Goal: Transaction & Acquisition: Book appointment/travel/reservation

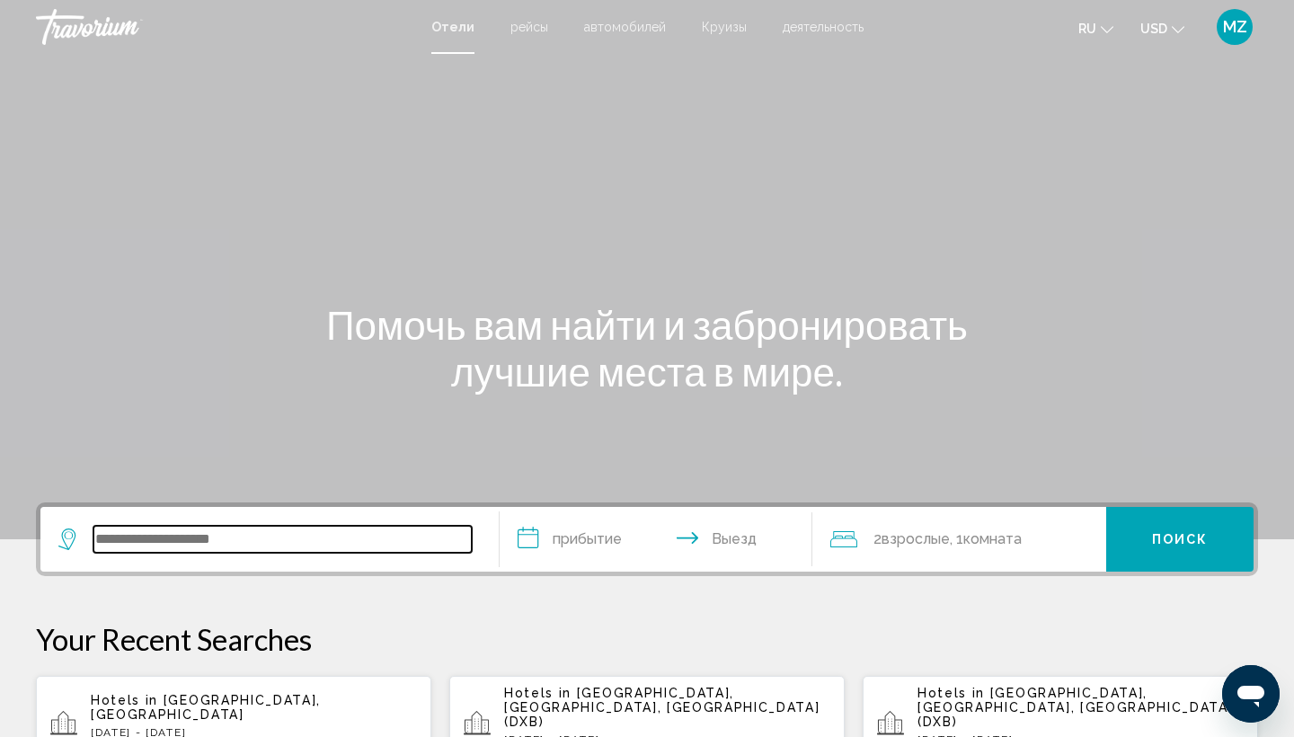
click at [239, 546] on input "Search widget" at bounding box center [282, 539] width 378 height 27
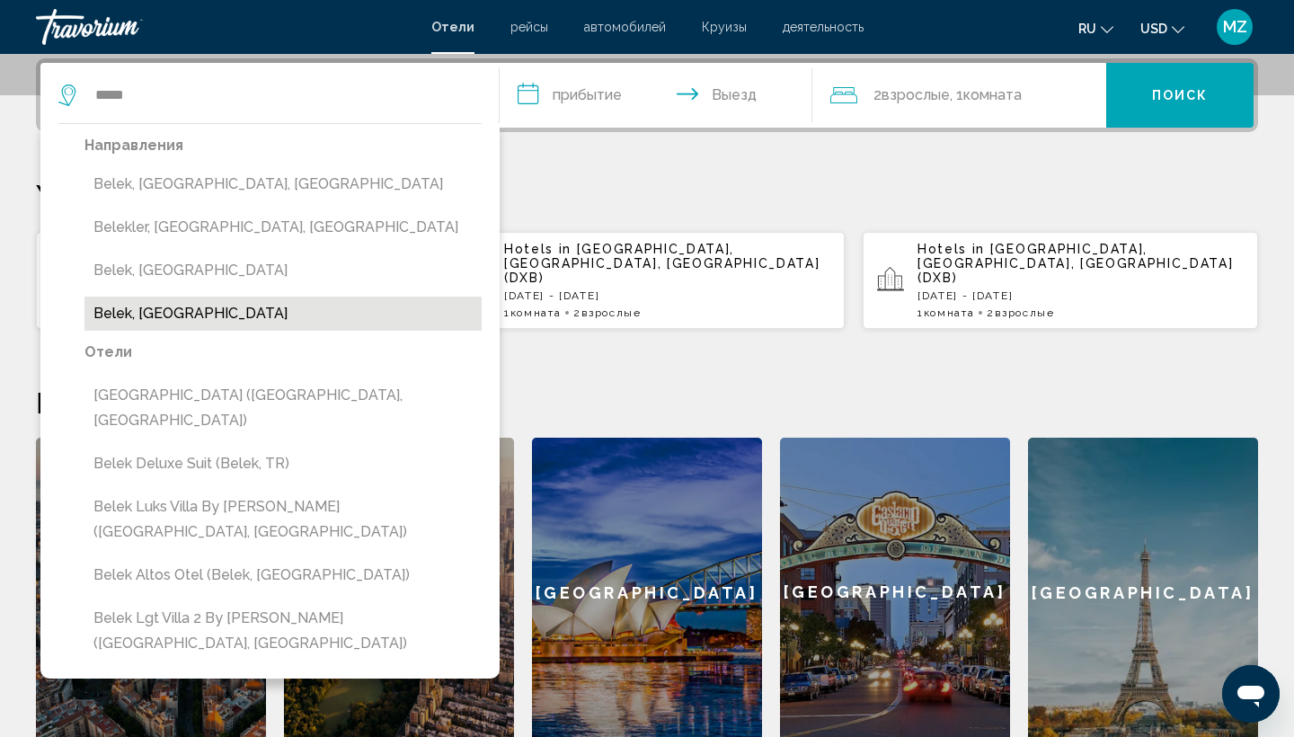
click at [182, 312] on button "Belek, [GEOGRAPHIC_DATA]" at bounding box center [282, 313] width 397 height 34
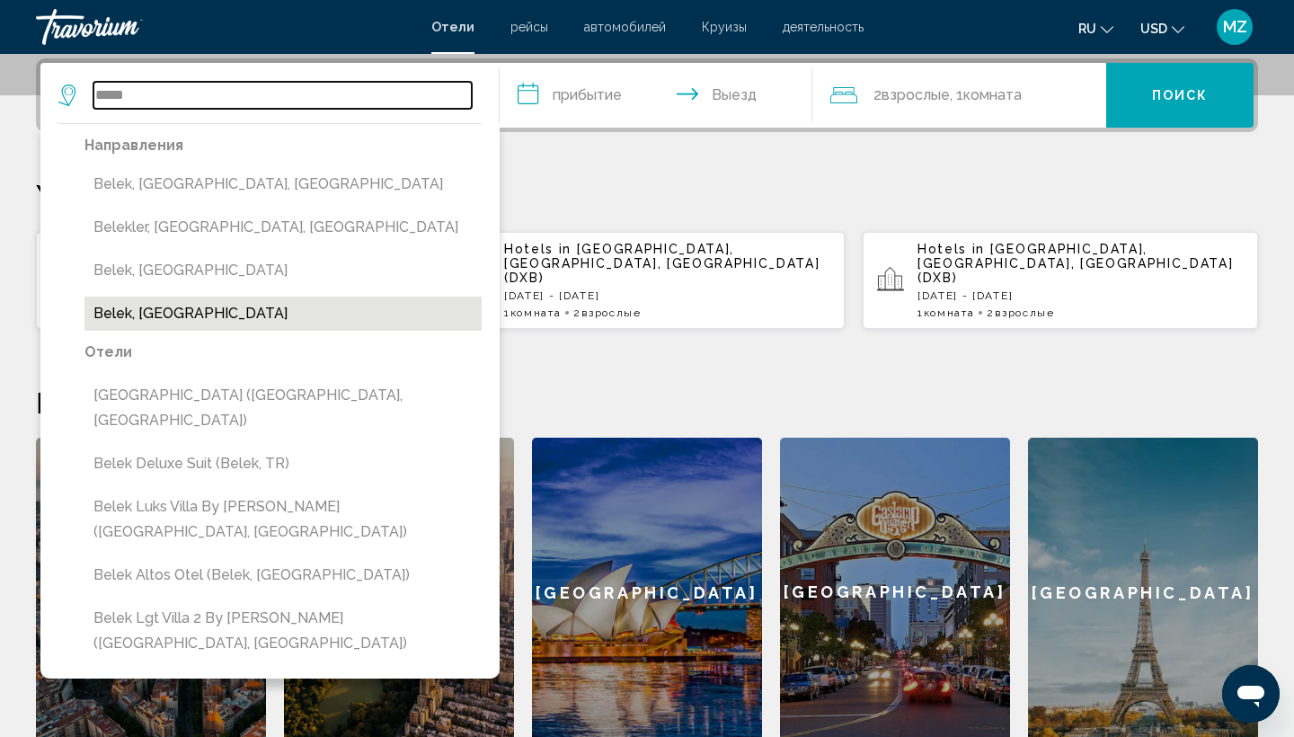
type input "**********"
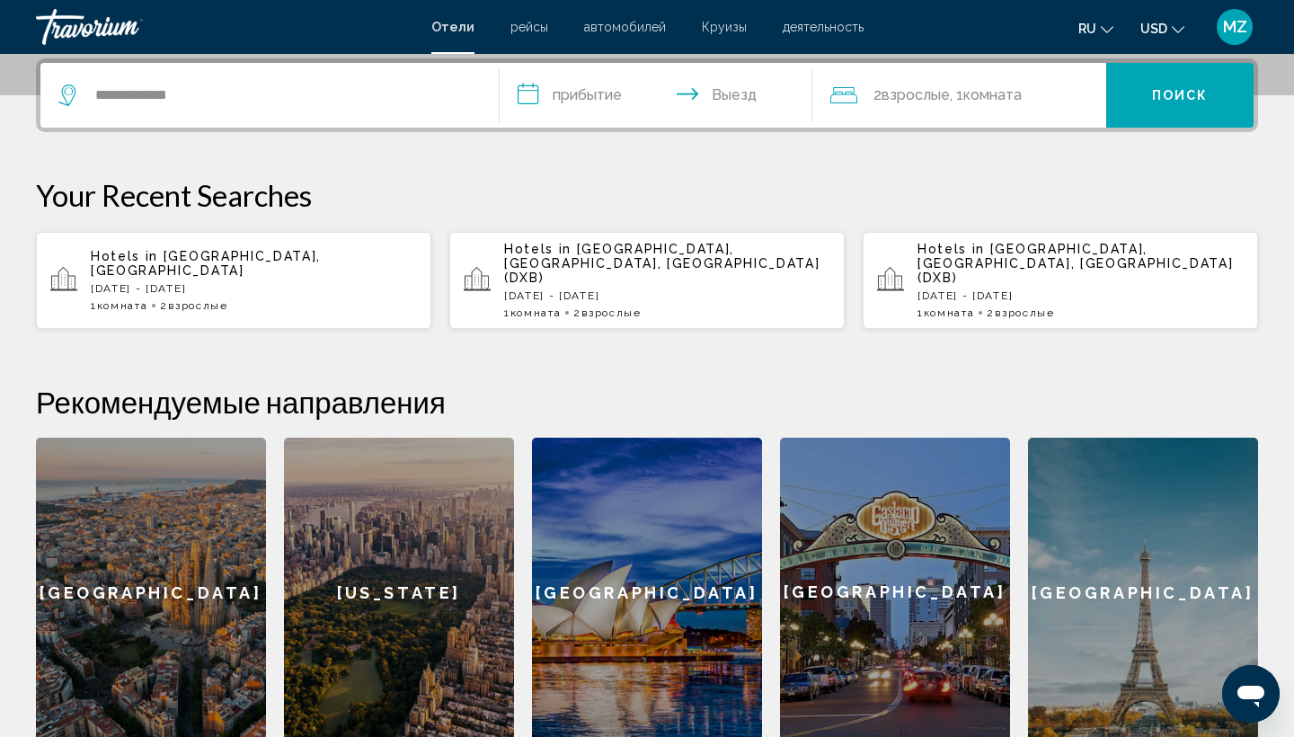
click at [612, 82] on input "**********" at bounding box center [659, 98] width 320 height 70
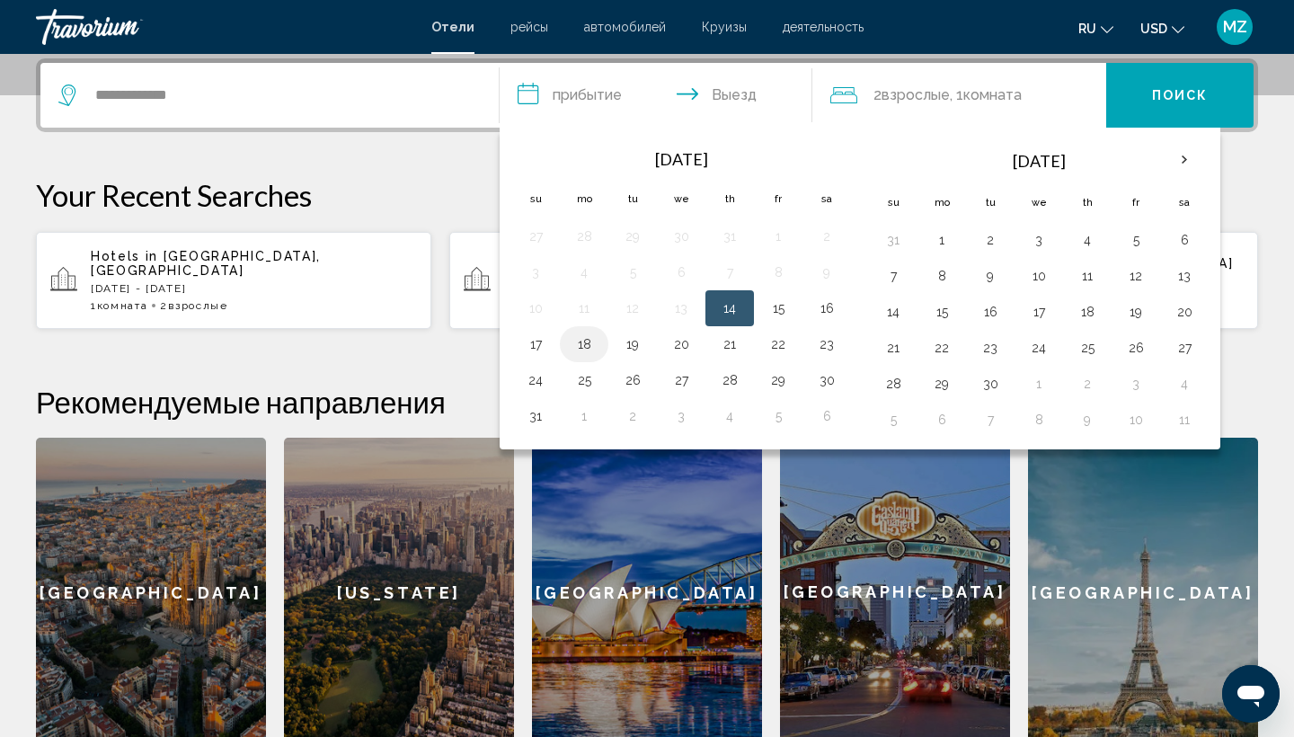
click at [590, 347] on button "18" at bounding box center [584, 343] width 29 height 25
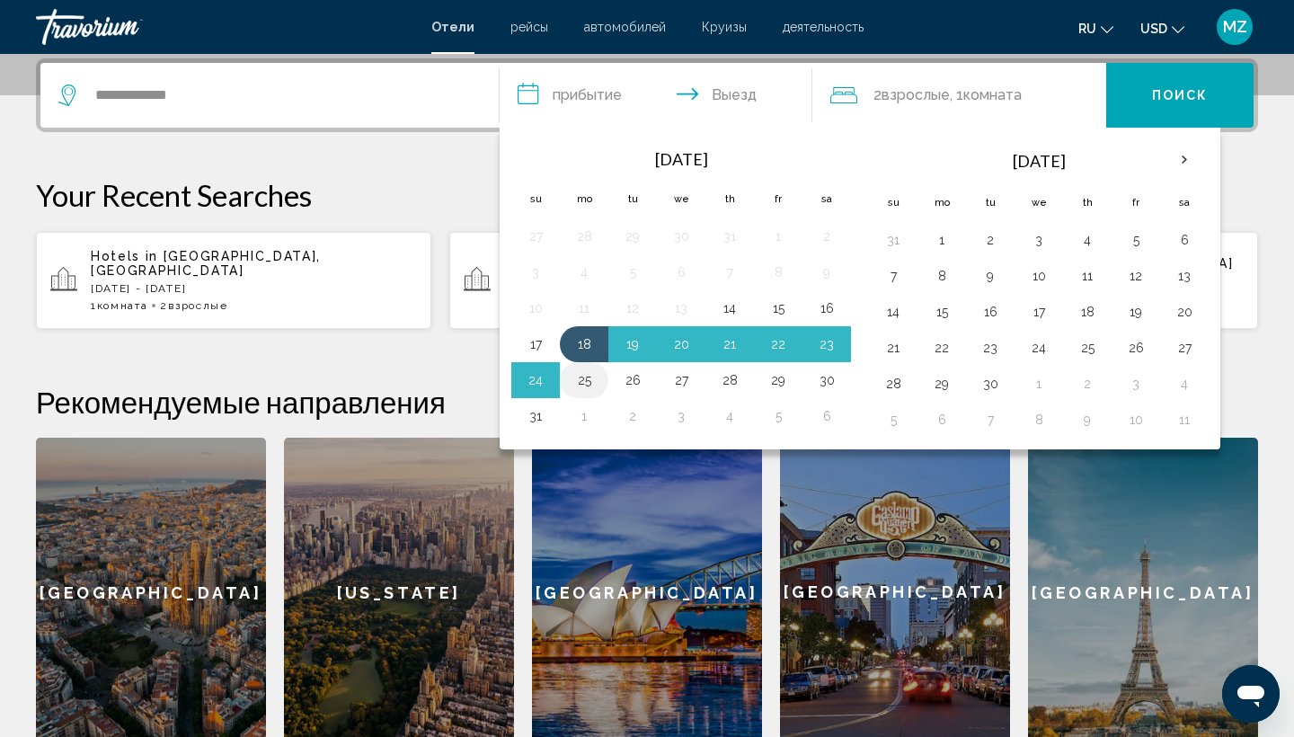
click at [581, 384] on button "25" at bounding box center [584, 379] width 29 height 25
type input "**********"
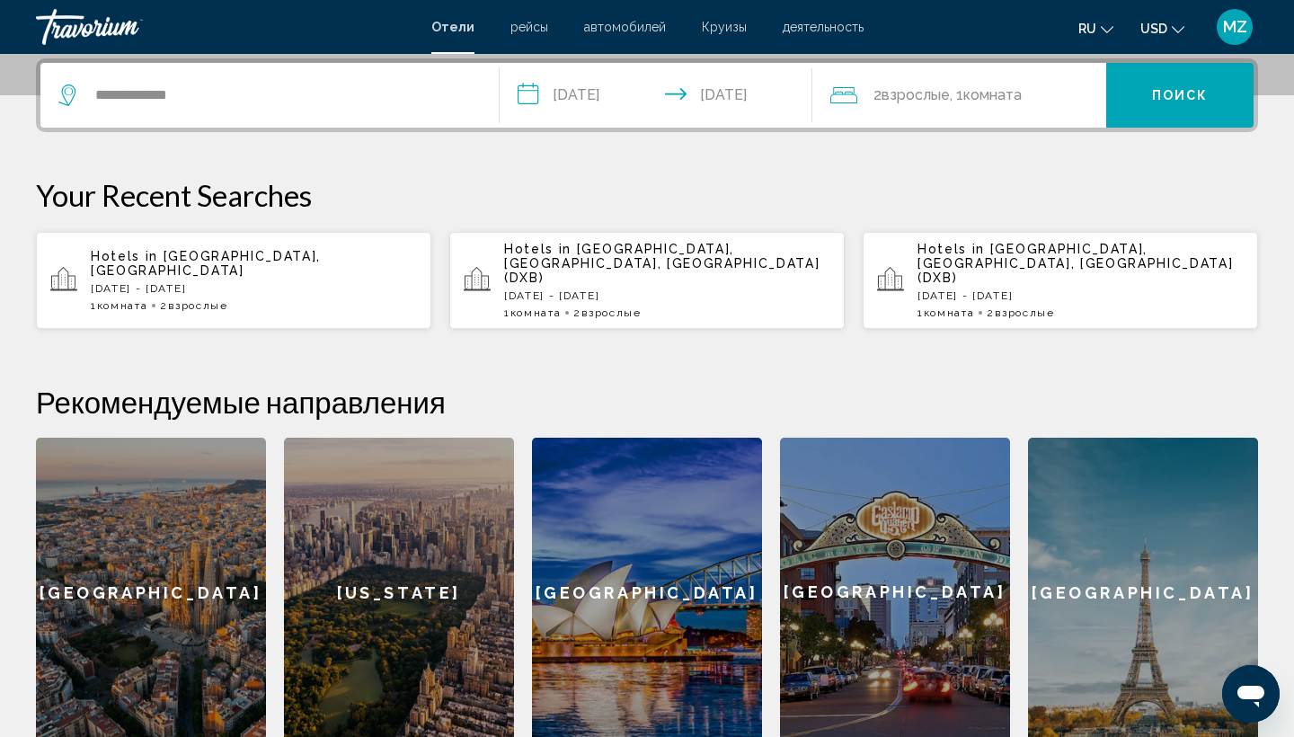
click at [1043, 86] on div "2 Взрослый Взрослые , 1 Комната номера" at bounding box center [968, 95] width 277 height 25
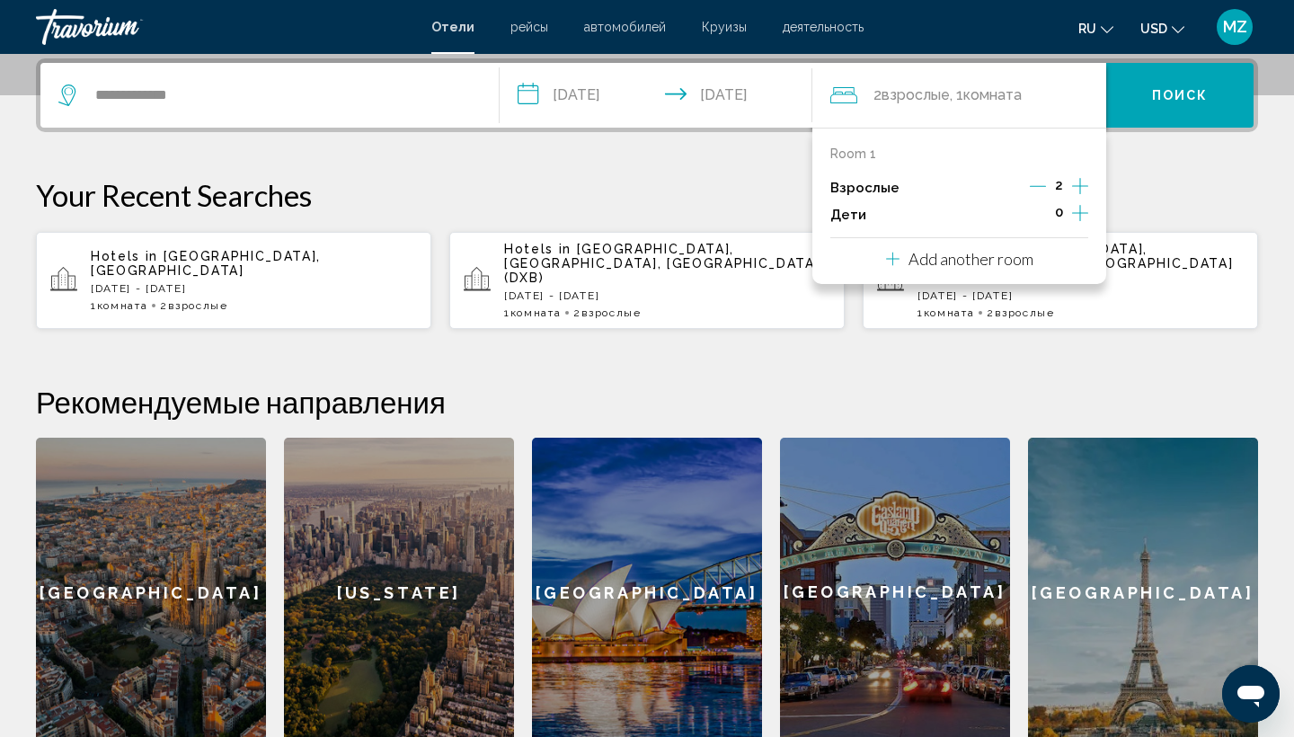
click at [1083, 220] on icon "Increment children" at bounding box center [1080, 213] width 16 height 22
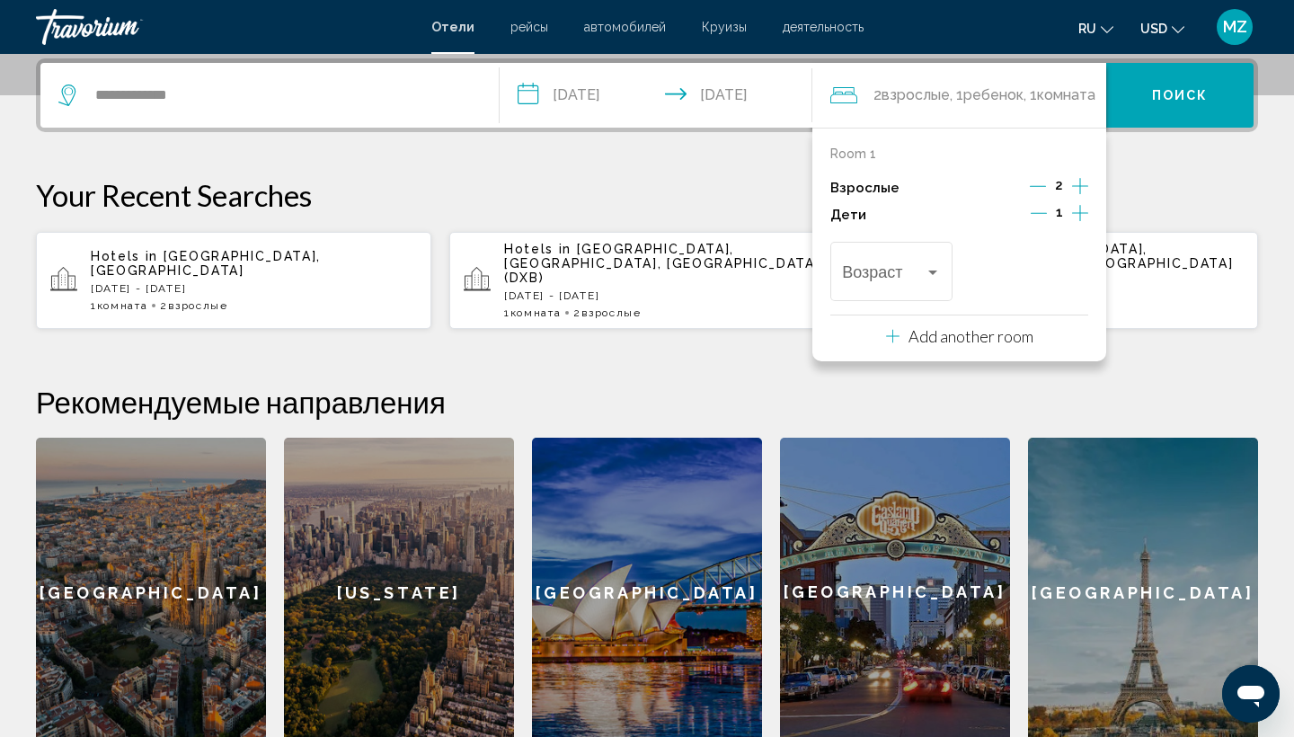
click at [1083, 220] on icon "Increment children" at bounding box center [1080, 213] width 16 height 22
click at [1073, 279] on div "Travelers: 2 adults, 2 children" at bounding box center [1068, 272] width 16 height 14
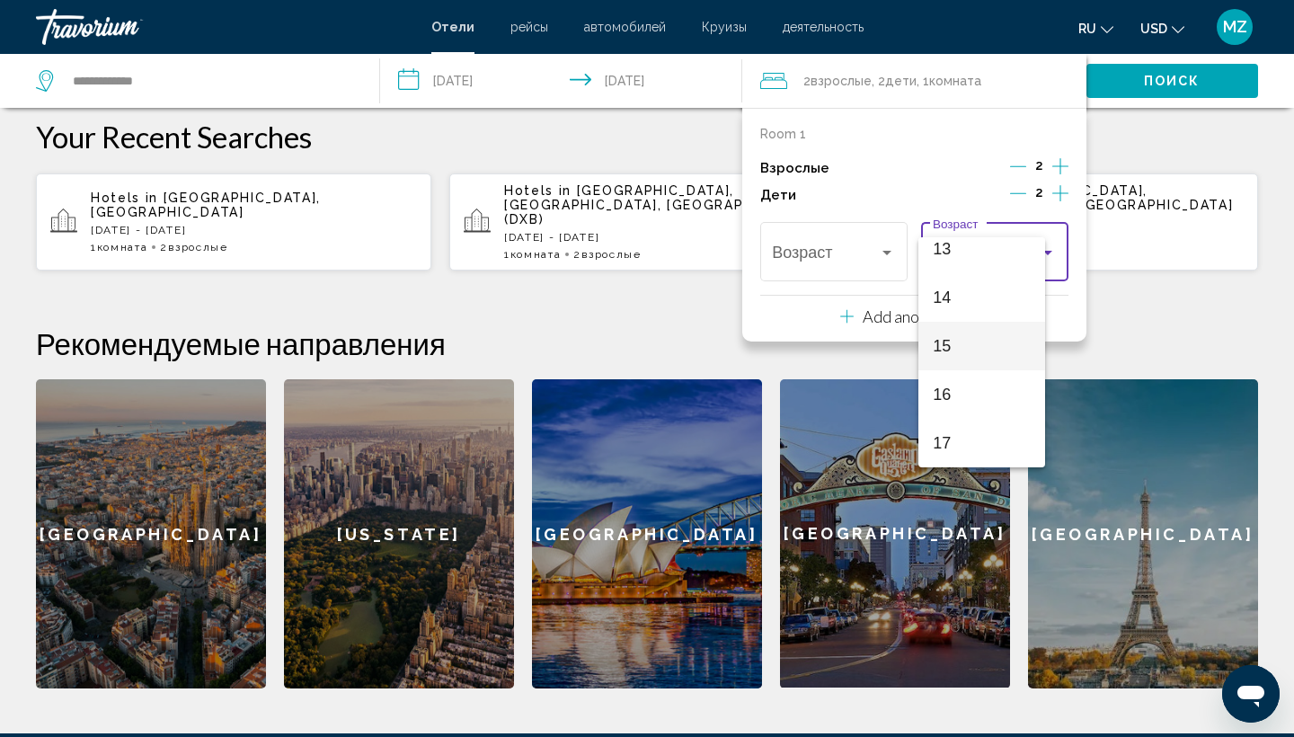
scroll to position [517, 0]
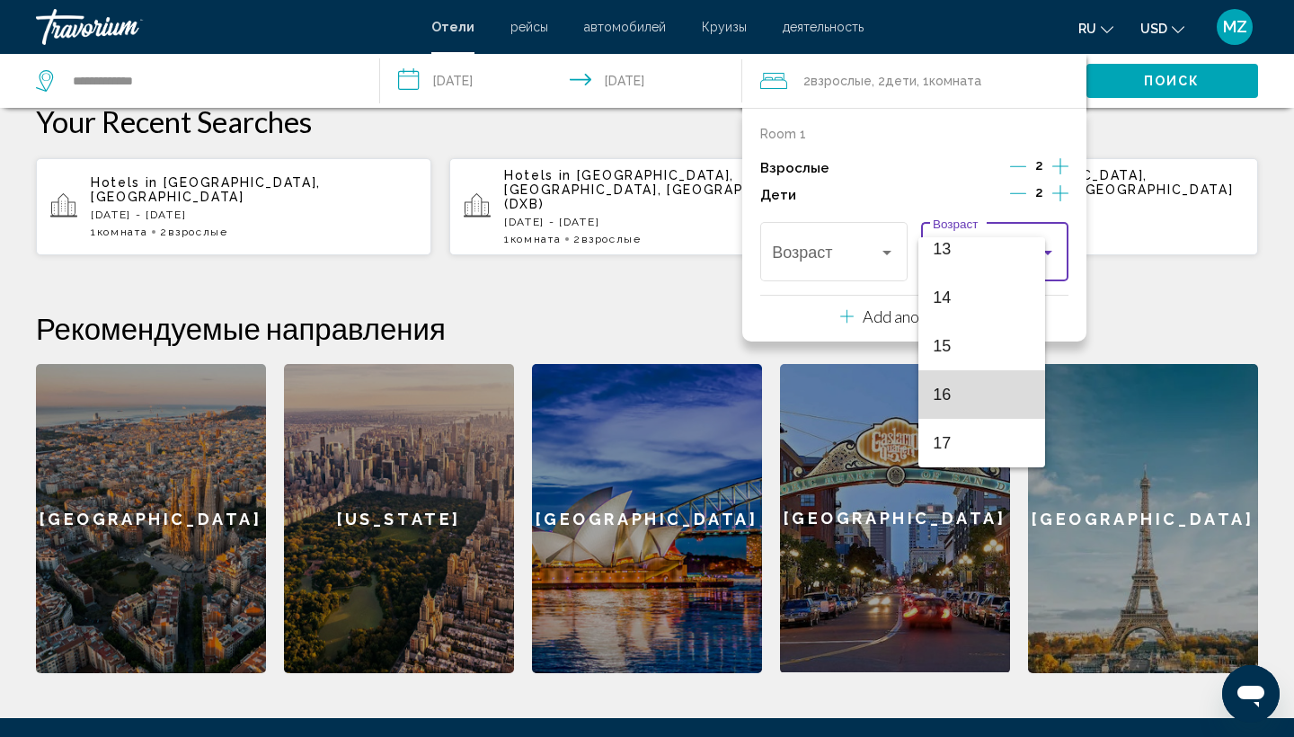
click at [977, 395] on span "16" at bounding box center [981, 394] width 98 height 49
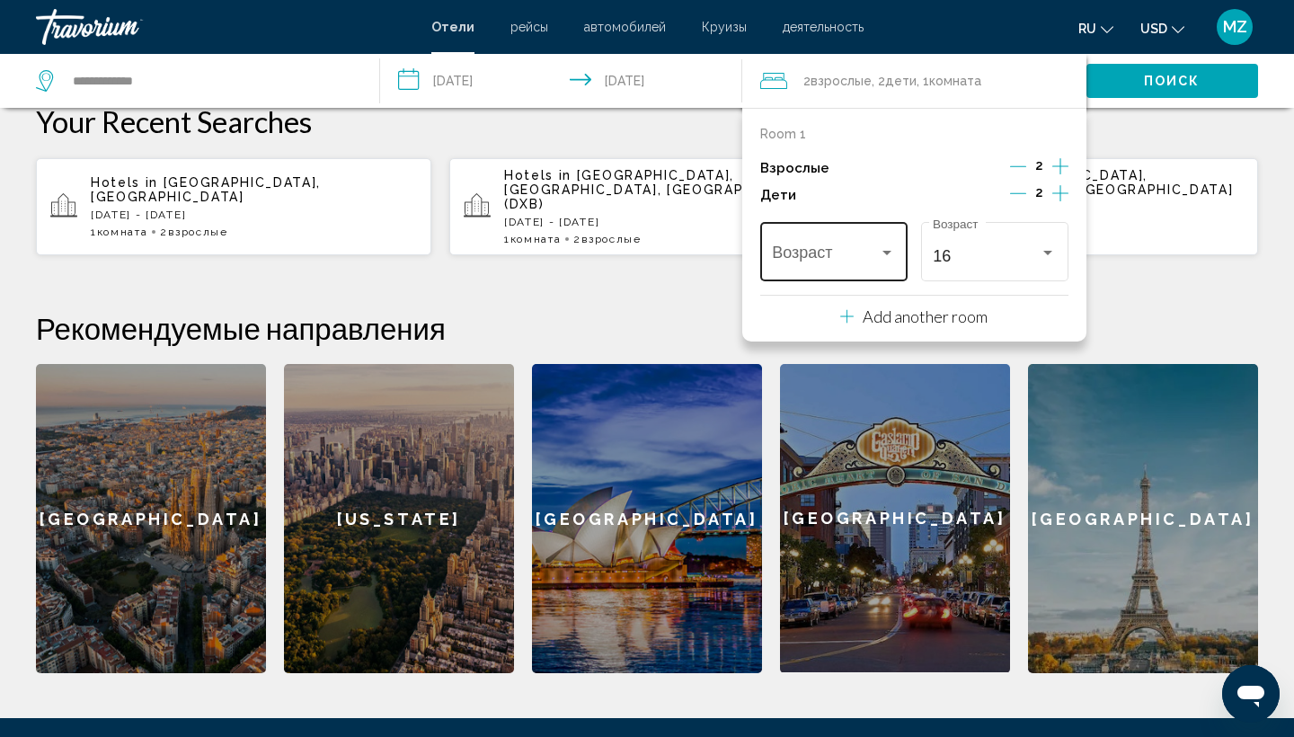
click at [893, 250] on div "Возраст" at bounding box center [833, 249] width 123 height 64
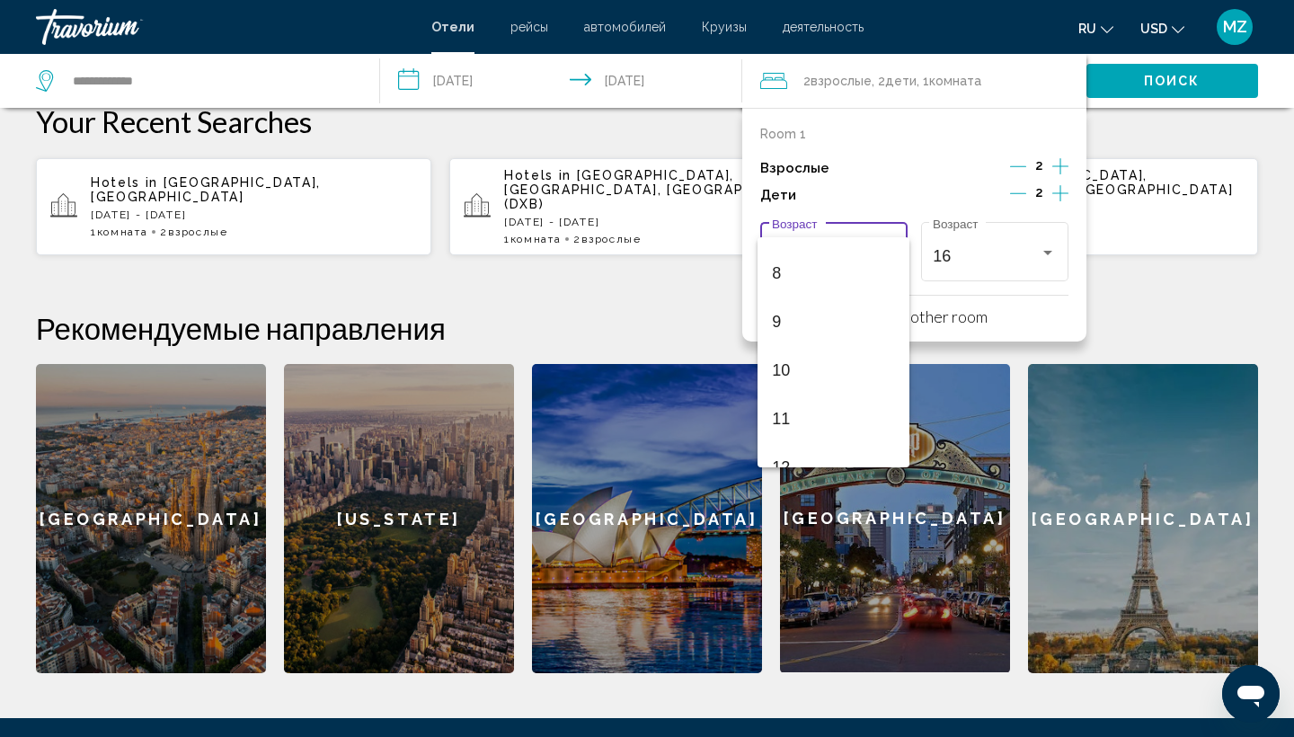
scroll to position [404, 0]
click at [819, 340] on span "10" at bounding box center [833, 342] width 123 height 49
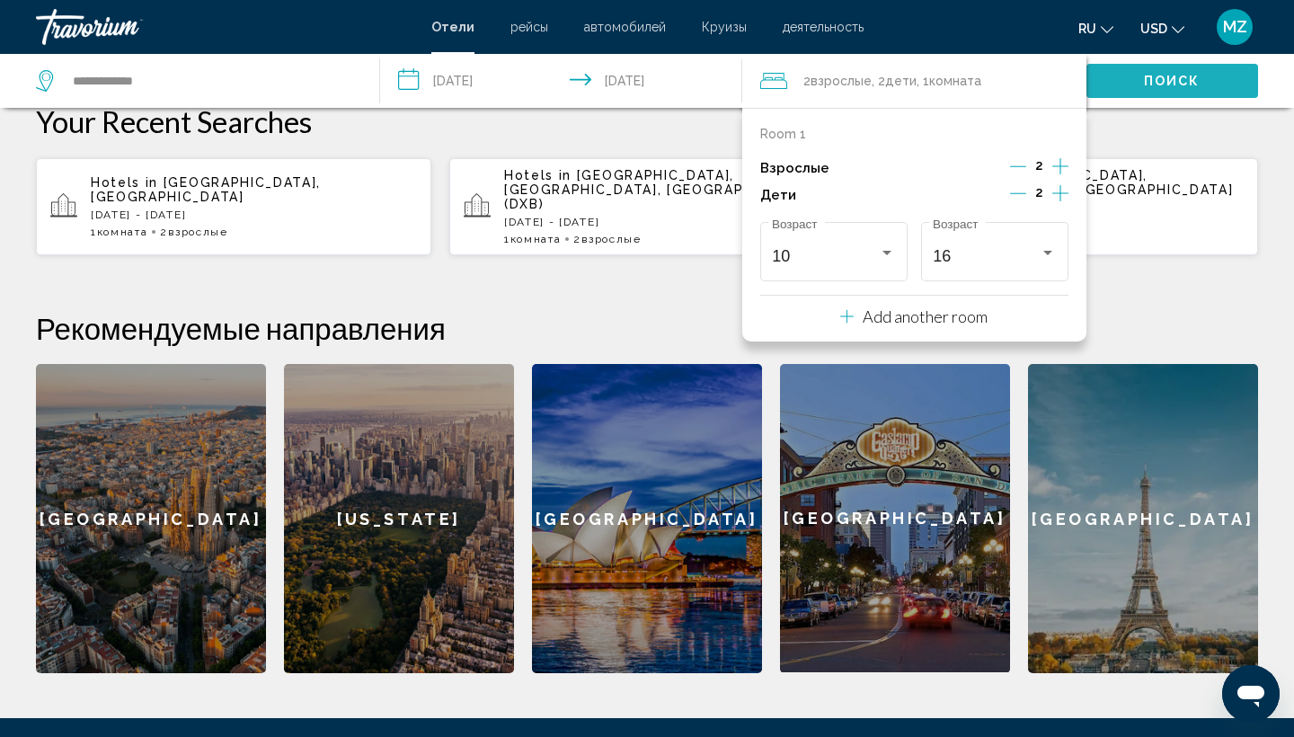
click at [1133, 91] on button "Поиск" at bounding box center [1172, 80] width 172 height 33
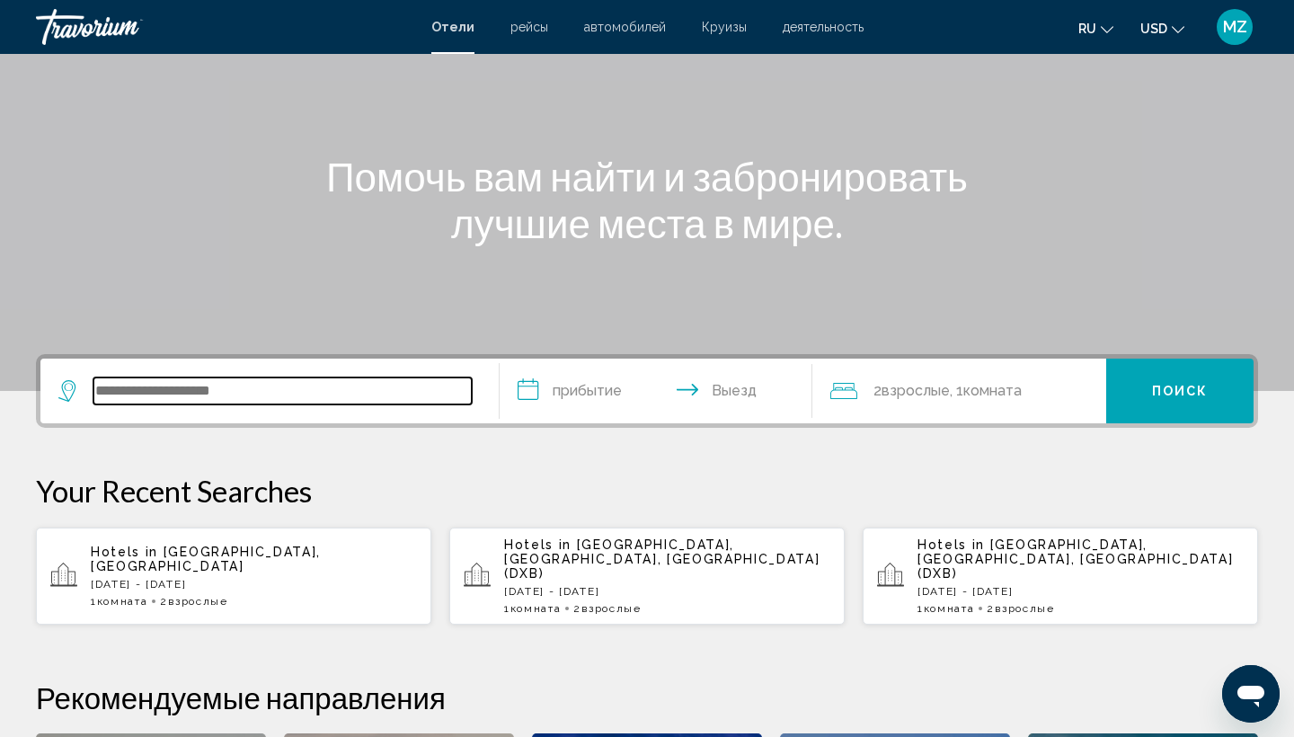
click at [428, 400] on input "Search widget" at bounding box center [282, 390] width 378 height 27
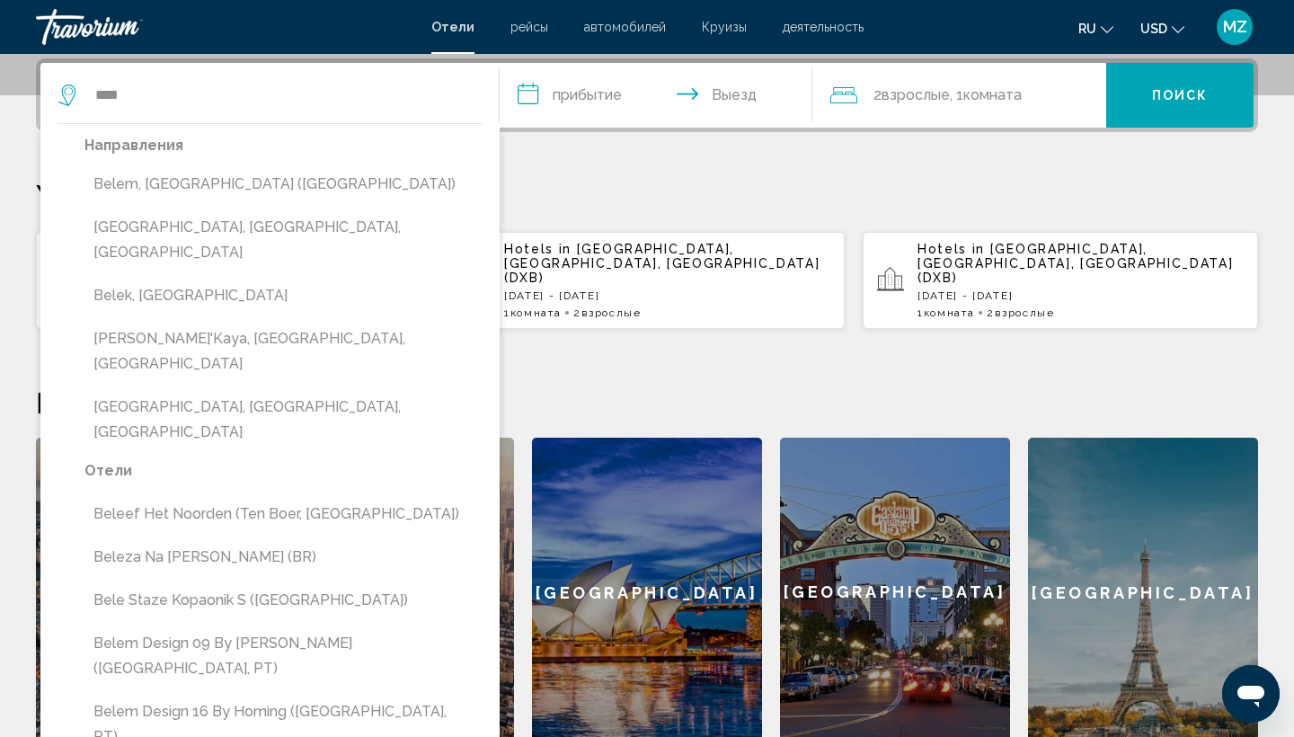
click at [197, 278] on button "Belek, [GEOGRAPHIC_DATA]" at bounding box center [282, 295] width 397 height 34
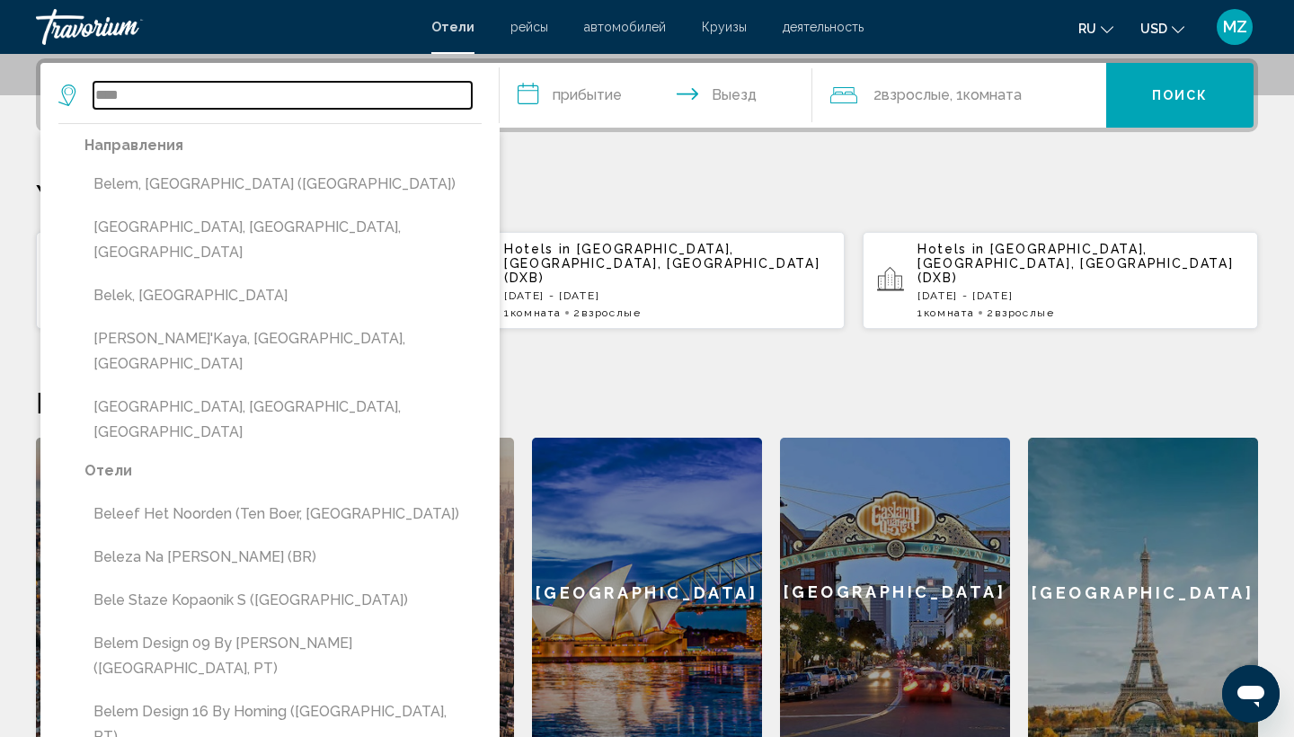
type input "**********"
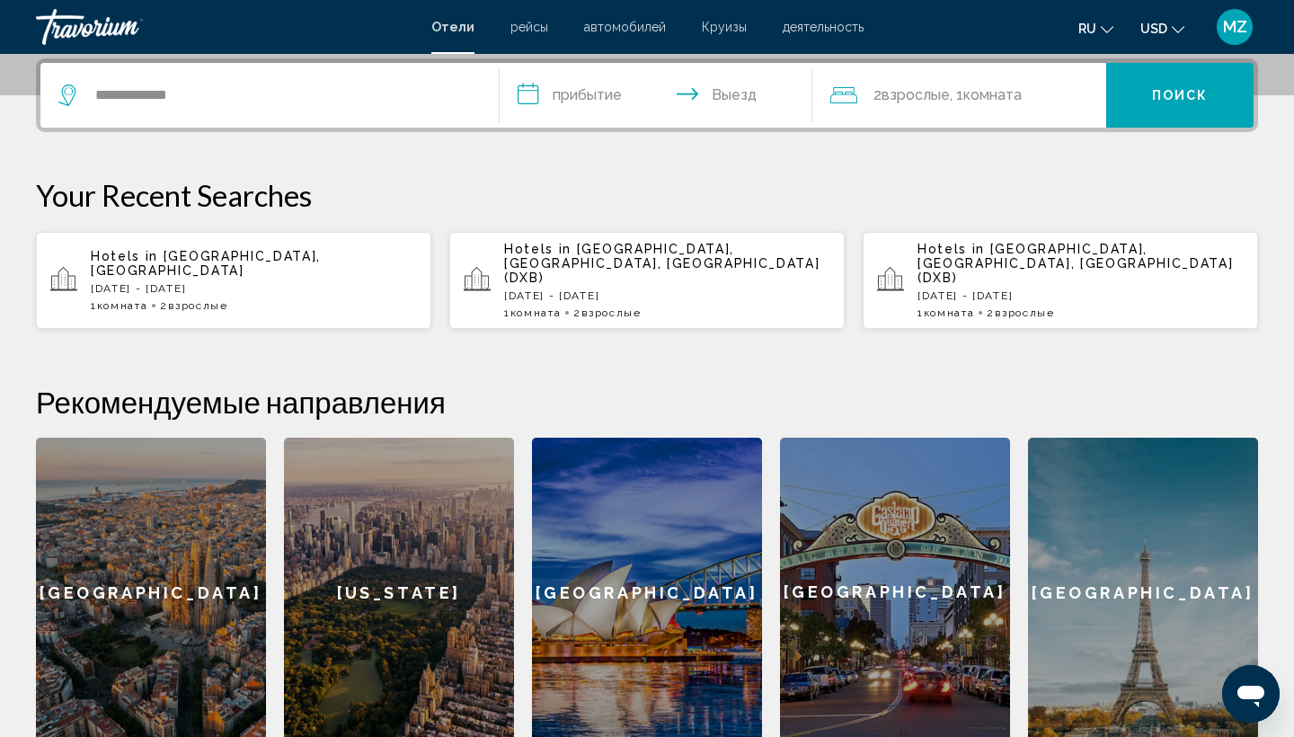
click at [601, 102] on input "**********" at bounding box center [659, 98] width 320 height 70
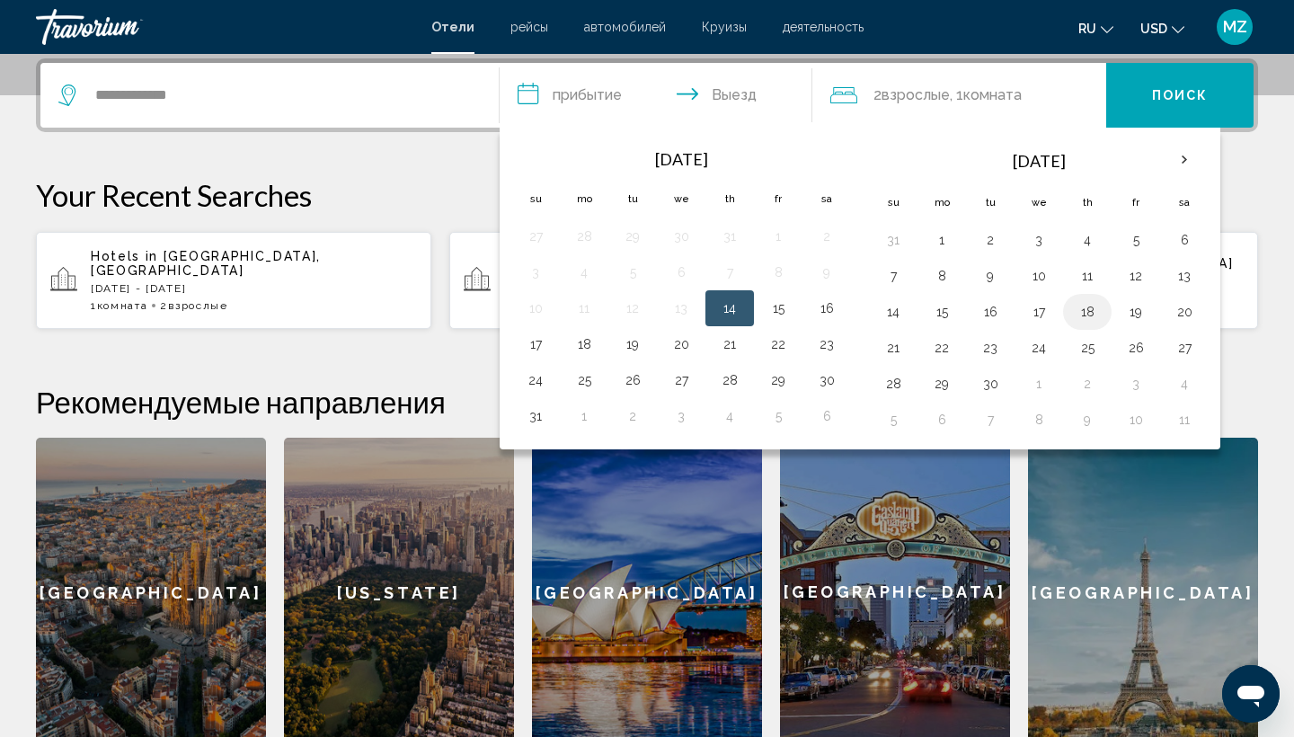
click at [1092, 311] on button "18" at bounding box center [1087, 311] width 29 height 25
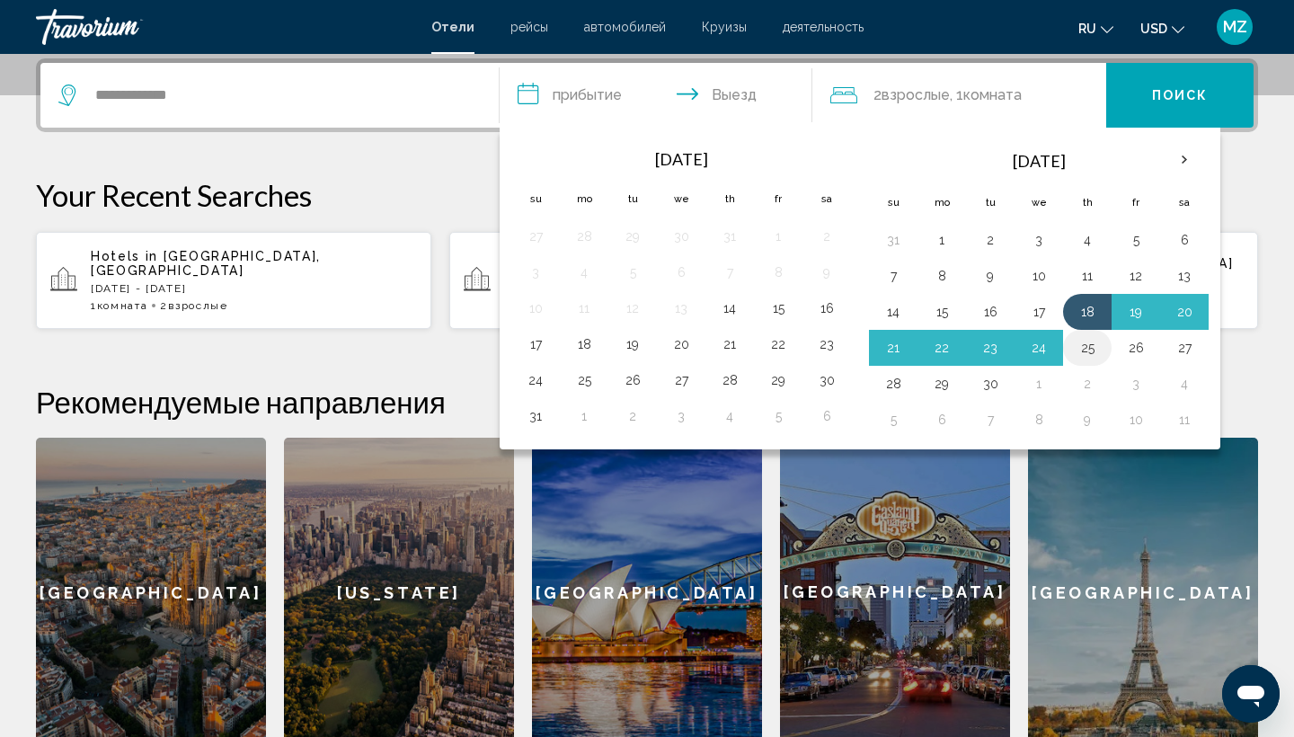
click at [1091, 351] on button "25" at bounding box center [1087, 347] width 29 height 25
type input "**********"
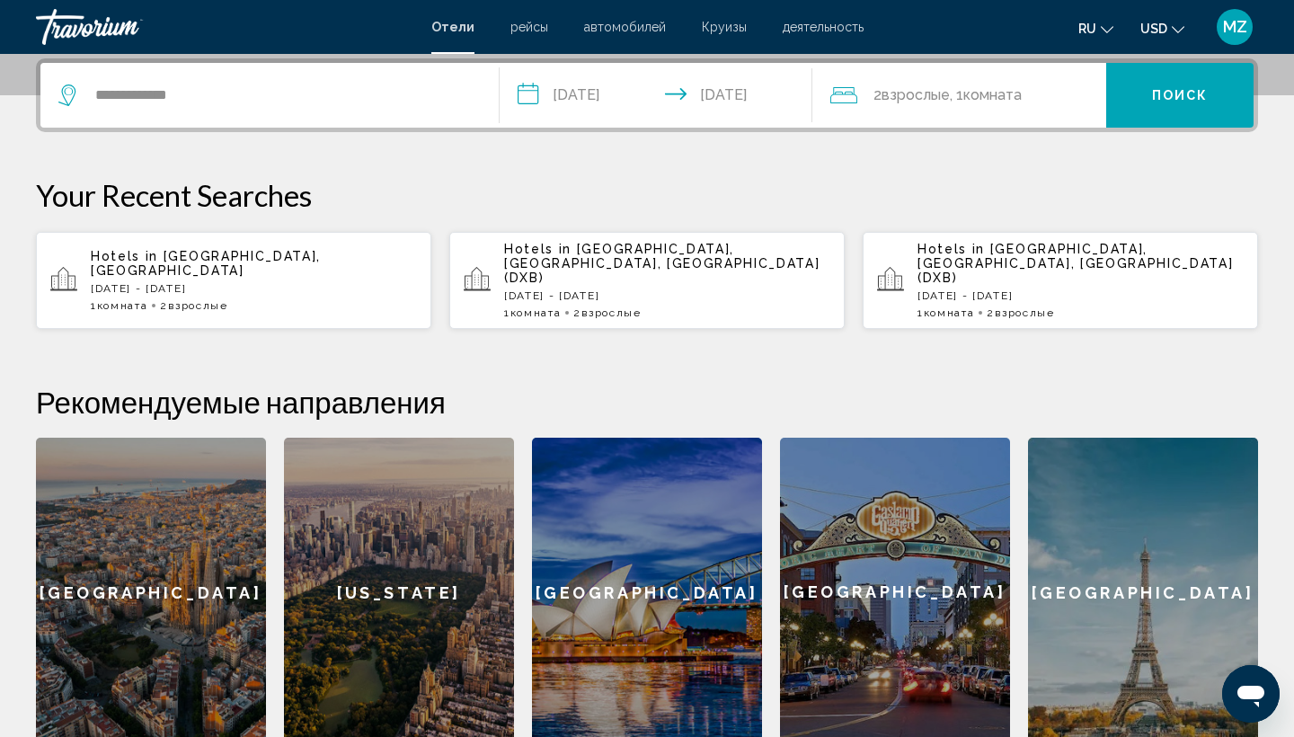
click at [980, 110] on div "2 Взрослый Взрослые , 1 Комната номера" at bounding box center [968, 95] width 277 height 65
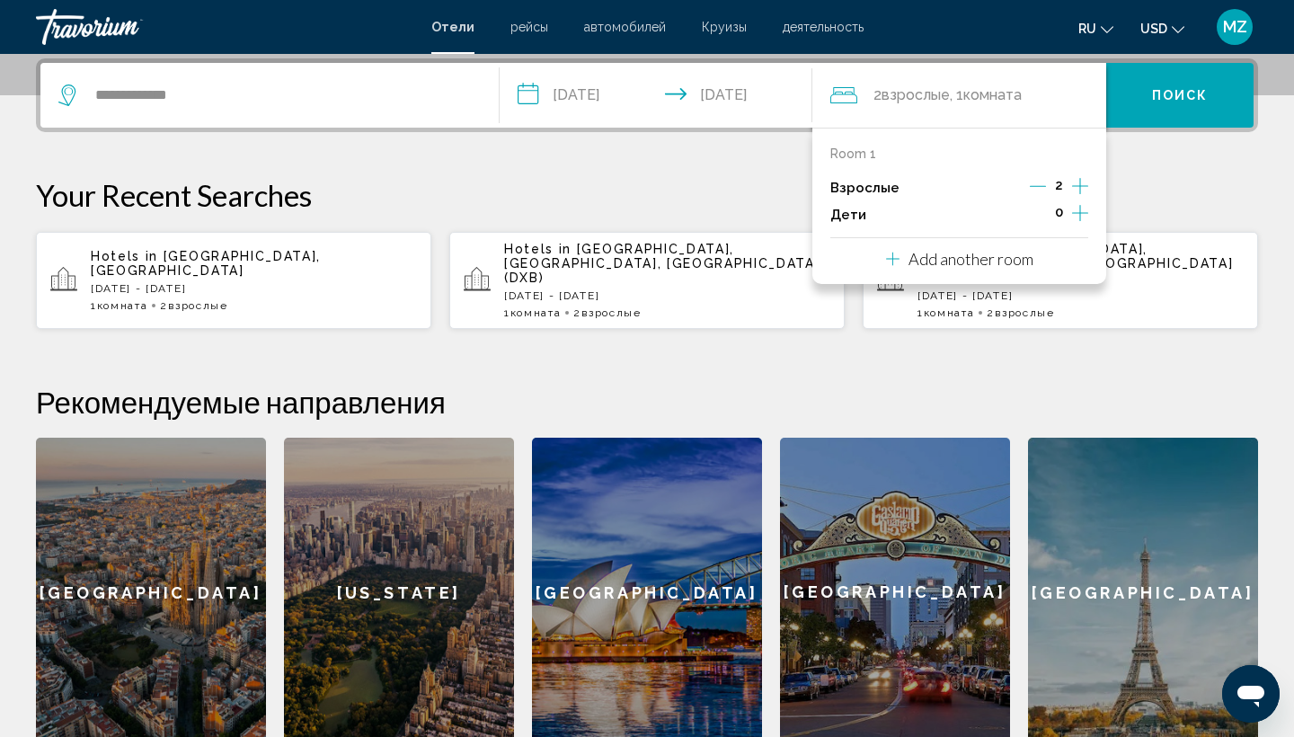
click at [1076, 216] on icon "Increment children" at bounding box center [1080, 213] width 16 height 16
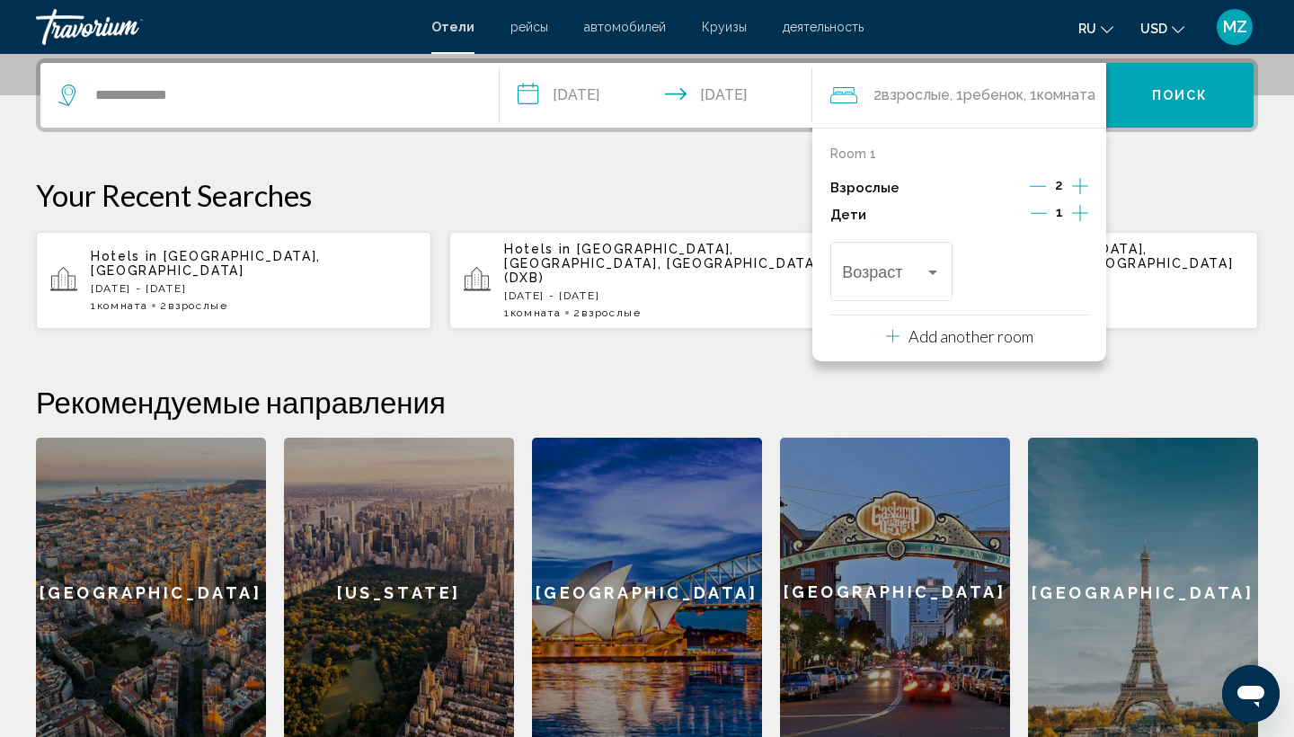
click at [1076, 216] on icon "Increment children" at bounding box center [1080, 213] width 16 height 16
click at [935, 275] on div "Travelers: 2 adults, 2 children" at bounding box center [932, 272] width 9 height 4
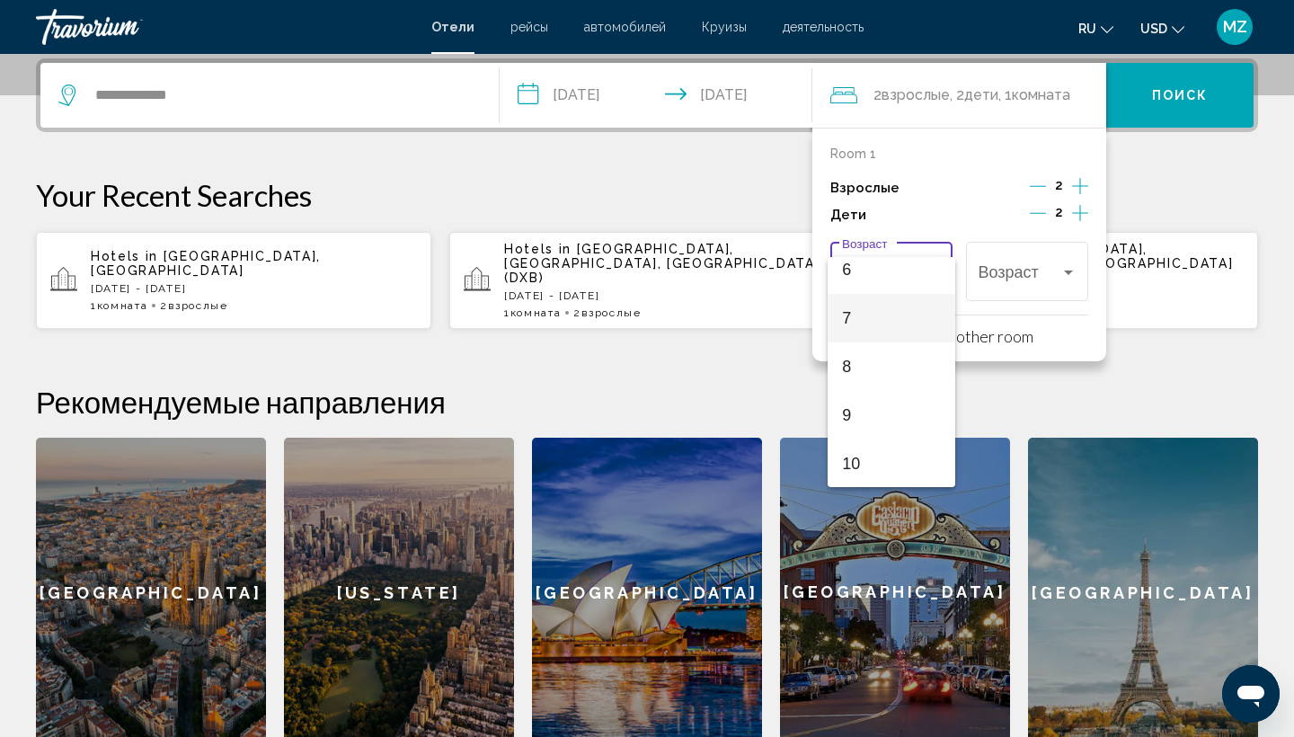
scroll to position [314, 0]
click at [873, 458] on span "10" at bounding box center [891, 452] width 98 height 49
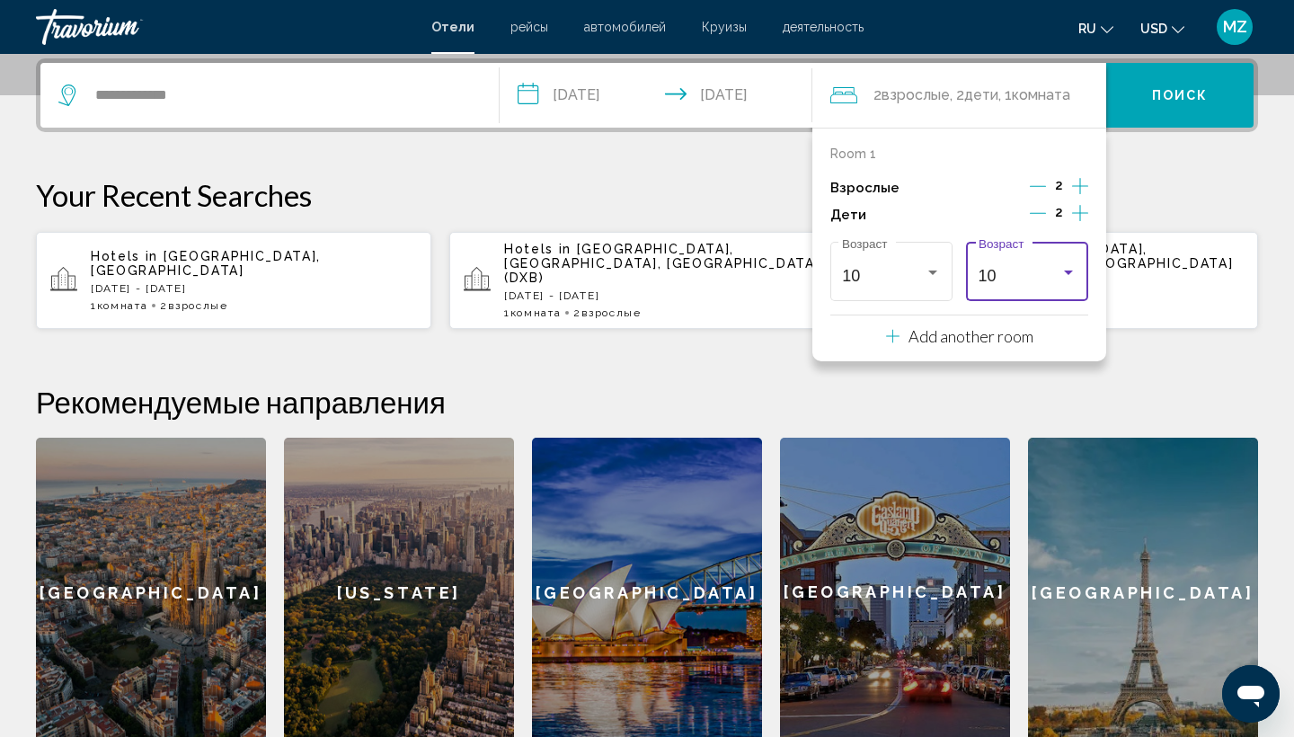
click at [1073, 285] on div "10" at bounding box center [1027, 276] width 98 height 18
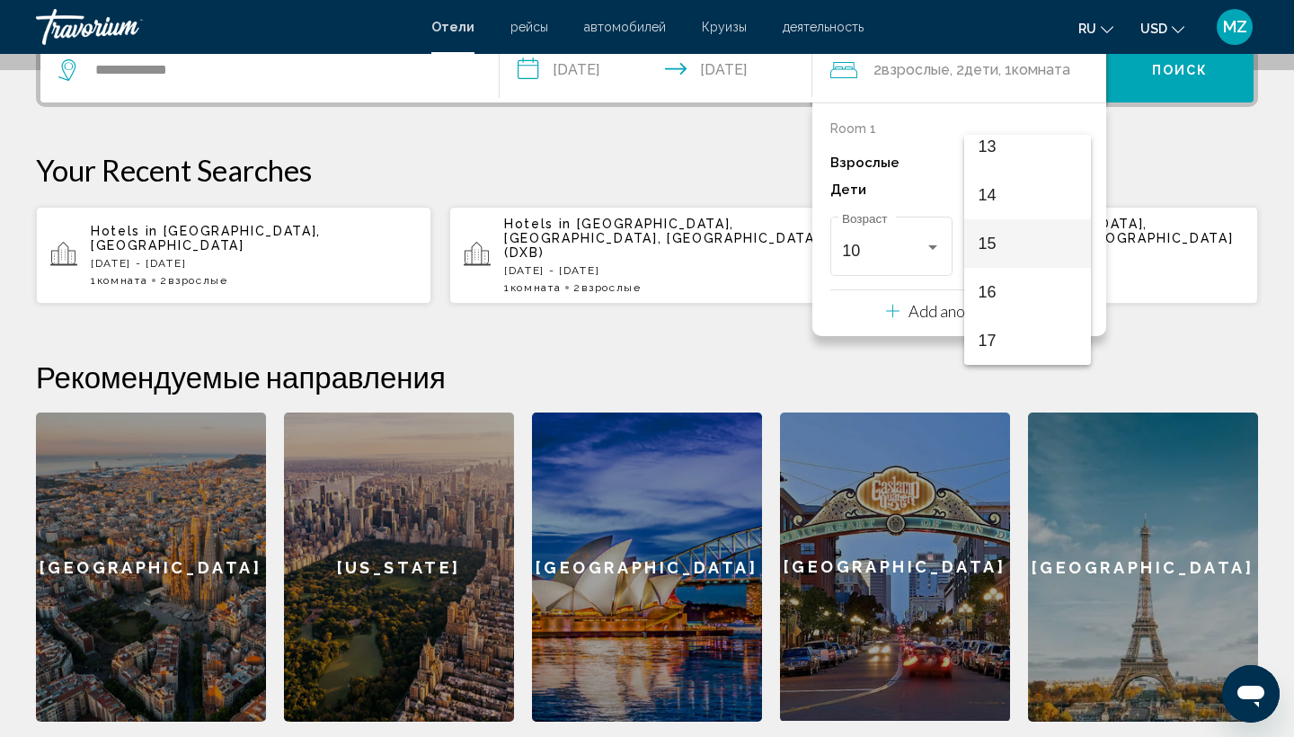
scroll to position [476, 0]
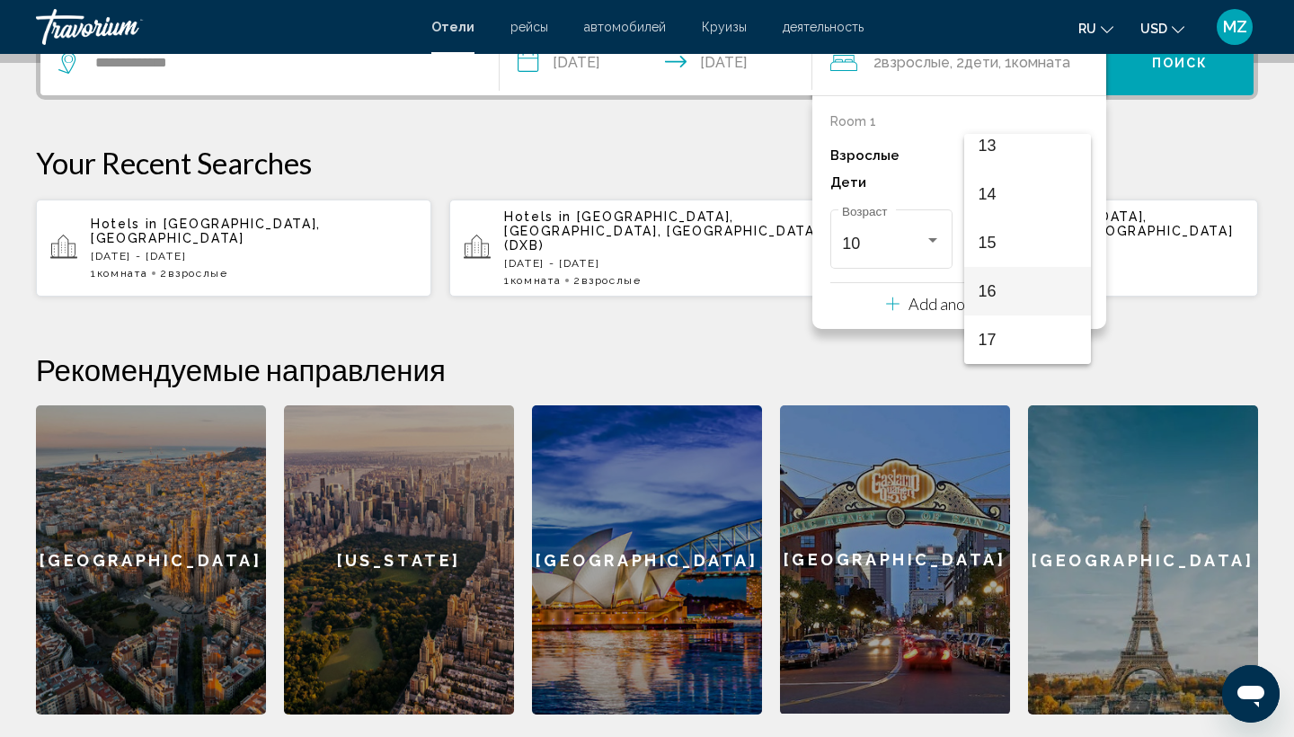
click at [1022, 294] on span "16" at bounding box center [1027, 291] width 98 height 49
click at [1179, 89] on button "Поиск" at bounding box center [1179, 63] width 147 height 65
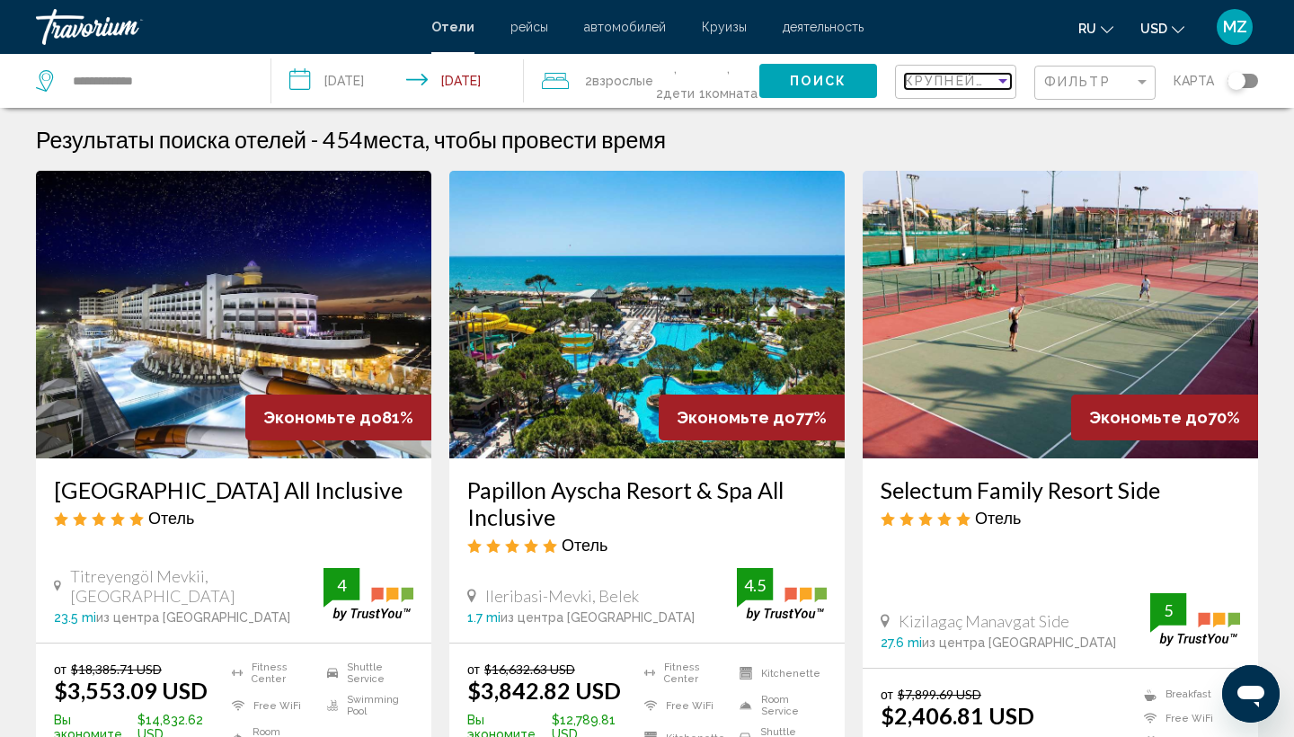
click at [1003, 82] on div "Sort by" at bounding box center [1002, 81] width 9 height 4
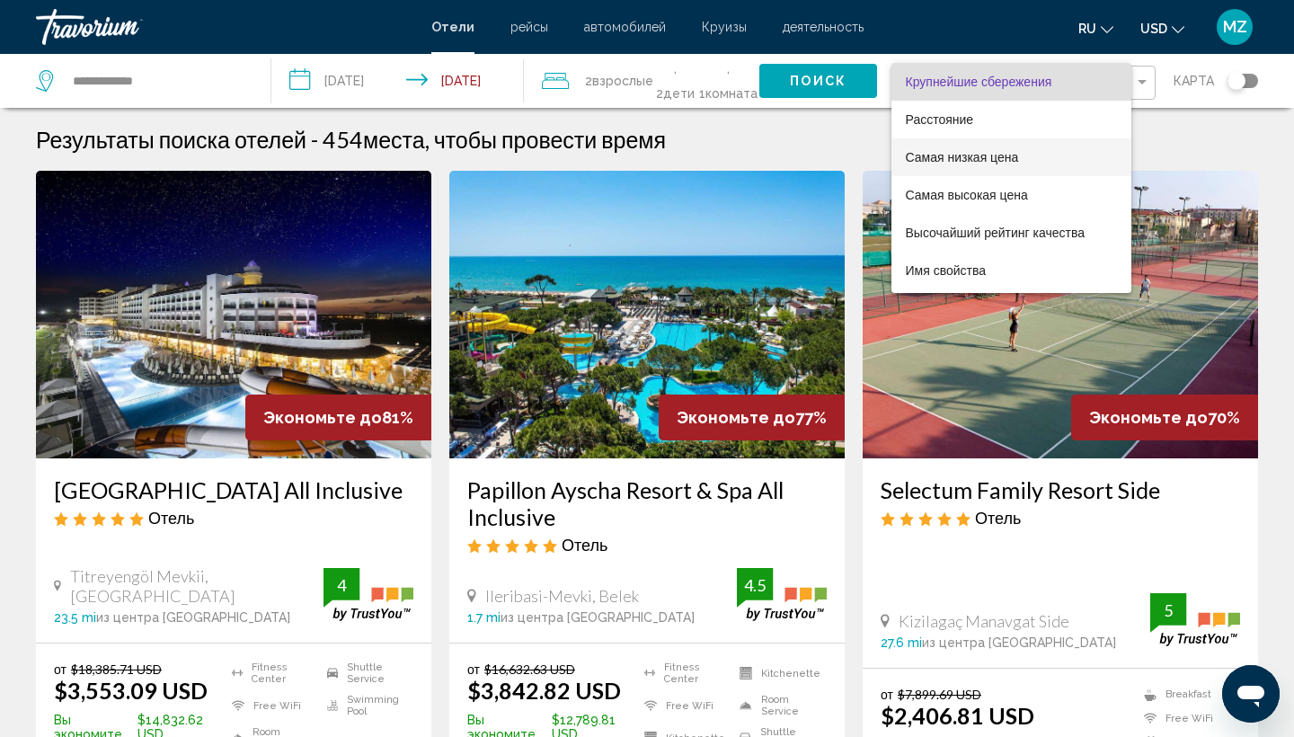
click at [990, 153] on span "Самая низкая цена" at bounding box center [961, 157] width 113 height 14
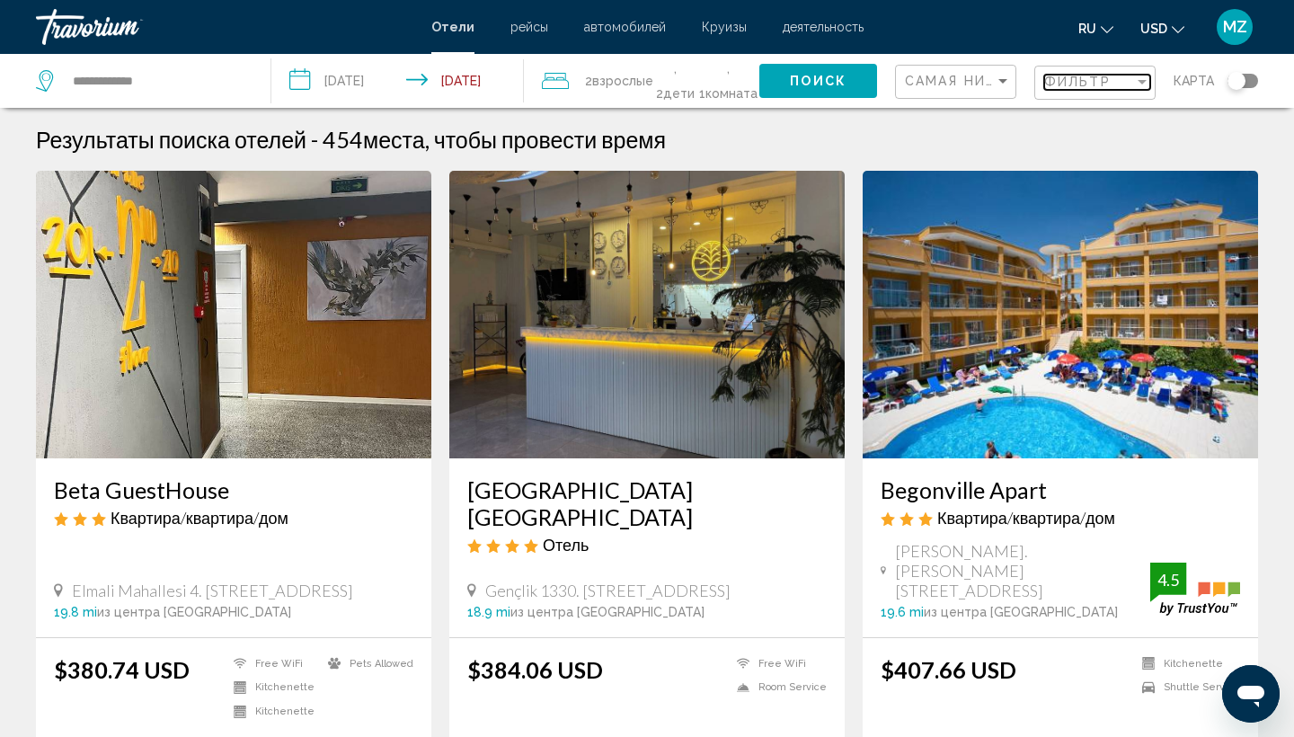
click at [1144, 88] on div "Filter" at bounding box center [1142, 82] width 16 height 14
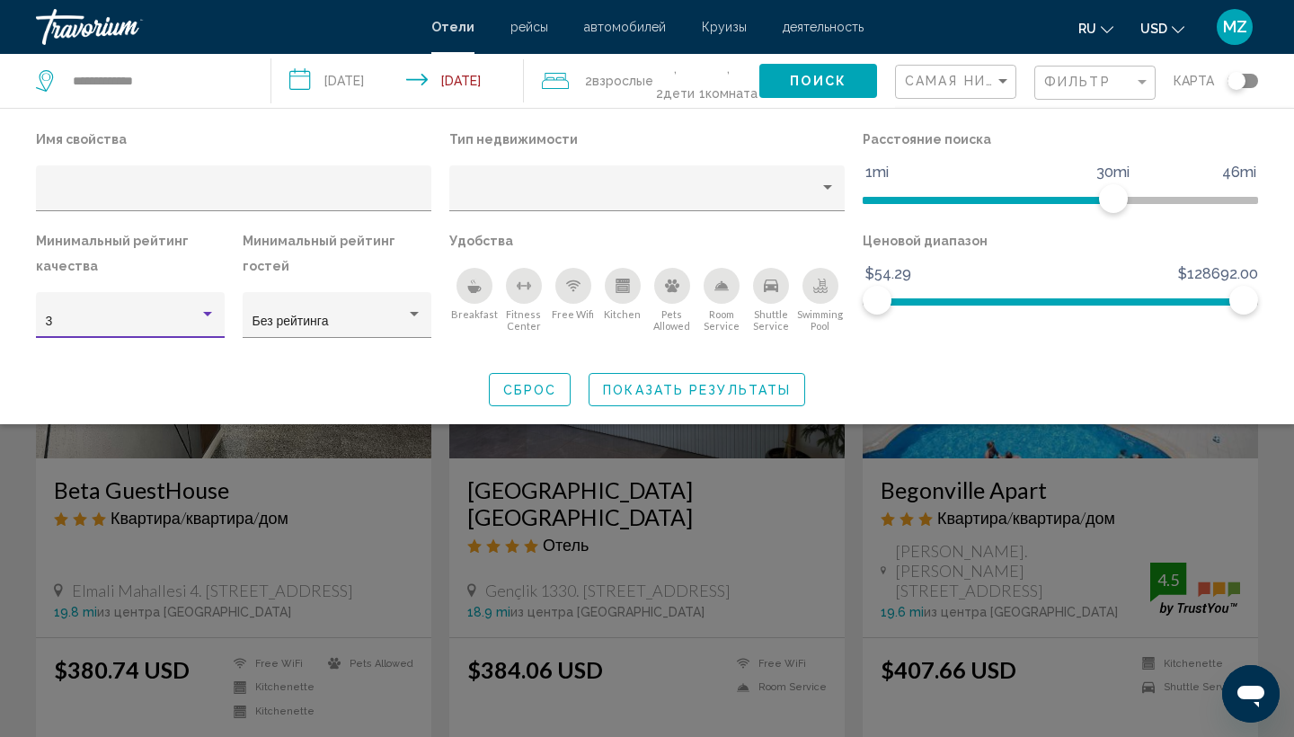
click at [209, 316] on div "Hotel Filters" at bounding box center [207, 314] width 9 height 4
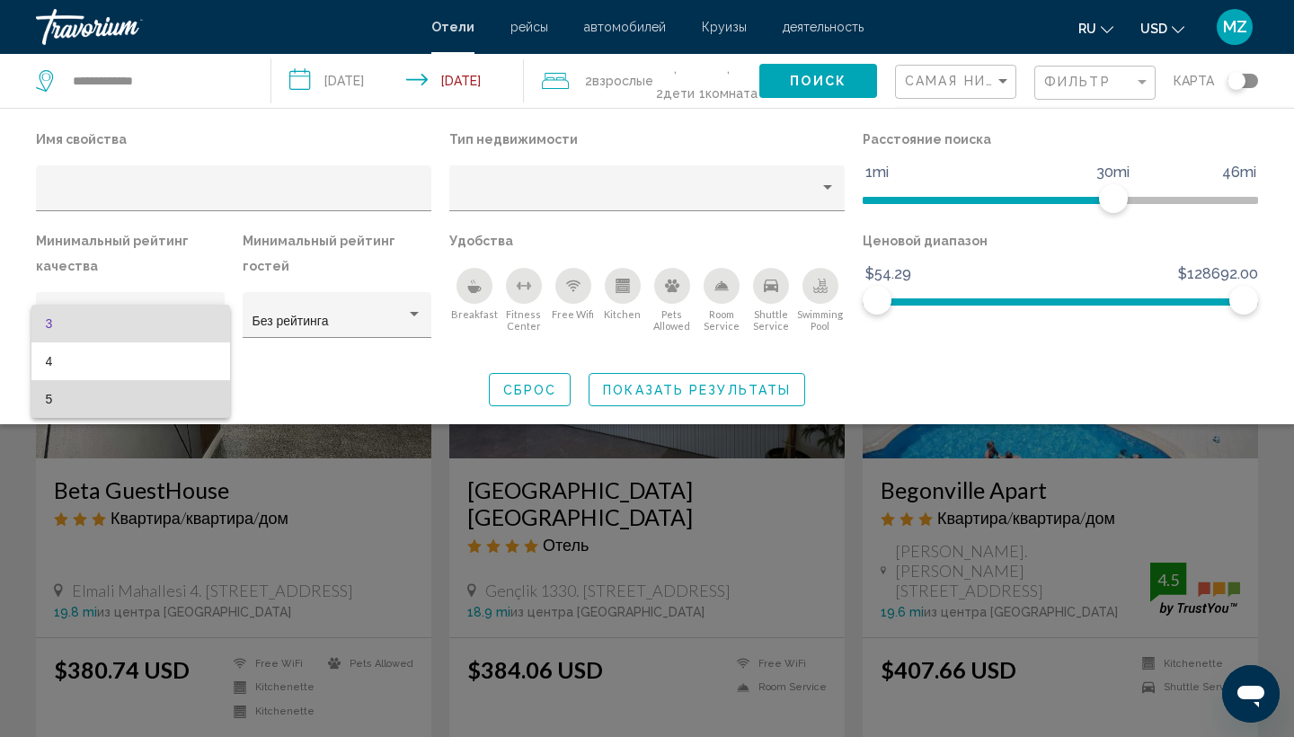
click at [206, 401] on span "5" at bounding box center [131, 399] width 170 height 38
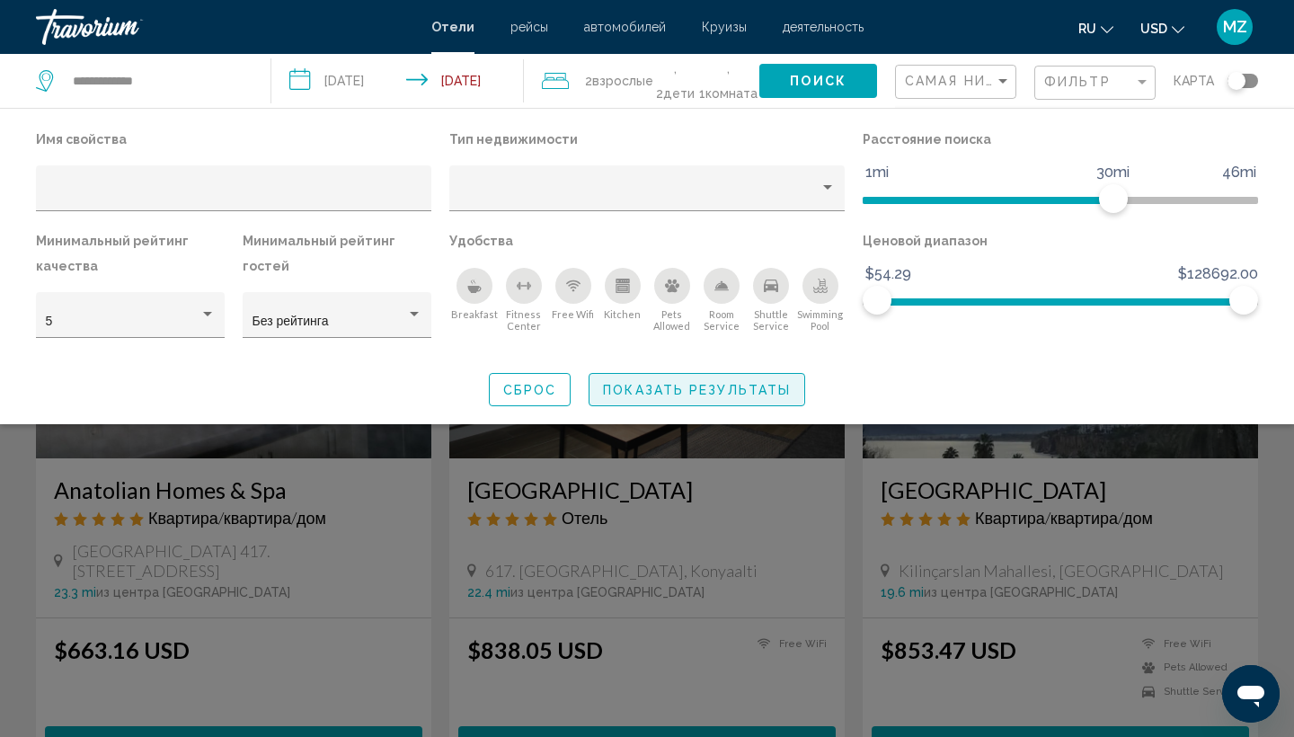
click at [632, 385] on span "Показать результаты" at bounding box center [697, 390] width 188 height 14
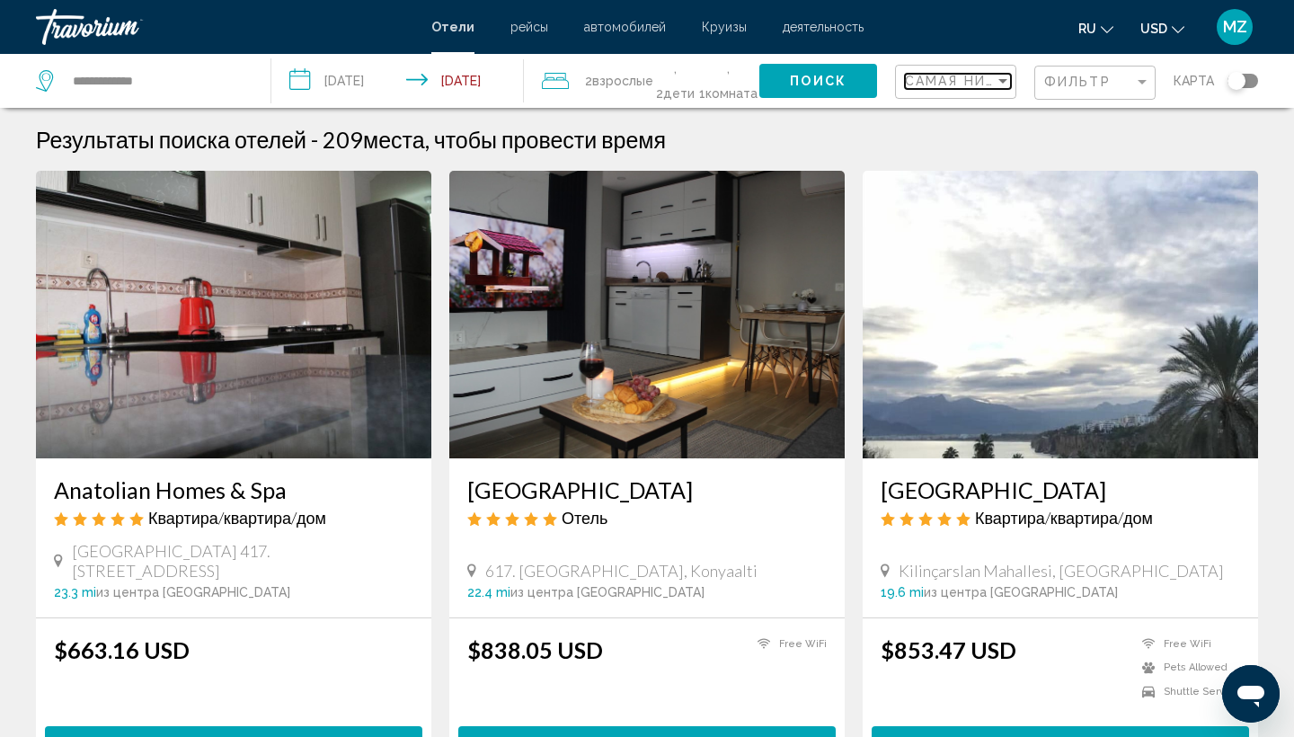
click at [1007, 83] on div "Sort by" at bounding box center [1002, 81] width 9 height 4
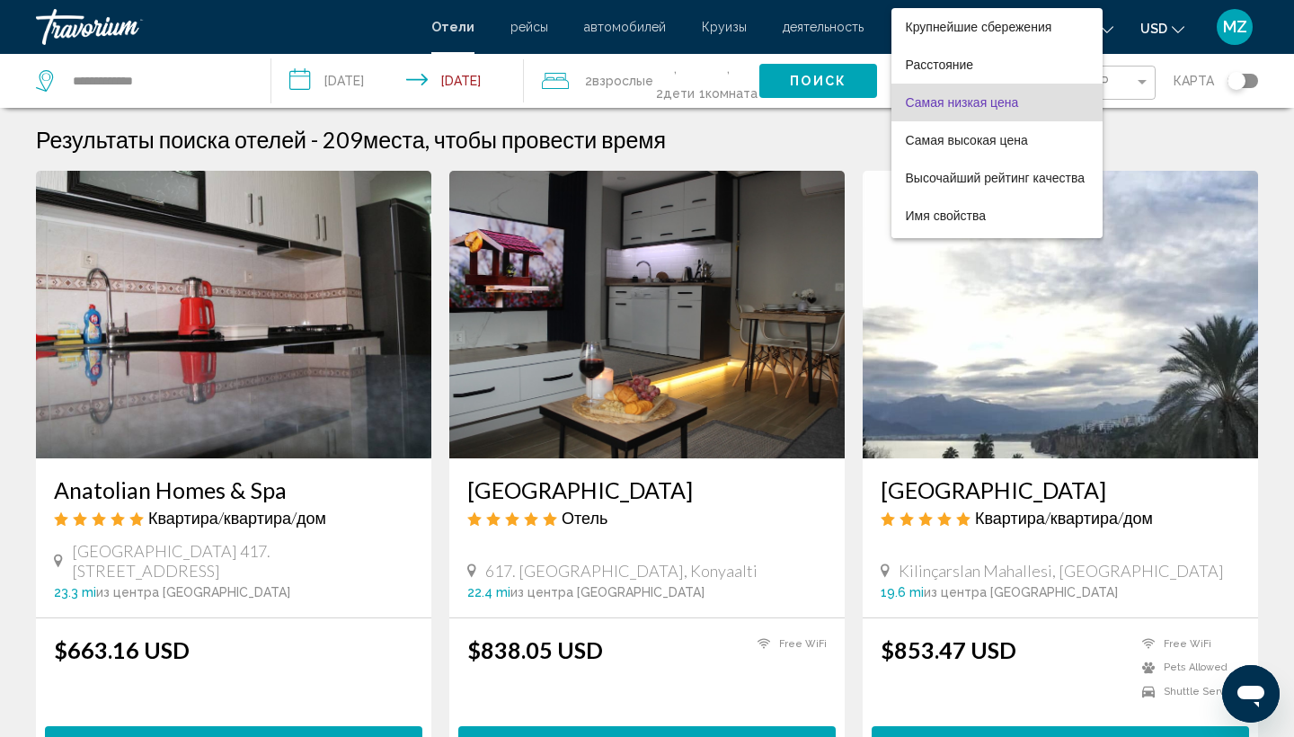
scroll to position [21, 0]
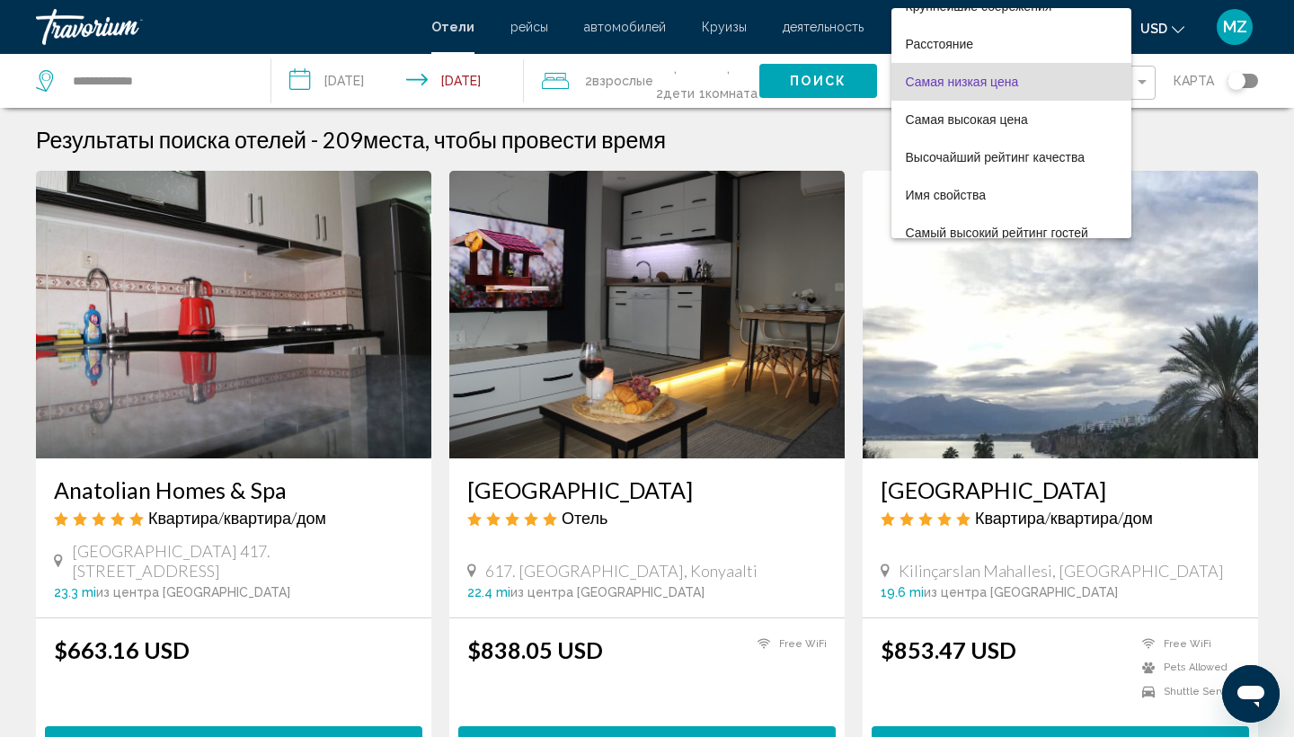
click at [1149, 84] on div at bounding box center [647, 368] width 1294 height 737
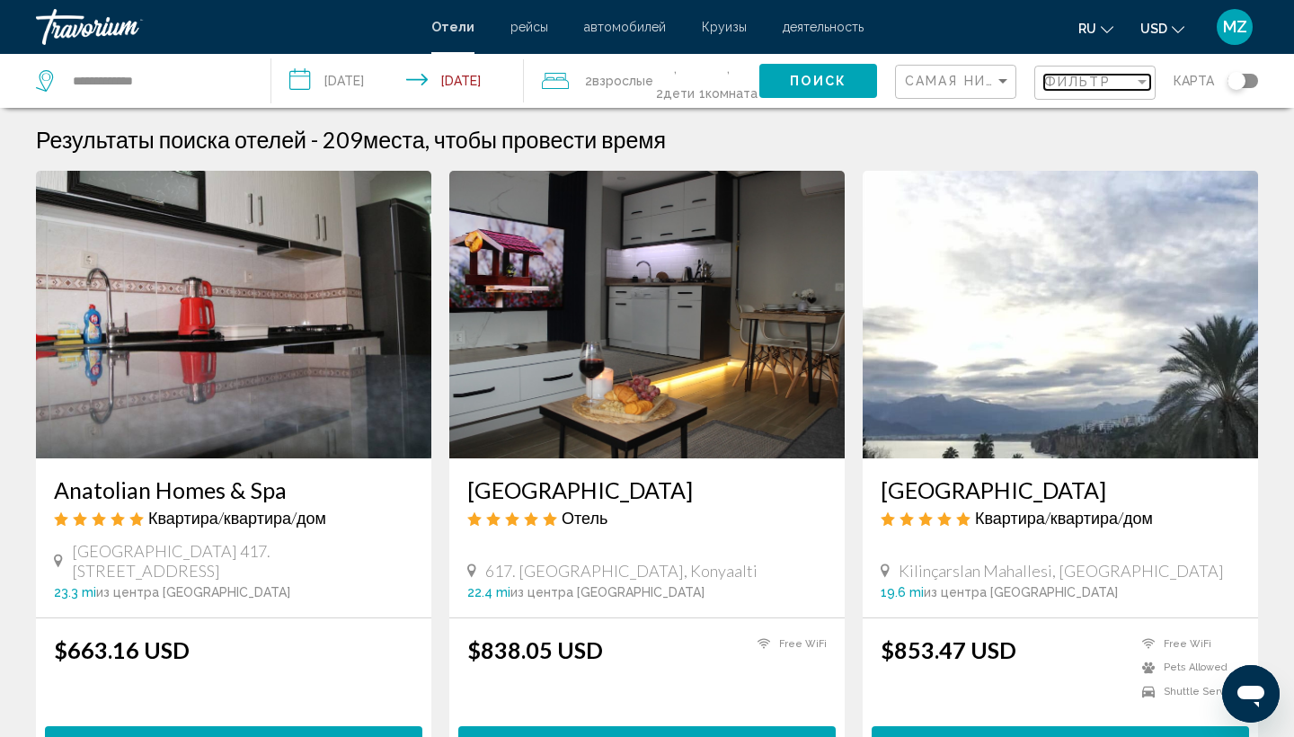
click at [1149, 83] on div "Filter" at bounding box center [1142, 82] width 16 height 14
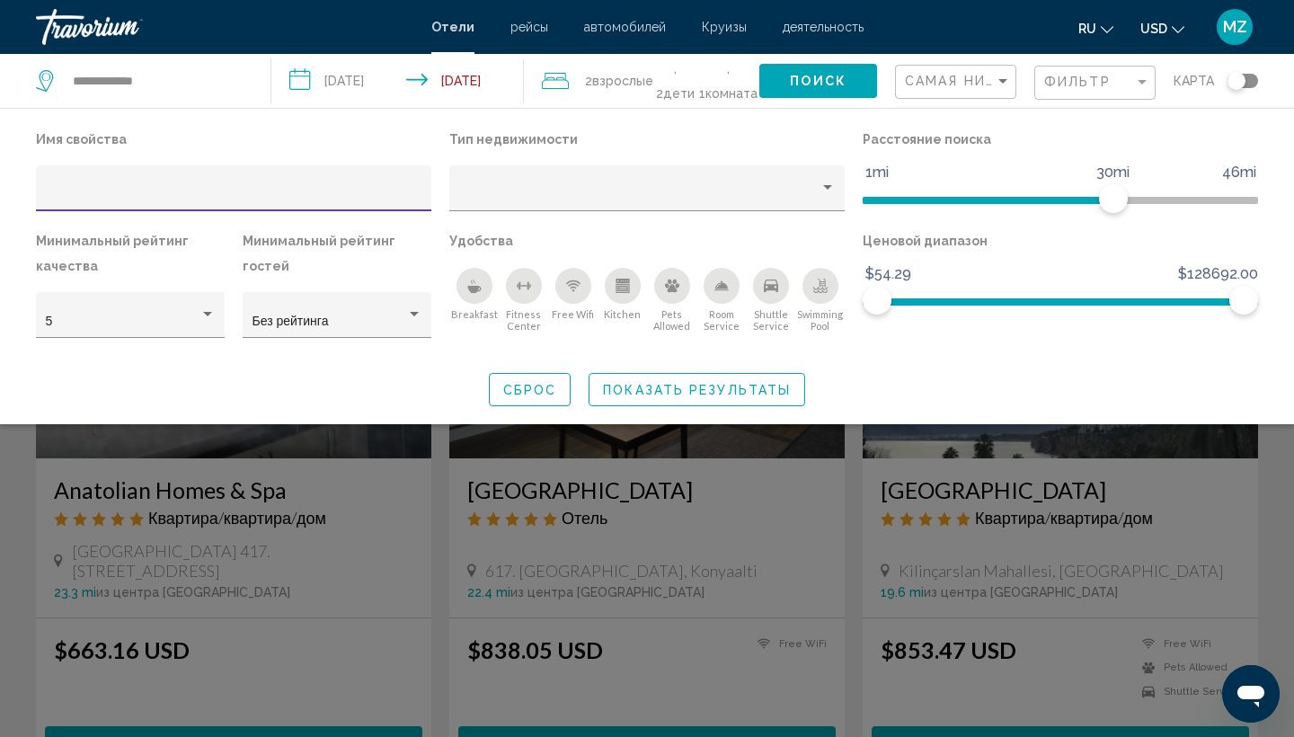
click at [379, 190] on input "Hotel Filters" at bounding box center [234, 195] width 376 height 14
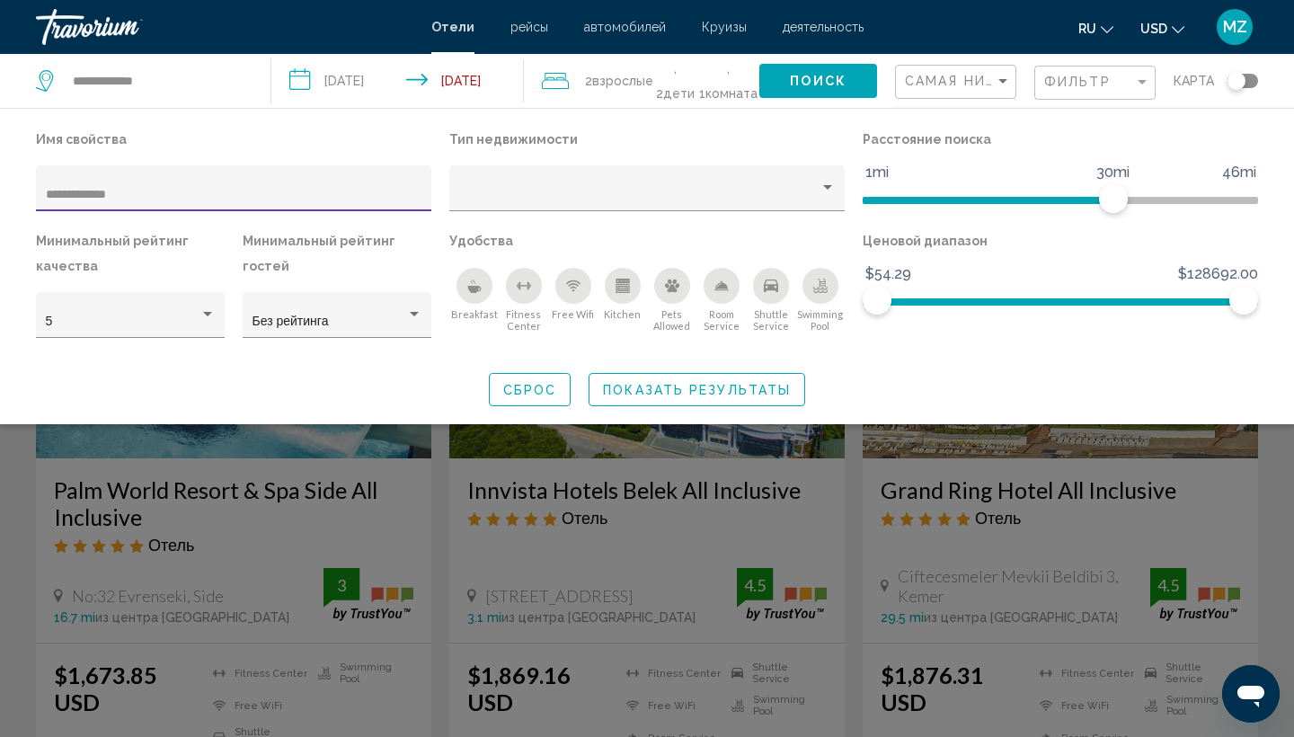
type input "**********"
click at [616, 388] on span "Показать результаты" at bounding box center [697, 390] width 188 height 14
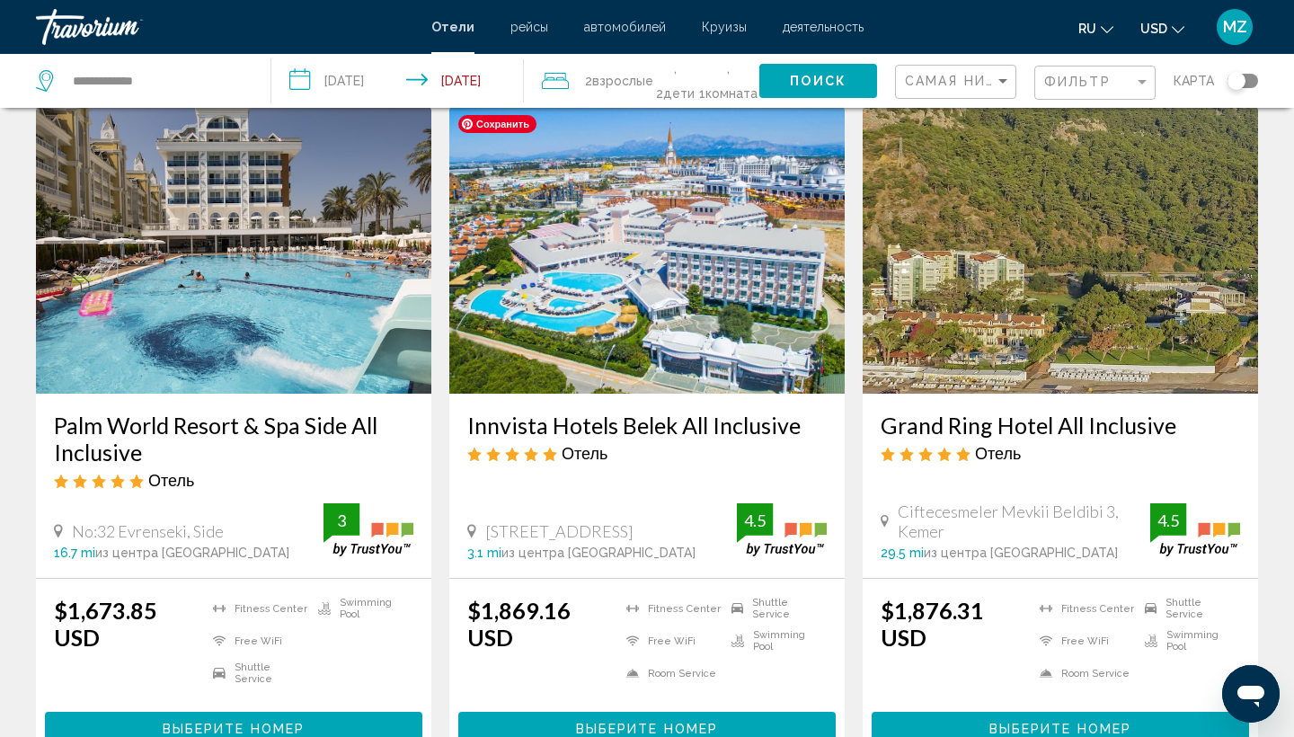
scroll to position [67, 0]
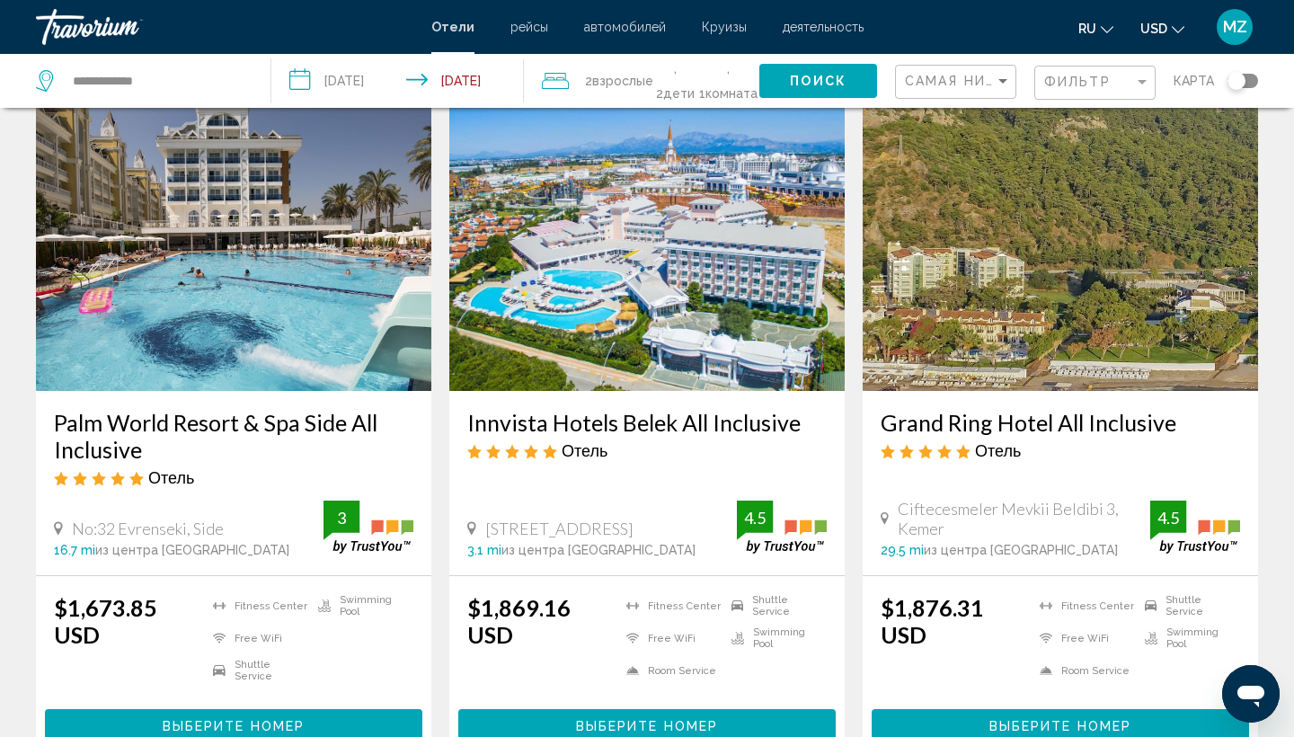
click at [1251, 84] on div "Toggle map" at bounding box center [1242, 81] width 31 height 14
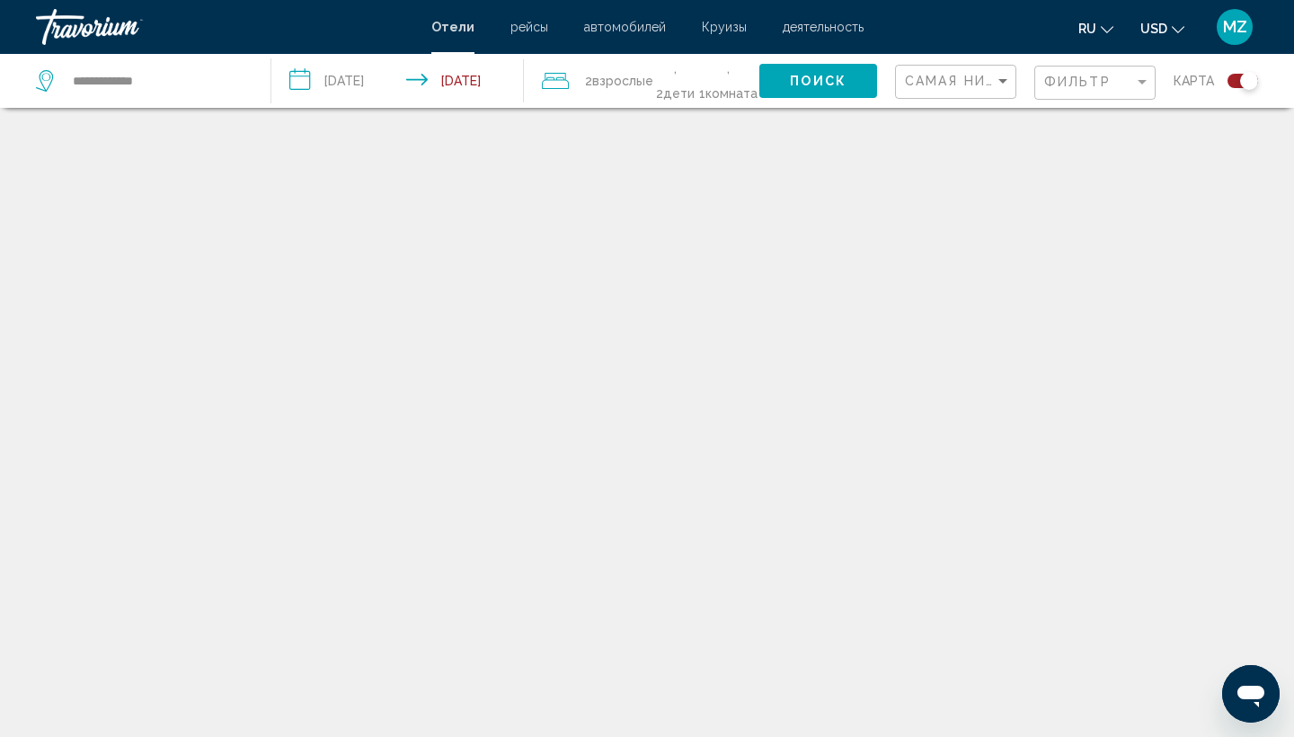
scroll to position [108, 0]
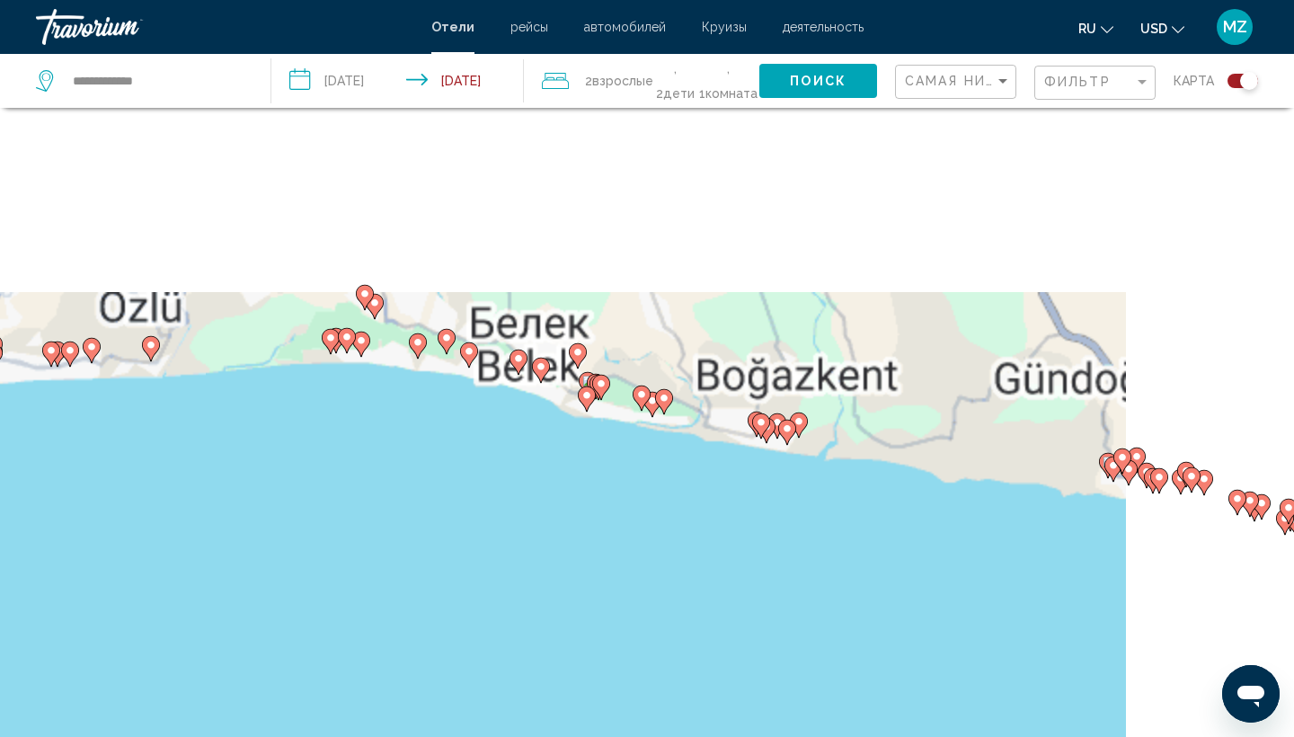
click at [760, 426] on image "Main content" at bounding box center [760, 422] width 11 height 11
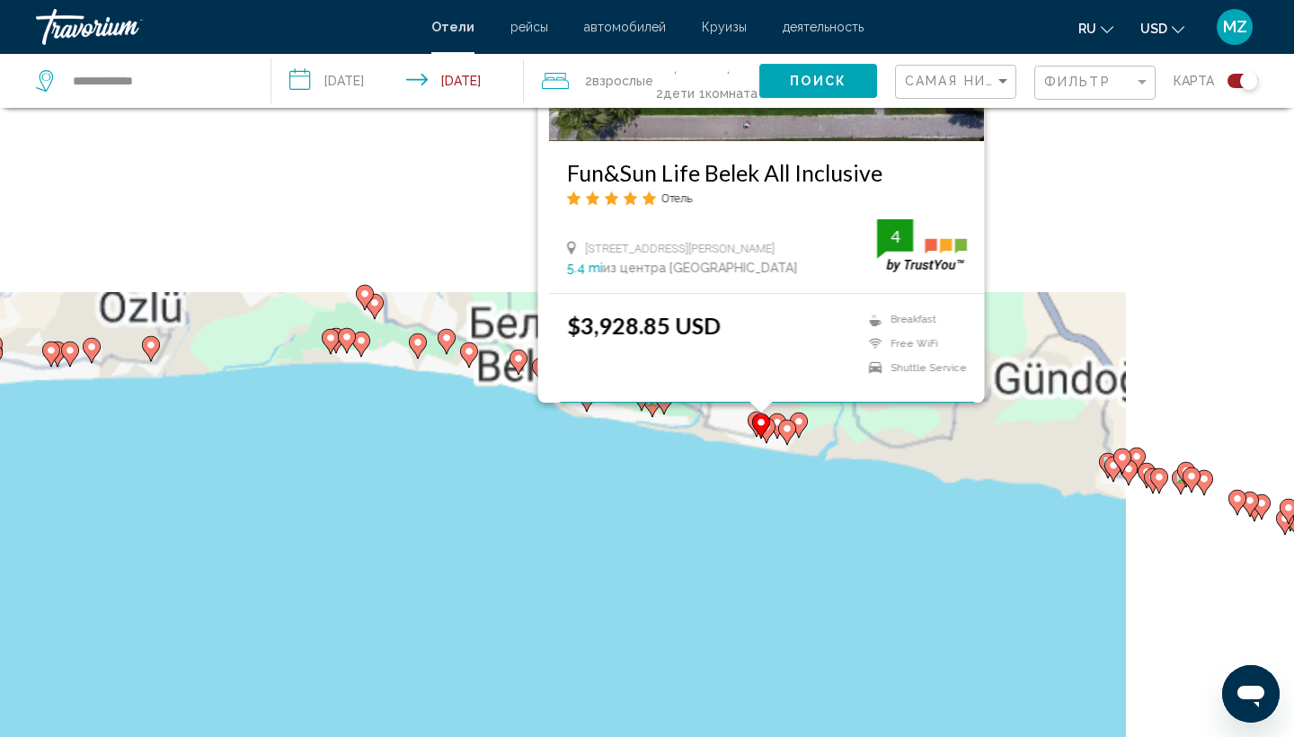
scroll to position [0, 0]
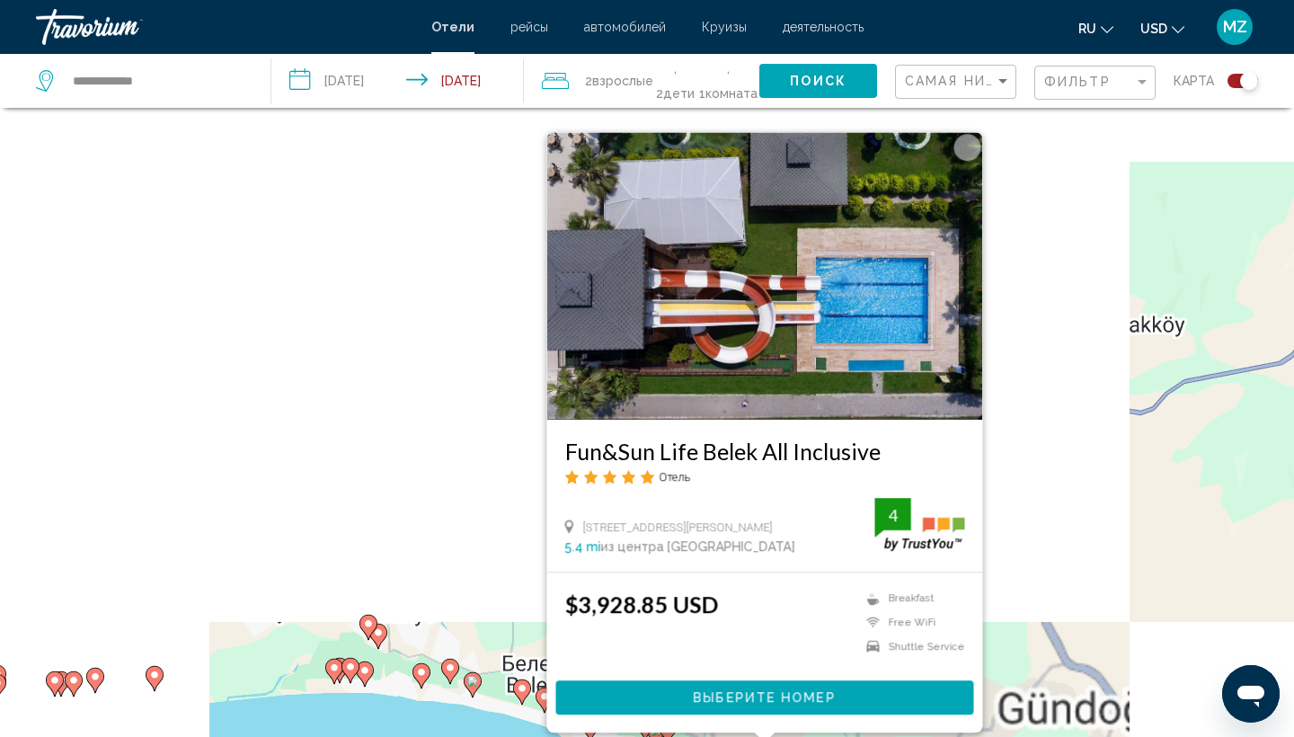
click at [473, 691] on icon "Main content" at bounding box center [472, 684] width 16 height 23
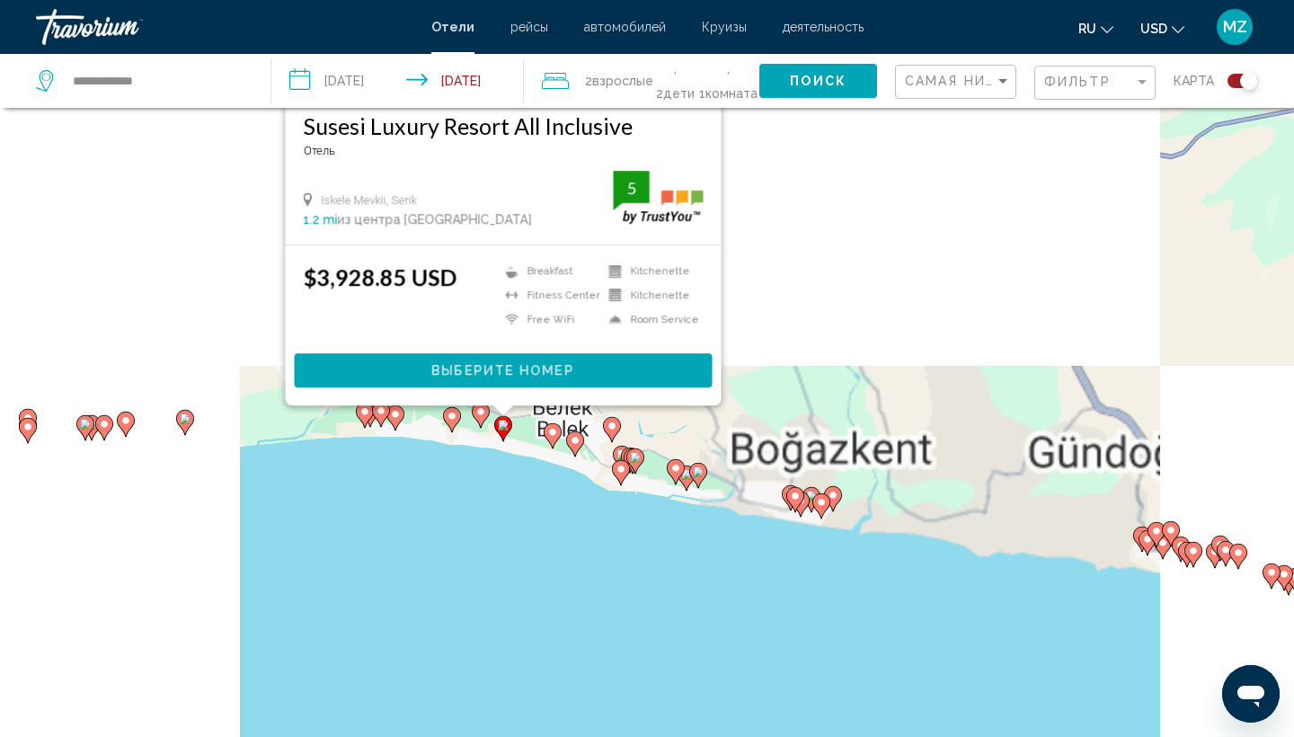
drag, startPoint x: 893, startPoint y: 704, endPoint x: 923, endPoint y: 347, distance: 358.8
click at [923, 347] on div "Чтобы активировать перетаскивание с помощью клавиатуры, нажмите Alt + Ввод. Пос…" at bounding box center [647, 476] width 1294 height 737
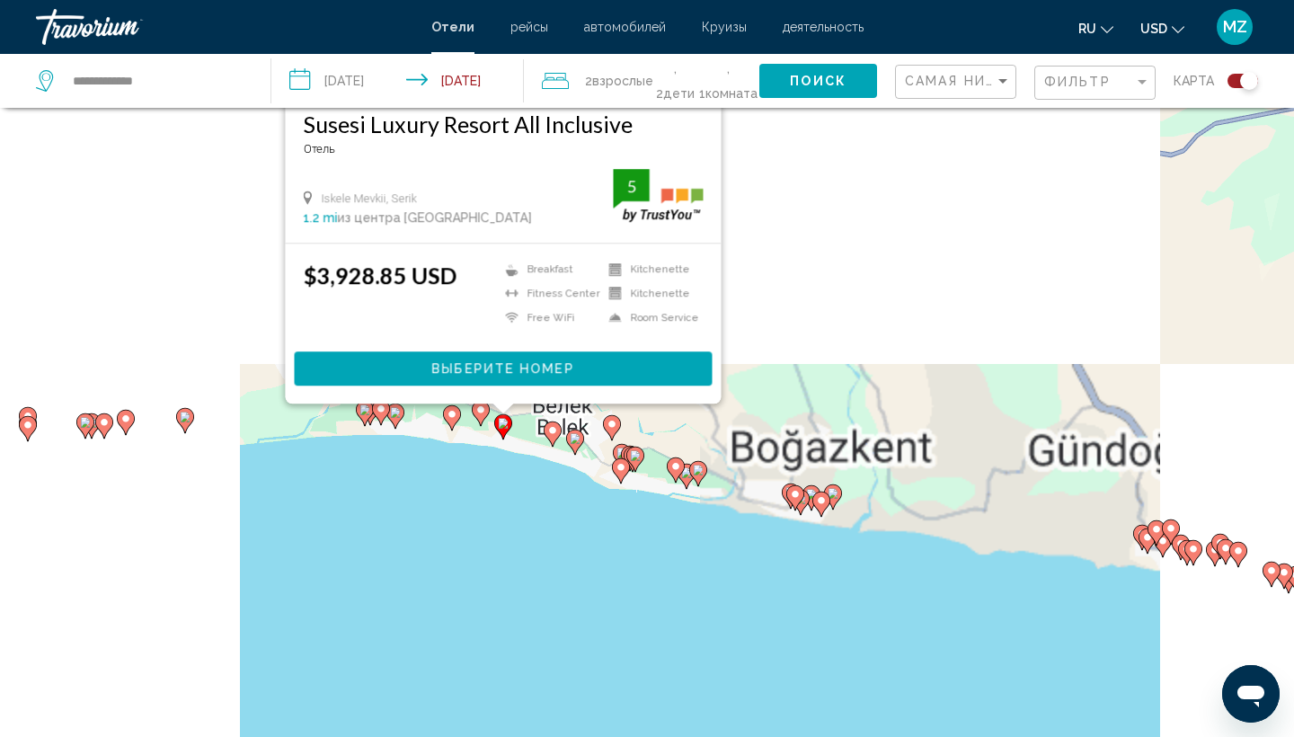
click at [797, 499] on icon "Main content" at bounding box center [795, 497] width 16 height 23
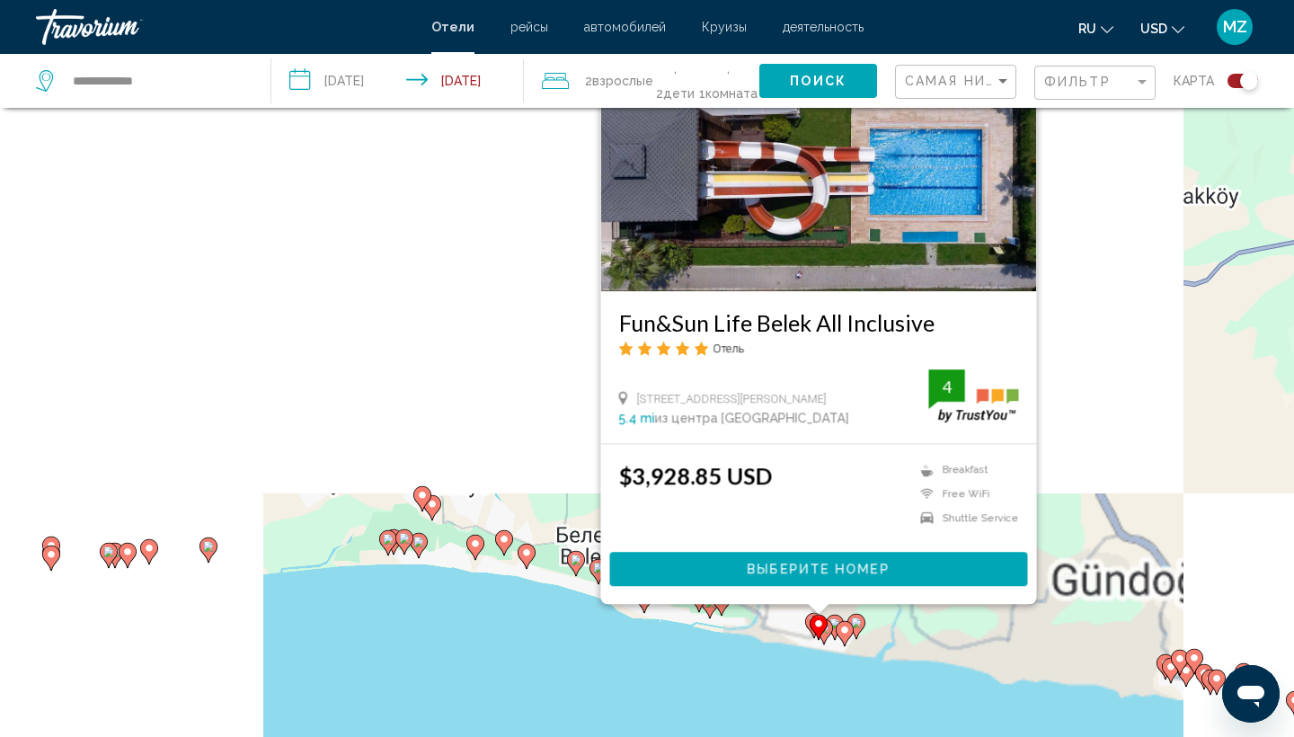
drag, startPoint x: 1047, startPoint y: 613, endPoint x: 1083, endPoint y: 405, distance: 210.8
click at [1083, 405] on div "Чтобы активировать перетаскивание с помощью клавиатуры, нажмите Alt + Ввод. Пос…" at bounding box center [647, 476] width 1294 height 737
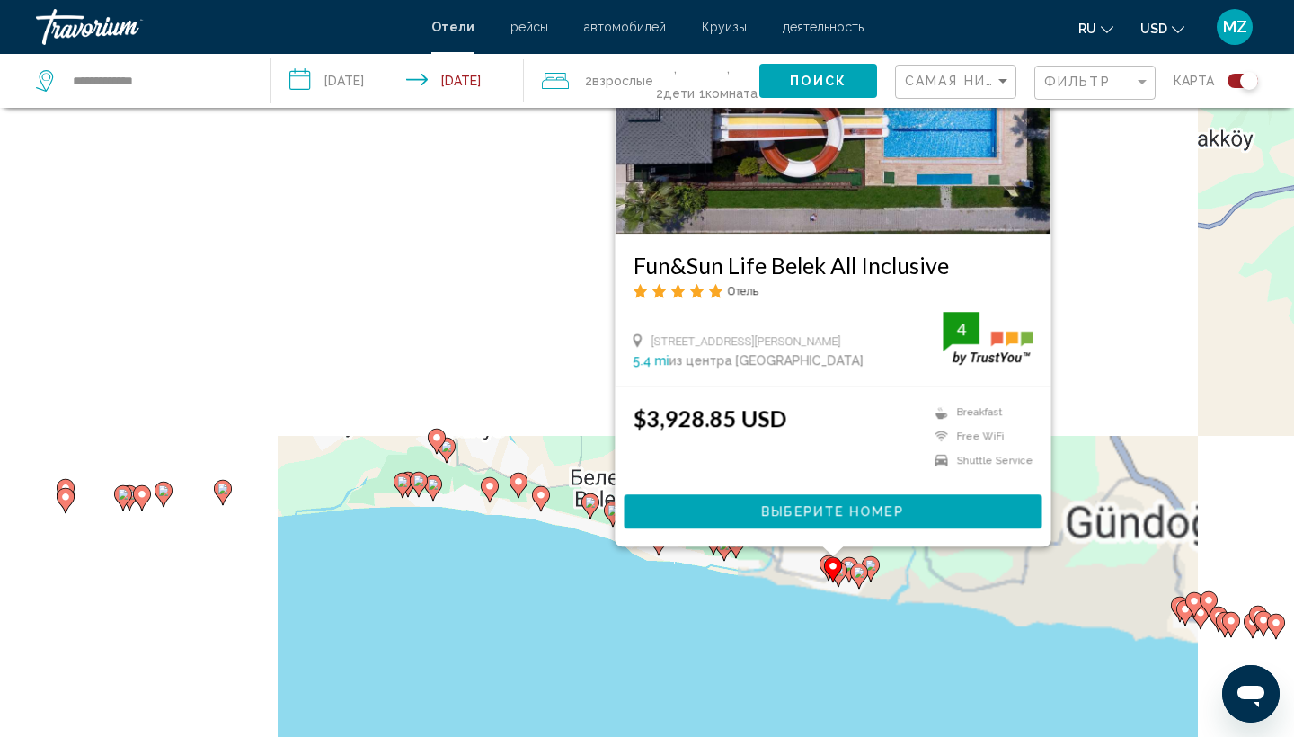
click at [860, 581] on icon "Main content" at bounding box center [859, 575] width 16 height 23
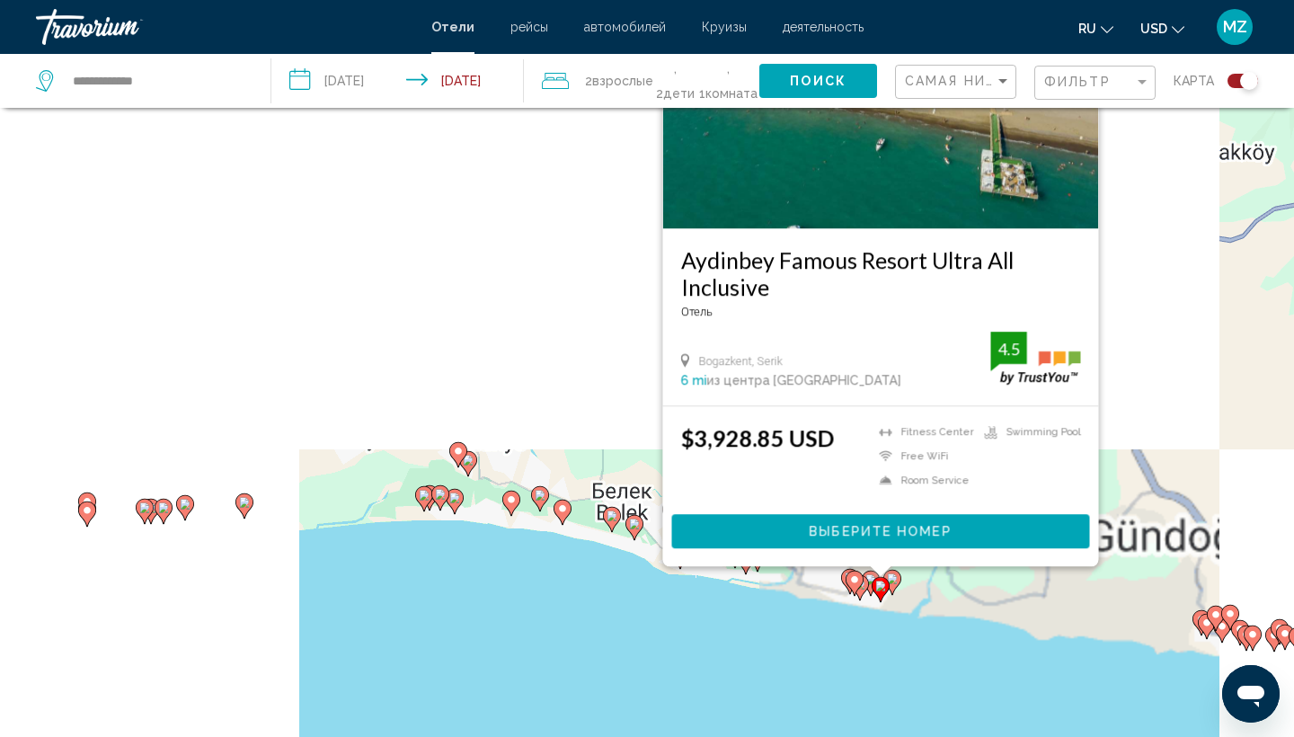
drag, startPoint x: 1149, startPoint y: 512, endPoint x: 1191, endPoint y: 261, distance: 254.2
click at [1191, 261] on div "Чтобы активировать перетаскивание с помощью клавиатуры, нажмите Alt + Ввод. Пос…" at bounding box center [647, 476] width 1294 height 737
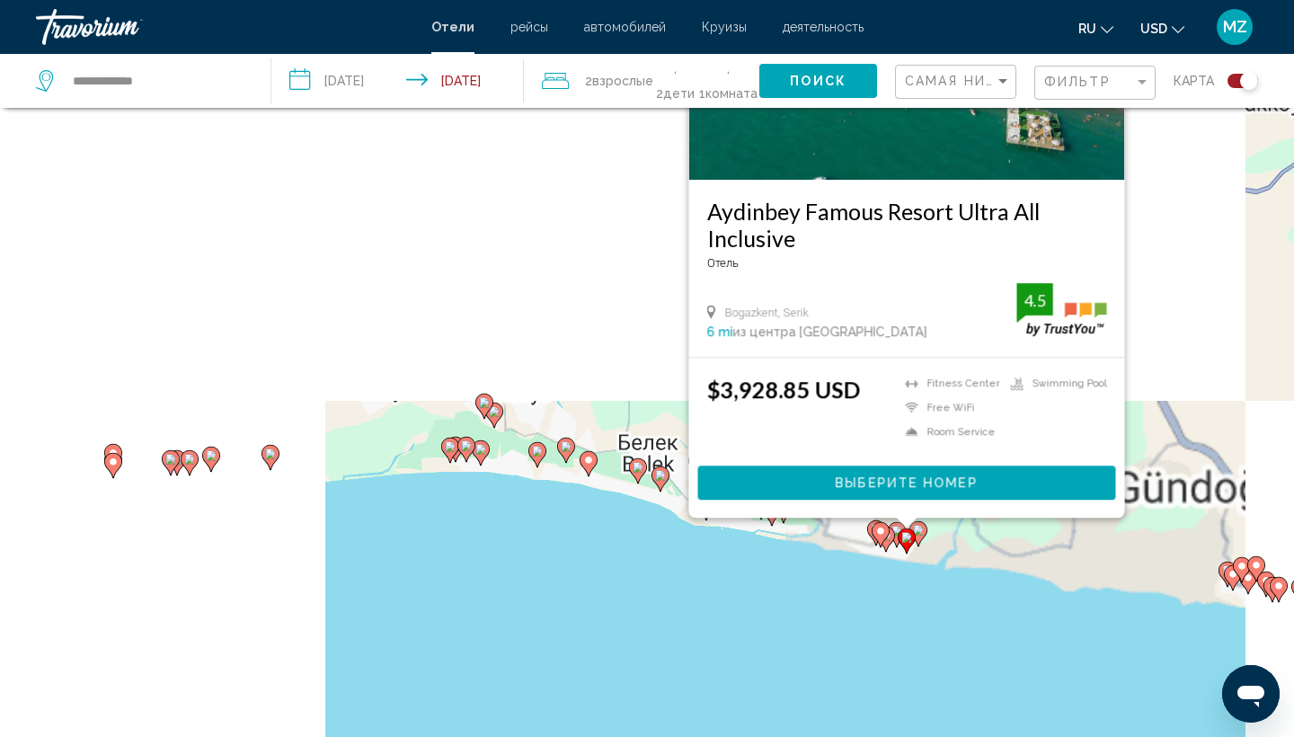
click at [661, 488] on icon "Main content" at bounding box center [660, 478] width 16 height 23
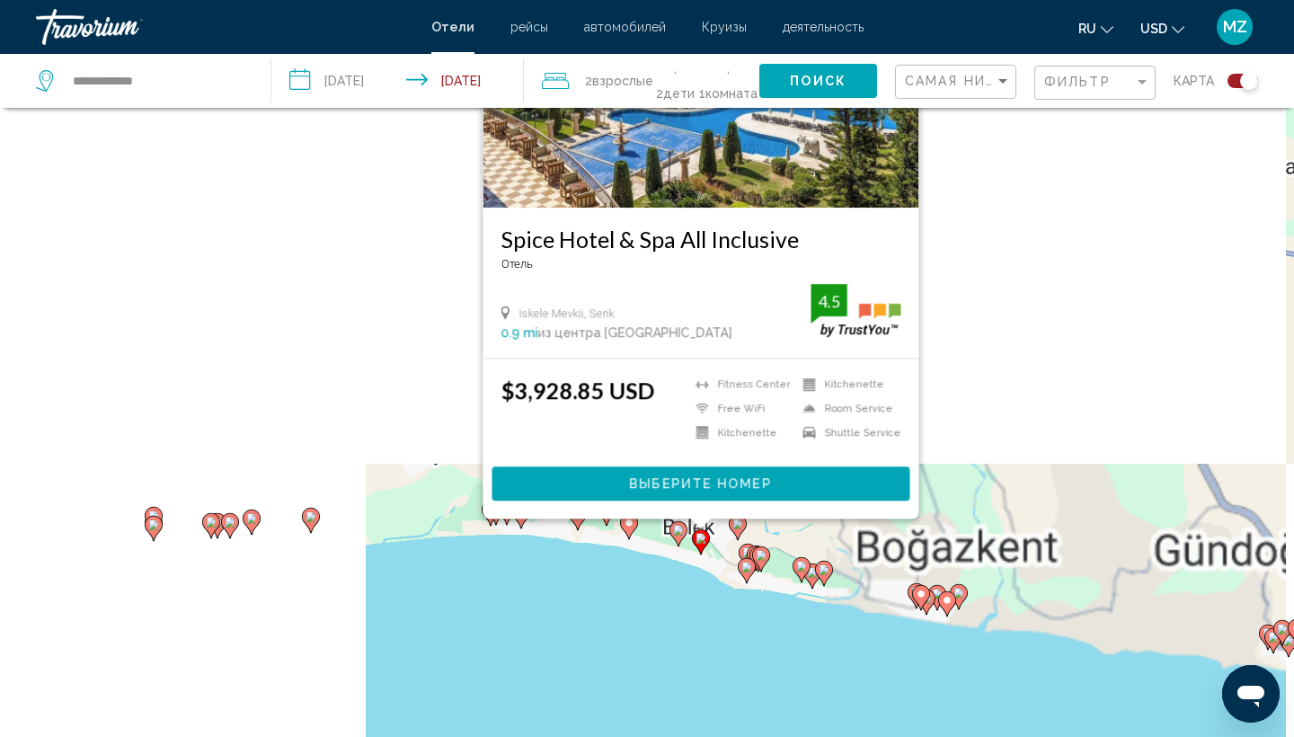
drag, startPoint x: 1042, startPoint y: 585, endPoint x: 1093, endPoint y: 315, distance: 274.3
click at [1093, 316] on div "Чтобы активировать перетаскивание с помощью клавиатуры, нажмите Alt + Ввод. Пос…" at bounding box center [647, 476] width 1294 height 737
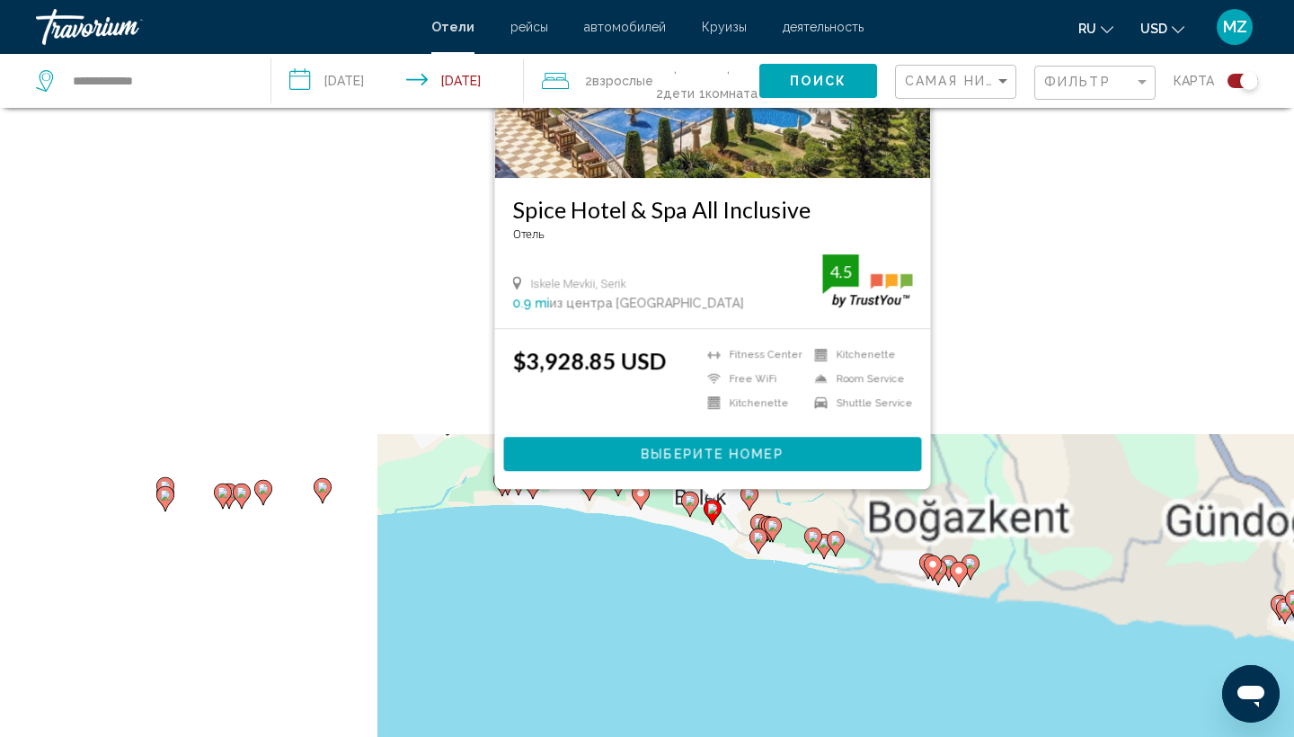
click at [694, 508] on icon "Main content" at bounding box center [690, 503] width 18 height 25
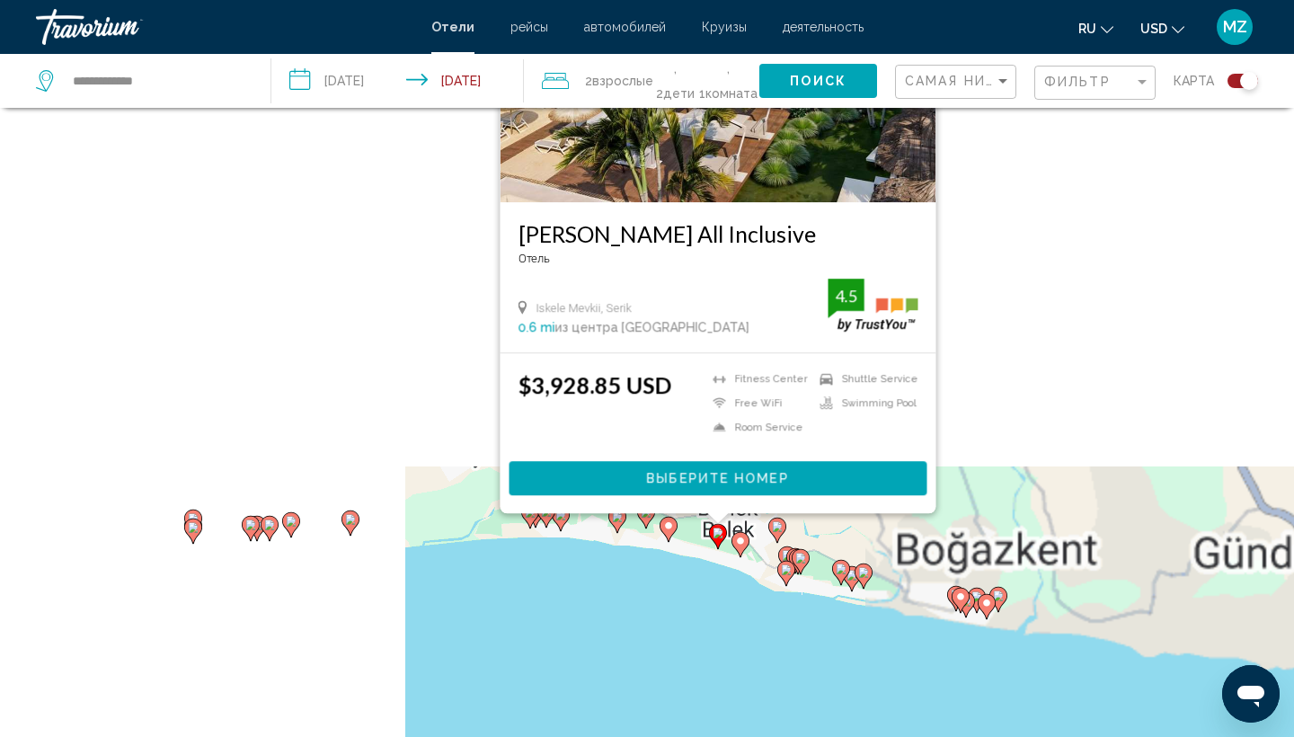
drag, startPoint x: 1128, startPoint y: 579, endPoint x: 1188, endPoint y: 237, distance: 347.5
click at [1188, 238] on div "Чтобы активировать перетаскивание с помощью клавиатуры, нажмите Alt + Ввод. Пос…" at bounding box center [647, 476] width 1294 height 737
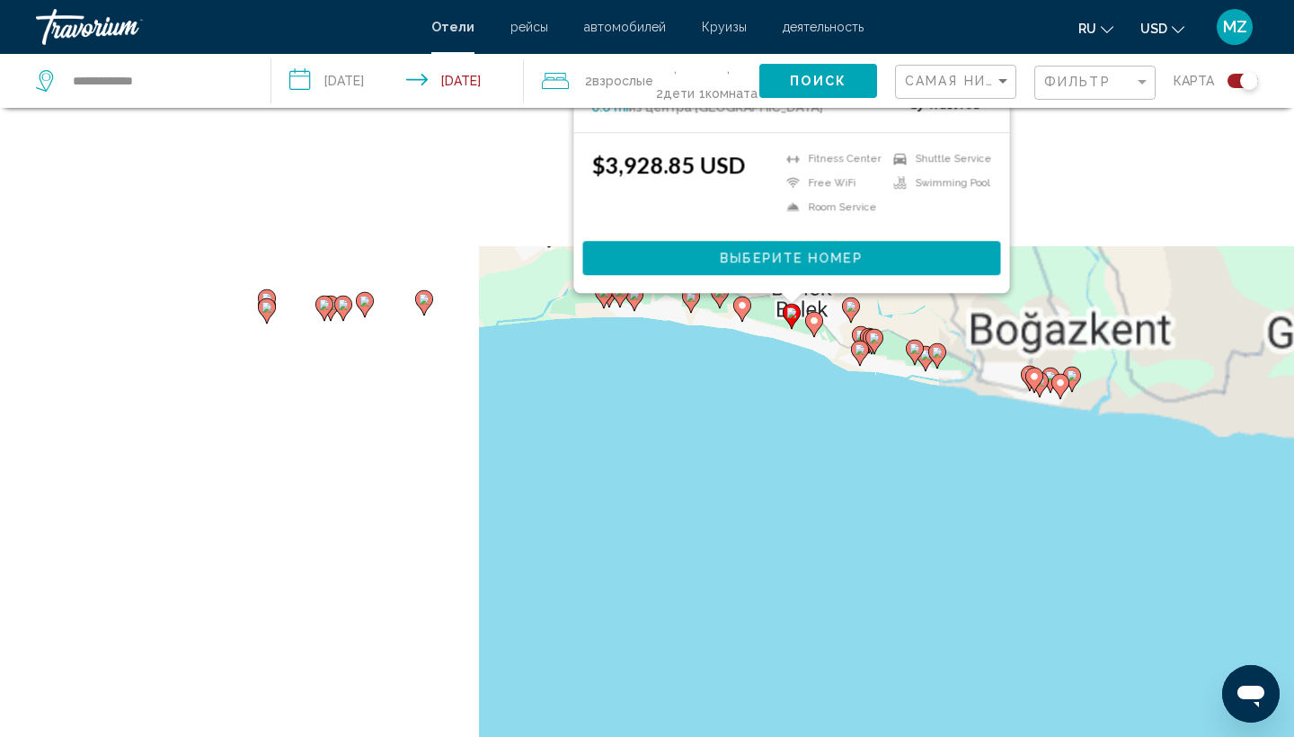
click at [744, 318] on icon "Main content" at bounding box center [742, 308] width 18 height 25
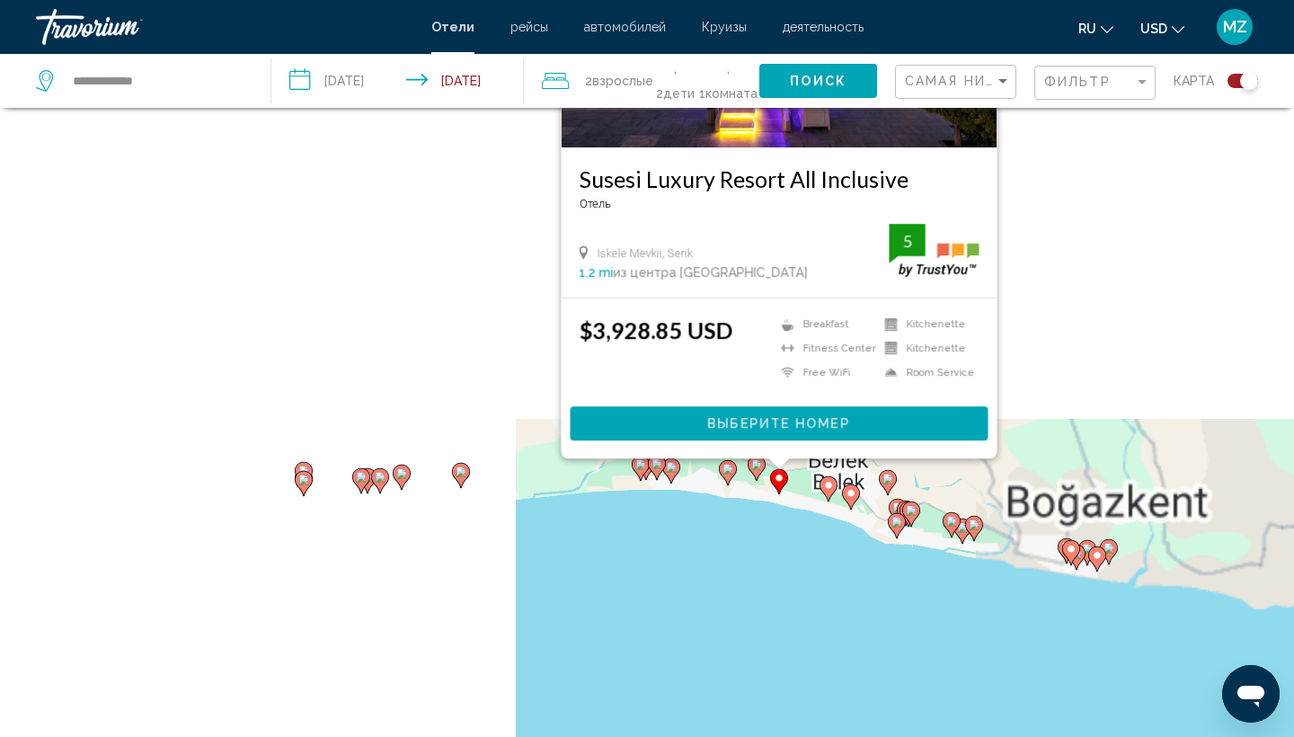
drag, startPoint x: 1001, startPoint y: 617, endPoint x: 1045, endPoint y: 291, distance: 329.0
click at [1045, 291] on div "Чтобы активировать перетаскивание с помощью клавиатуры, нажмите Alt + Ввод. Пос…" at bounding box center [647, 476] width 1294 height 737
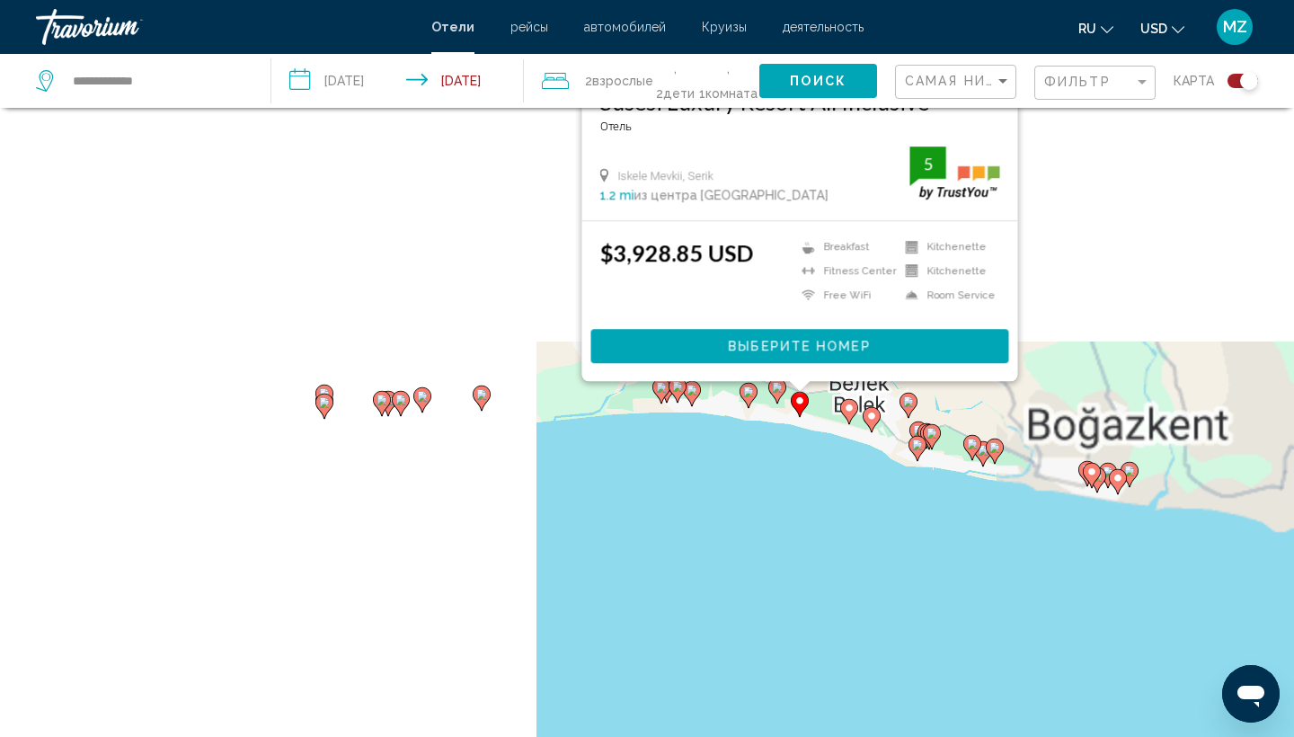
click at [679, 393] on icon "Main content" at bounding box center [677, 389] width 16 height 23
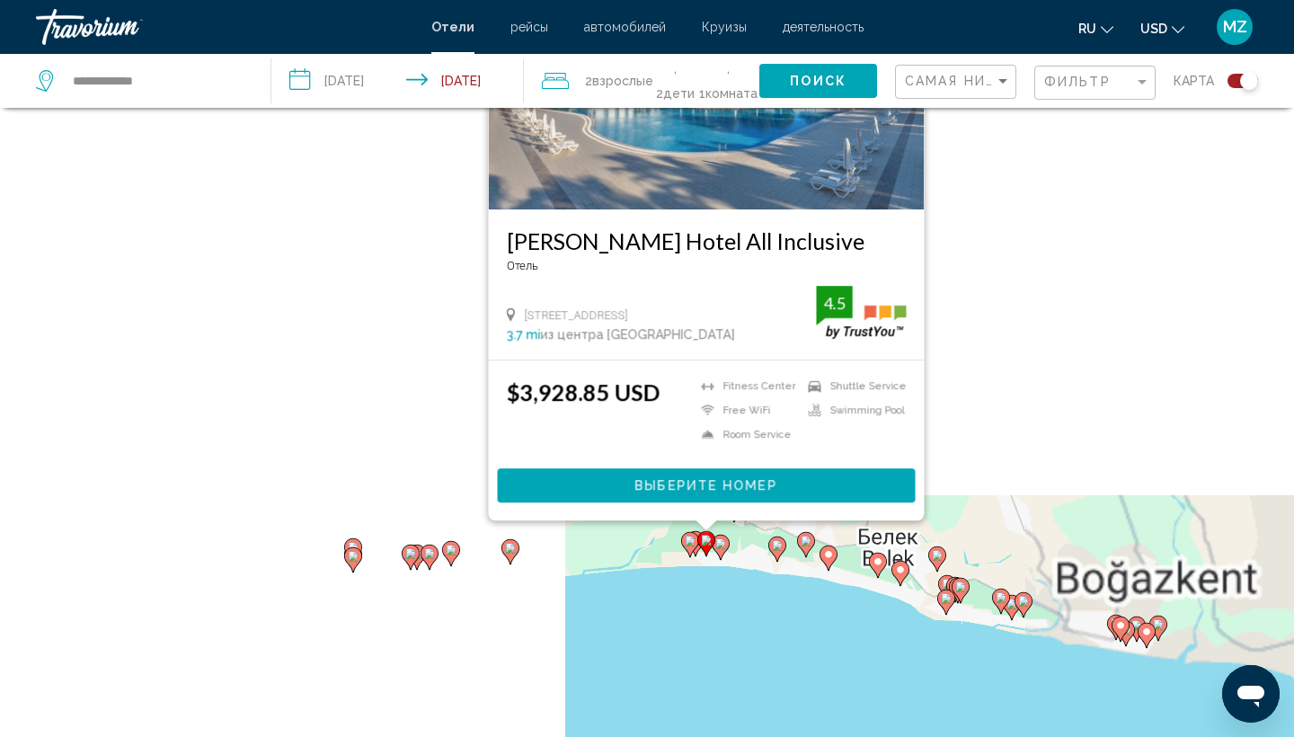
drag, startPoint x: 968, startPoint y: 633, endPoint x: 1001, endPoint y: 385, distance: 250.0
click at [1001, 386] on div "Чтобы активировать перетаскивание с помощью клавиатуры, нажмите Alt + Ввод. Пос…" at bounding box center [647, 476] width 1294 height 737
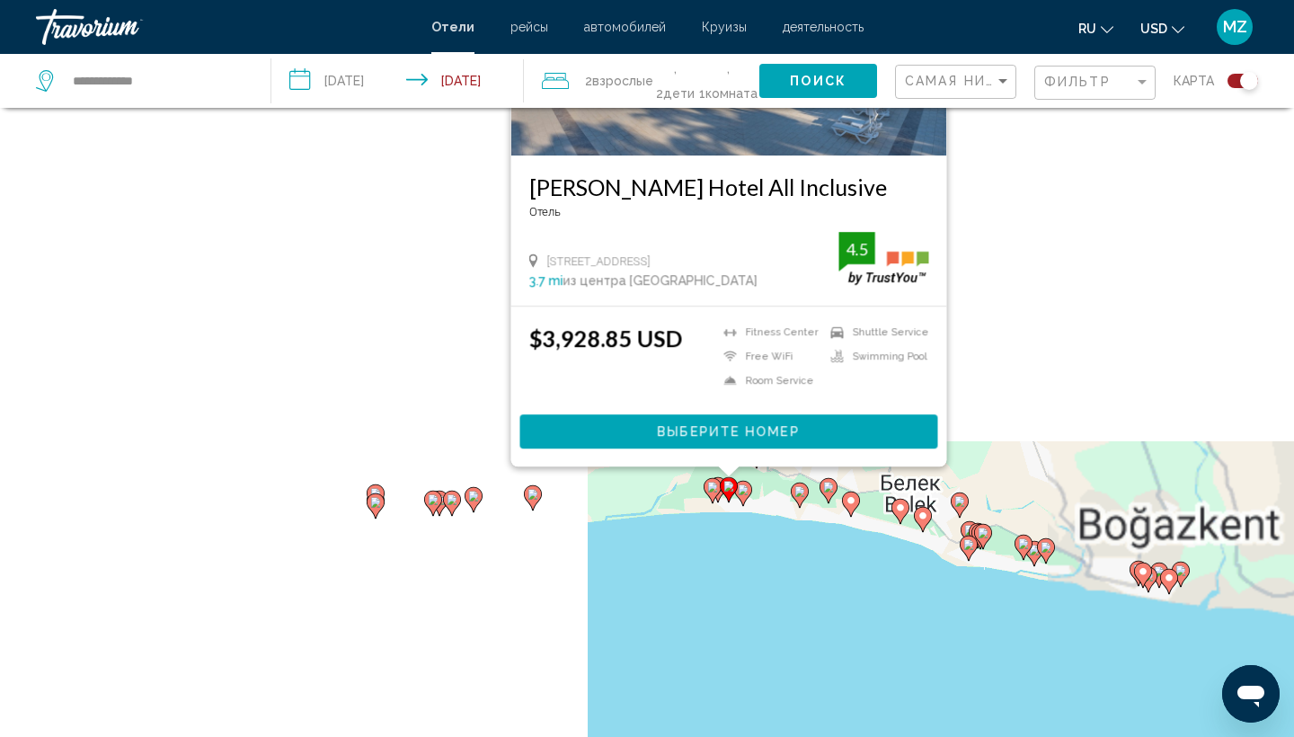
click at [744, 505] on icon "Main content" at bounding box center [743, 493] width 18 height 25
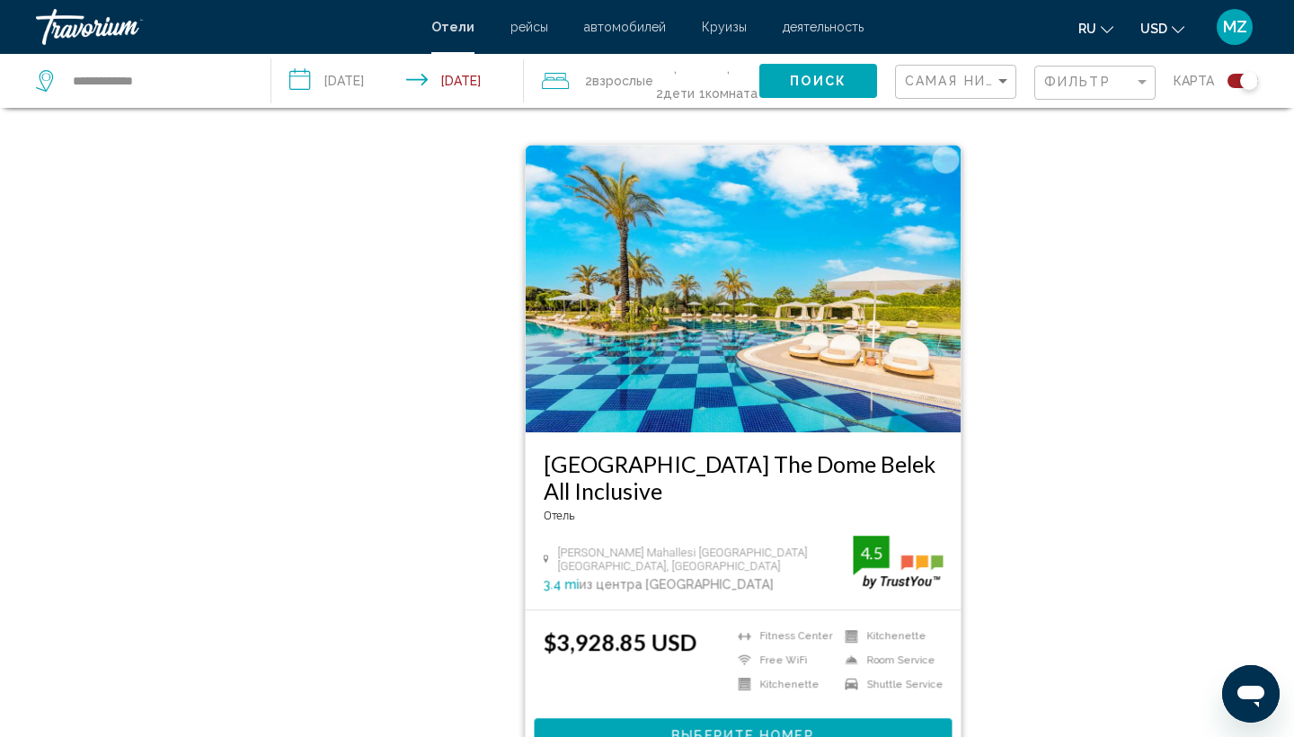
click at [1232, 79] on div "Toggle map" at bounding box center [1242, 81] width 31 height 14
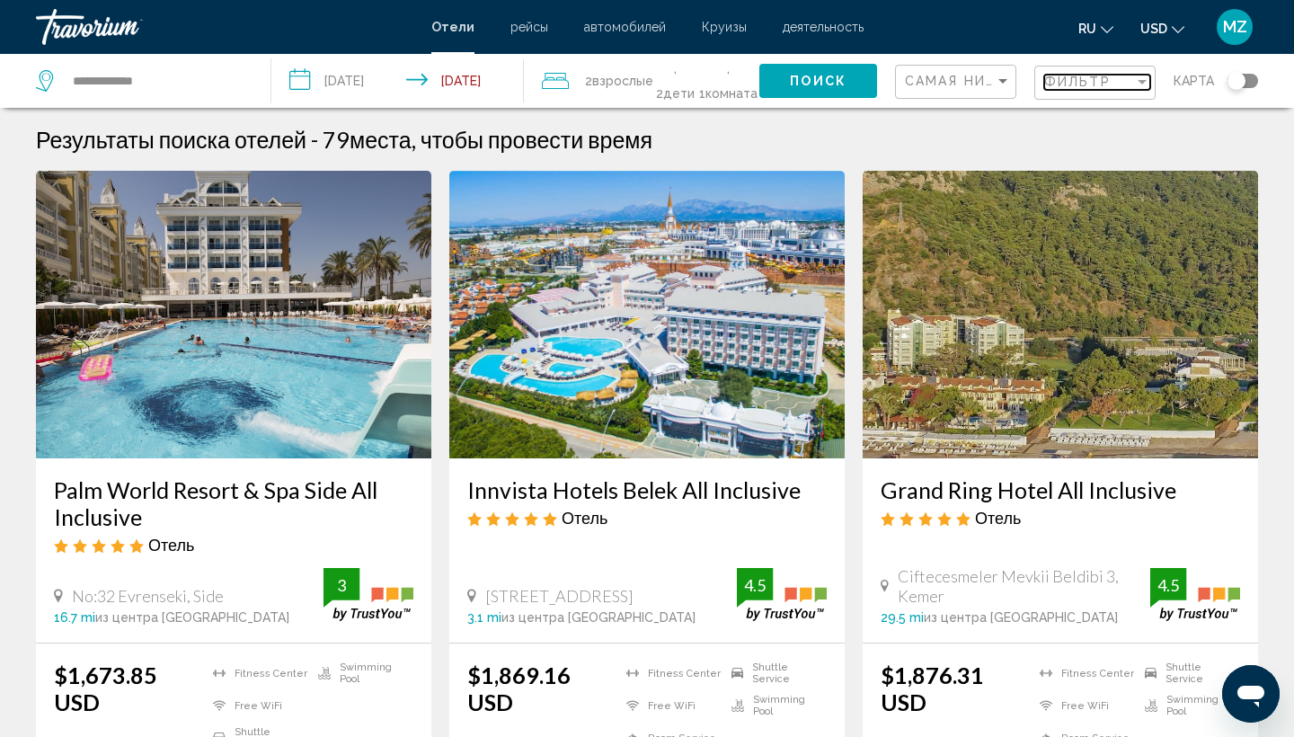
click at [1144, 87] on div "Filter" at bounding box center [1142, 82] width 16 height 14
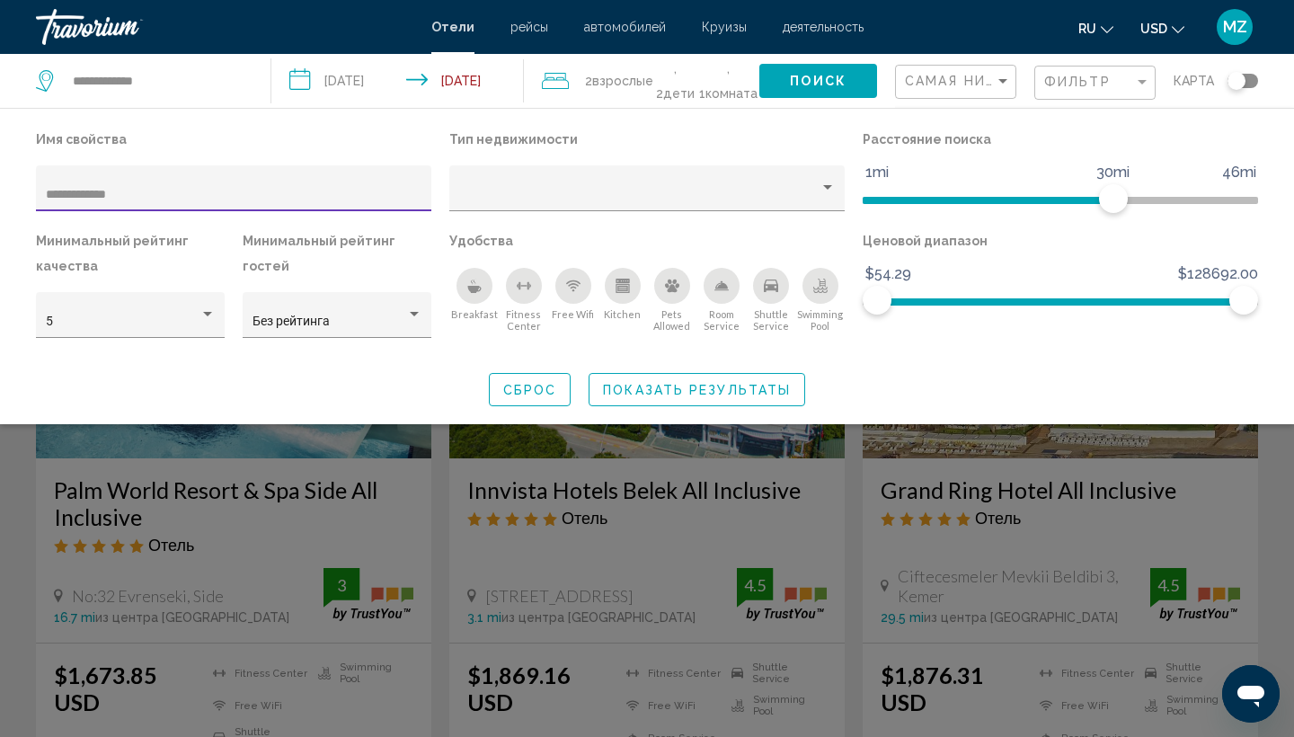
drag, startPoint x: 123, startPoint y: 191, endPoint x: 0, endPoint y: 183, distance: 123.3
click at [0, 184] on div "**********" at bounding box center [647, 266] width 1294 height 279
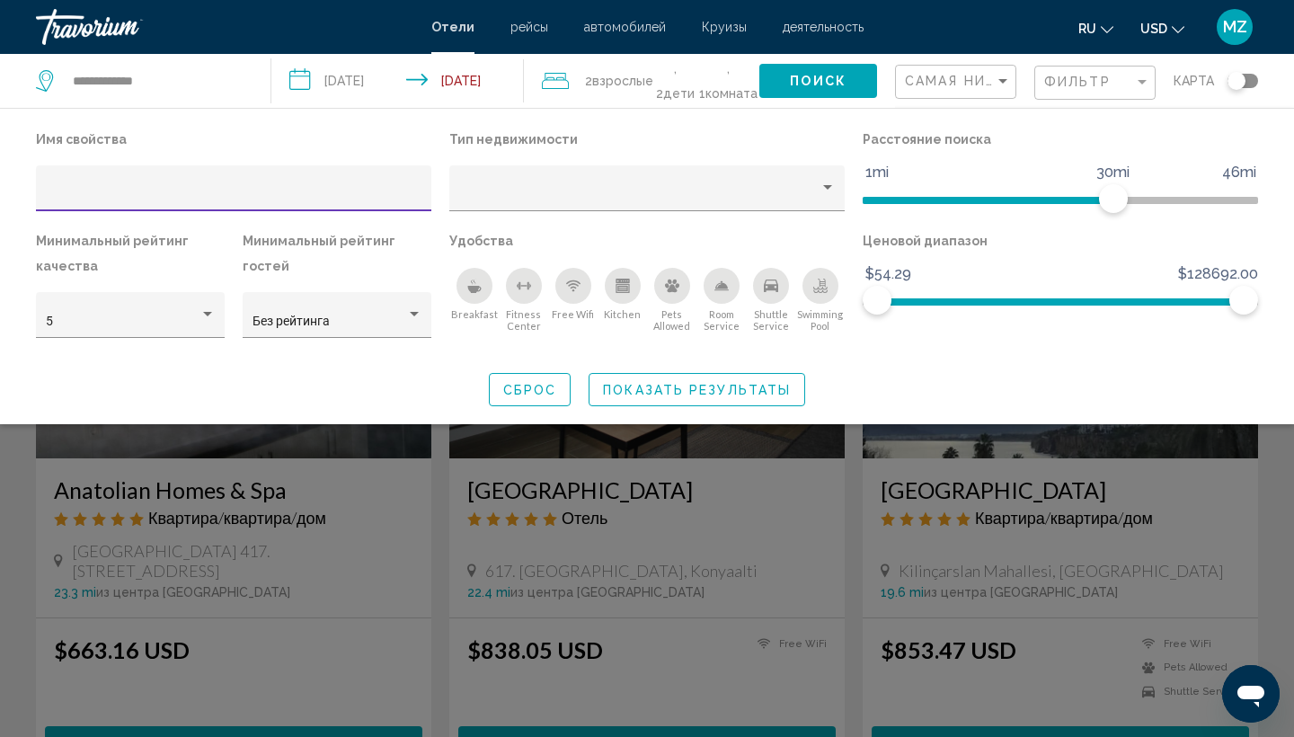
click at [676, 388] on span "Показать результаты" at bounding box center [697, 390] width 188 height 14
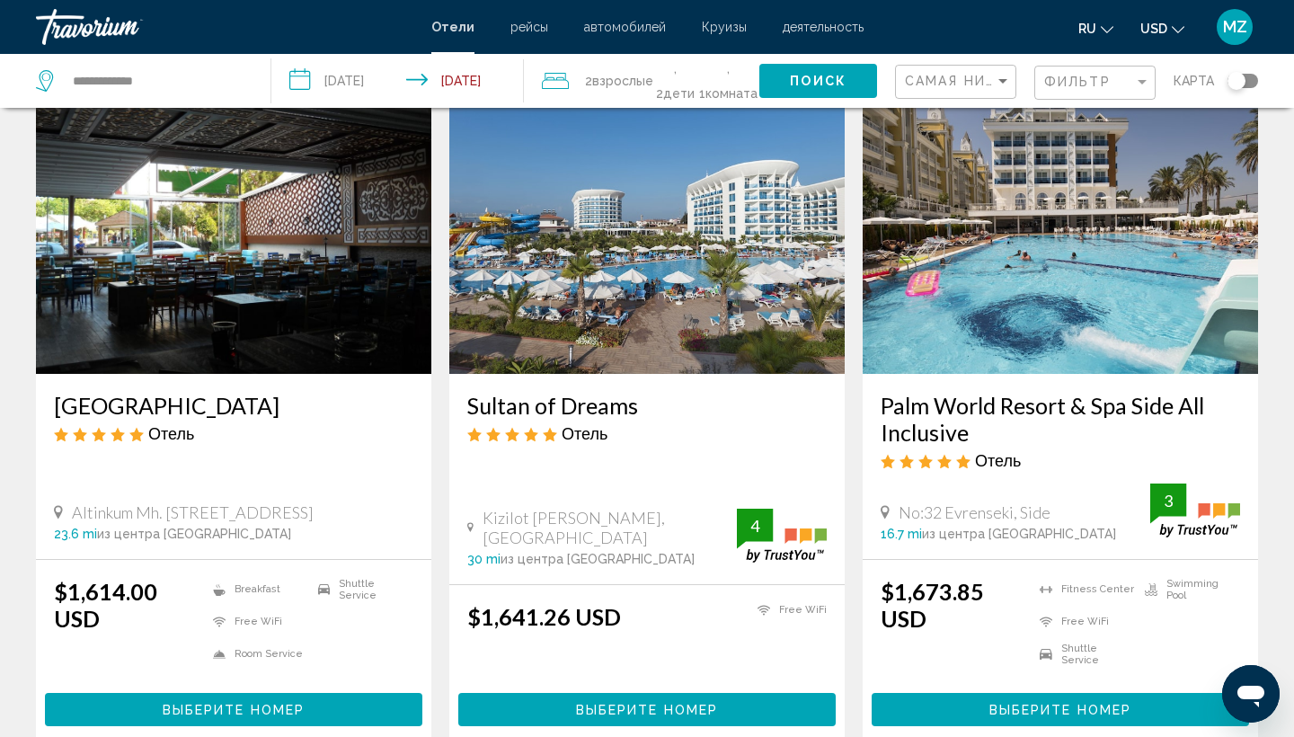
scroll to position [2066, 0]
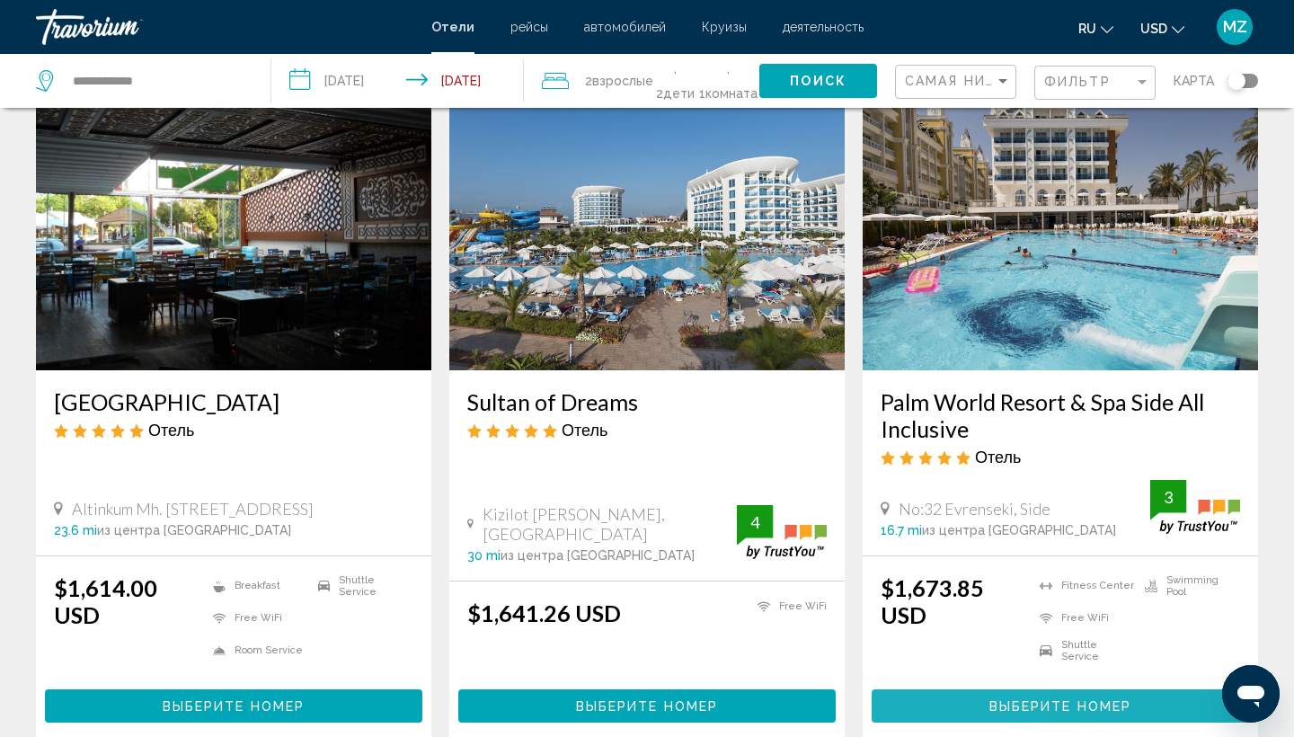
click at [921, 689] on button "Выберите номер" at bounding box center [1059, 705] width 377 height 33
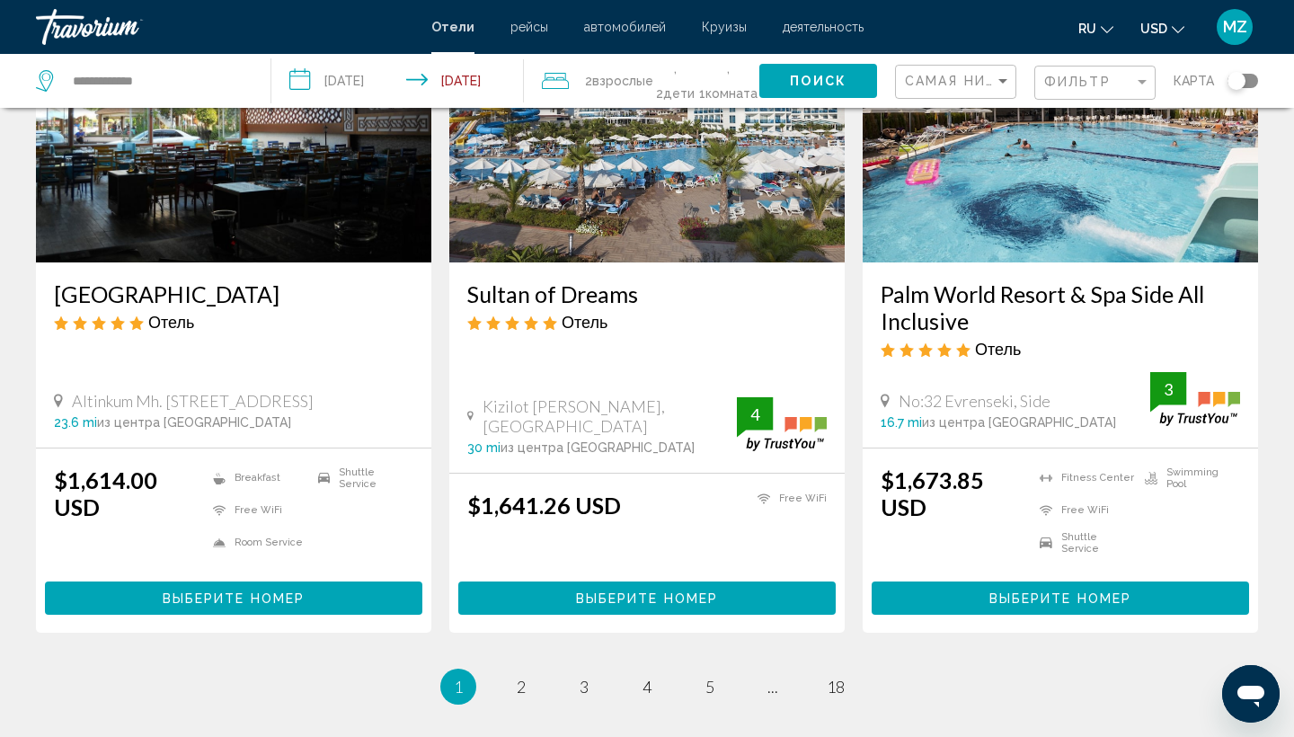
scroll to position [2177, 0]
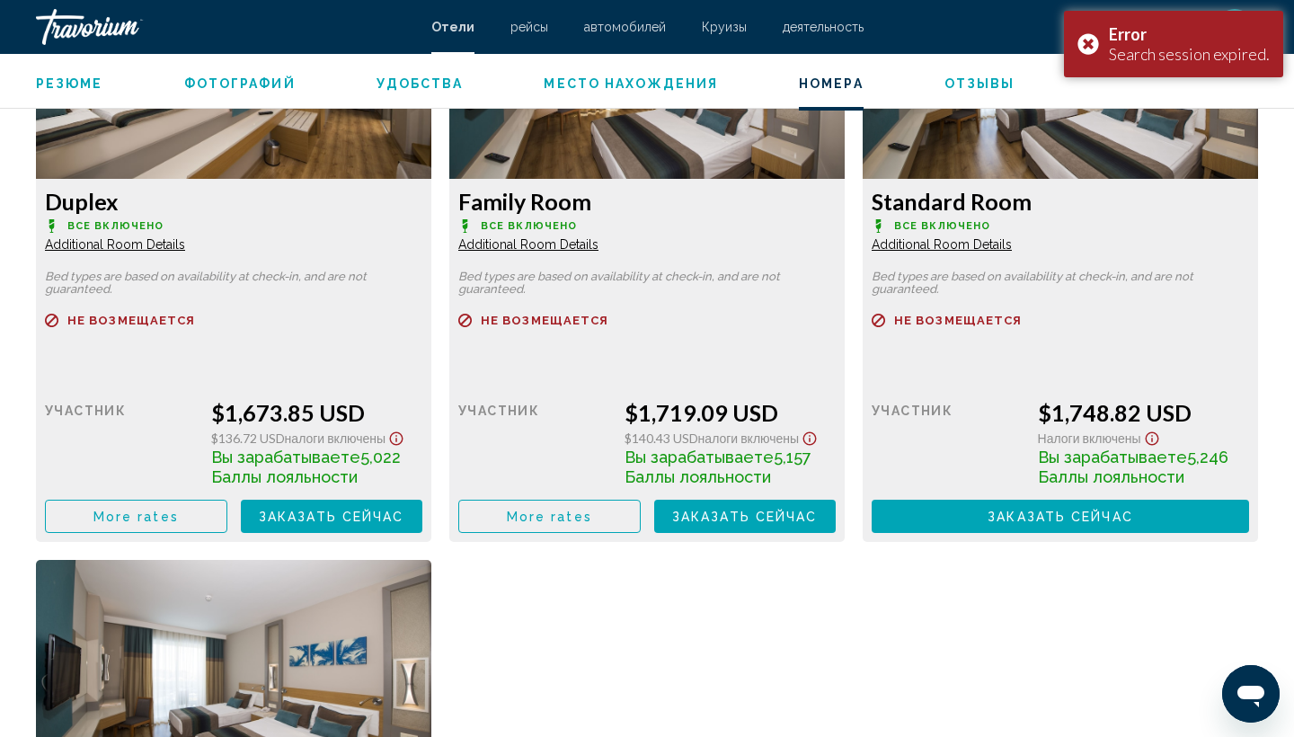
scroll to position [2568, 0]
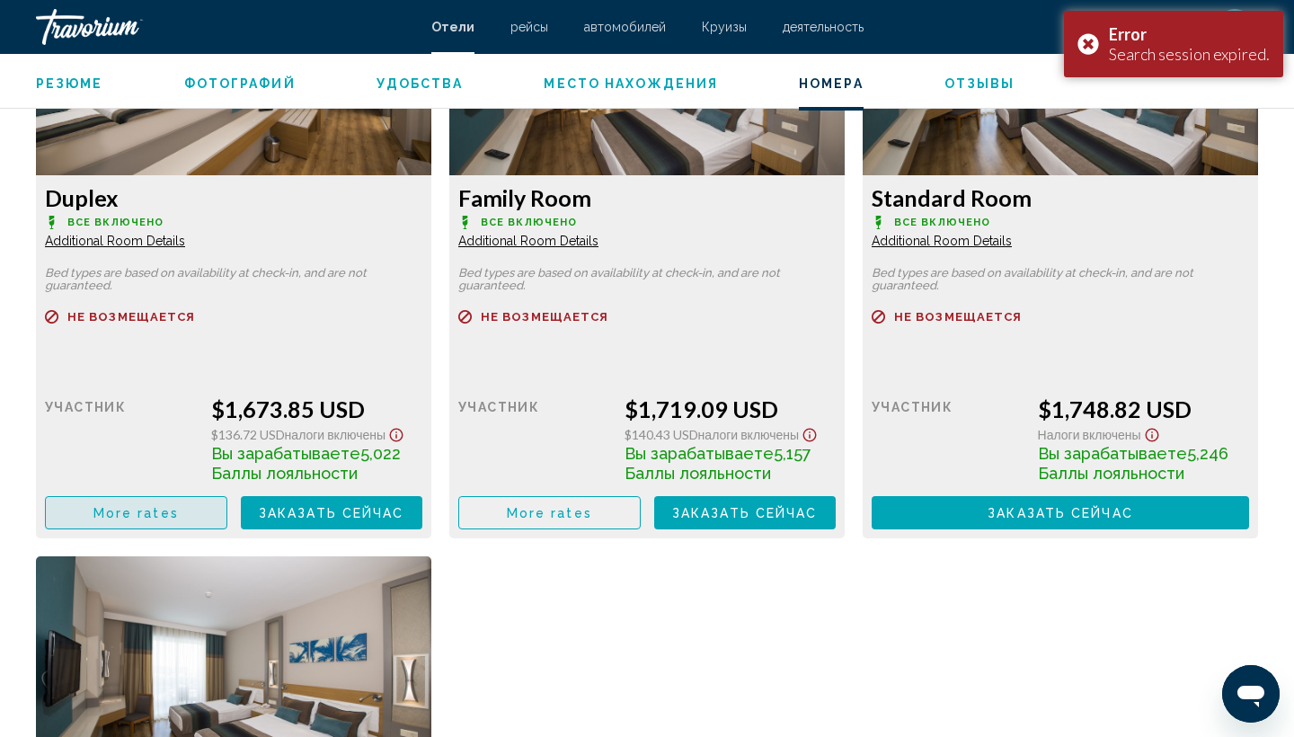
click at [205, 529] on button "More rates" at bounding box center [136, 512] width 182 height 33
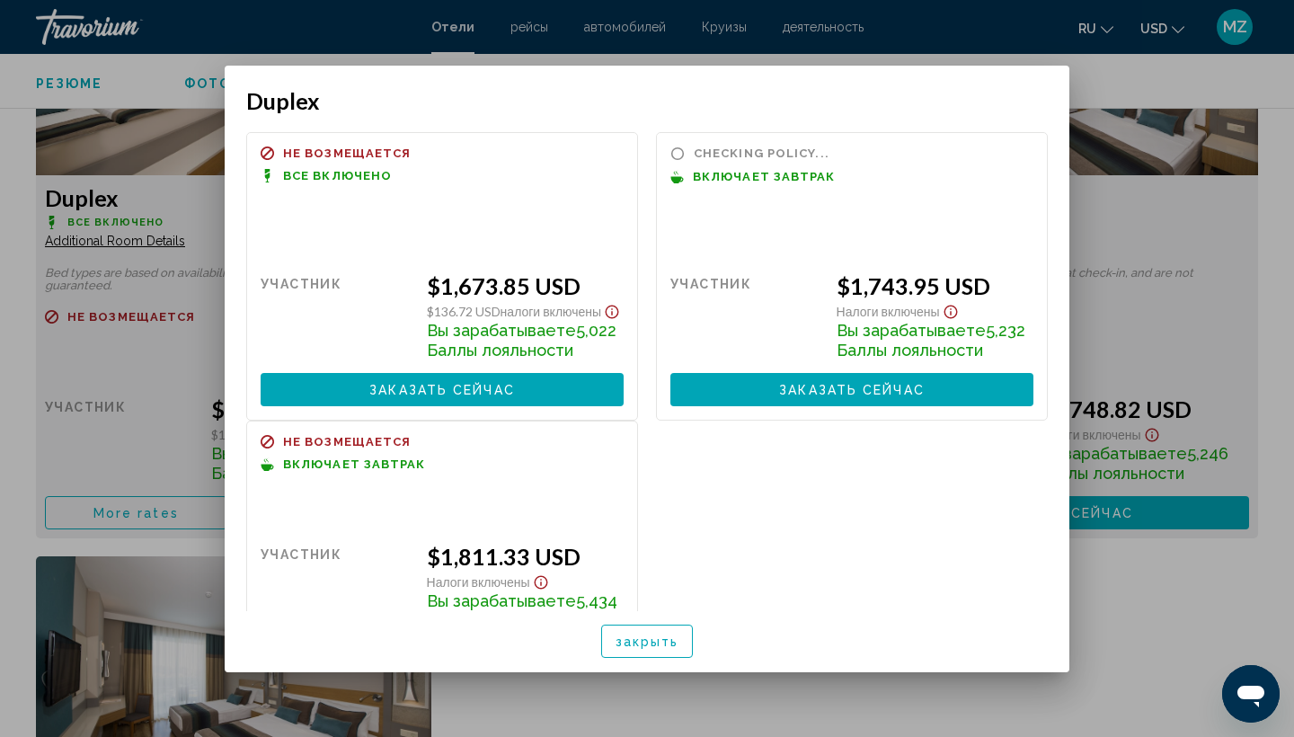
scroll to position [0, 0]
click at [626, 651] on button "закрыть" at bounding box center [647, 640] width 93 height 33
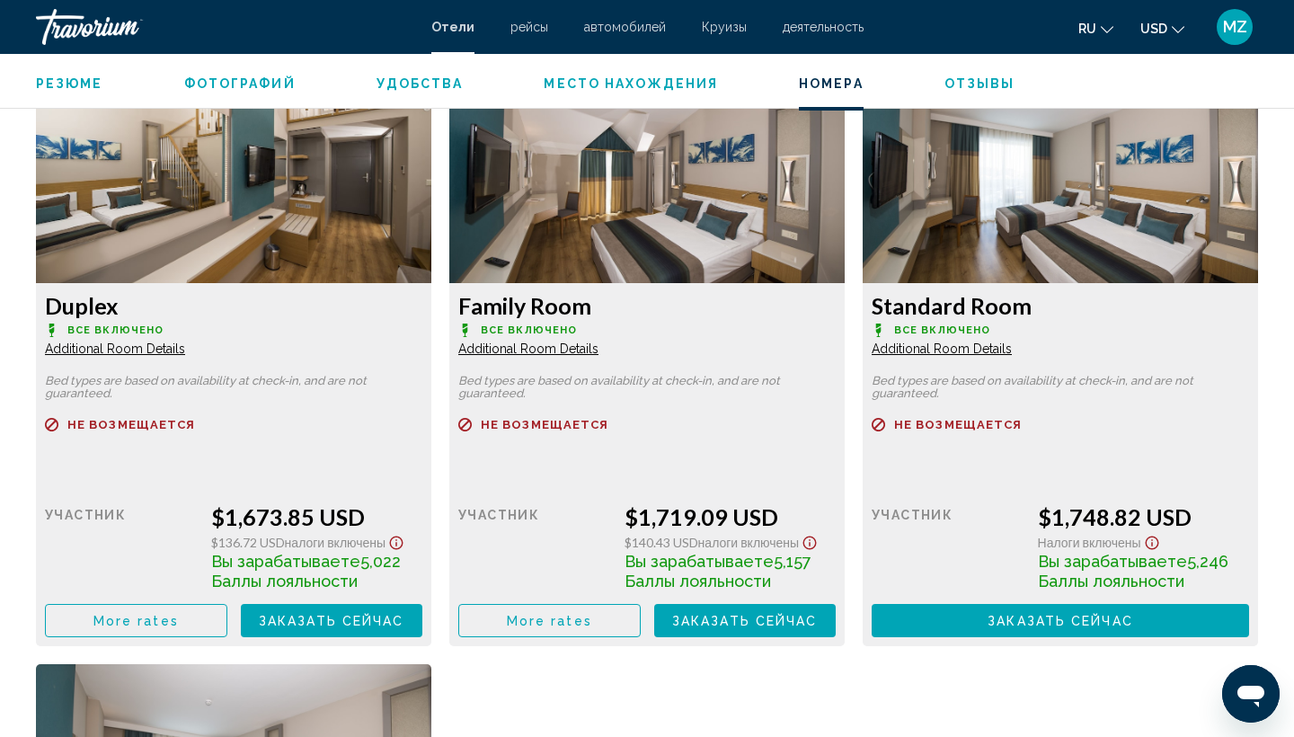
scroll to position [1663, 0]
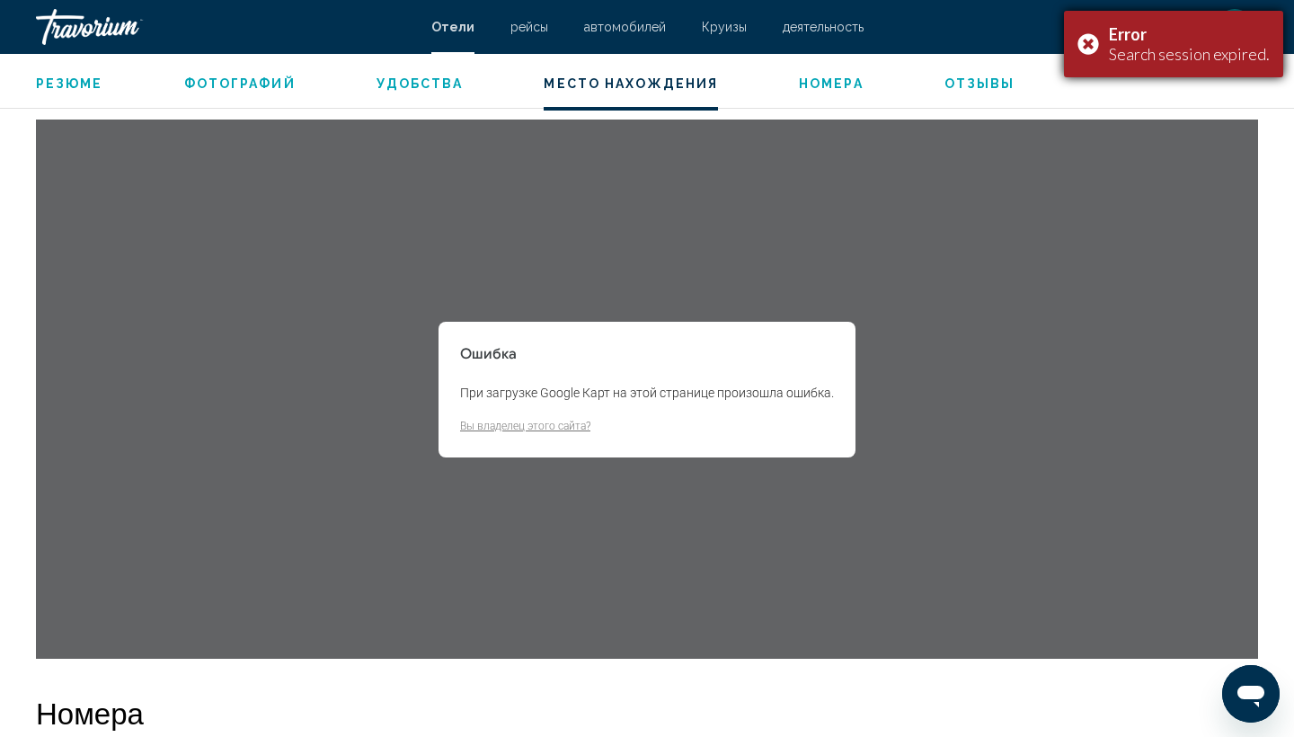
click at [1089, 41] on div "Error Search session expired." at bounding box center [1173, 44] width 219 height 66
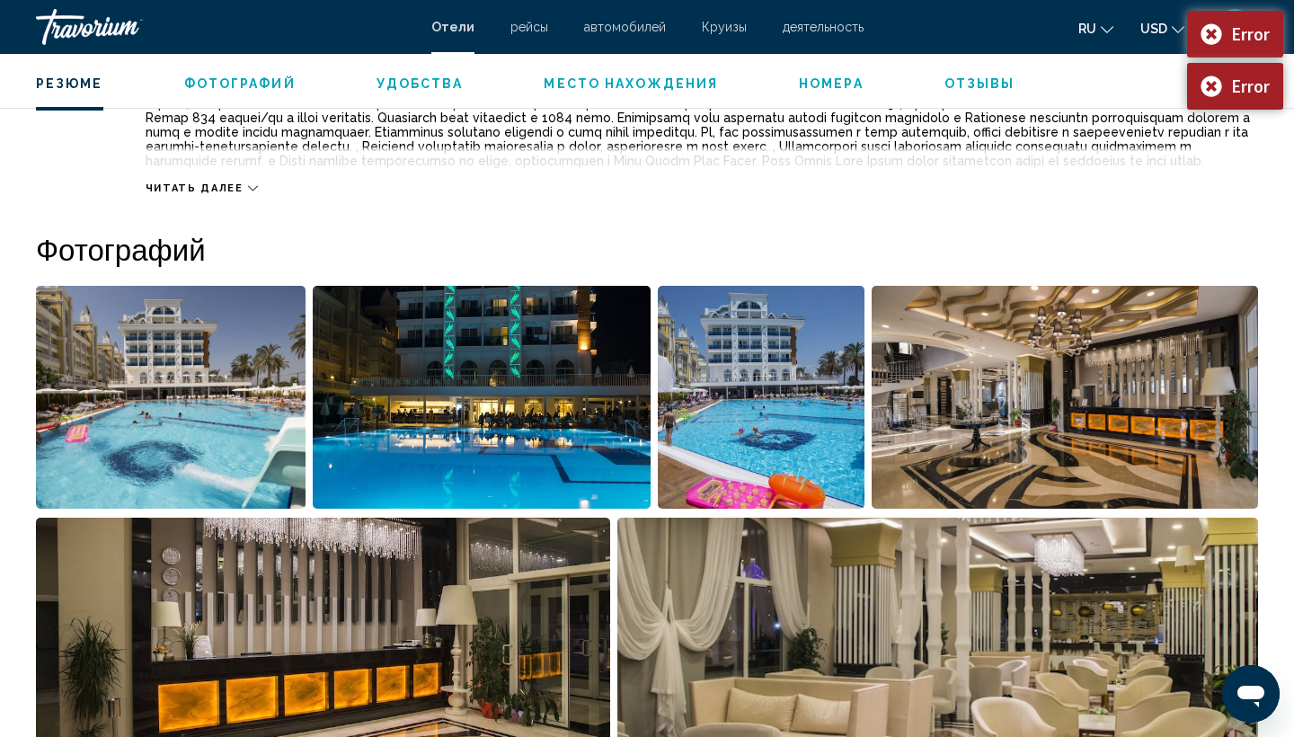
scroll to position [730, 0]
click at [629, 84] on span "Место нахождения" at bounding box center [630, 83] width 174 height 14
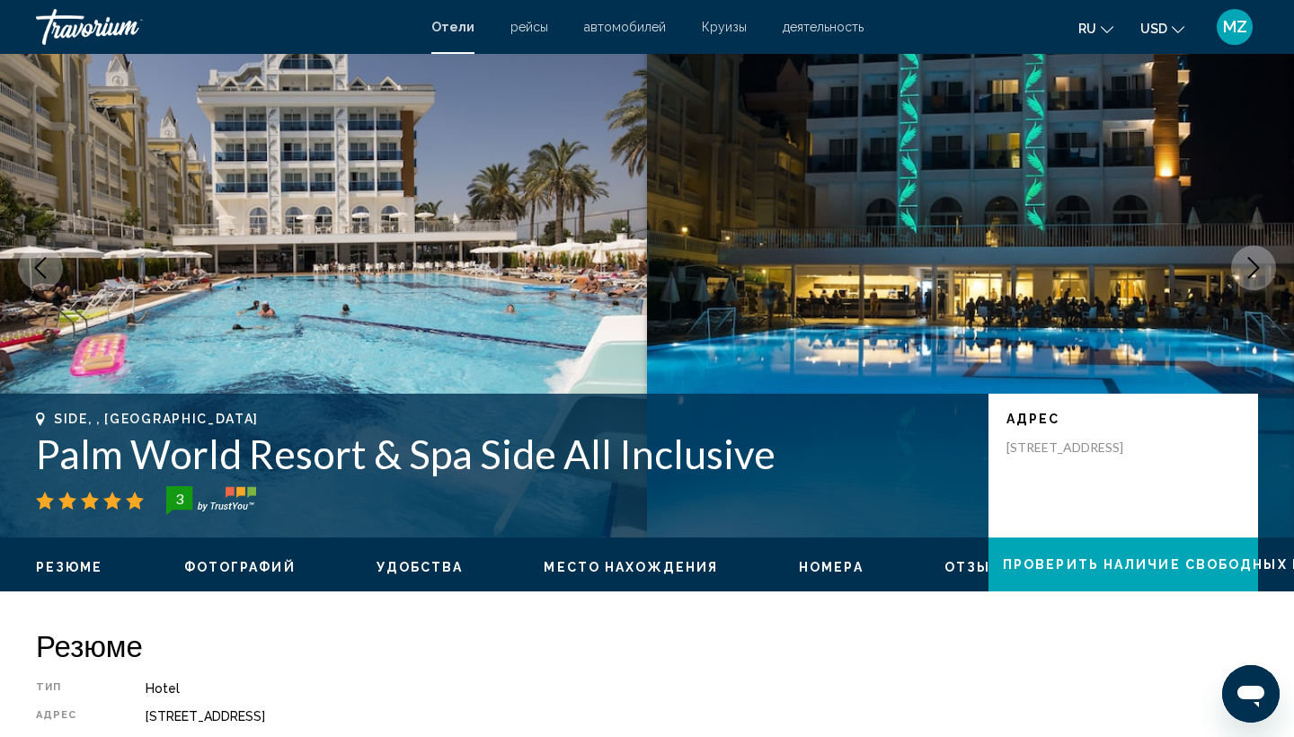
scroll to position [57, 0]
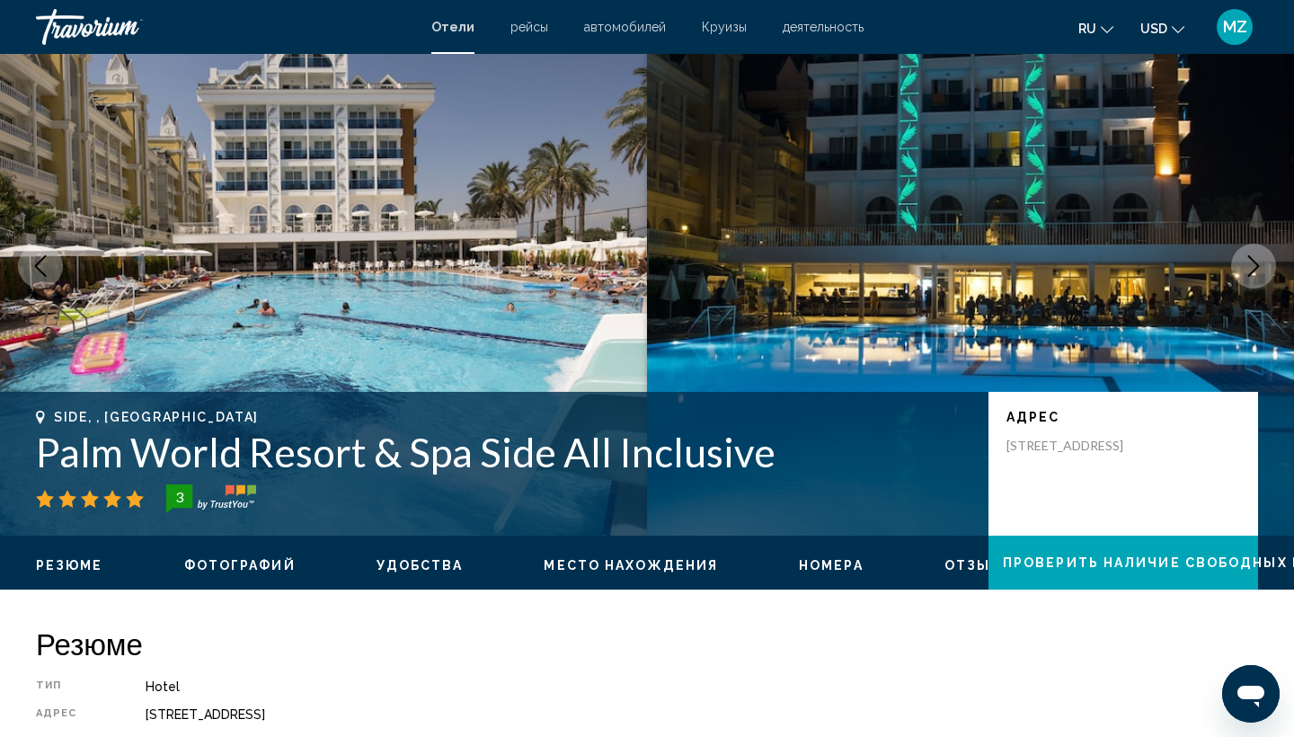
click at [1250, 263] on icon "Next image" at bounding box center [1253, 266] width 22 height 22
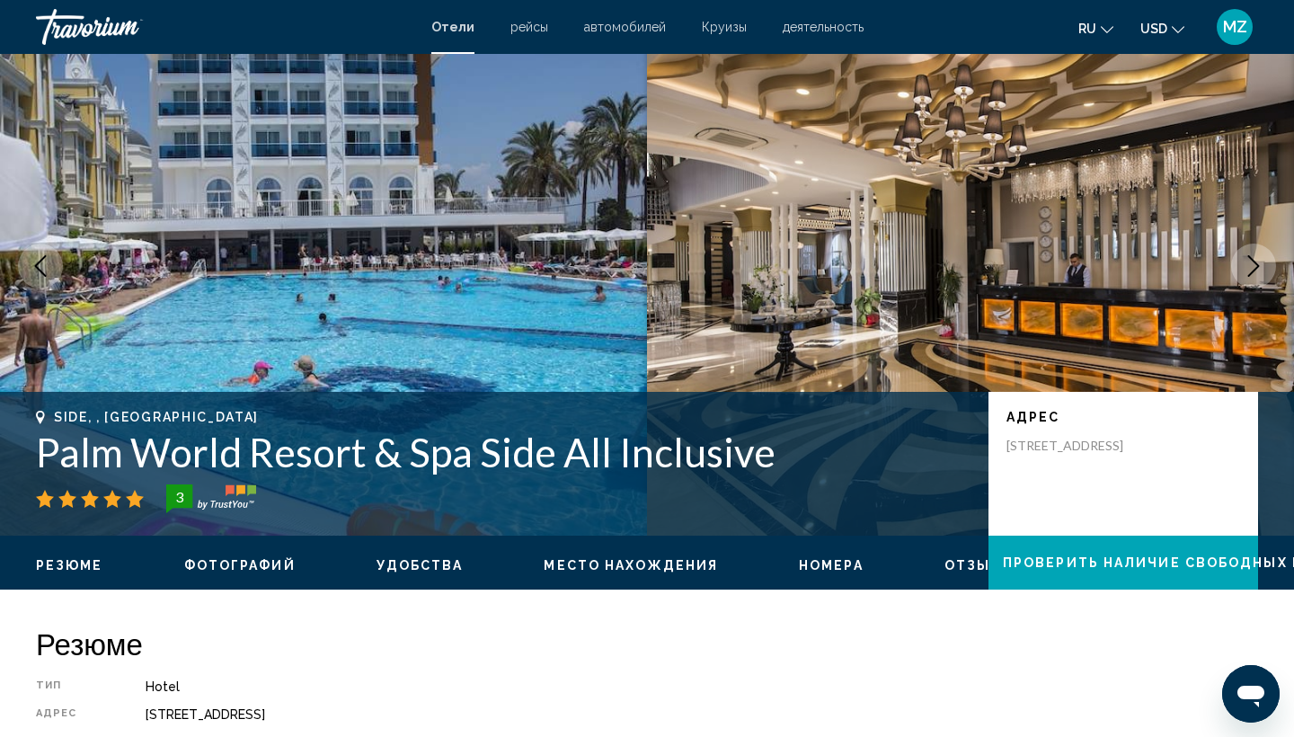
click at [1250, 264] on icon "Next image" at bounding box center [1253, 266] width 22 height 22
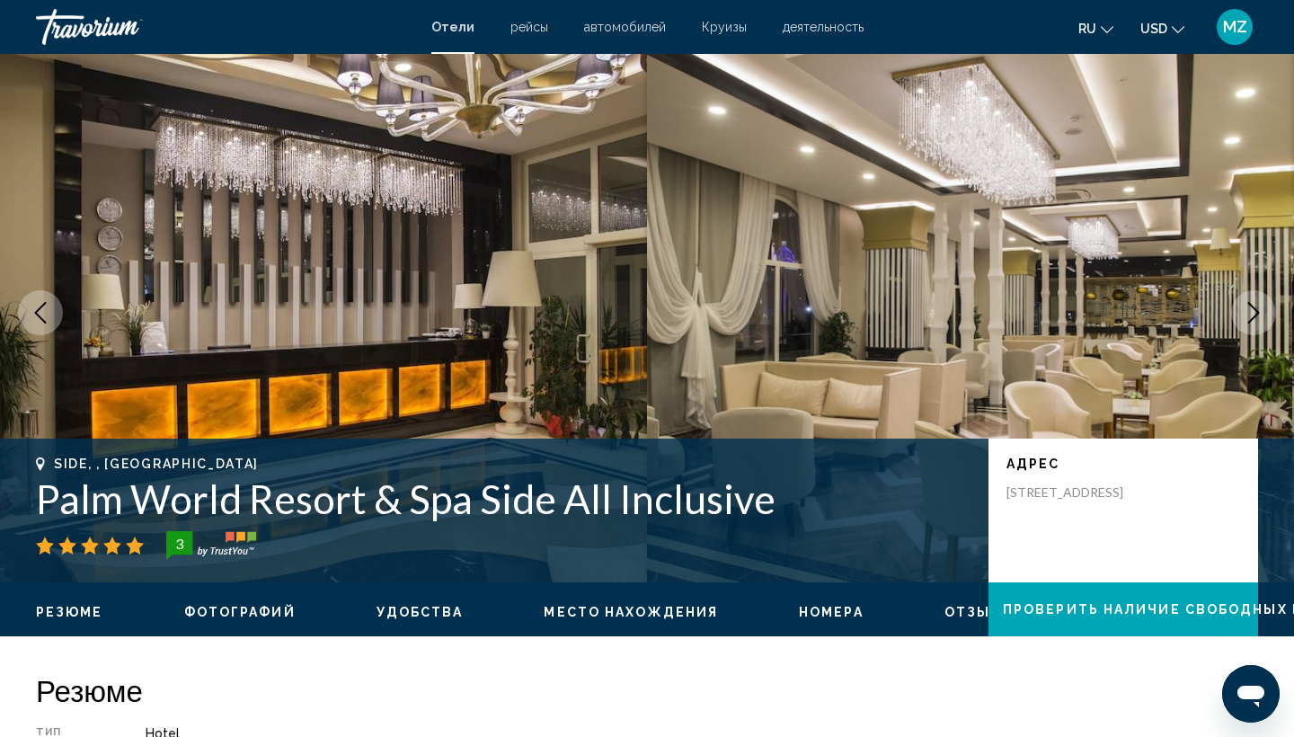
scroll to position [7, 0]
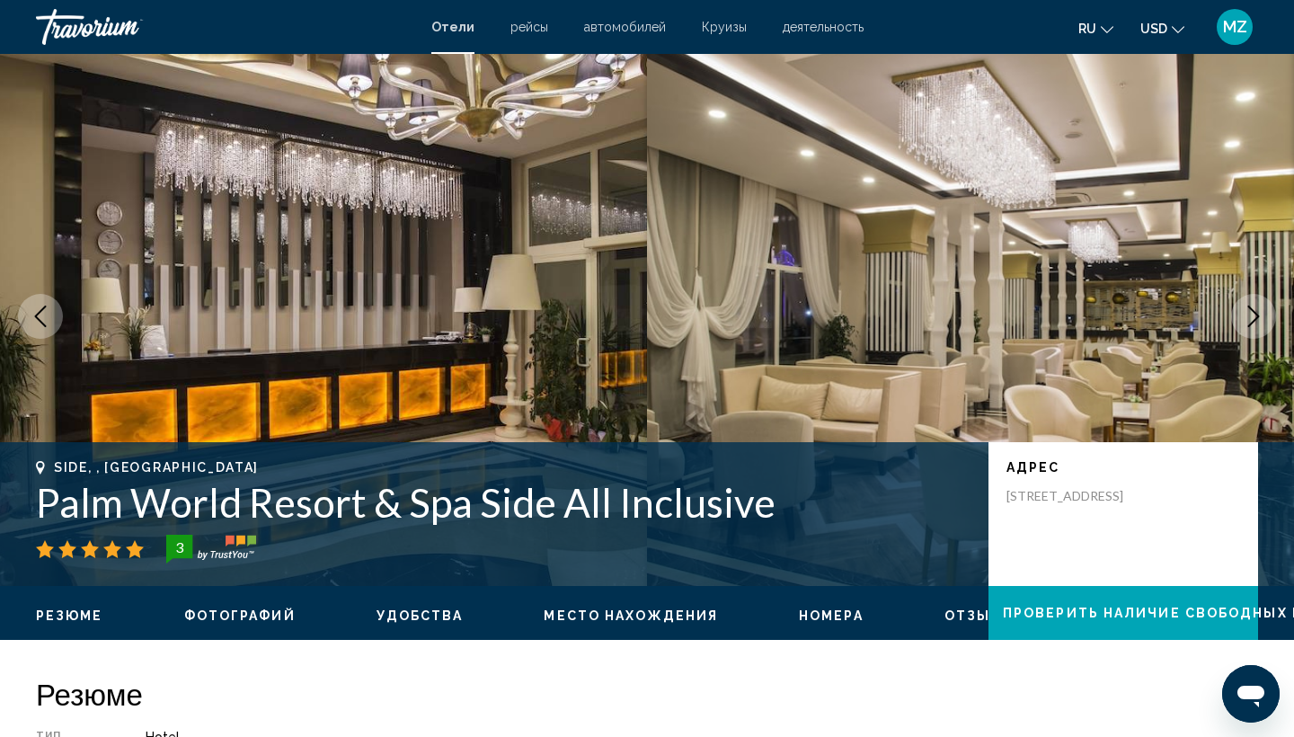
drag, startPoint x: 1029, startPoint y: 0, endPoint x: 892, endPoint y: 282, distance: 313.4
click at [892, 282] on img "Main content" at bounding box center [970, 316] width 647 height 539
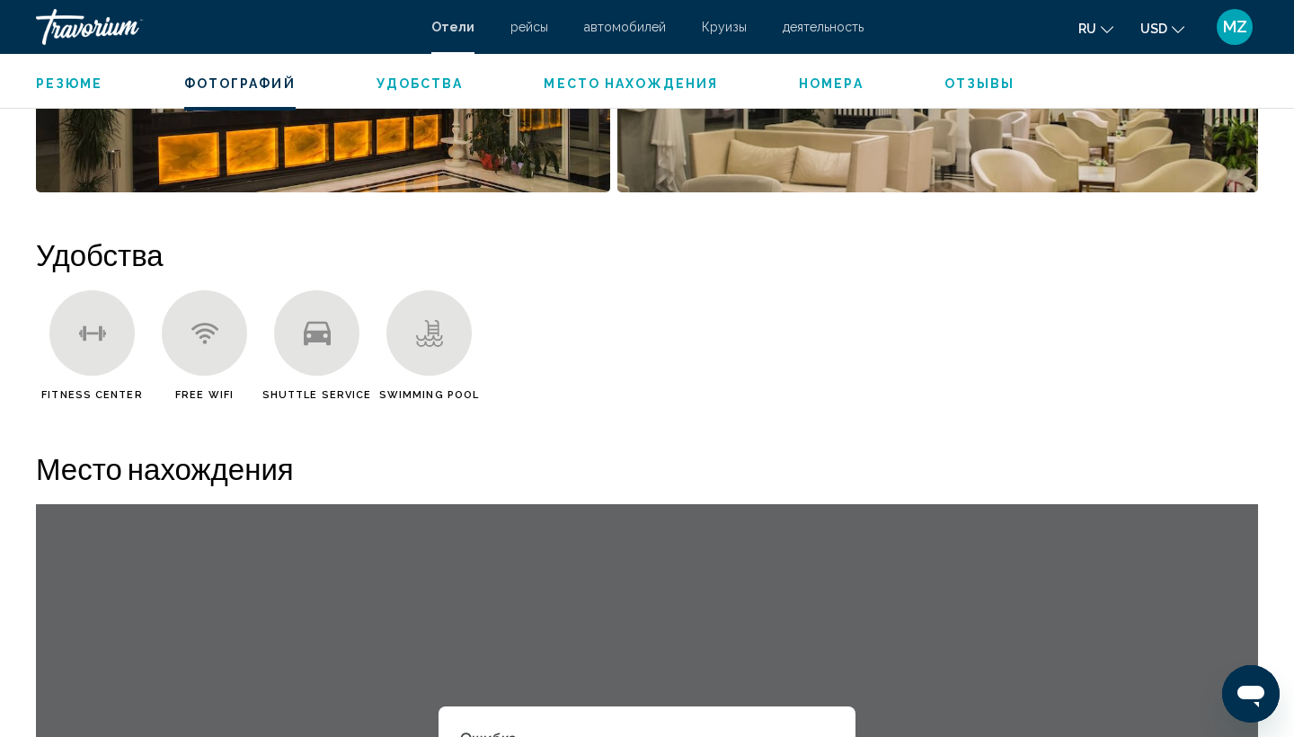
scroll to position [1219, 0]
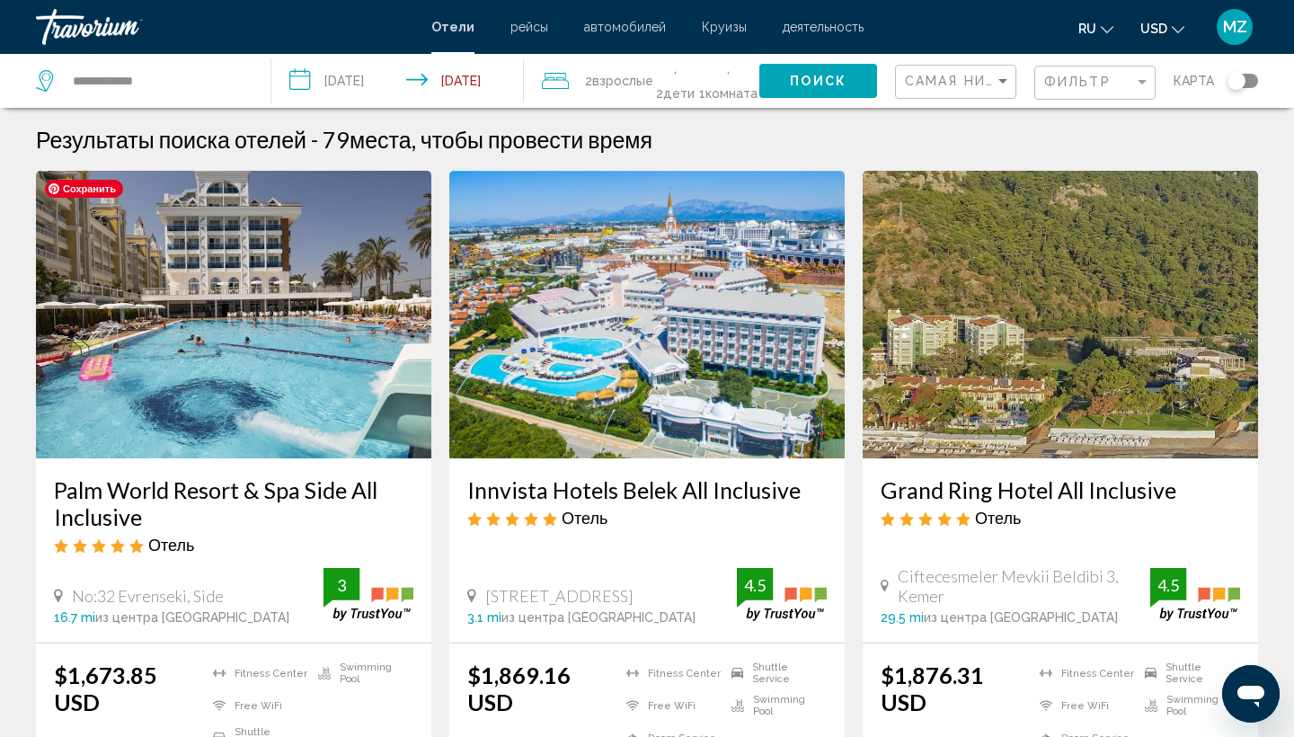
click at [264, 310] on img "Main content" at bounding box center [233, 314] width 395 height 287
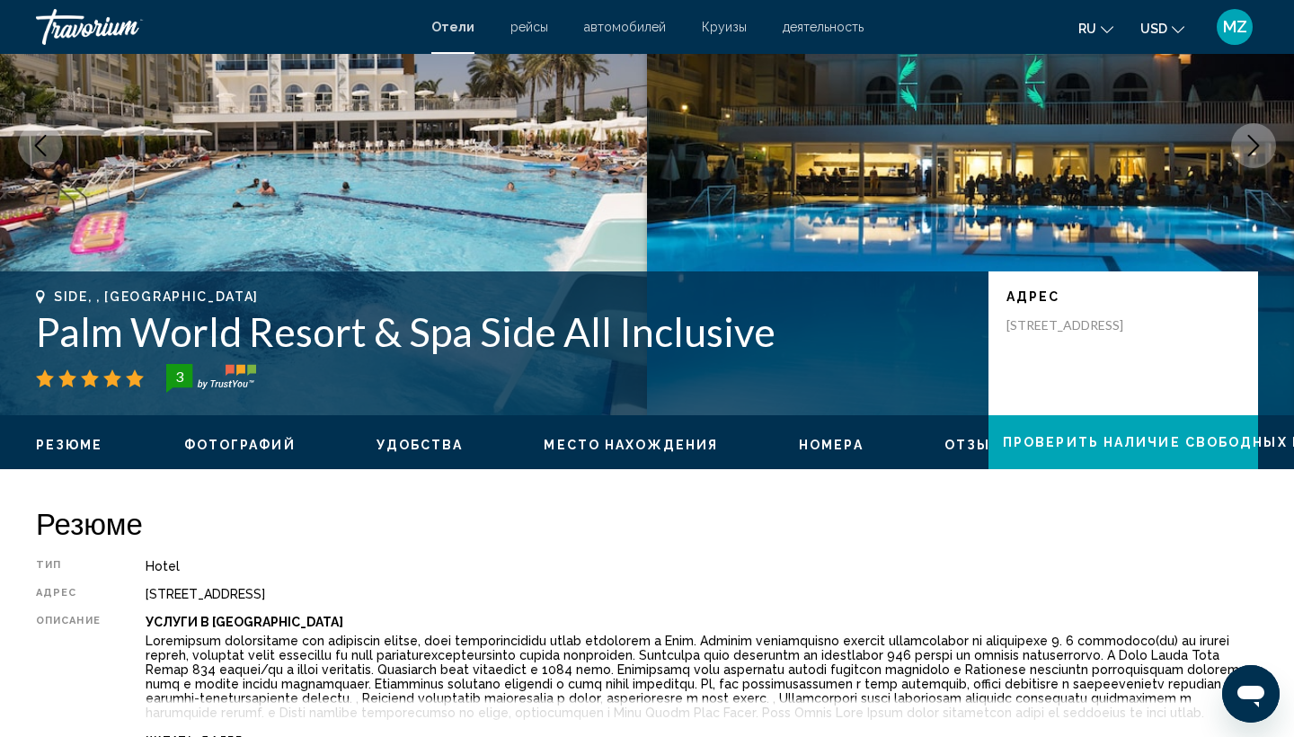
scroll to position [102, 0]
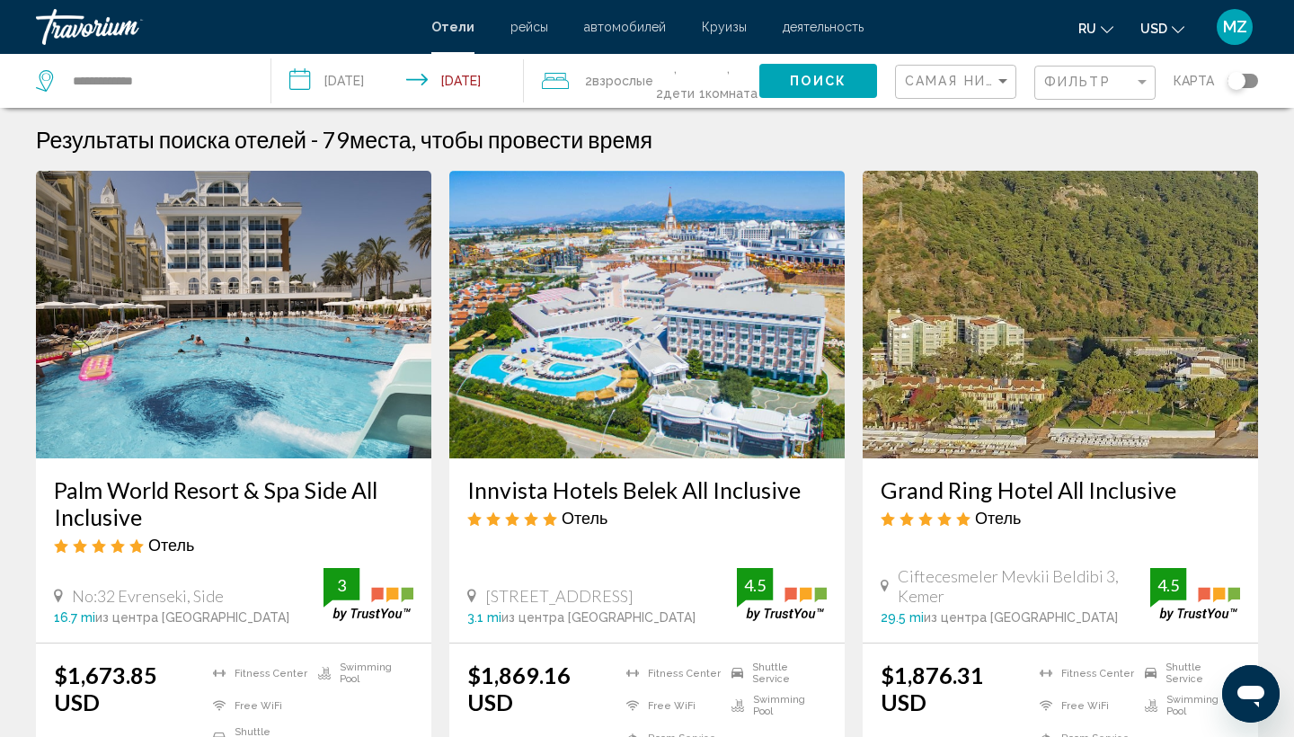
click at [1253, 83] on div "Toggle map" at bounding box center [1242, 81] width 31 height 14
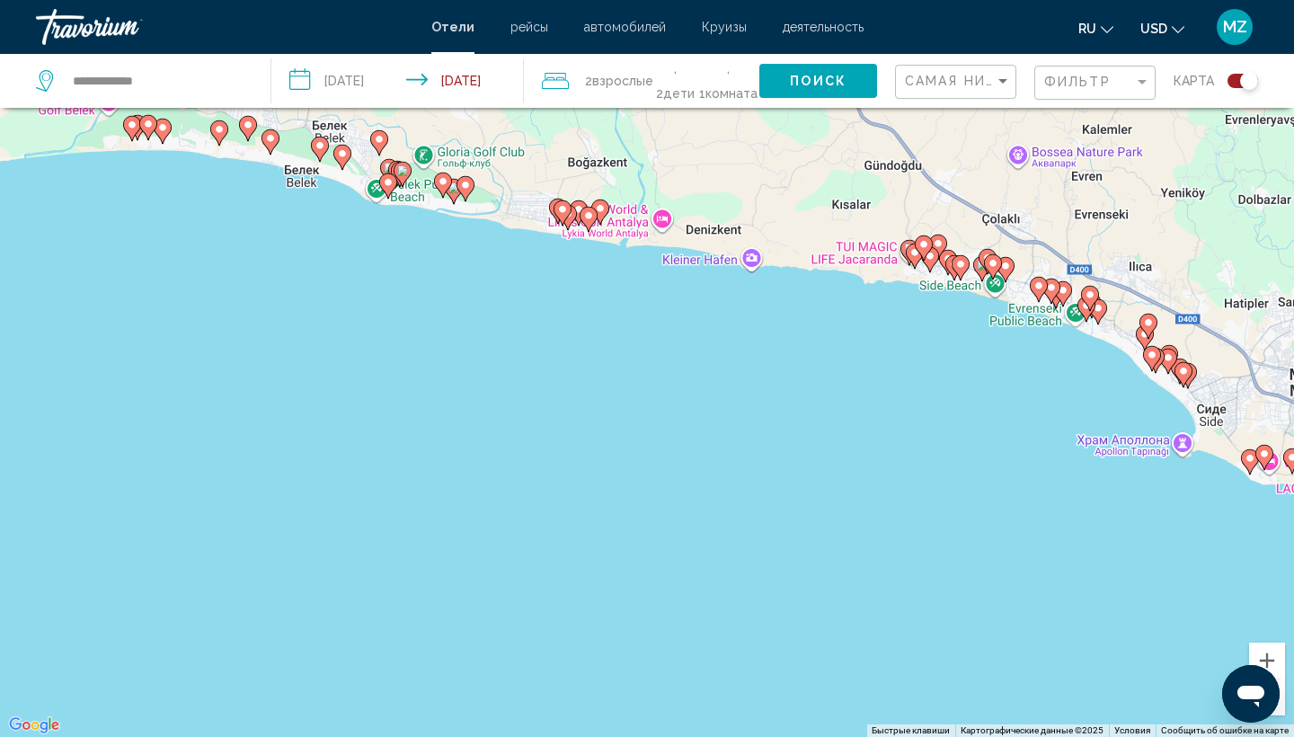
click at [762, 359] on div "Чтобы активировать перетаскивание с помощью клавиатуры, нажмите Alt + Ввод. Пос…" at bounding box center [647, 368] width 1294 height 737
click at [1252, 467] on icon "Main content" at bounding box center [1249, 461] width 16 height 23
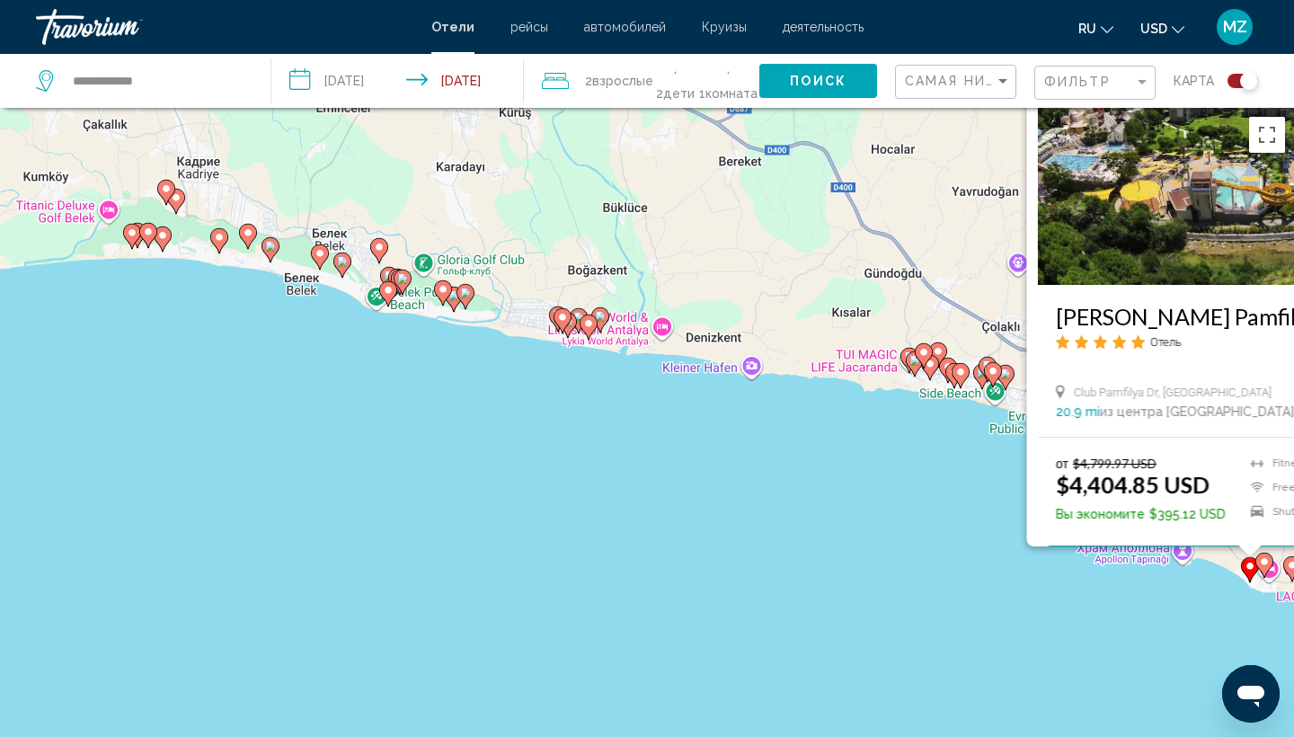
scroll to position [0, 0]
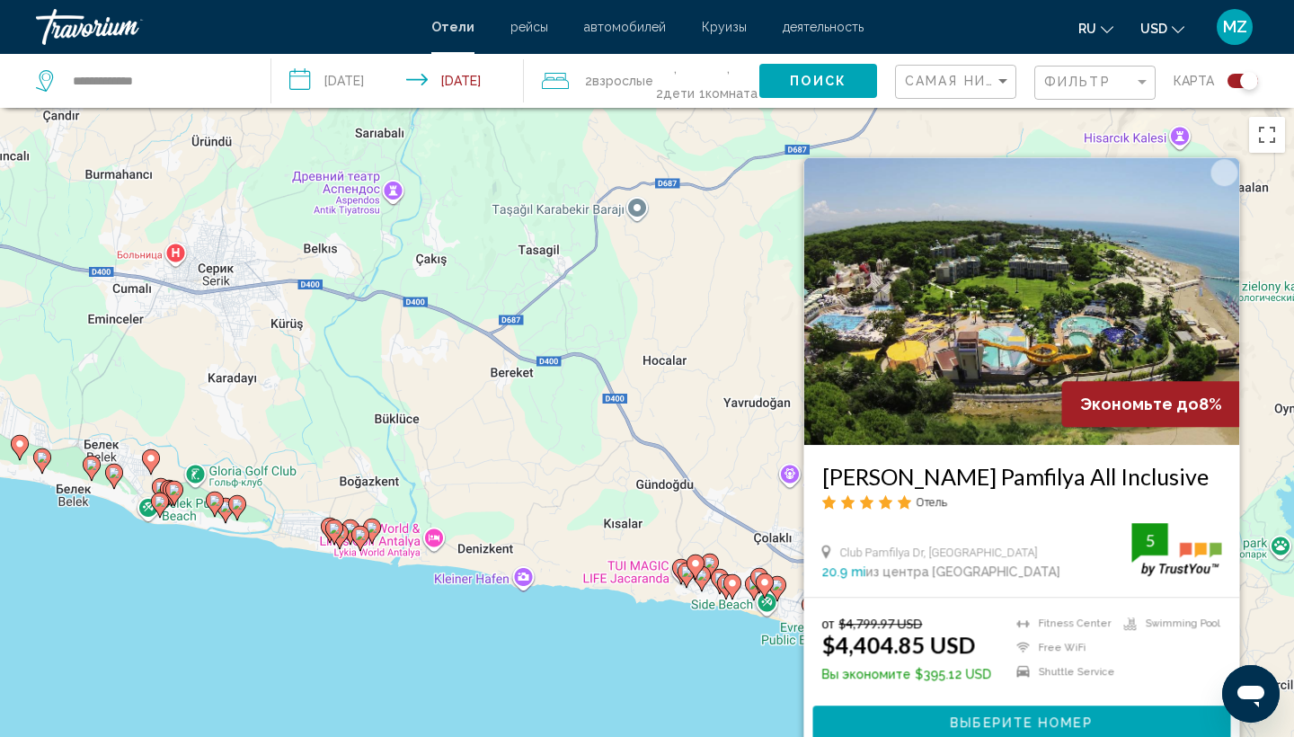
click at [681, 626] on div "Чтобы активировать перетаскивание с помощью клавиатуры, нажмите Alt + Ввод. Пос…" at bounding box center [647, 476] width 1294 height 737
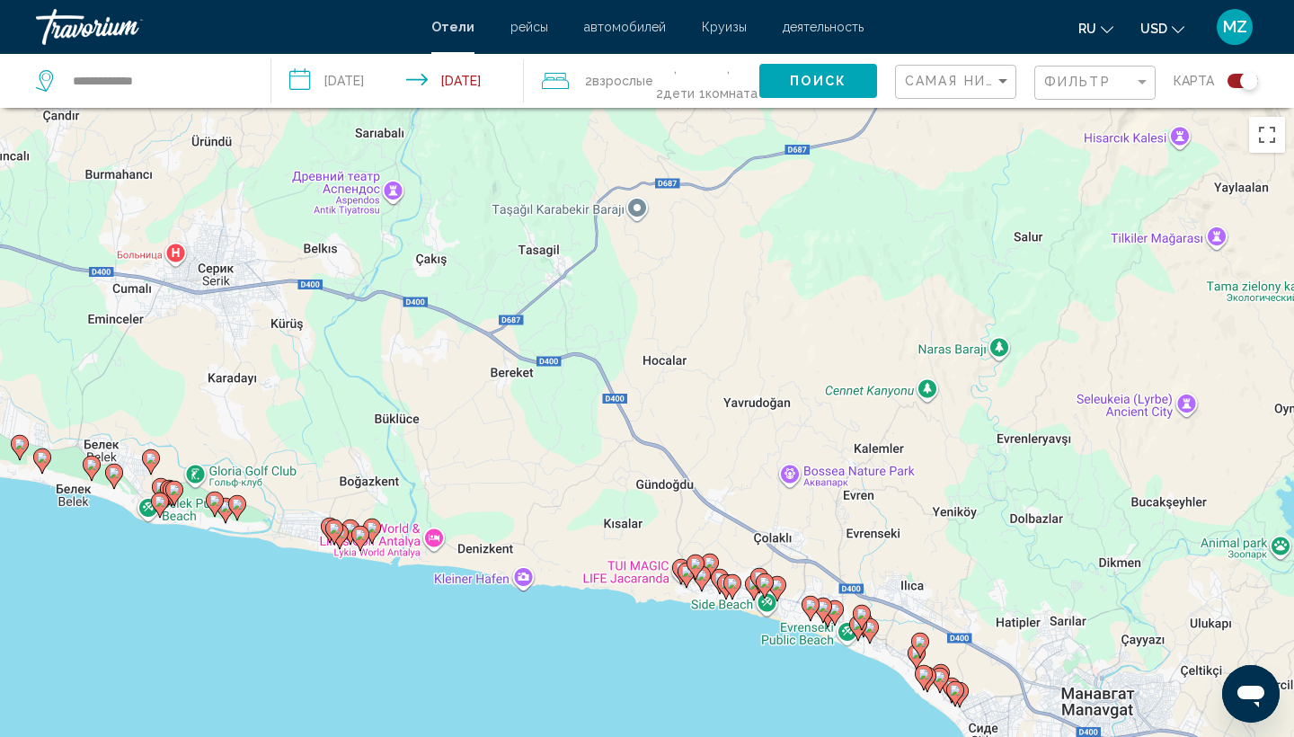
click at [733, 587] on image "Main content" at bounding box center [732, 583] width 11 height 11
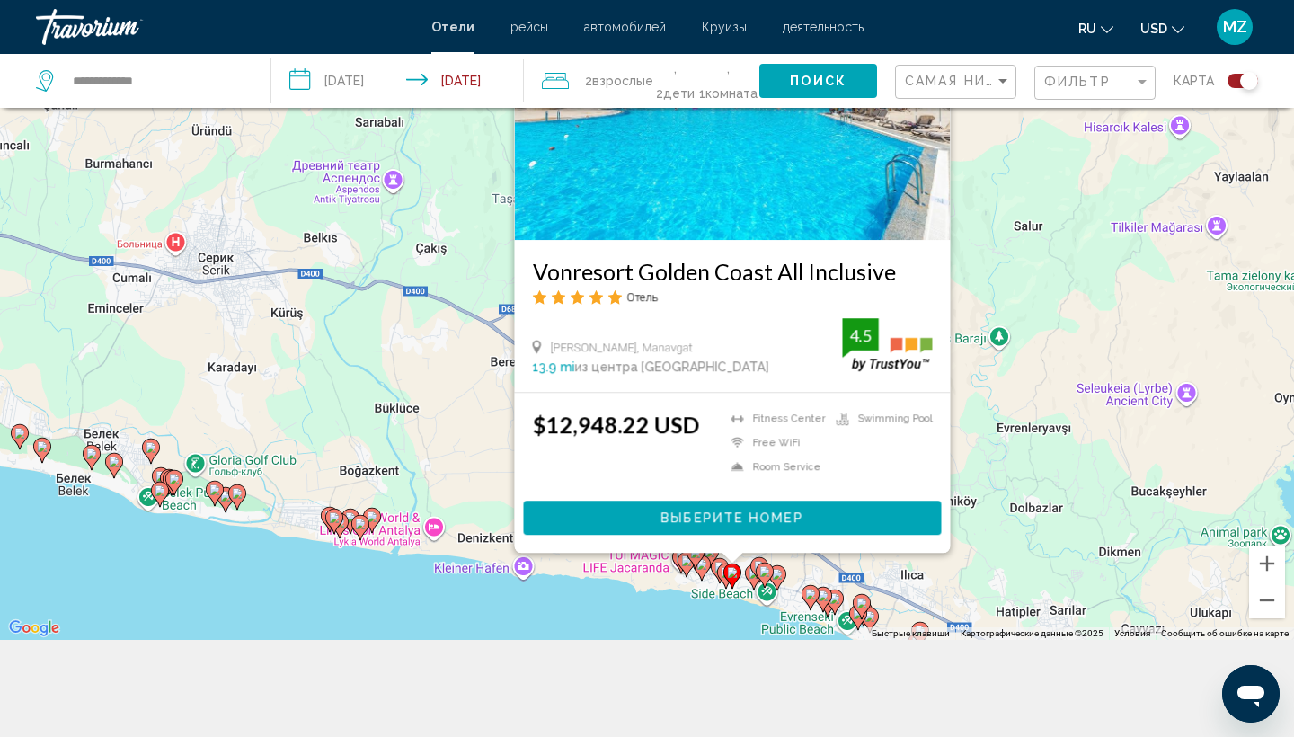
scroll to position [214, 0]
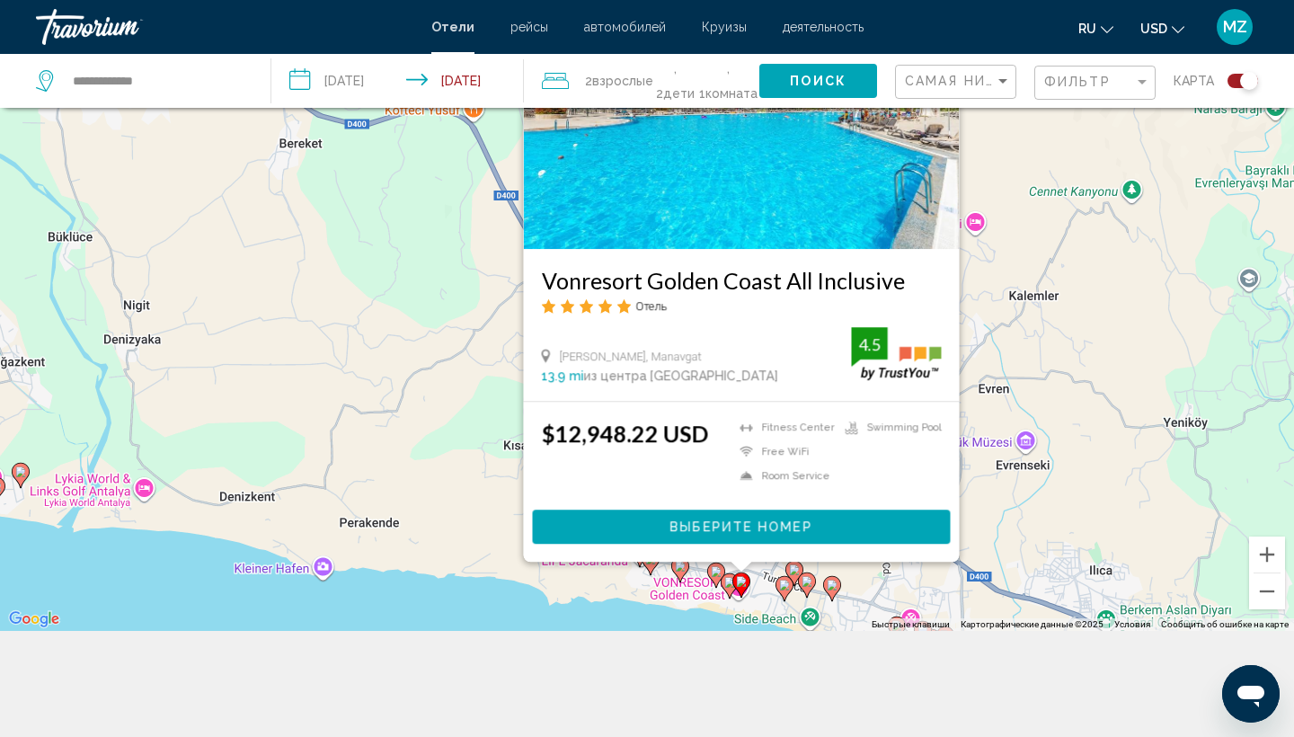
click at [713, 577] on icon "Main content" at bounding box center [716, 574] width 16 height 23
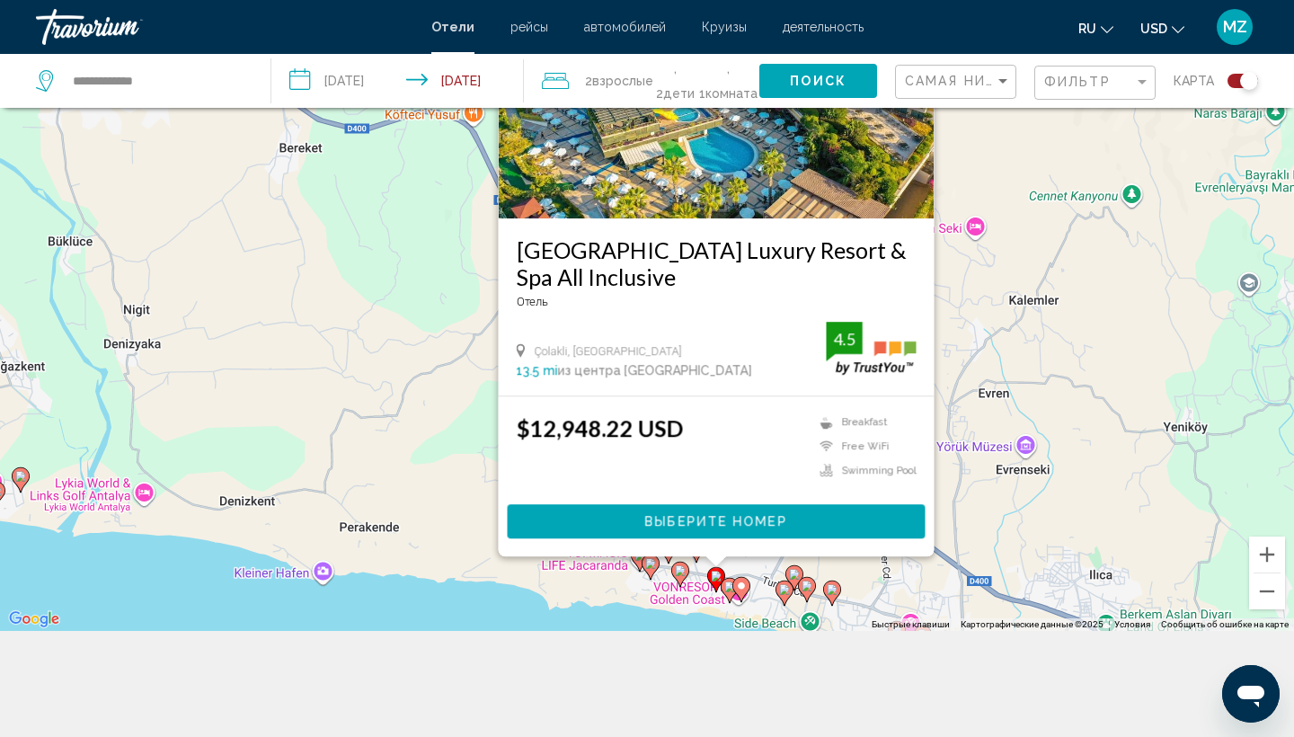
click at [22, 471] on icon "Main content" at bounding box center [21, 479] width 16 height 23
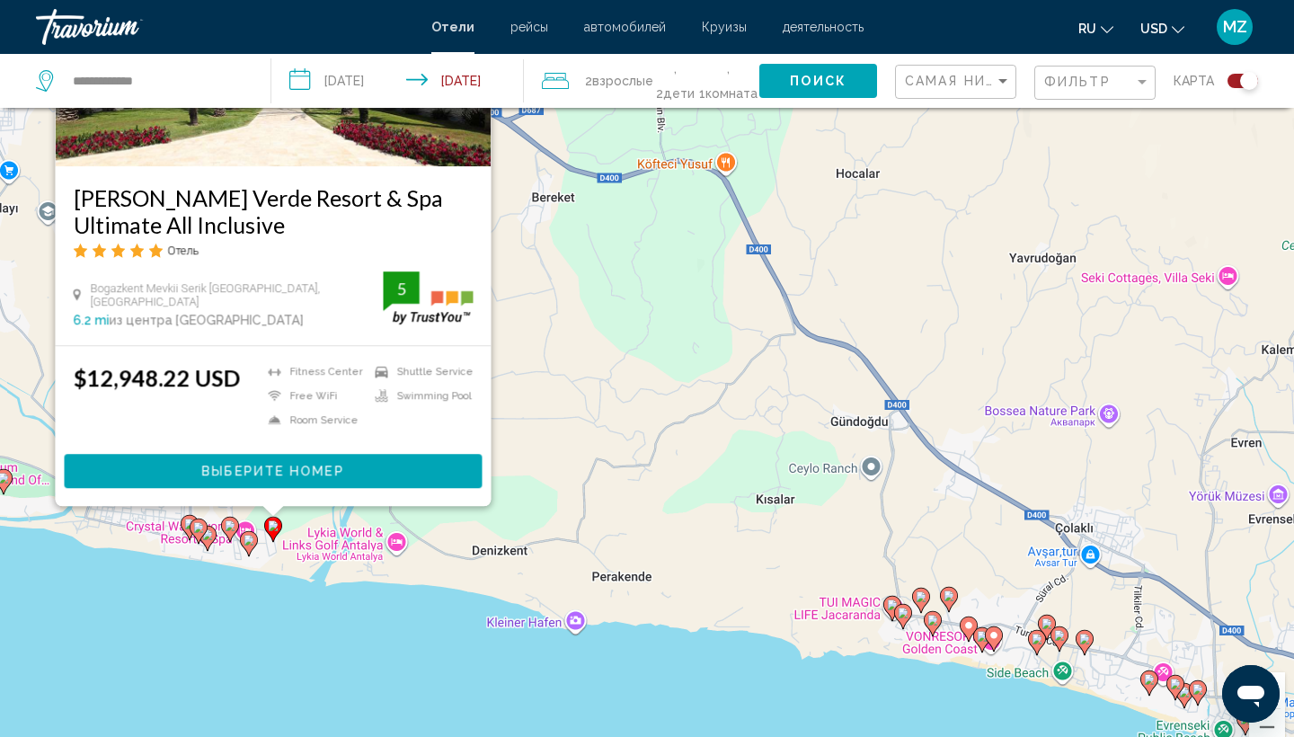
drag, startPoint x: 521, startPoint y: 641, endPoint x: 525, endPoint y: 442, distance: 199.5
click at [526, 442] on div "Чтобы активировать перетаскивание с помощью клавиатуры, нажмите Alt + Ввод. Пос…" at bounding box center [647, 398] width 1294 height 737
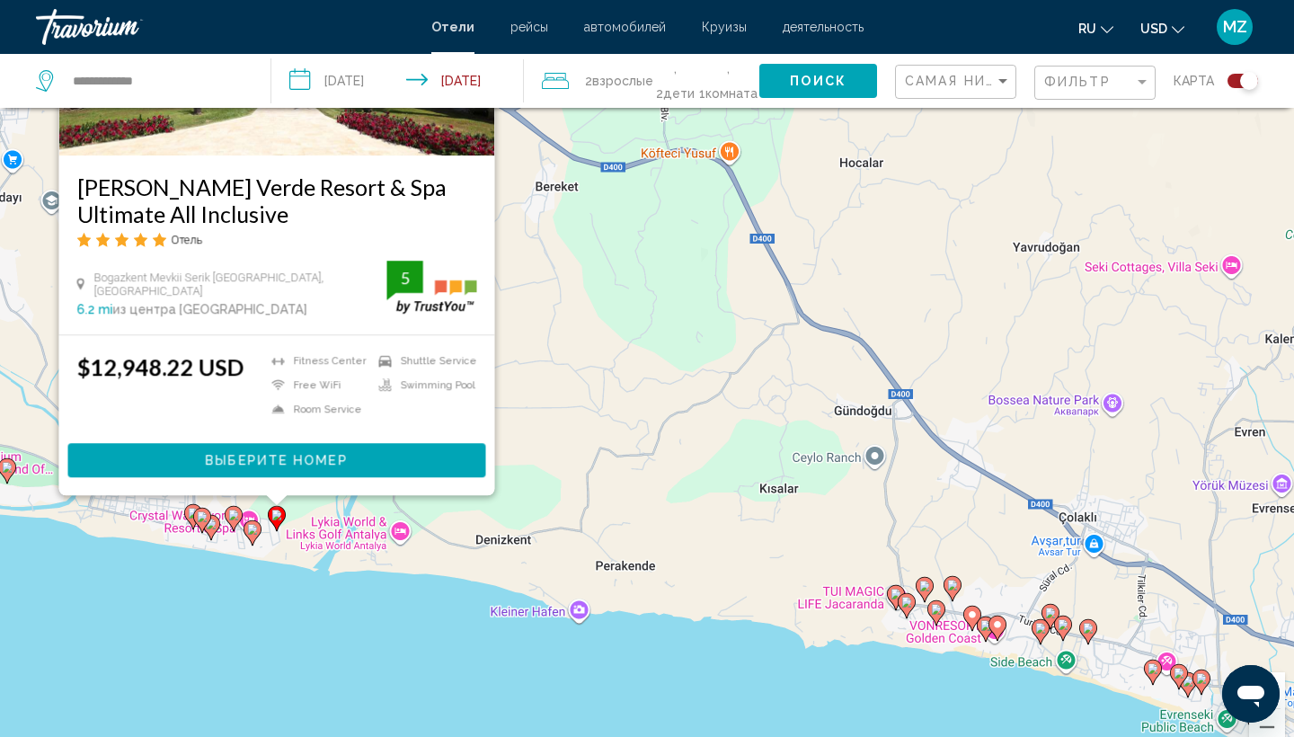
click at [254, 538] on icon "Main content" at bounding box center [252, 532] width 16 height 23
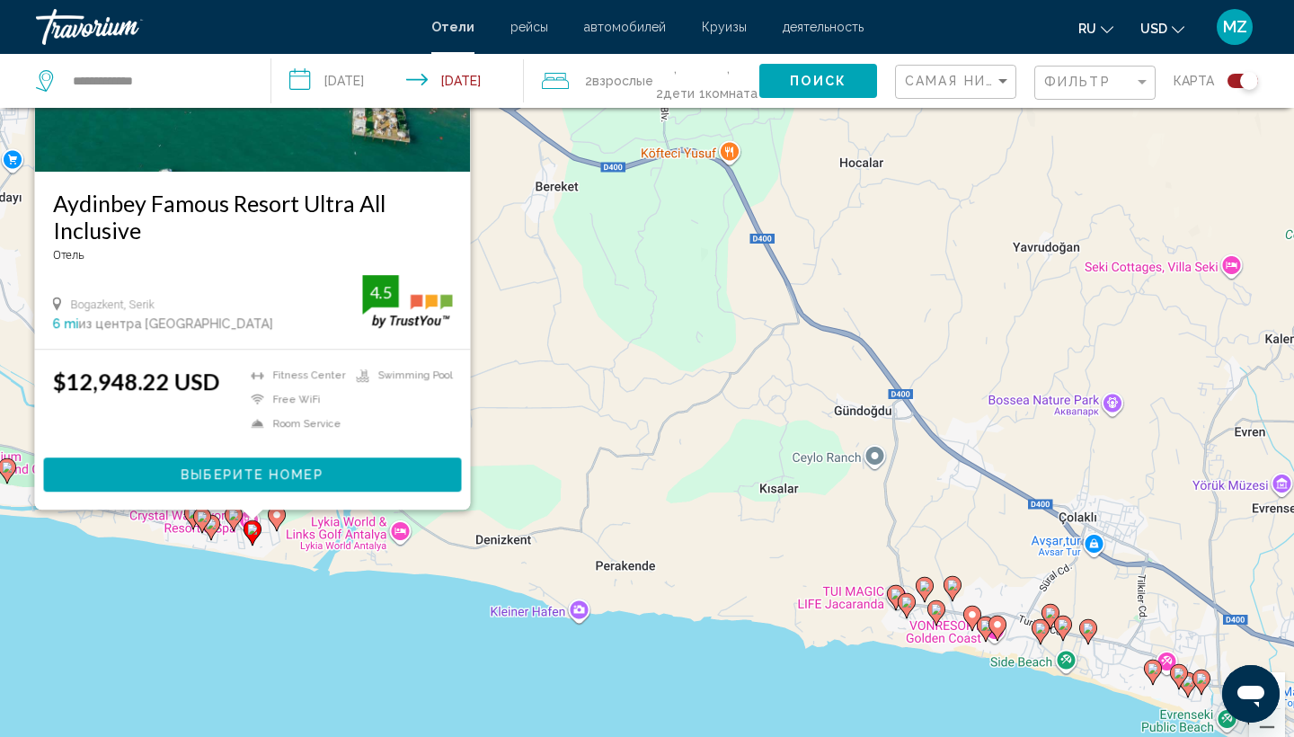
scroll to position [0, 0]
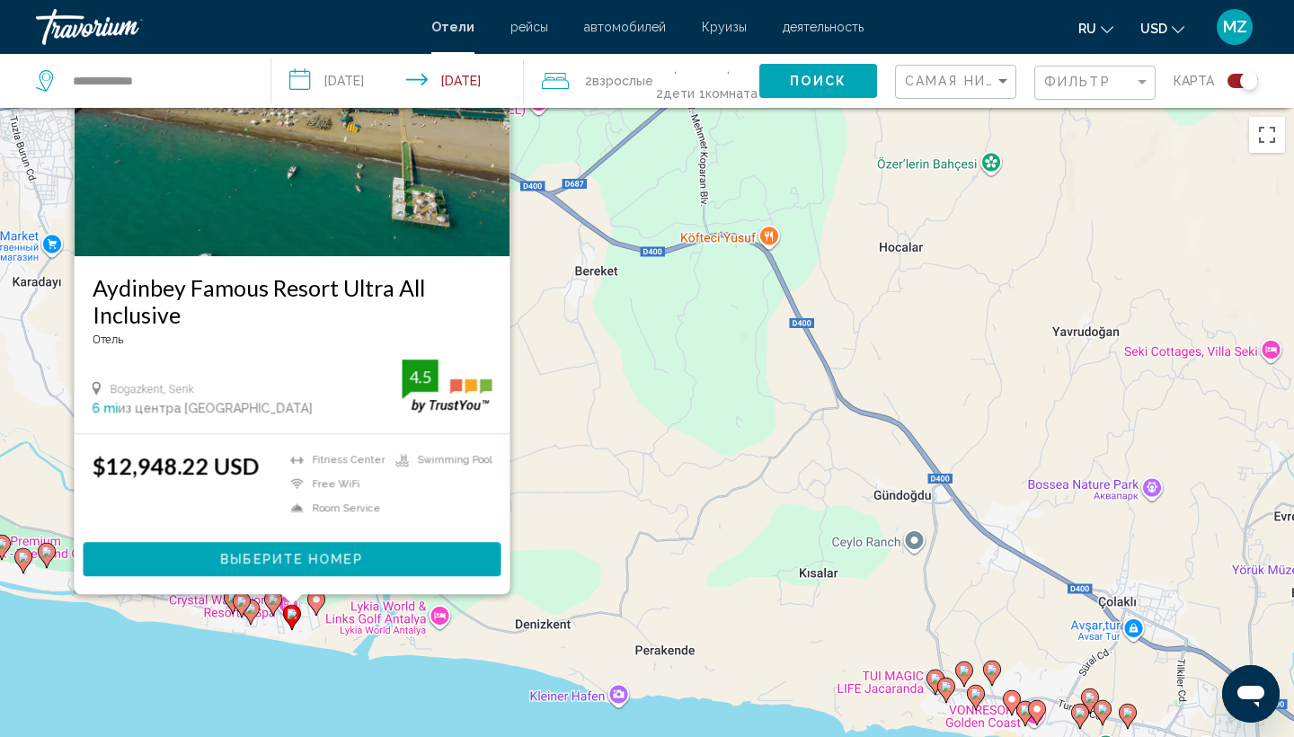
drag, startPoint x: 715, startPoint y: 697, endPoint x: 783, endPoint y: 383, distance: 321.7
click at [783, 383] on div "Чтобы активировать перетаскивание с помощью клавиатуры, нажмите Alt + Ввод. Пос…" at bounding box center [647, 476] width 1294 height 737
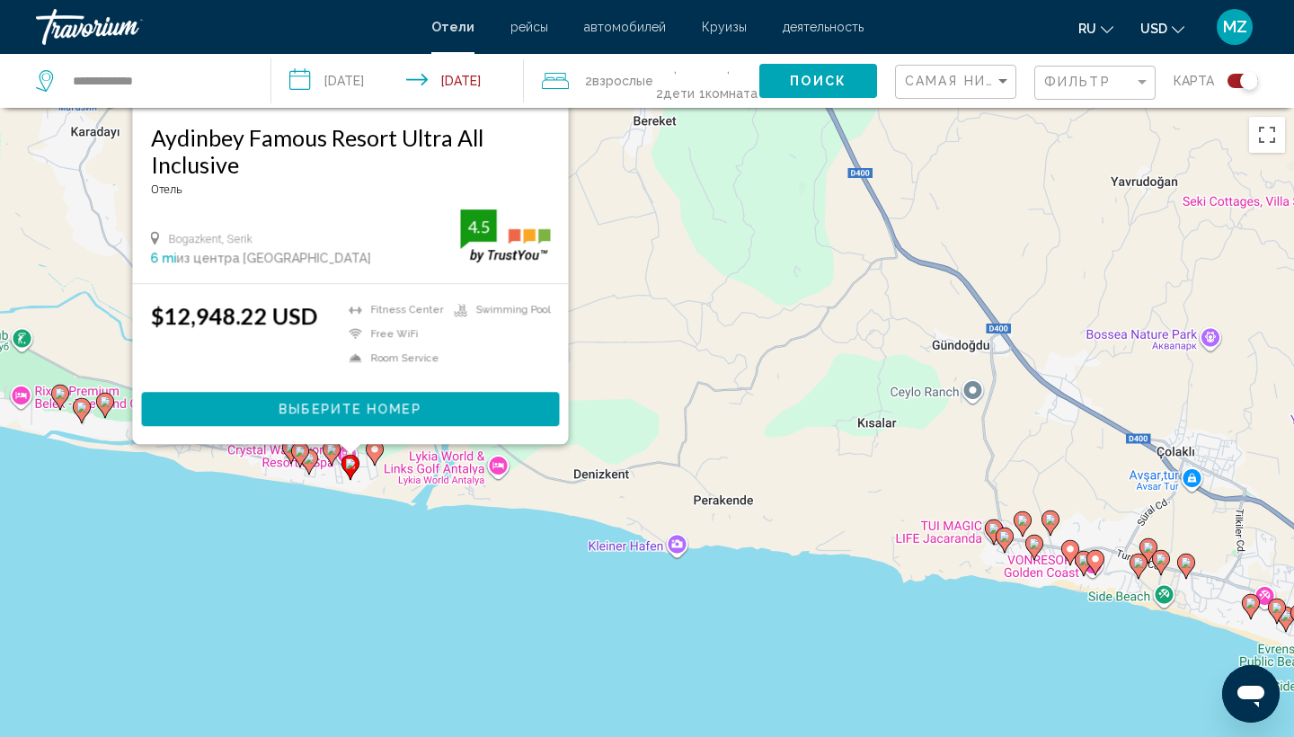
click at [313, 462] on image "Main content" at bounding box center [309, 458] width 11 height 11
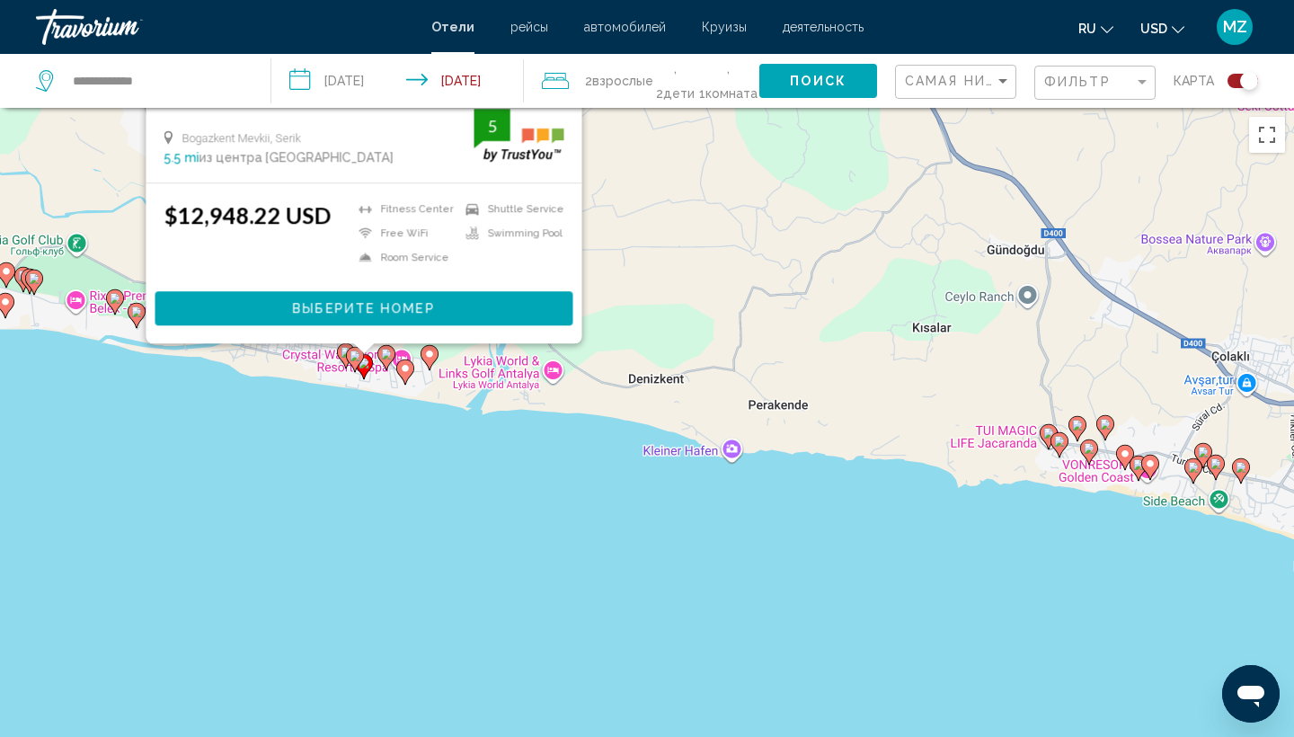
drag, startPoint x: 655, startPoint y: 668, endPoint x: 709, endPoint y: 225, distance: 446.1
click at [709, 226] on div "Чтобы активировать перетаскивание с помощью клавиатуры, нажмите Alt + Ввод. Пос…" at bounding box center [647, 476] width 1294 height 737
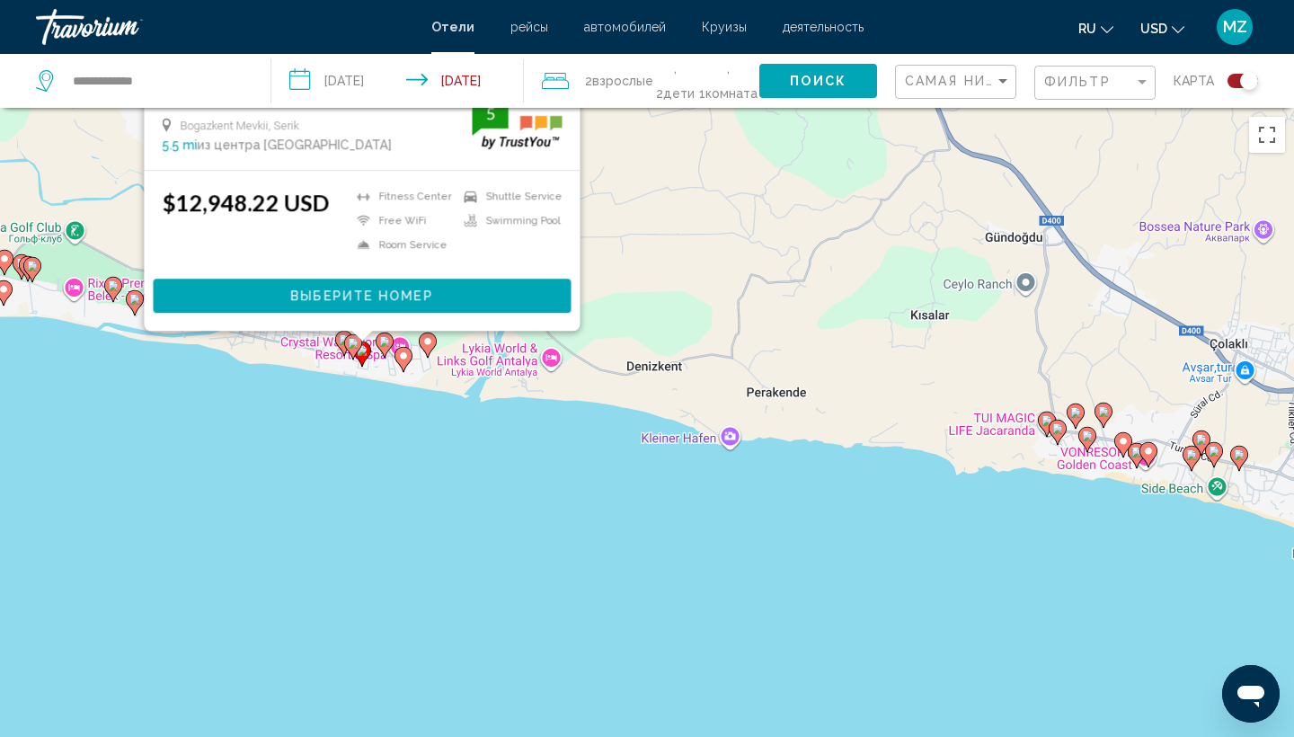
click at [133, 307] on icon "Main content" at bounding box center [135, 302] width 16 height 23
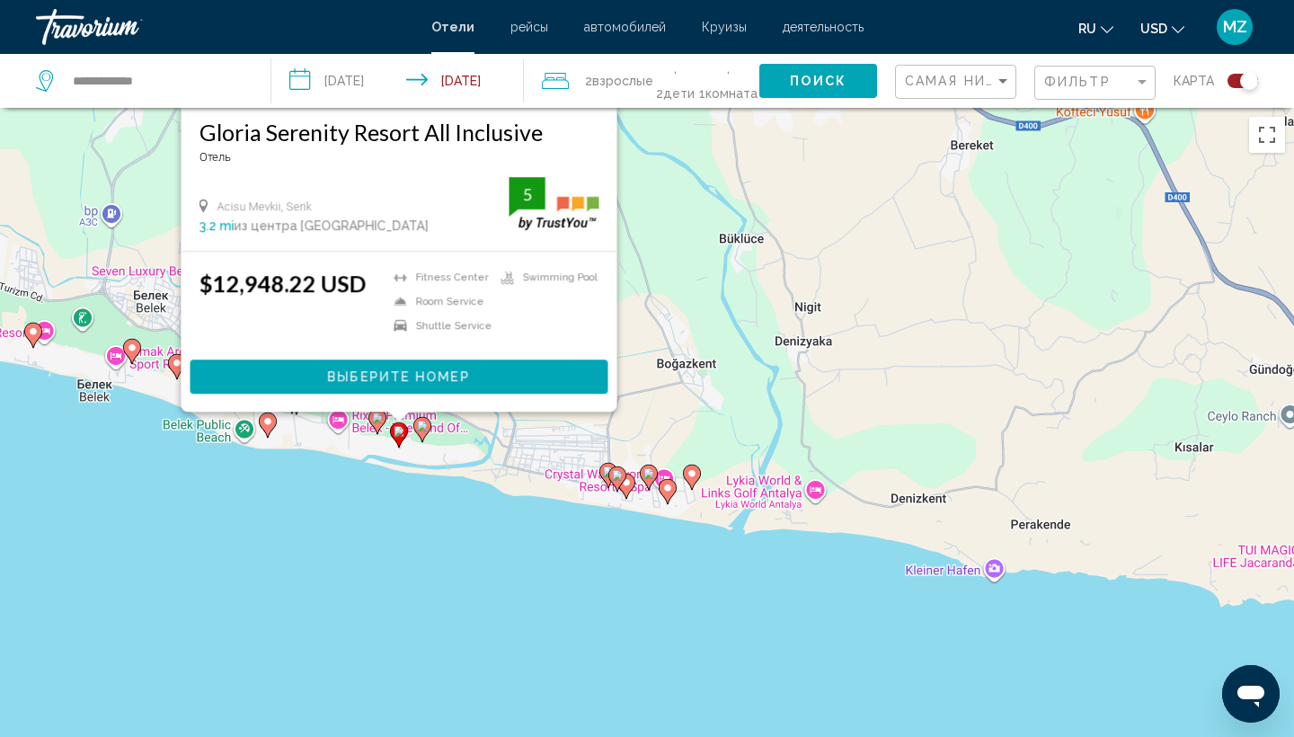
drag, startPoint x: 534, startPoint y: 608, endPoint x: 660, endPoint y: 259, distance: 371.7
click at [661, 258] on div "Чтобы активировать перетаскивание с помощью клавиатуры, нажмите Alt + Ввод. Пос…" at bounding box center [647, 476] width 1294 height 737
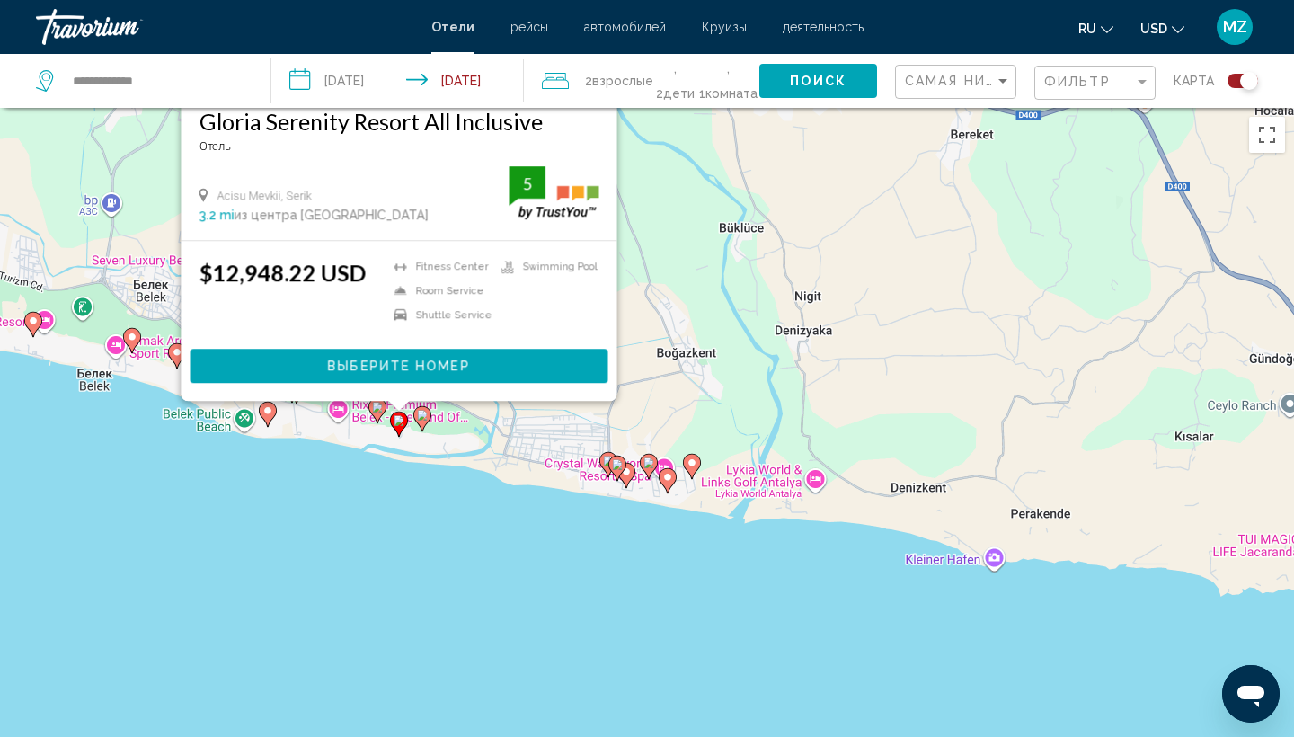
click at [424, 427] on icon "Main content" at bounding box center [422, 418] width 18 height 25
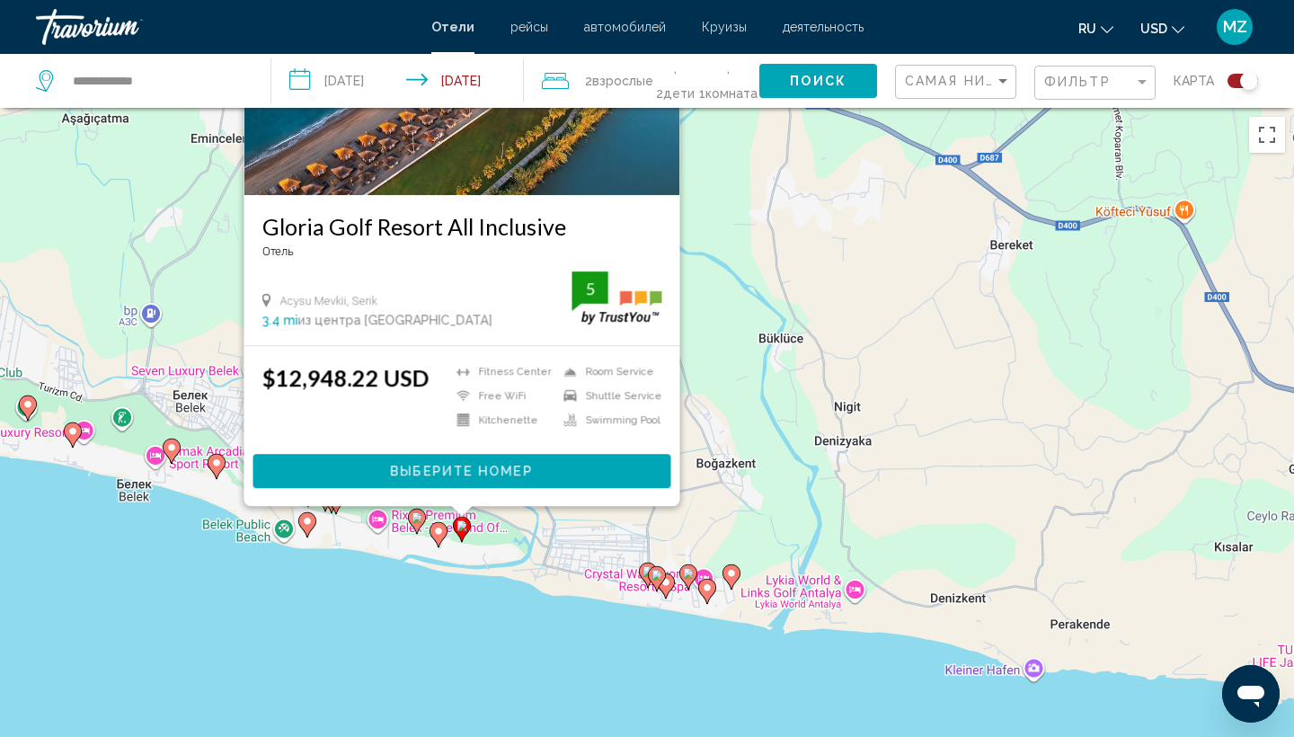
drag, startPoint x: 817, startPoint y: 619, endPoint x: 867, endPoint y: 317, distance: 305.8
click at [867, 318] on div "Чтобы активировать перетаскивание с помощью клавиатуры, нажмите Alt + Ввод. Пос…" at bounding box center [647, 476] width 1294 height 737
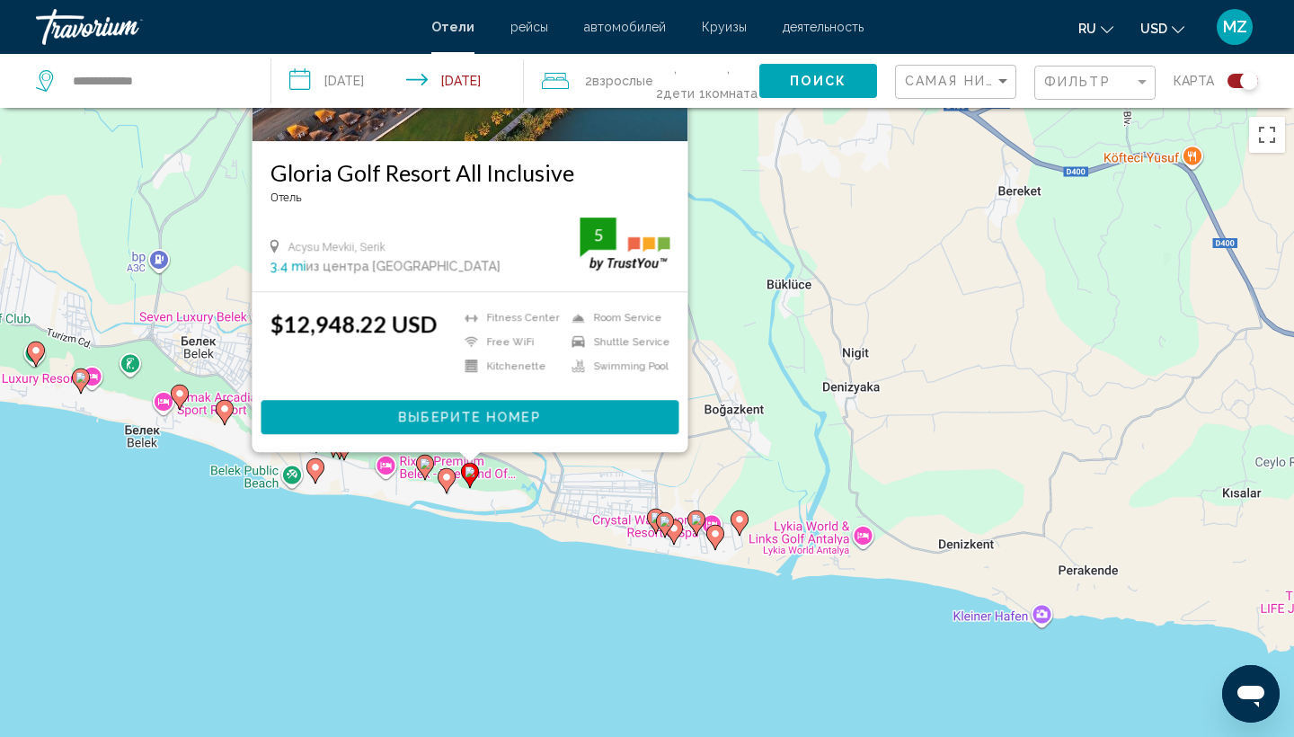
click at [423, 466] on image "Main content" at bounding box center [425, 463] width 11 height 11
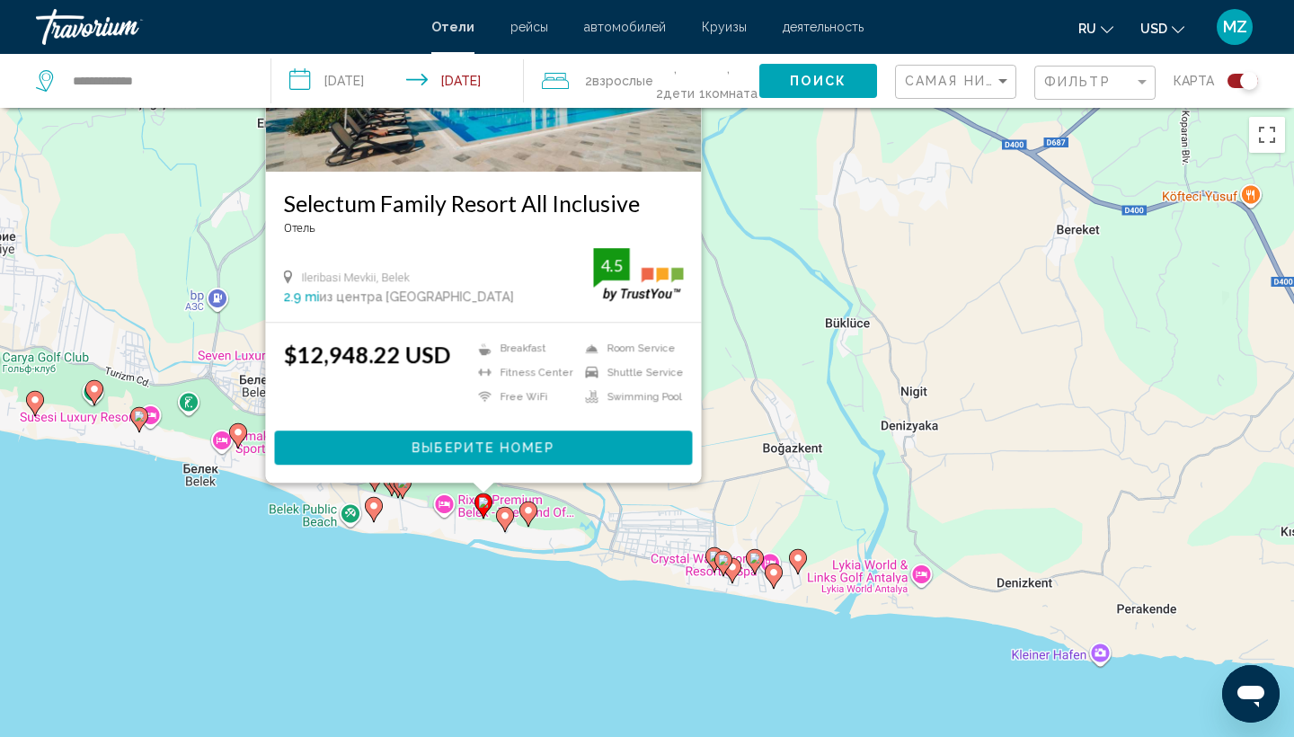
drag, startPoint x: 867, startPoint y: 602, endPoint x: 926, endPoint y: 322, distance: 285.6
click at [926, 322] on div "Чтобы активировать перетаскивание с помощью клавиатуры, нажмите Alt + Ввод. Пос…" at bounding box center [647, 476] width 1294 height 737
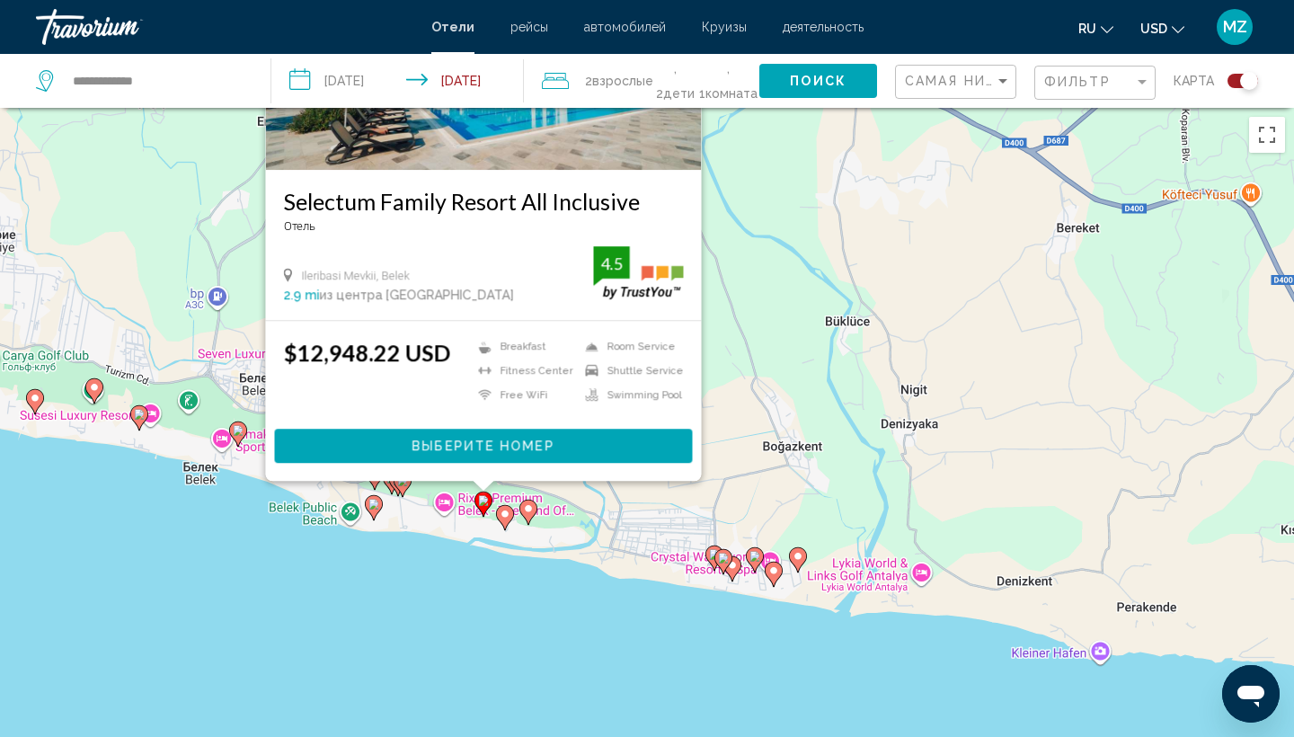
click at [370, 507] on image "Main content" at bounding box center [373, 504] width 11 height 11
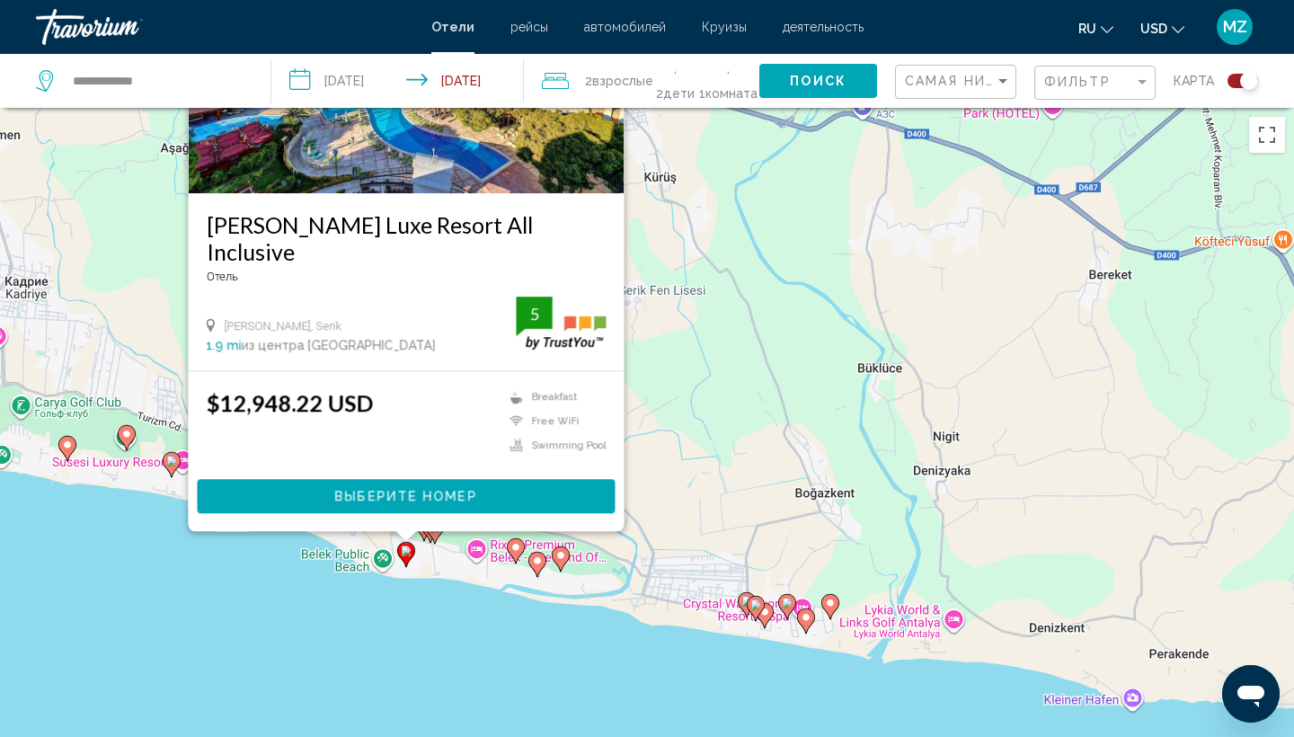
drag, startPoint x: 666, startPoint y: 624, endPoint x: 740, endPoint y: 332, distance: 301.3
click at [738, 333] on div "Чтобы активировать перетаскивание с помощью клавиатуры, нажмите Alt + Ввод. Пос…" at bounding box center [647, 476] width 1294 height 737
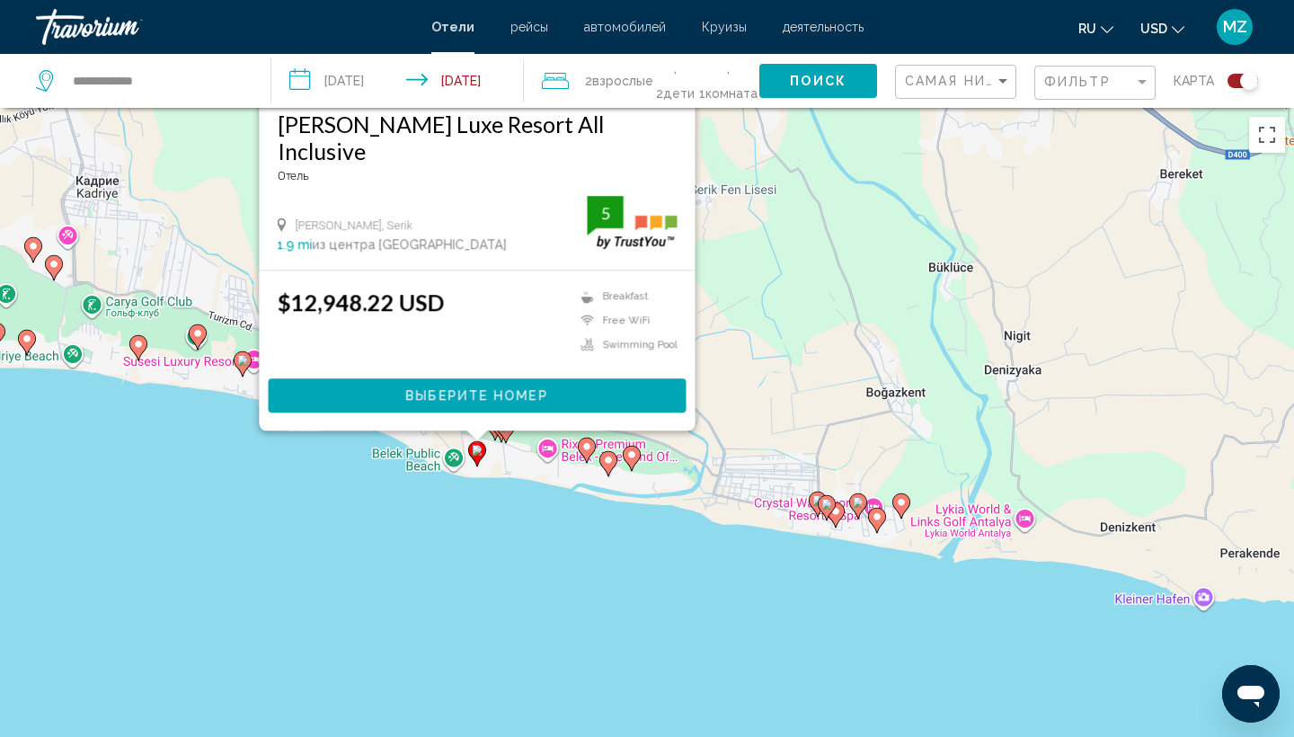
click at [239, 367] on icon "Main content" at bounding box center [242, 363] width 16 height 23
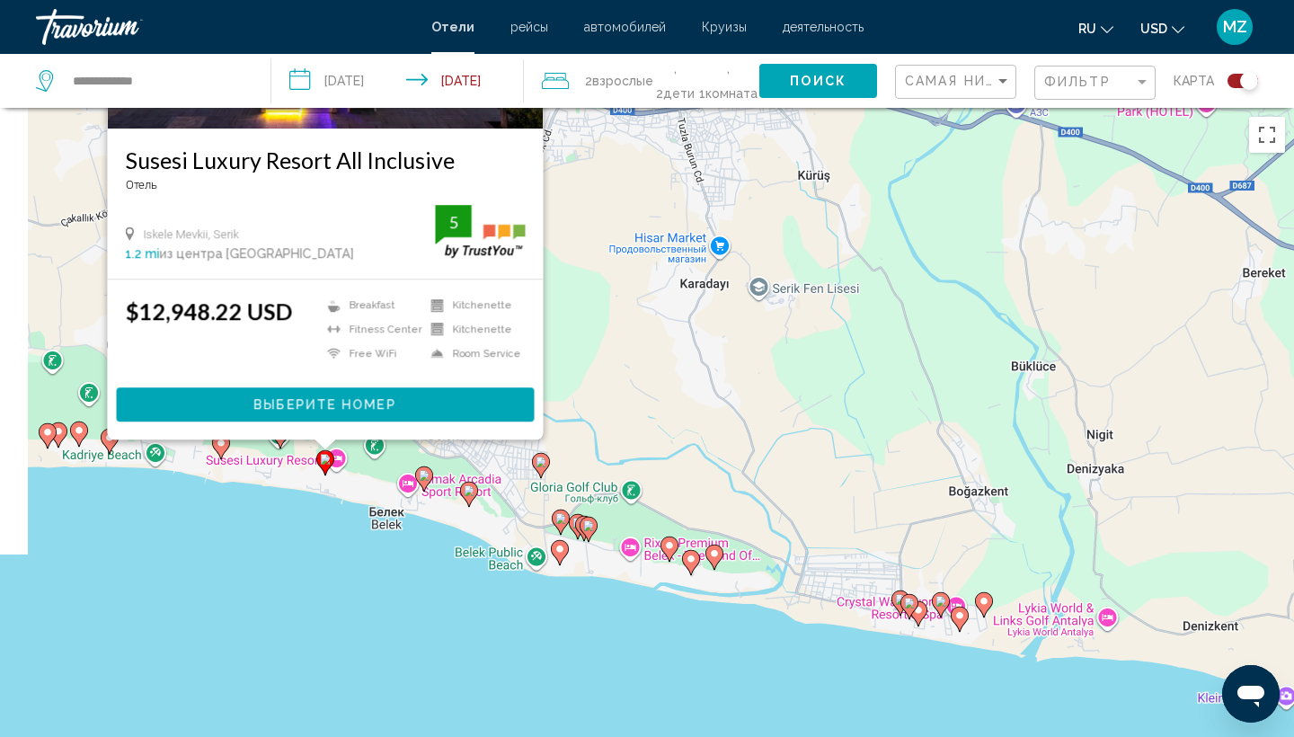
drag, startPoint x: 577, startPoint y: 587, endPoint x: 637, endPoint y: 258, distance: 335.1
click at [636, 258] on div "Чтобы активировать перетаскивание с помощью клавиатуры, нажмите Alt + Ввод. Пос…" at bounding box center [647, 476] width 1294 height 737
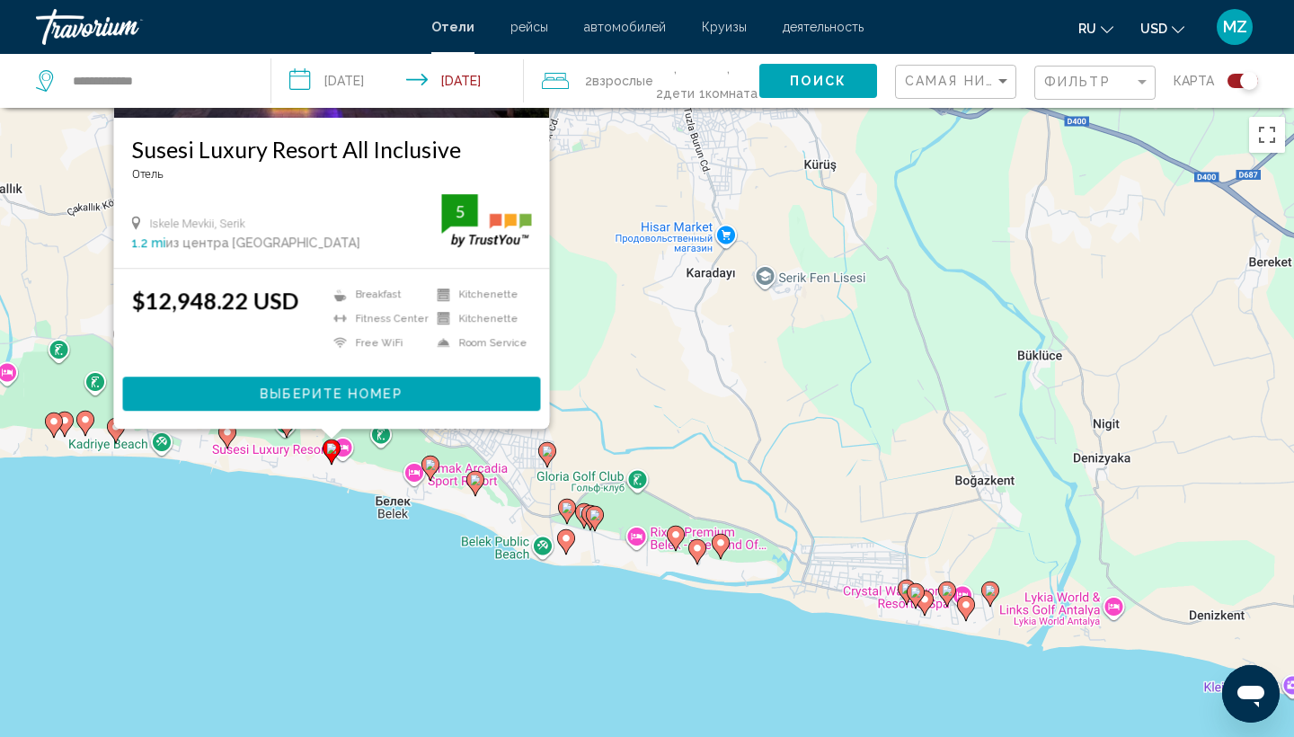
click at [230, 437] on icon "Main content" at bounding box center [227, 435] width 16 height 23
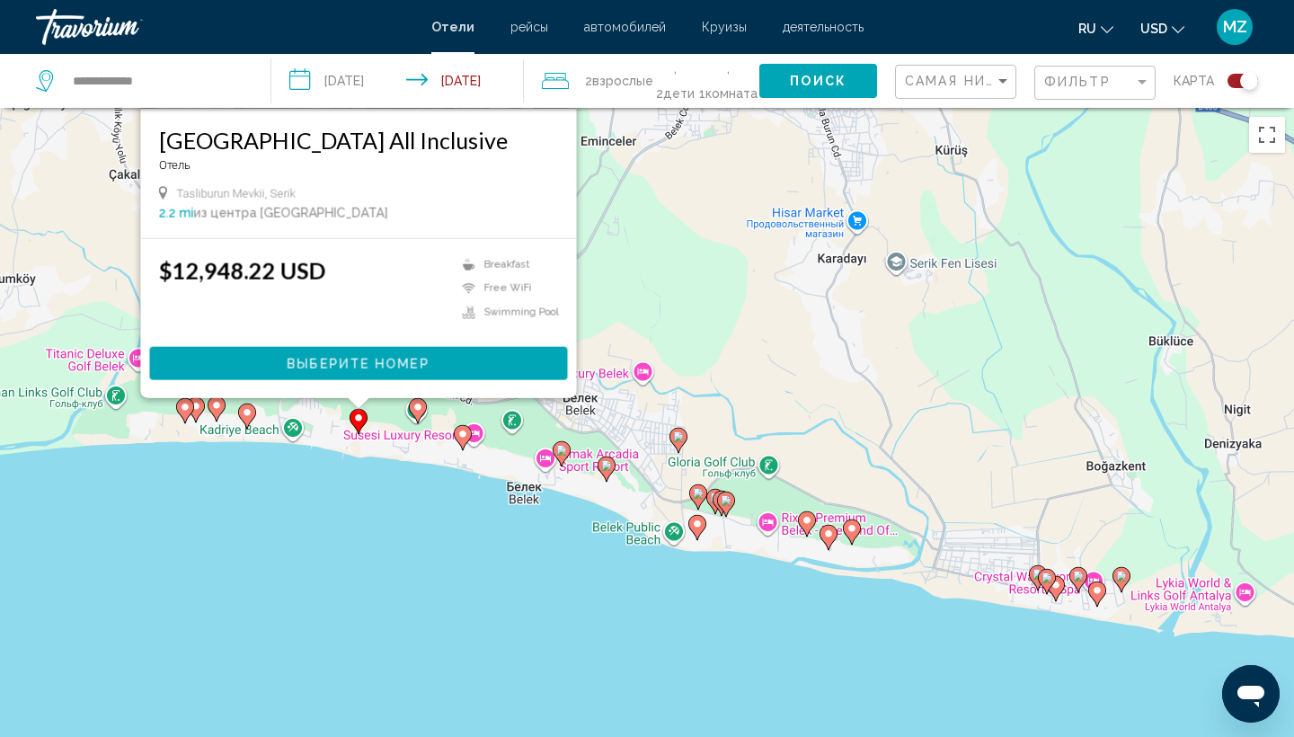
drag, startPoint x: 646, startPoint y: 570, endPoint x: 741, endPoint y: 210, distance: 371.7
click at [741, 210] on div "Чтобы активировать перетаскивание с помощью клавиатуры, нажмите Alt + Ввод. Пос…" at bounding box center [647, 476] width 1294 height 737
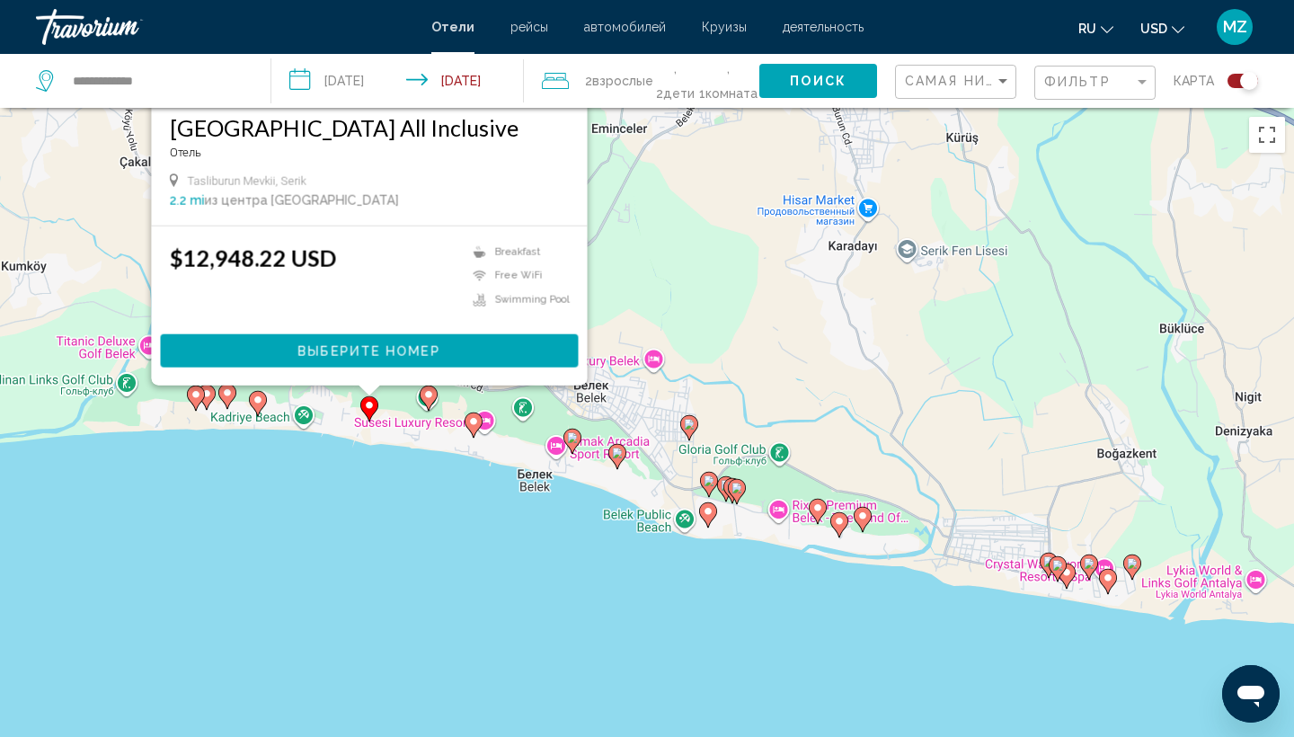
click at [261, 409] on icon "Main content" at bounding box center [258, 403] width 18 height 25
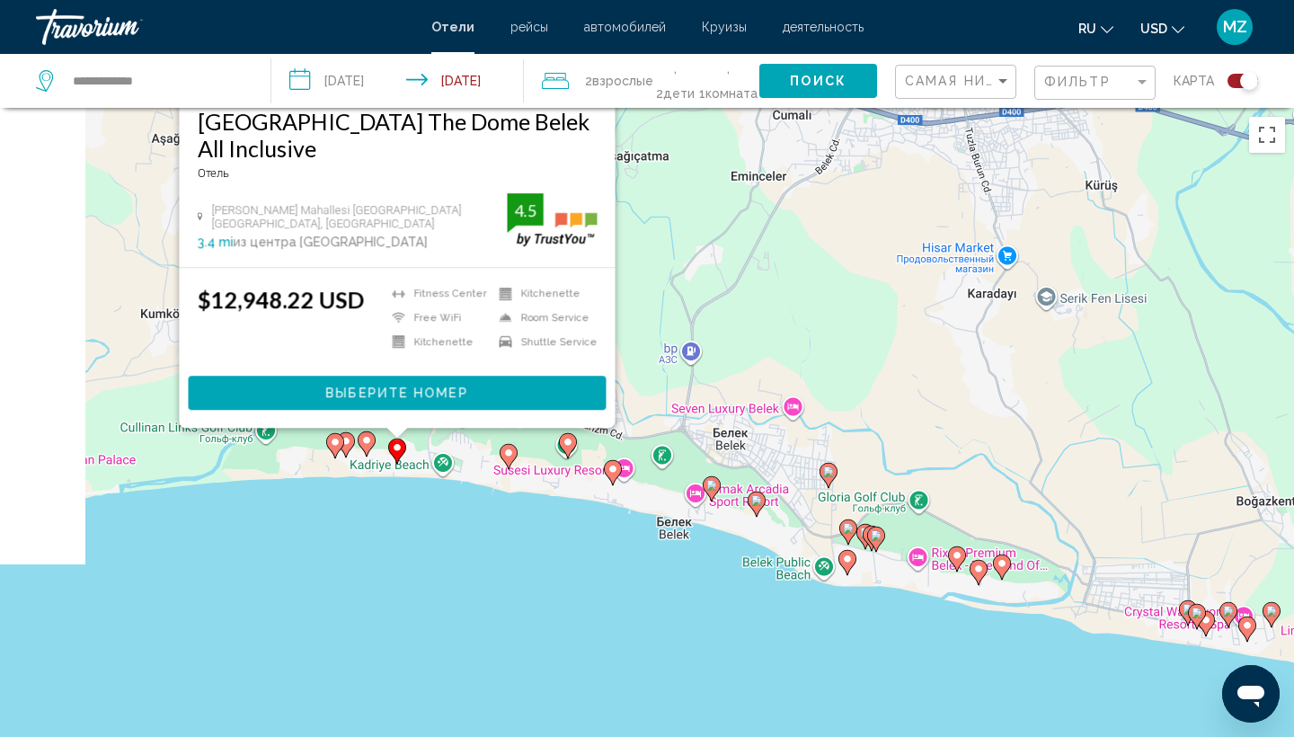
drag, startPoint x: 502, startPoint y: 627, endPoint x: 653, endPoint y: 240, distance: 415.5
click at [653, 240] on div "Чтобы активировать перетаскивание с помощью клавиатуры, нажмите Alt + Ввод. Пос…" at bounding box center [647, 476] width 1294 height 737
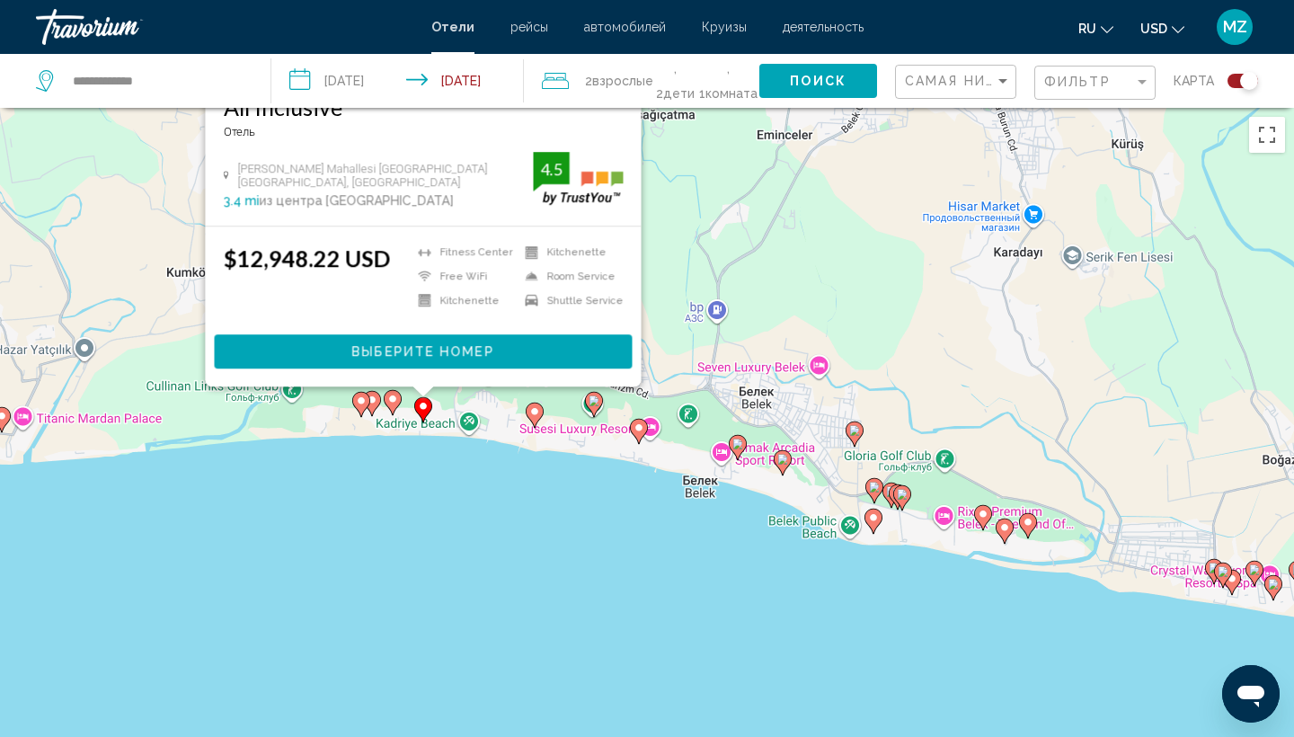
click at [393, 407] on icon "Main content" at bounding box center [392, 402] width 16 height 23
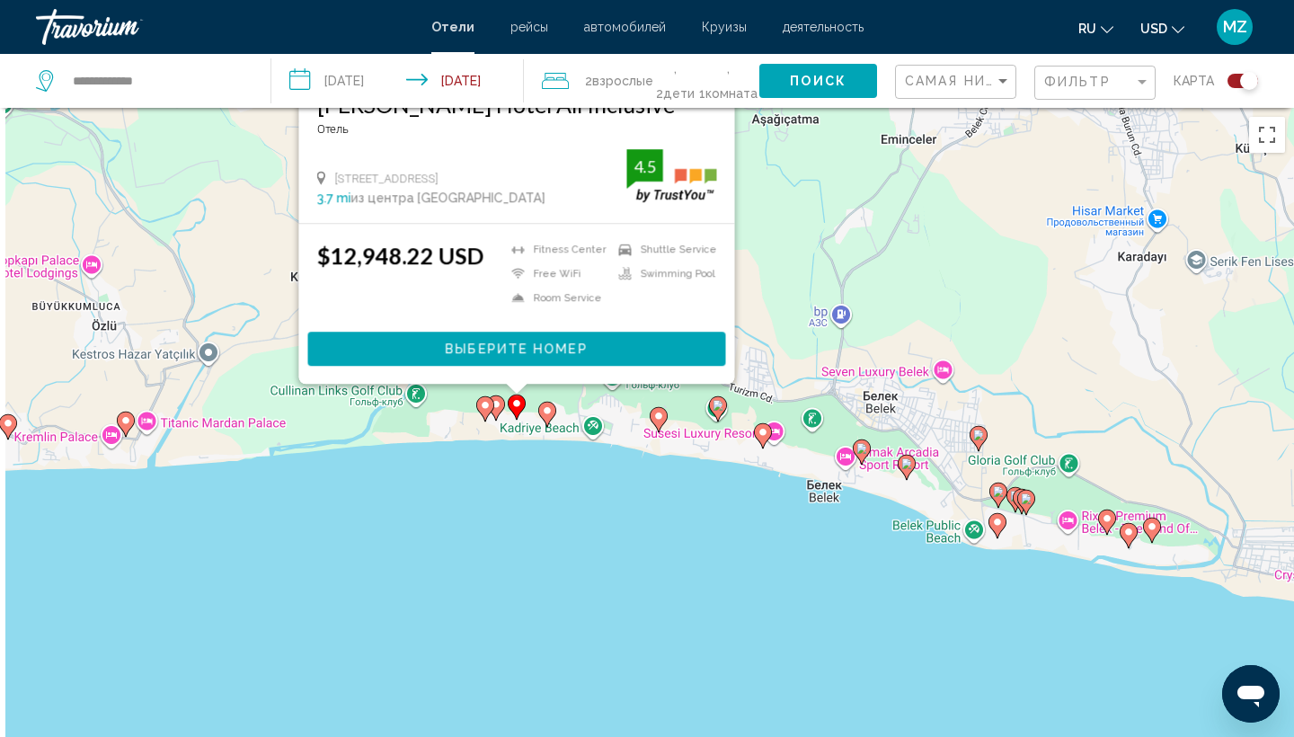
drag, startPoint x: 667, startPoint y: 569, endPoint x: 791, endPoint y: 193, distance: 395.4
click at [791, 193] on div "Чтобы активировать перетаскивание с помощью клавиатуры, нажмите Alt + Ввод. Пос…" at bounding box center [647, 476] width 1294 height 737
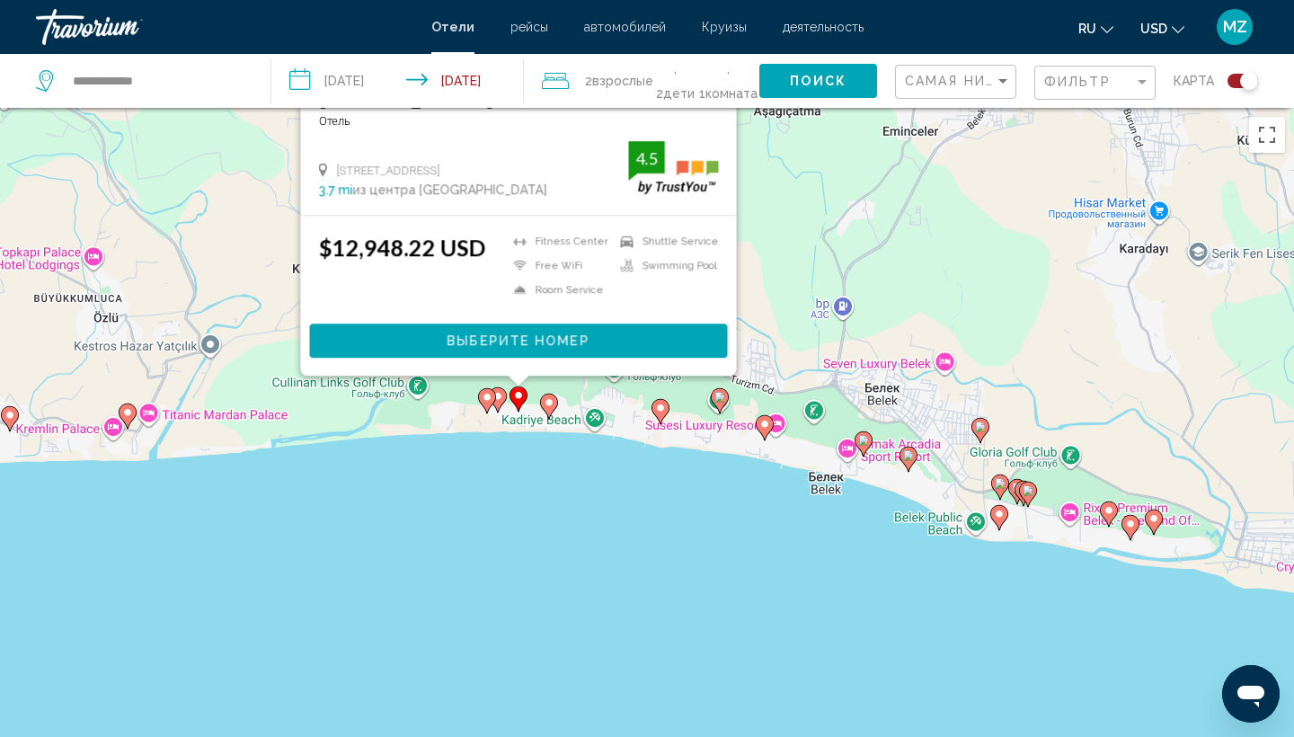
click at [490, 408] on gmp-advanced-marker "Main content" at bounding box center [487, 400] width 18 height 27
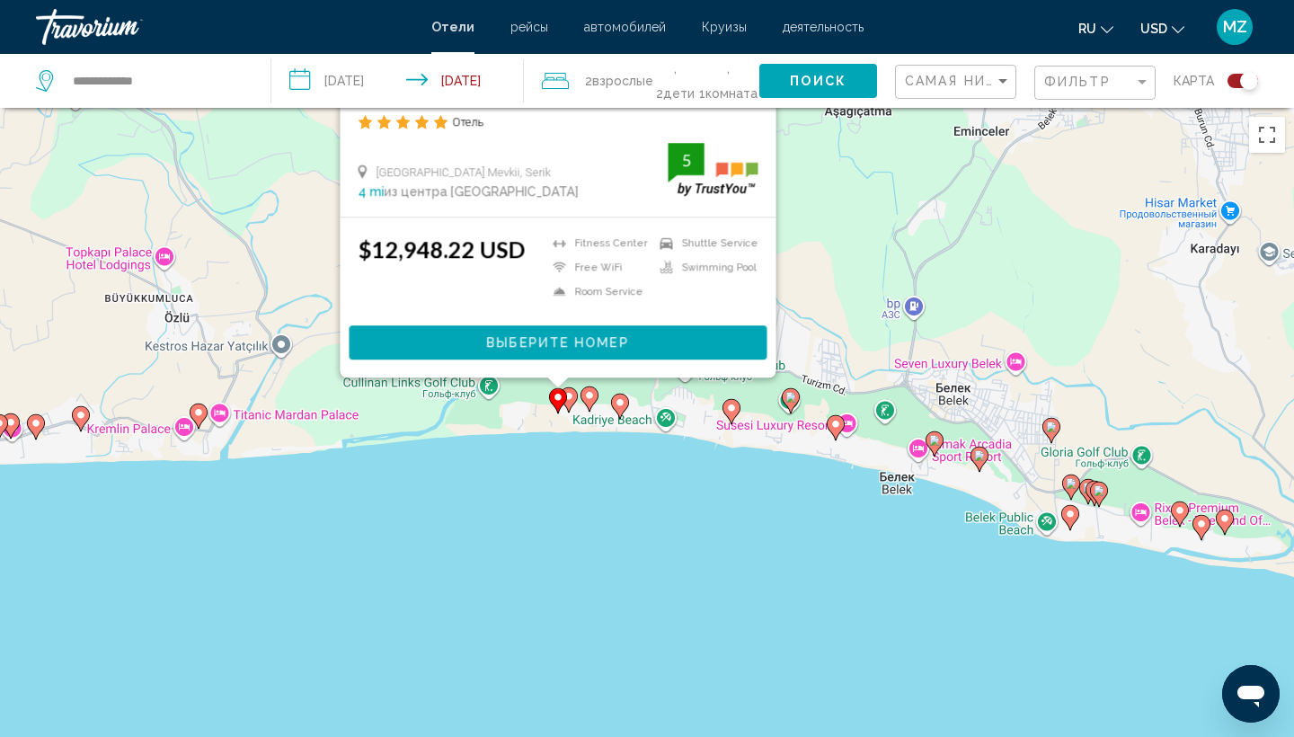
drag, startPoint x: 778, startPoint y: 610, endPoint x: 848, endPoint y: 209, distance: 406.7
click at [848, 209] on div "Чтобы активировать перетаскивание с помощью клавиатуры, нажмите Alt + Ввод. Пос…" at bounding box center [647, 476] width 1294 height 737
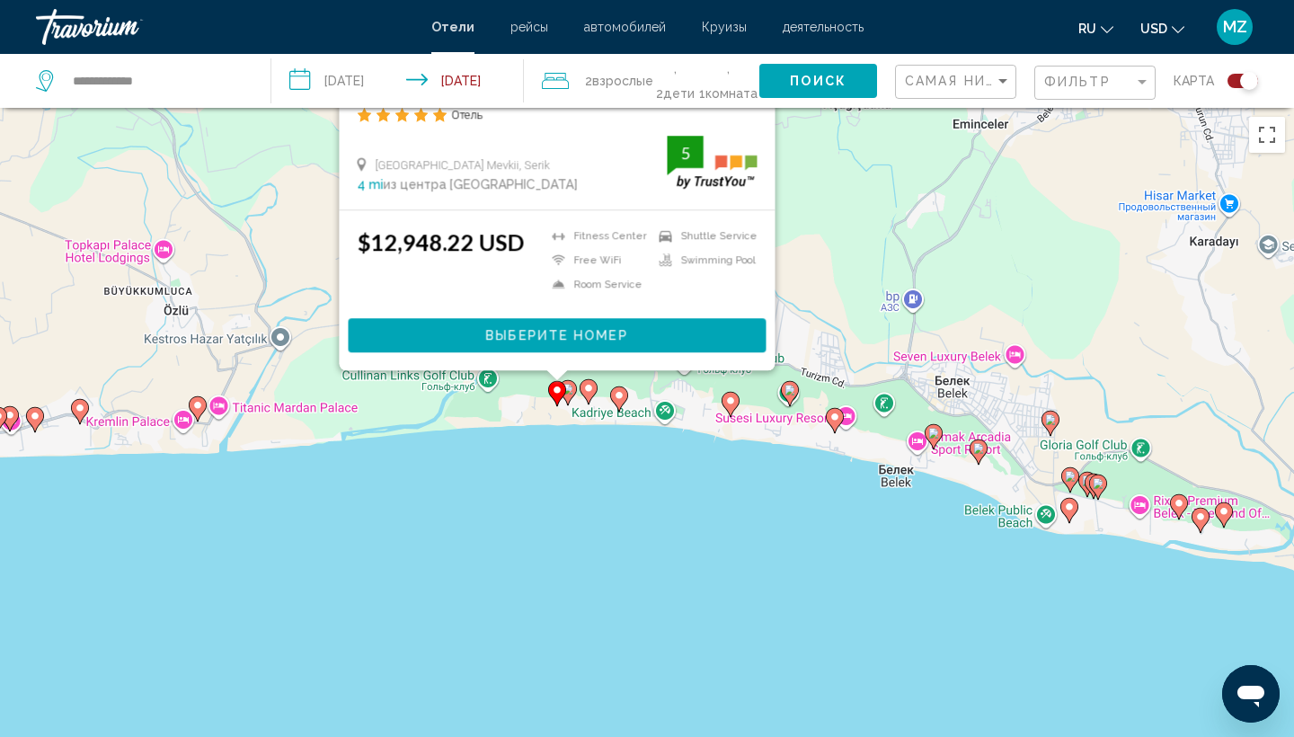
click at [199, 414] on icon "Main content" at bounding box center [198, 408] width 16 height 23
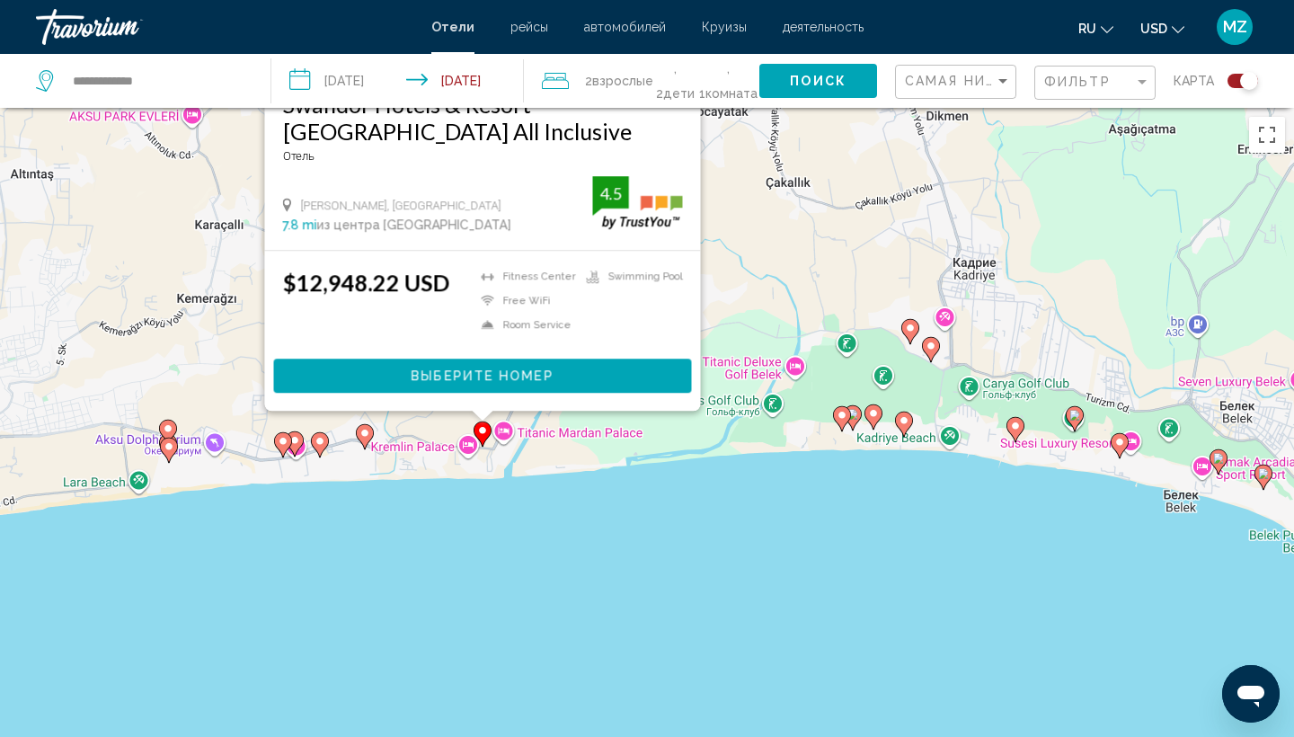
drag, startPoint x: 619, startPoint y: 648, endPoint x: 830, endPoint y: 285, distance: 419.8
click at [830, 285] on div "Чтобы активировать перетаскивание с помощью клавиатуры, нажмите Alt + Ввод. Пос…" at bounding box center [647, 476] width 1294 height 737
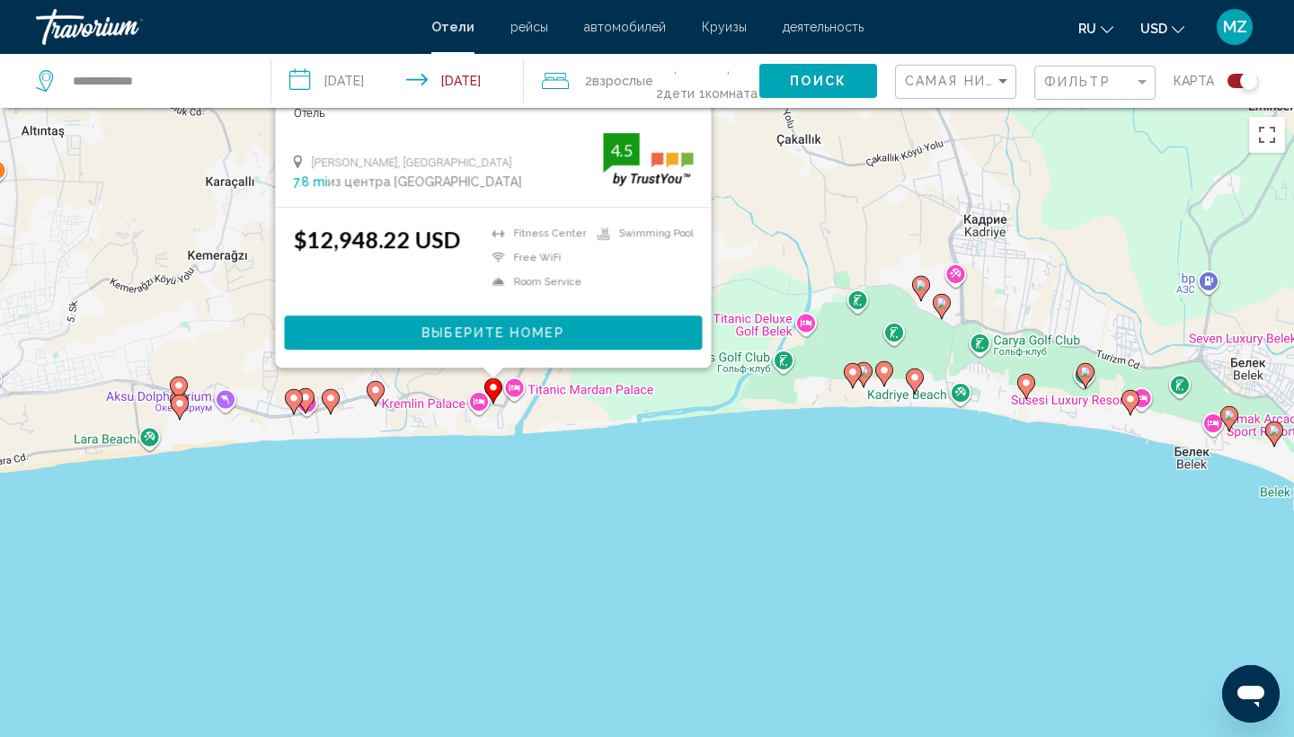
click at [379, 395] on icon "Main content" at bounding box center [375, 393] width 16 height 23
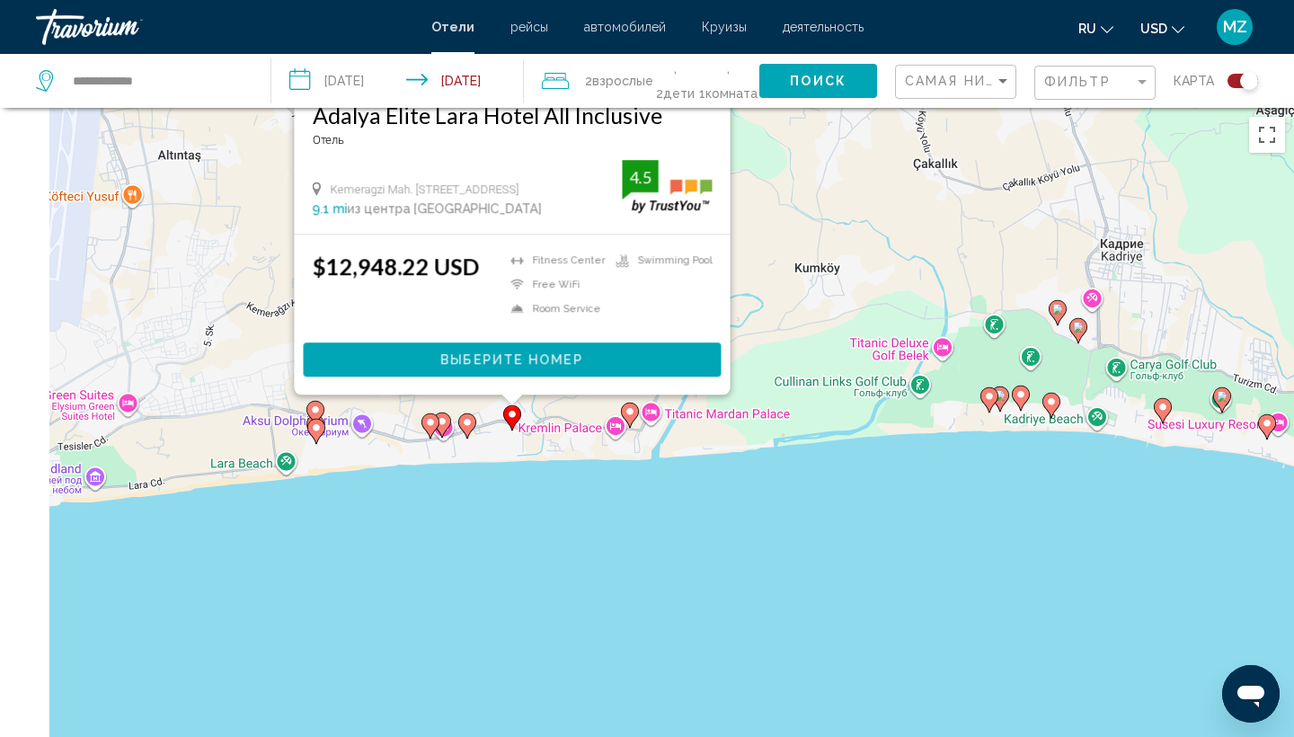
drag, startPoint x: 643, startPoint y: 627, endPoint x: 783, endPoint y: 237, distance: 414.3
click at [783, 238] on div "Чтобы активировать перетаскивание с помощью клавиатуры, нажмите Alt + Ввод. Пос…" at bounding box center [647, 476] width 1294 height 737
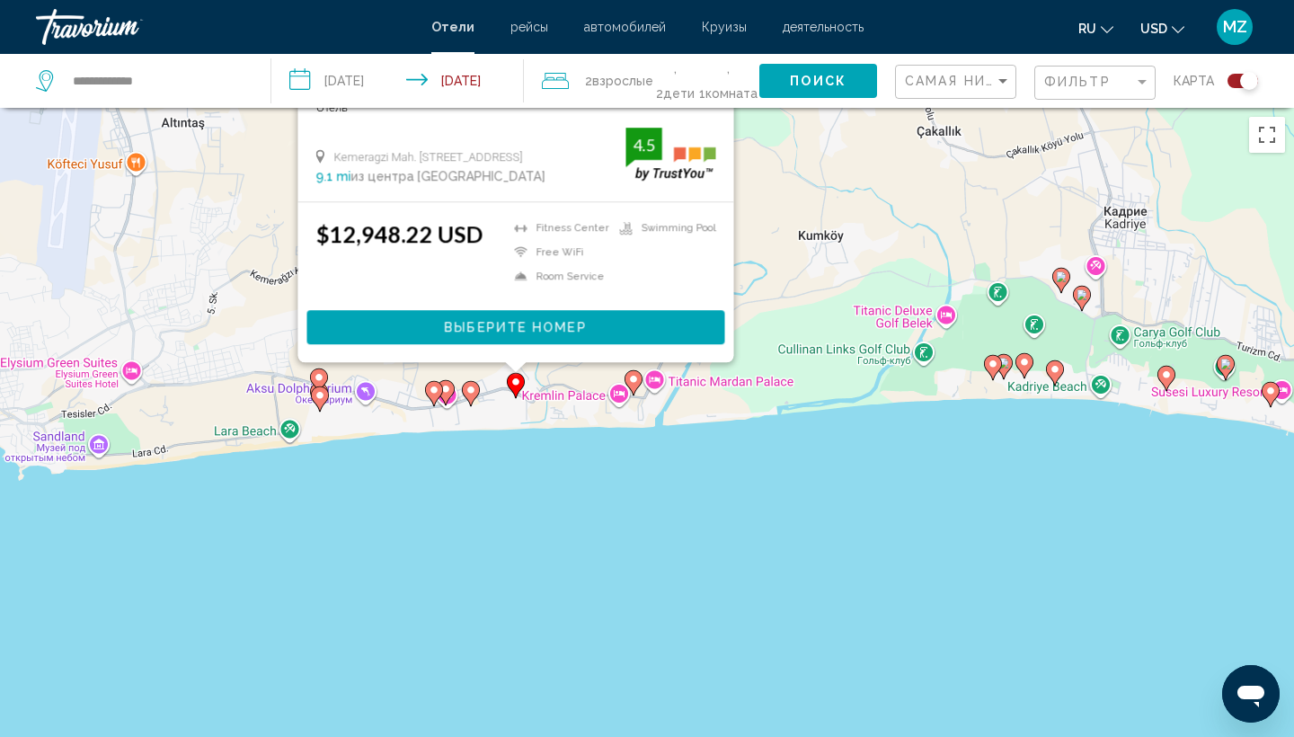
click at [473, 400] on icon "Main content" at bounding box center [471, 393] width 16 height 23
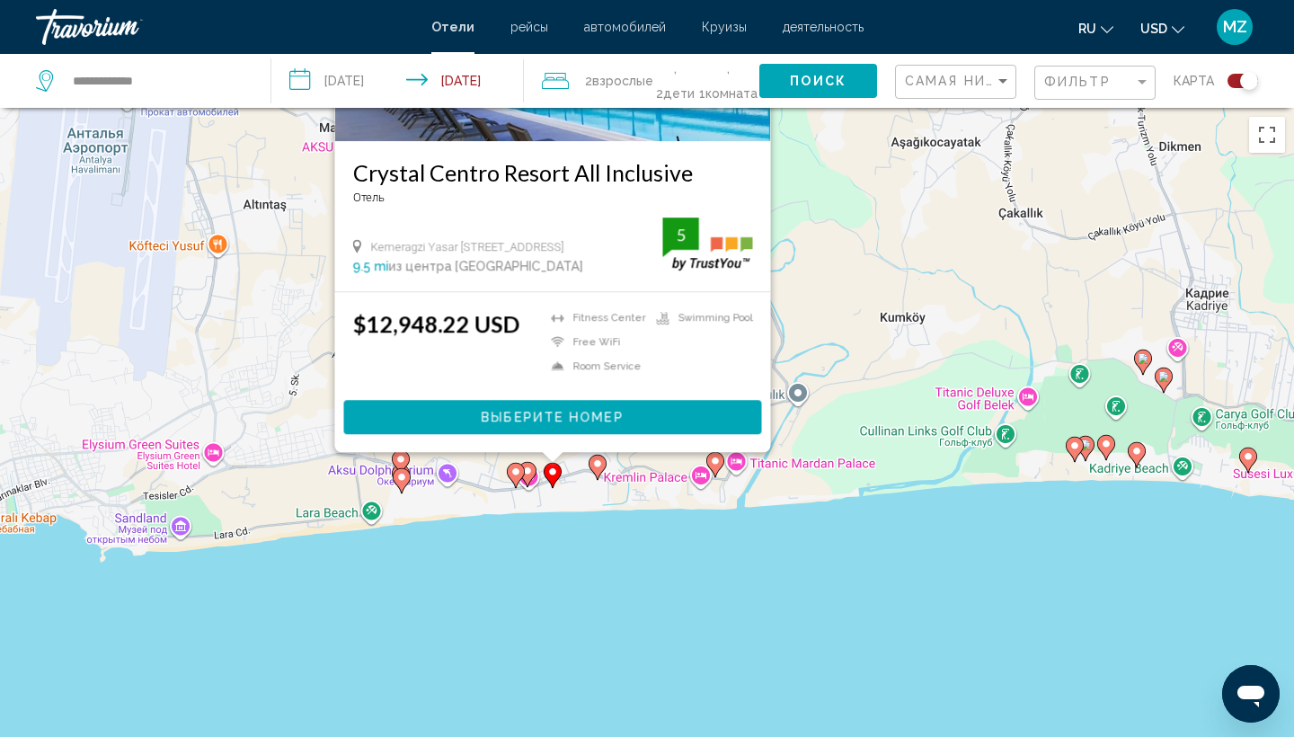
drag, startPoint x: 761, startPoint y: 511, endPoint x: 857, endPoint y: 144, distance: 379.8
click at [857, 144] on div "Чтобы активировать перетаскивание с помощью клавиатуры, нажмите Alt + Ввод. Пос…" at bounding box center [647, 476] width 1294 height 737
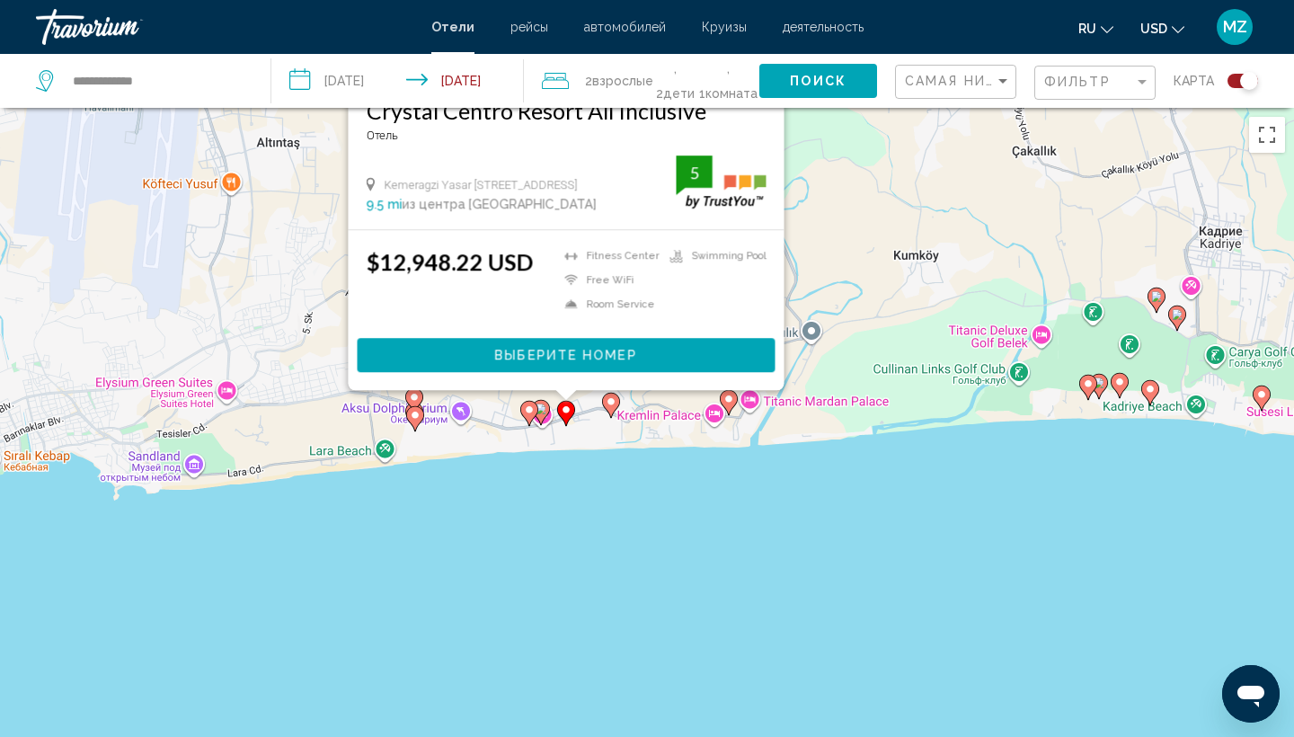
click at [539, 414] on icon "Main content" at bounding box center [541, 412] width 16 height 23
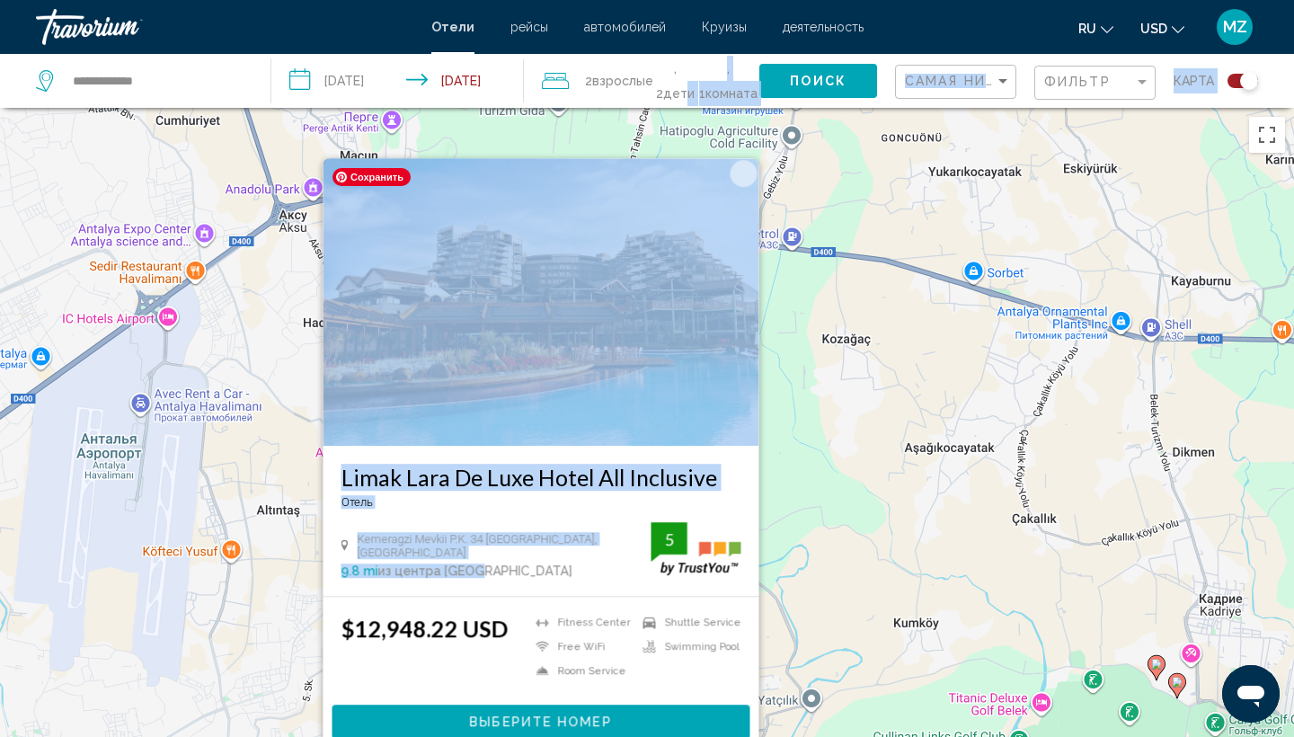
drag, startPoint x: 546, startPoint y: 580, endPoint x: 685, endPoint y: 93, distance: 506.2
click at [685, 108] on div "**********" at bounding box center [647, 530] width 1294 height 844
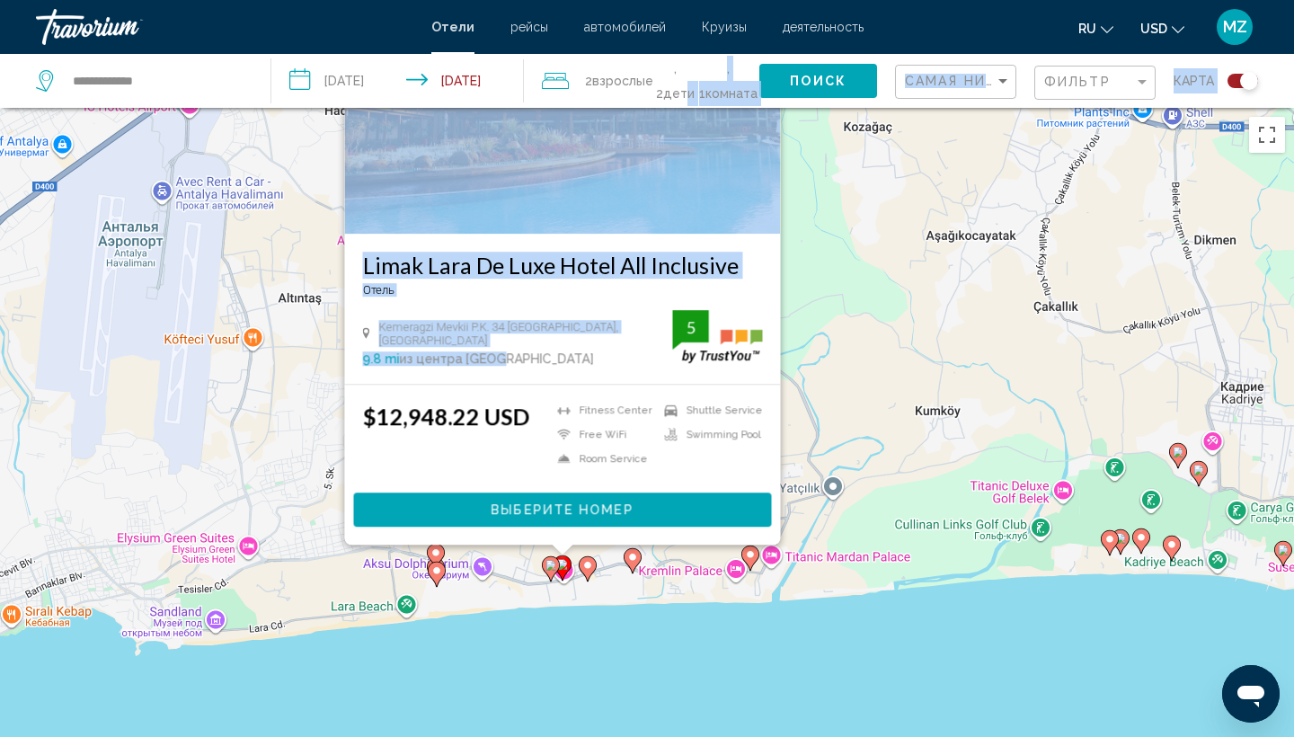
drag, startPoint x: 809, startPoint y: 431, endPoint x: 830, endPoint y: 168, distance: 264.0
click at [830, 168] on div "Чтобы активировать перетаскивание с помощью клавиатуры, нажмите Alt + Ввод. Пос…" at bounding box center [647, 476] width 1294 height 737
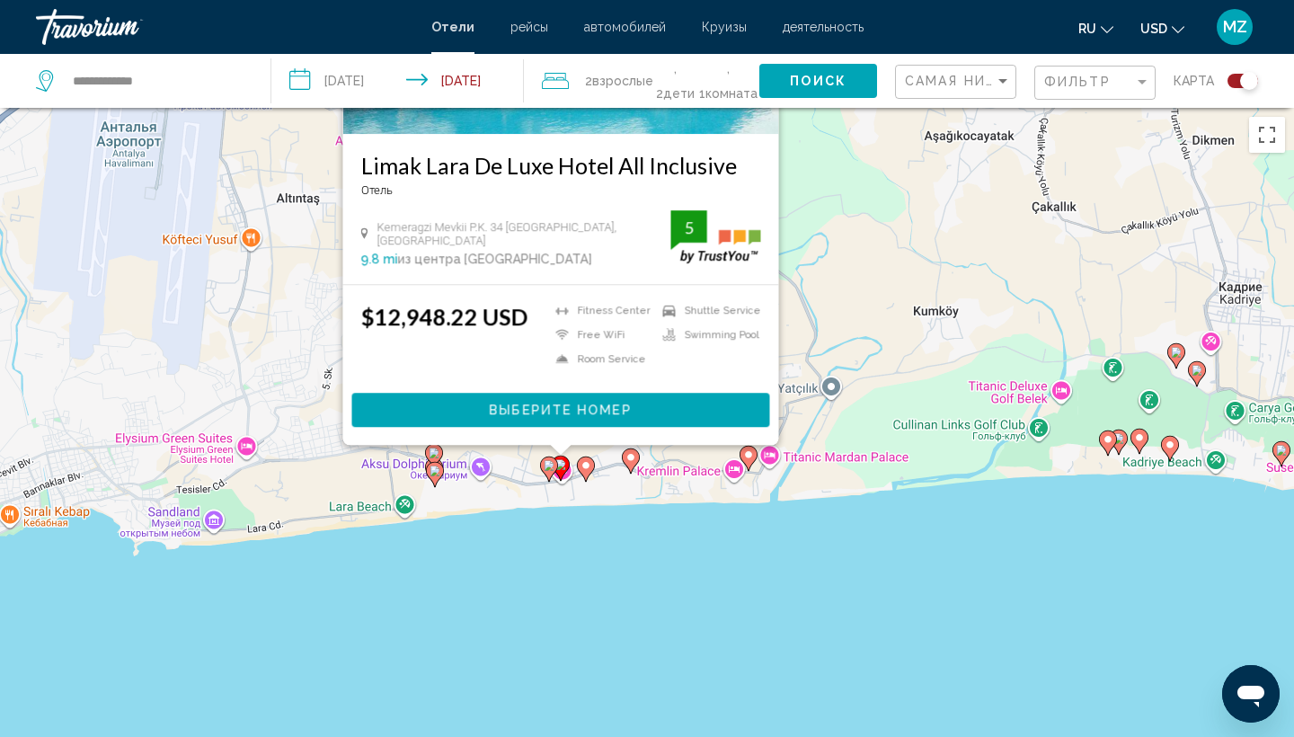
click at [550, 464] on image "Main content" at bounding box center [548, 465] width 11 height 11
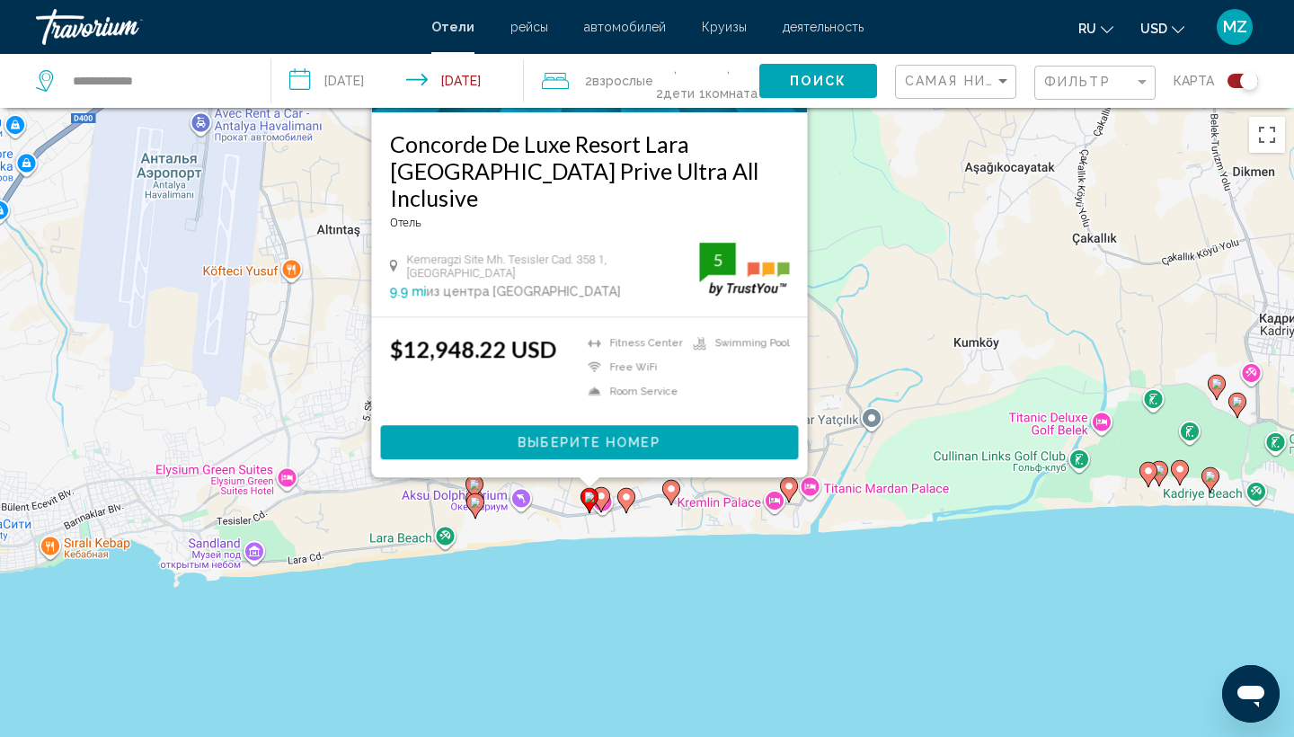
drag, startPoint x: 849, startPoint y: 509, endPoint x: 889, endPoint y: 214, distance: 298.3
click at [889, 214] on div "Чтобы активировать перетаскивание с помощью клавиатуры, нажмите Alt + Ввод. Пос…" at bounding box center [647, 476] width 1294 height 737
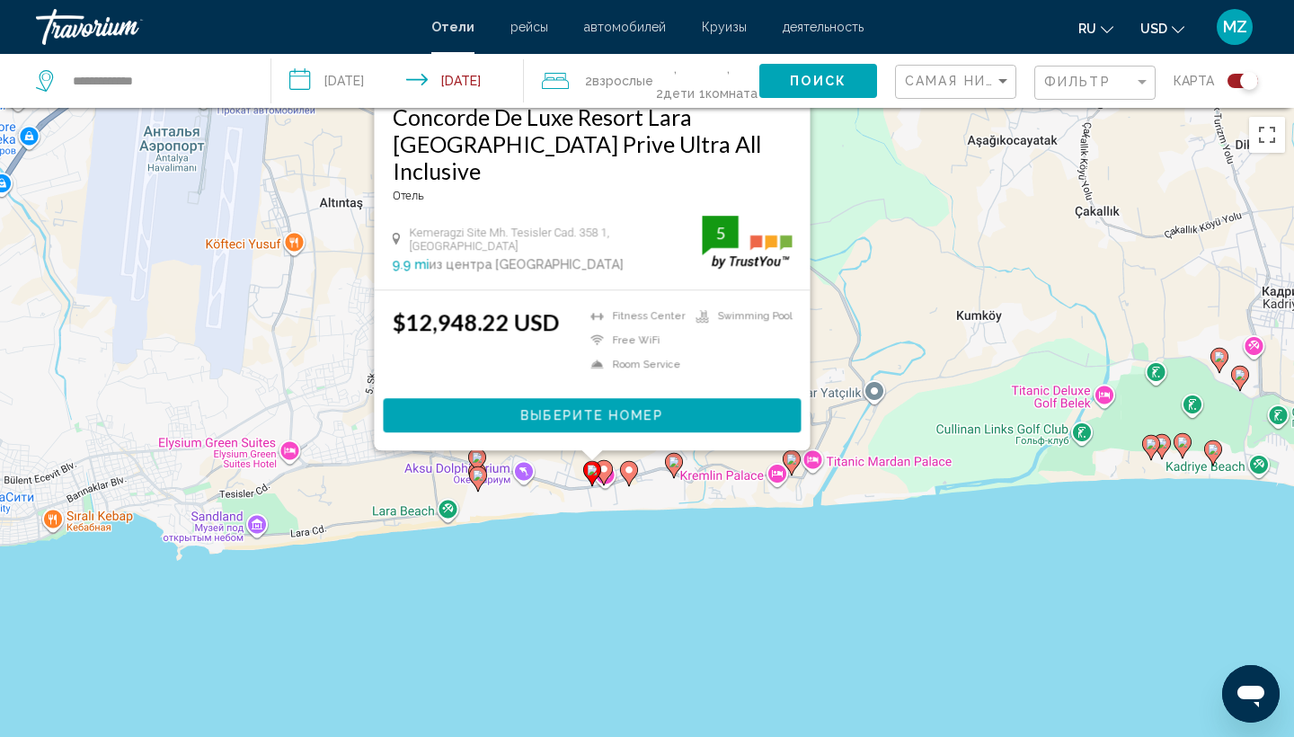
click at [478, 476] on image "Main content" at bounding box center [478, 475] width 11 height 11
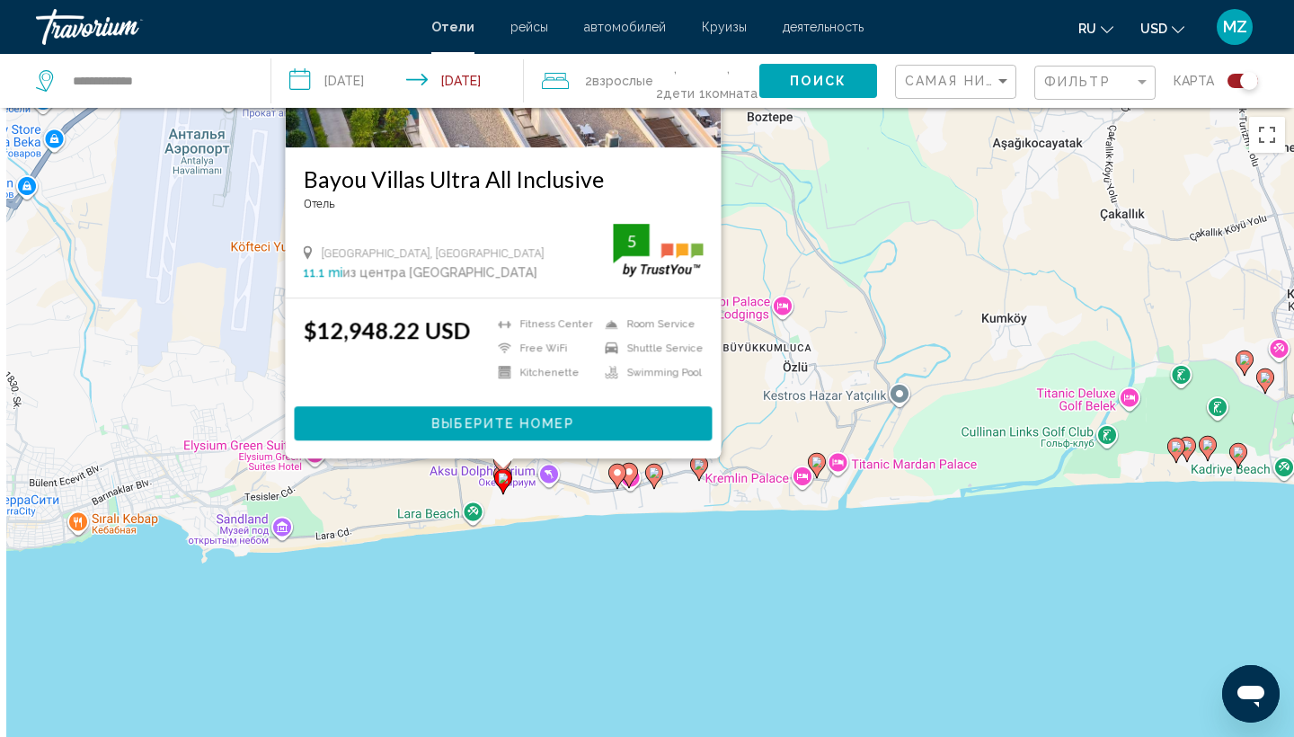
drag, startPoint x: 780, startPoint y: 594, endPoint x: 806, endPoint y: 213, distance: 381.8
click at [809, 214] on div "Чтобы активировать перетаскивание с помощью клавиатуры, нажмите Alt + Ввод. Пос…" at bounding box center [647, 476] width 1294 height 737
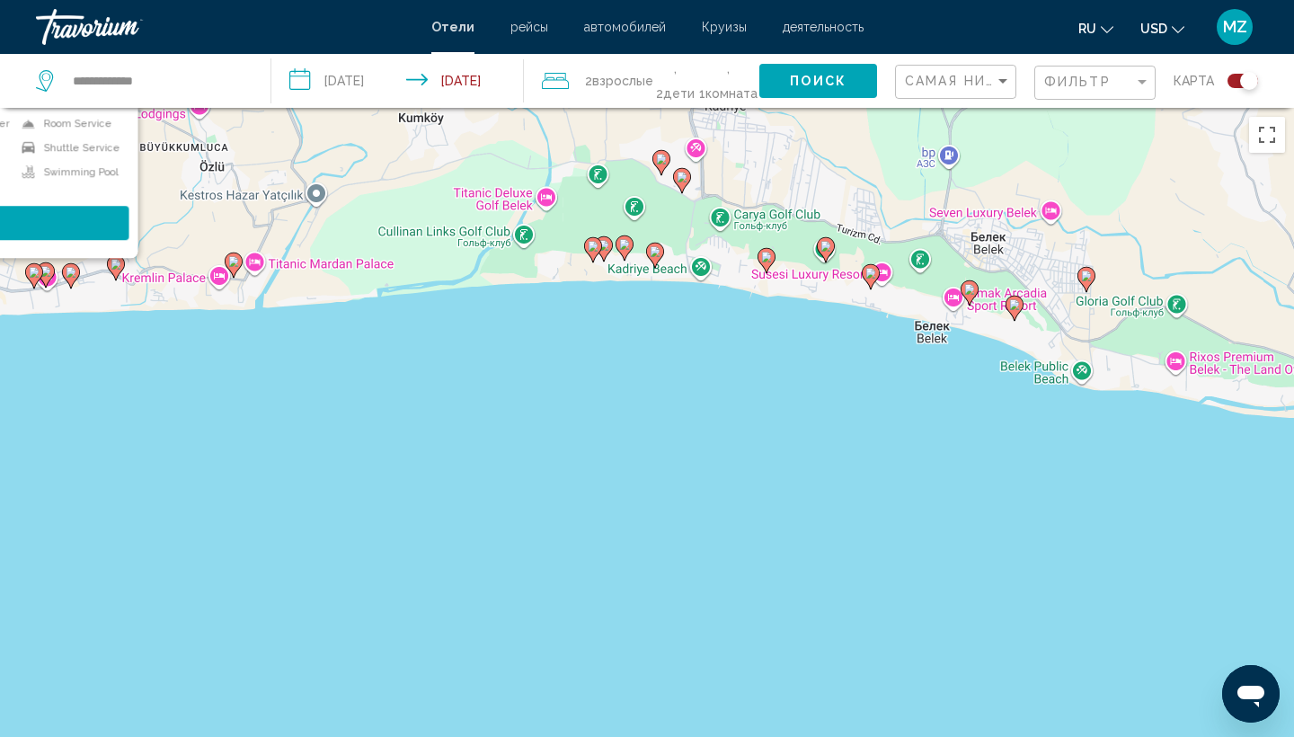
drag, startPoint x: 1076, startPoint y: 517, endPoint x: 488, endPoint y: 407, distance: 598.5
click at [488, 410] on div "Чтобы активировать перетаскивание с помощью клавиатуры, нажмите Alt + Ввод. Пос…" at bounding box center [647, 476] width 1294 height 737
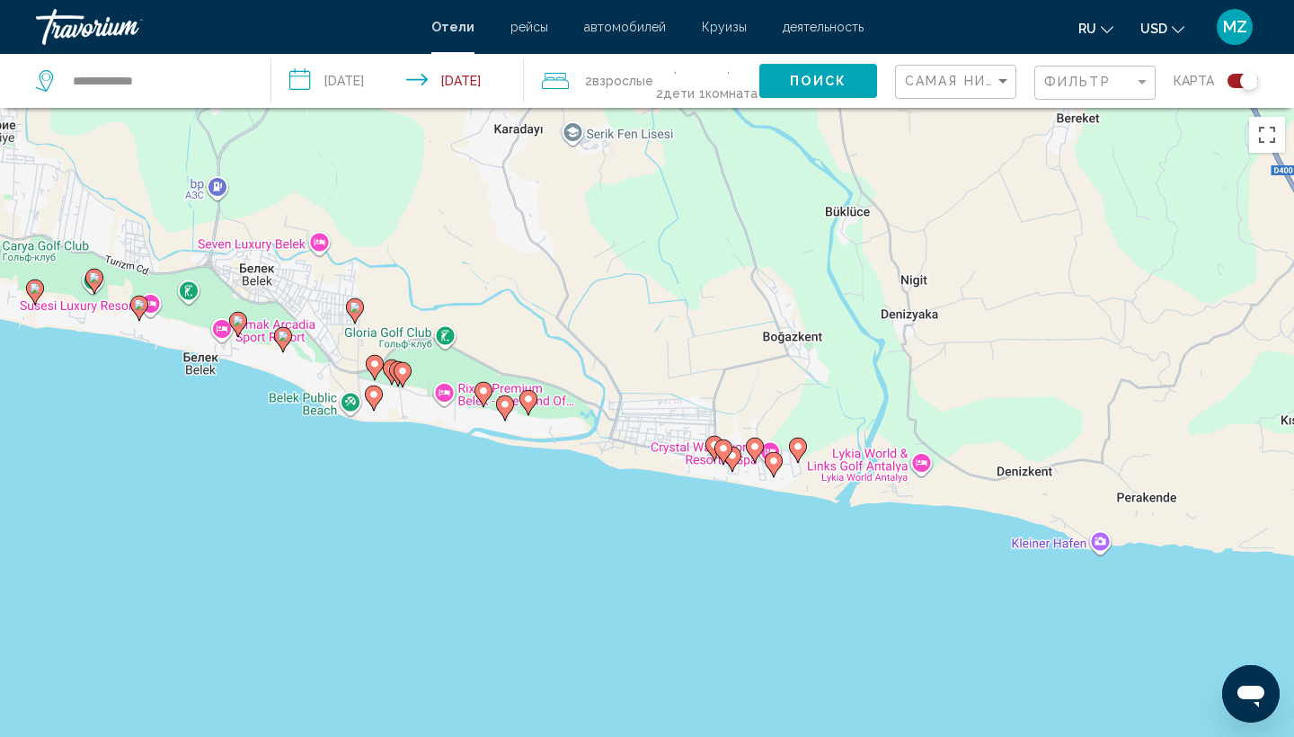
drag, startPoint x: 905, startPoint y: 373, endPoint x: 124, endPoint y: 412, distance: 781.6
click at [124, 413] on div "Чтобы активировать перетаскивание с помощью клавиатуры, нажмите Alt + Ввод. Пос…" at bounding box center [647, 476] width 1294 height 737
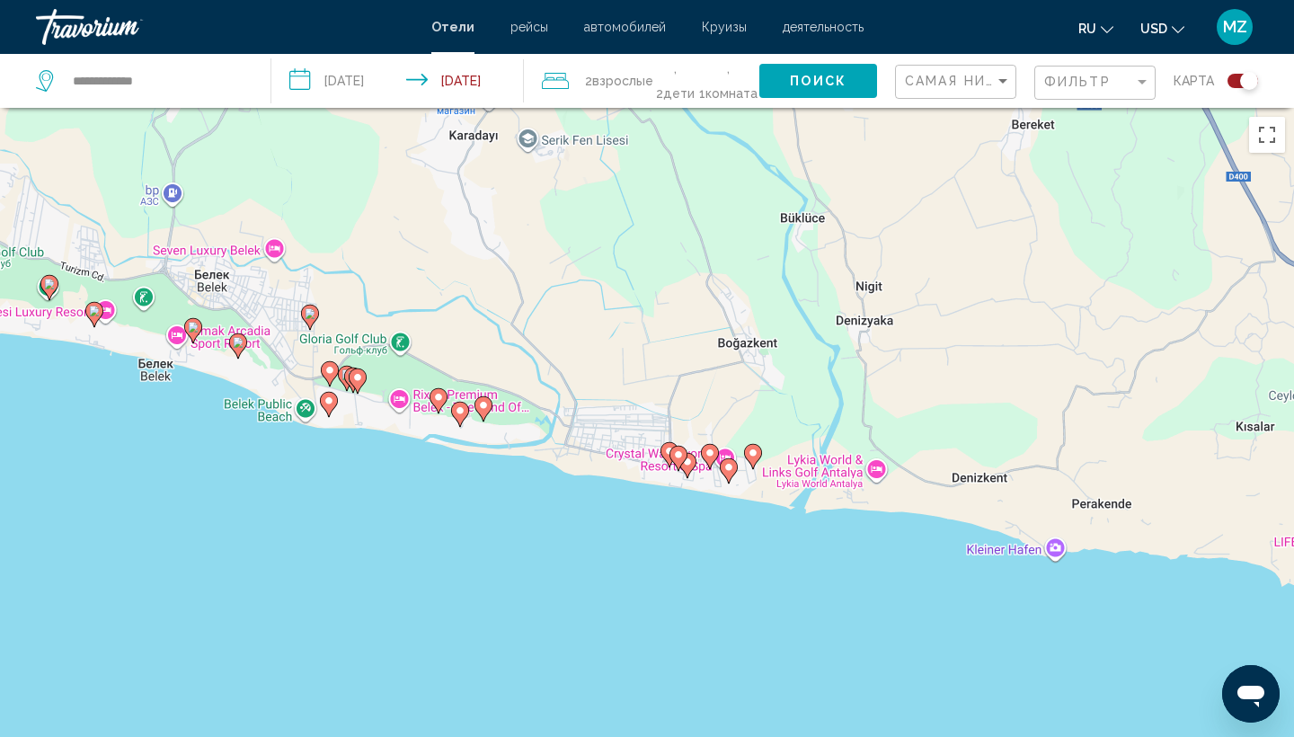
click at [693, 462] on icon "Main content" at bounding box center [687, 465] width 16 height 23
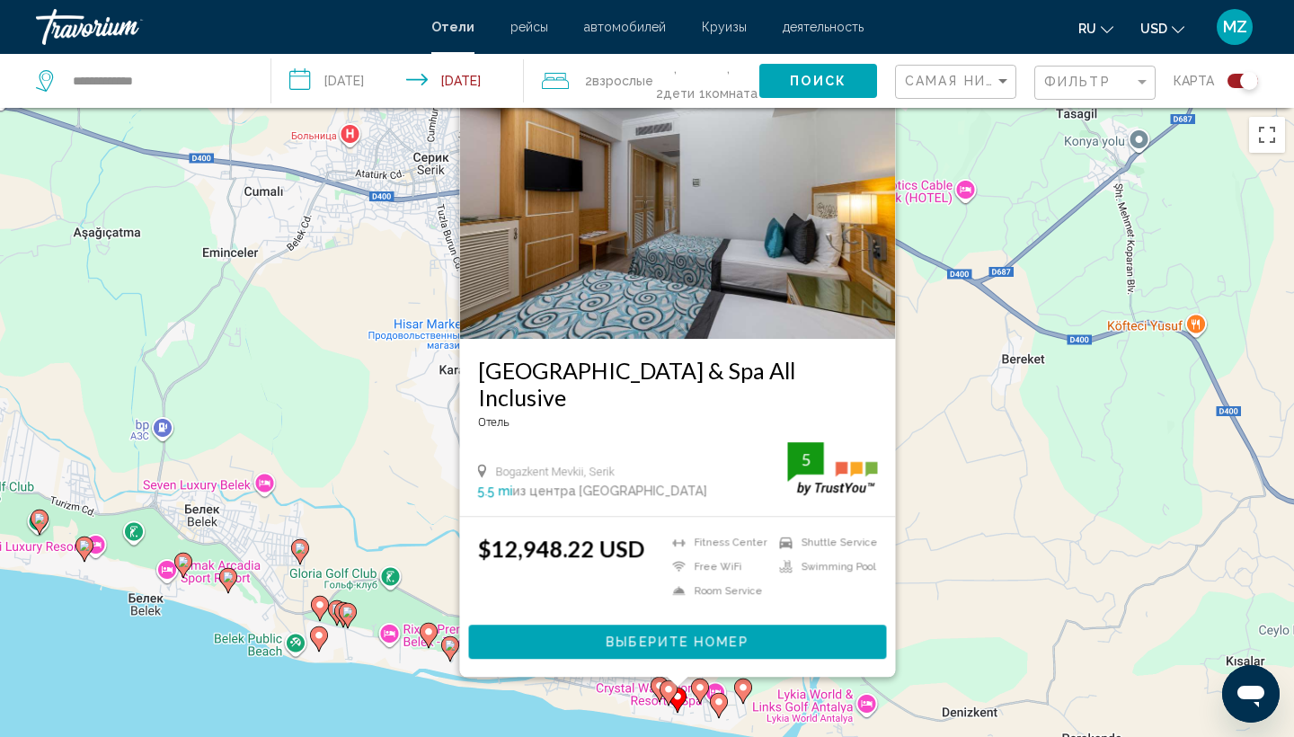
drag, startPoint x: 945, startPoint y: 535, endPoint x: 924, endPoint y: 384, distance: 153.2
click at [924, 384] on div "Чтобы активировать перетаскивание с помощью клавиатуры, нажмите Alt + Ввод. Пос…" at bounding box center [647, 476] width 1294 height 737
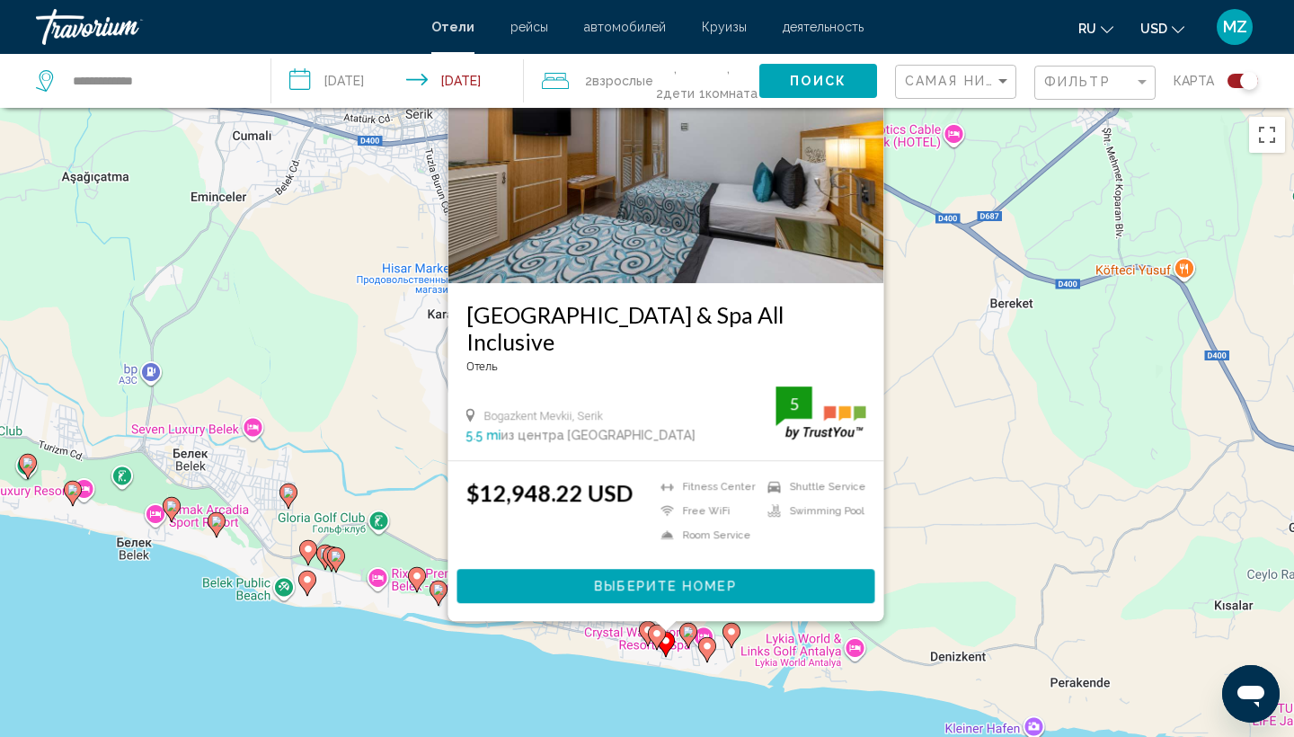
click at [281, 494] on icon "Main content" at bounding box center [288, 495] width 16 height 23
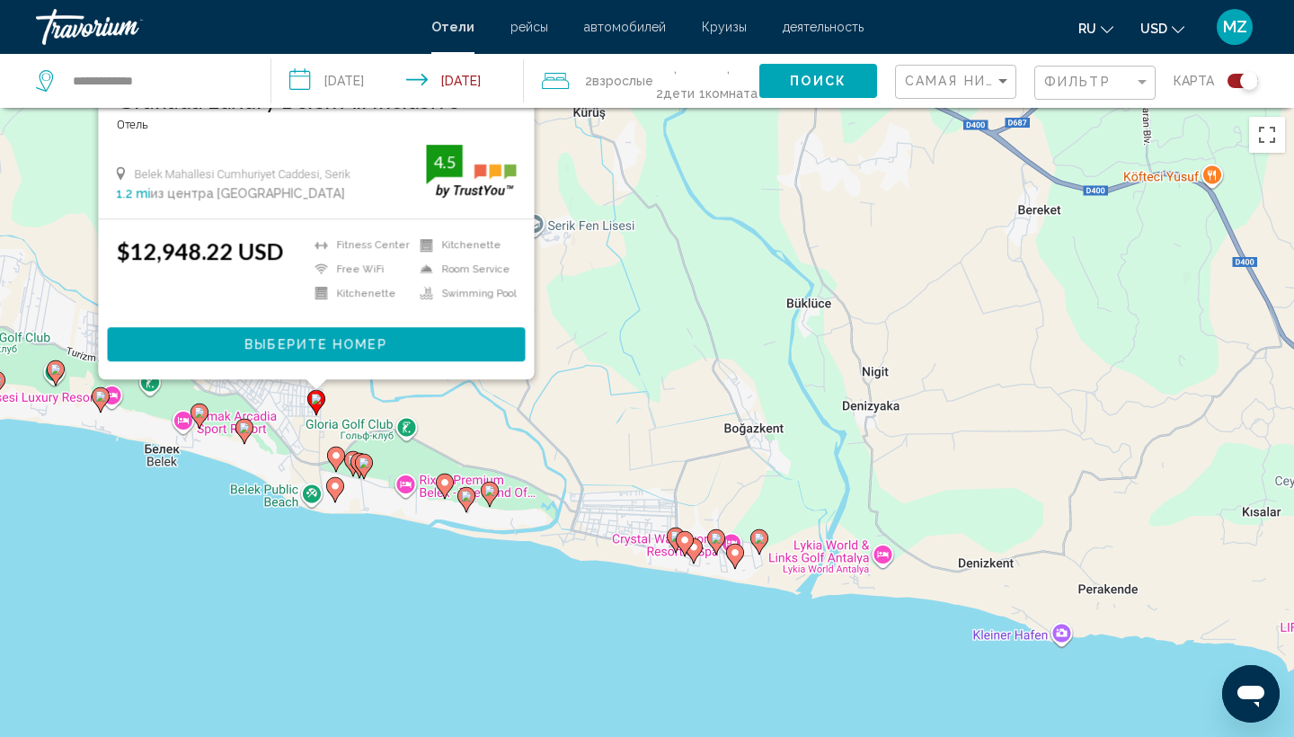
drag, startPoint x: 605, startPoint y: 632, endPoint x: 633, endPoint y: 251, distance: 382.9
click at [633, 251] on div "Чтобы активировать перетаскивание с помощью клавиатуры, нажмите Alt + Ввод. Пос…" at bounding box center [647, 476] width 1294 height 737
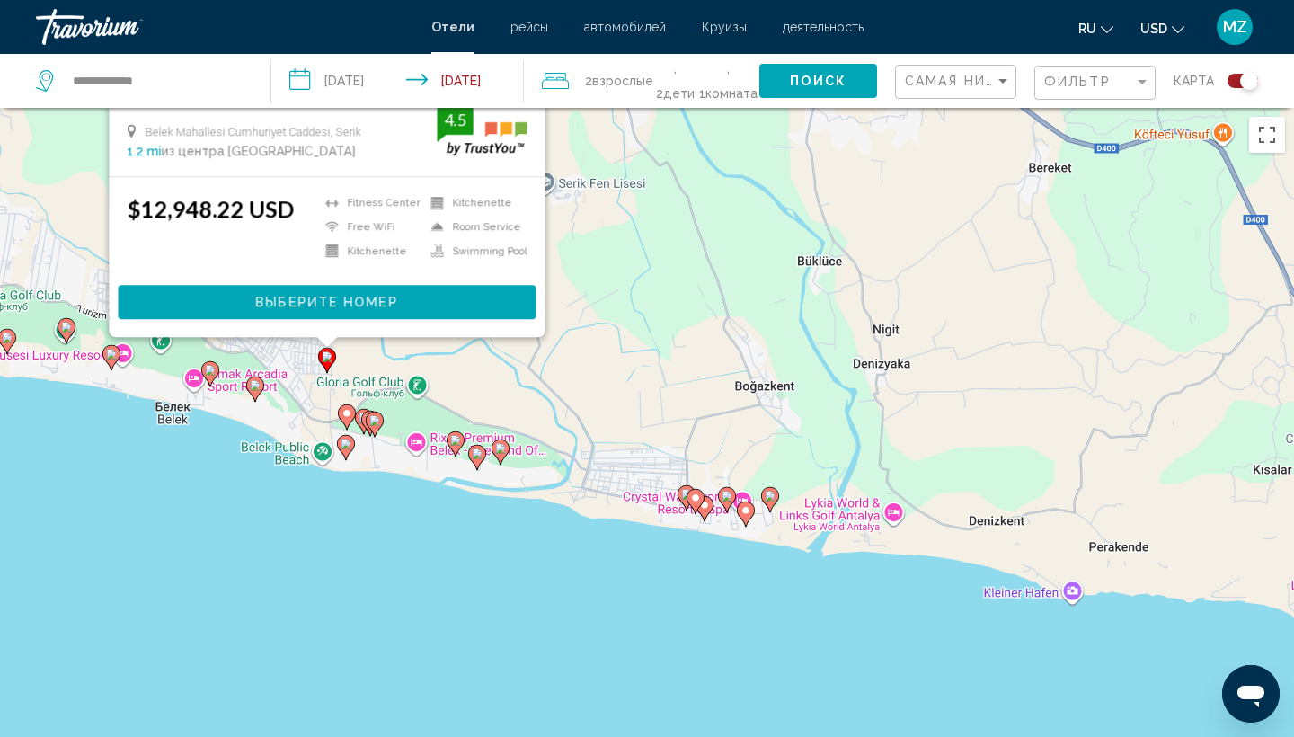
click at [380, 429] on gmp-advanced-marker "Main content" at bounding box center [375, 424] width 18 height 27
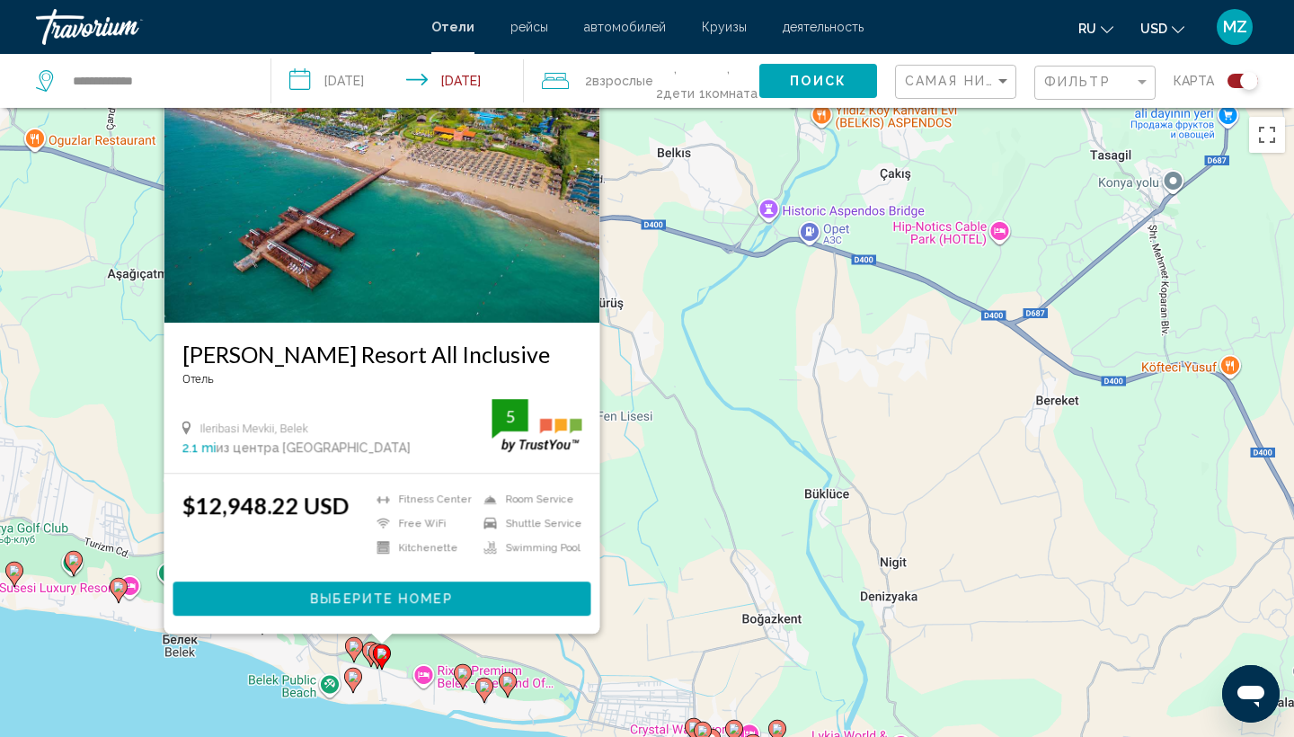
drag, startPoint x: 722, startPoint y: 545, endPoint x: 758, endPoint y: 172, distance: 375.4
click at [760, 168] on div "Чтобы активировать перетаскивание с помощью клавиатуры, нажмите Alt + Ввод. Пос…" at bounding box center [647, 476] width 1294 height 737
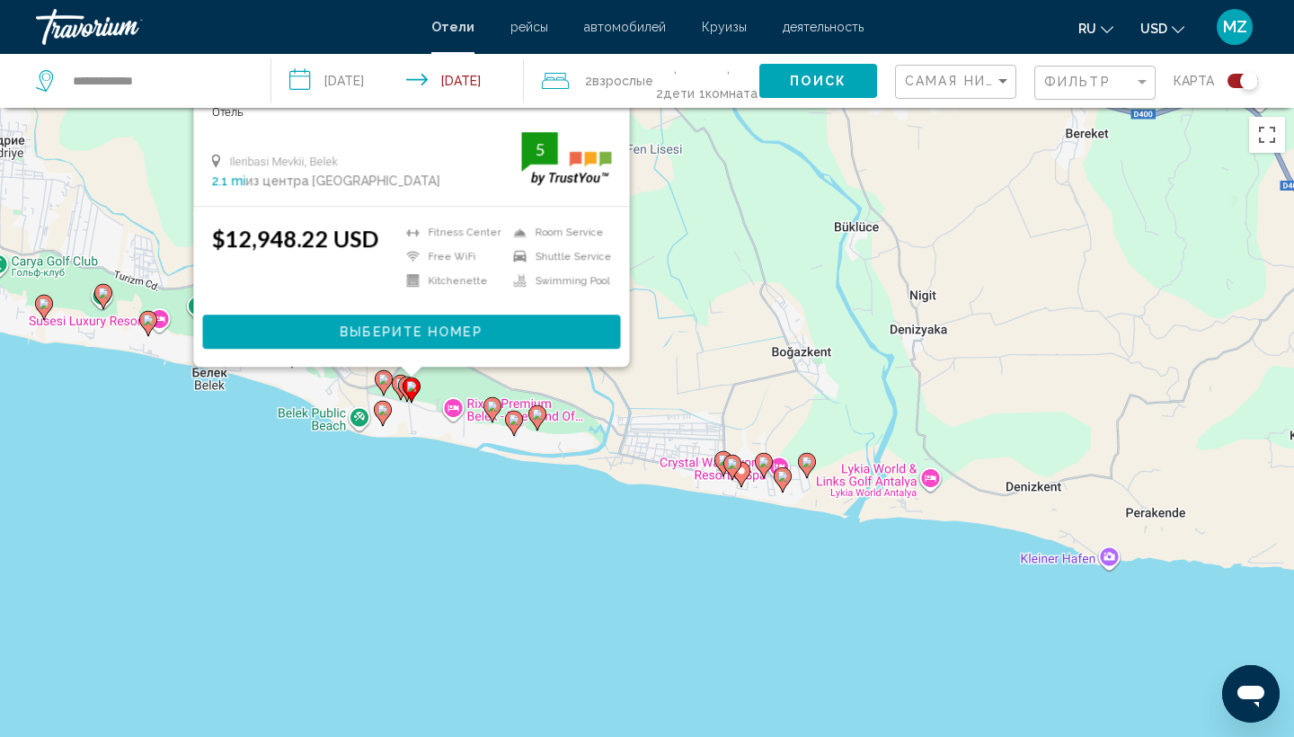
click at [495, 409] on image "Main content" at bounding box center [492, 406] width 11 height 11
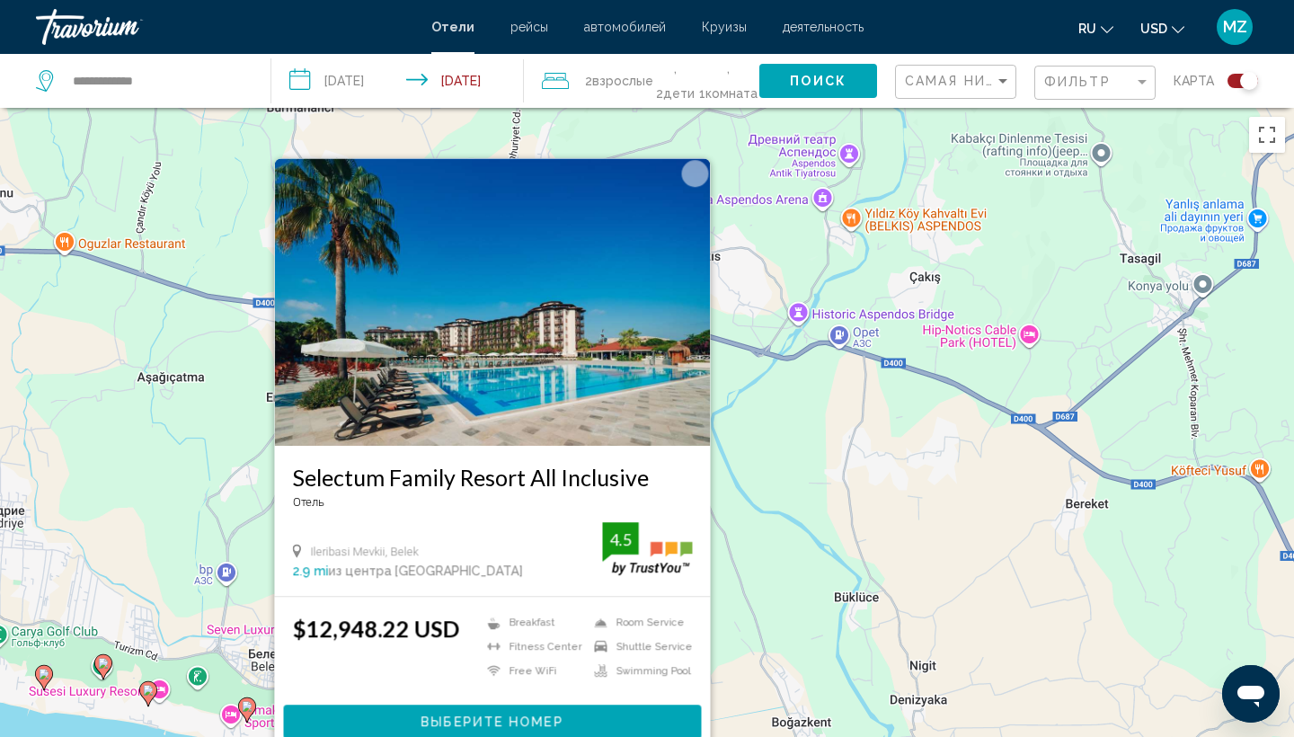
click at [1238, 81] on div "Toggle map" at bounding box center [1242, 81] width 31 height 14
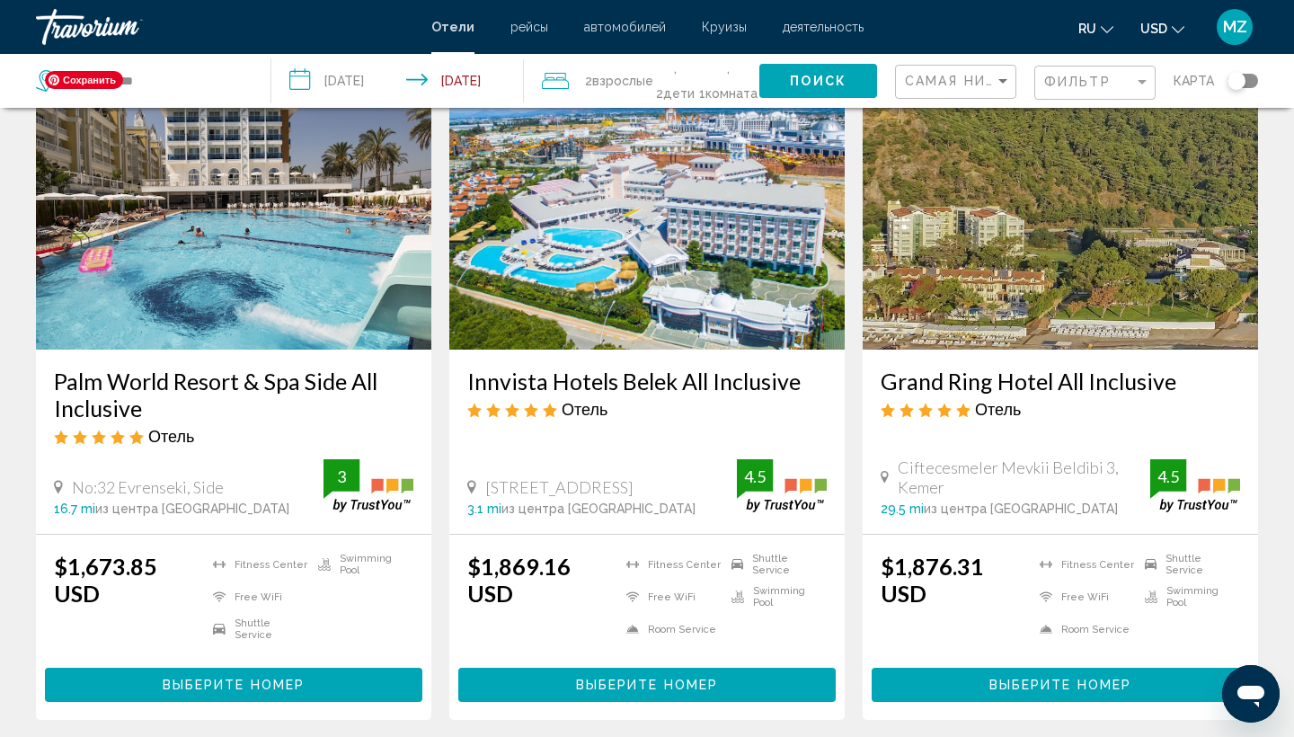
scroll to position [112, 0]
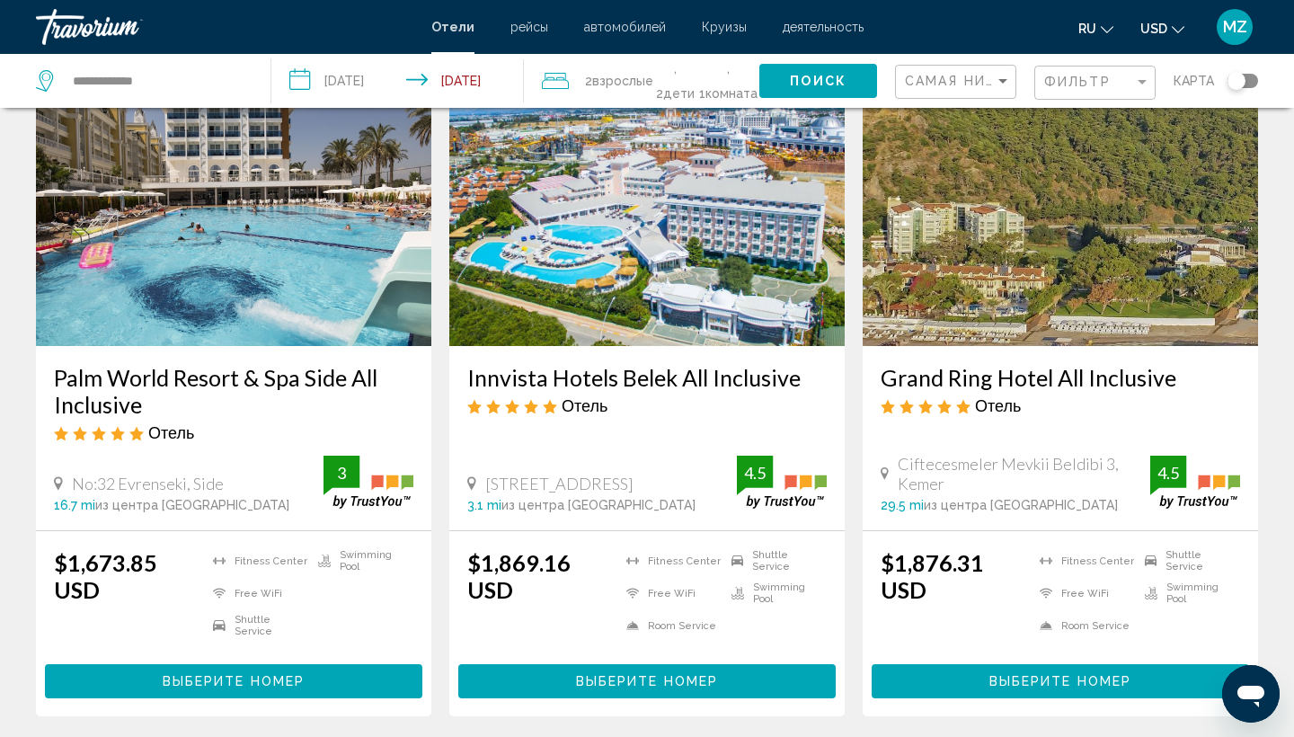
click at [206, 675] on span "Выберите номер" at bounding box center [234, 682] width 142 height 14
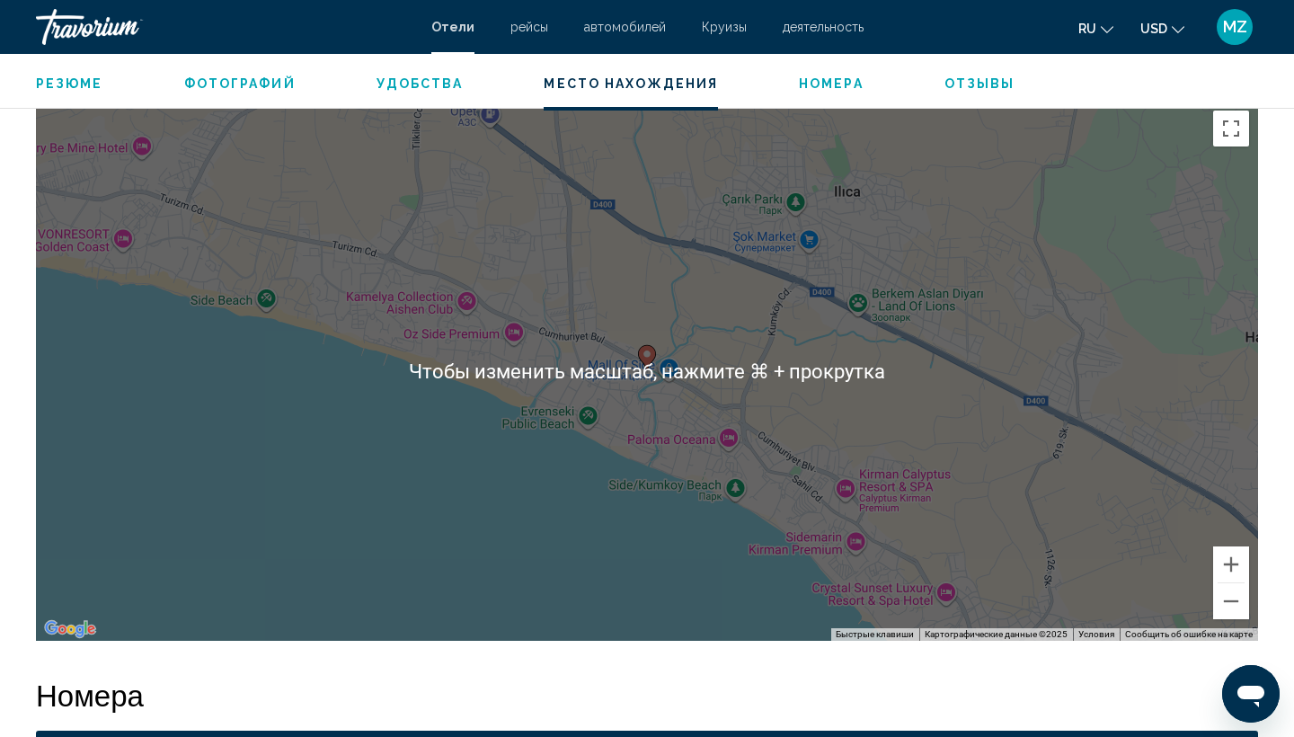
scroll to position [1683, 0]
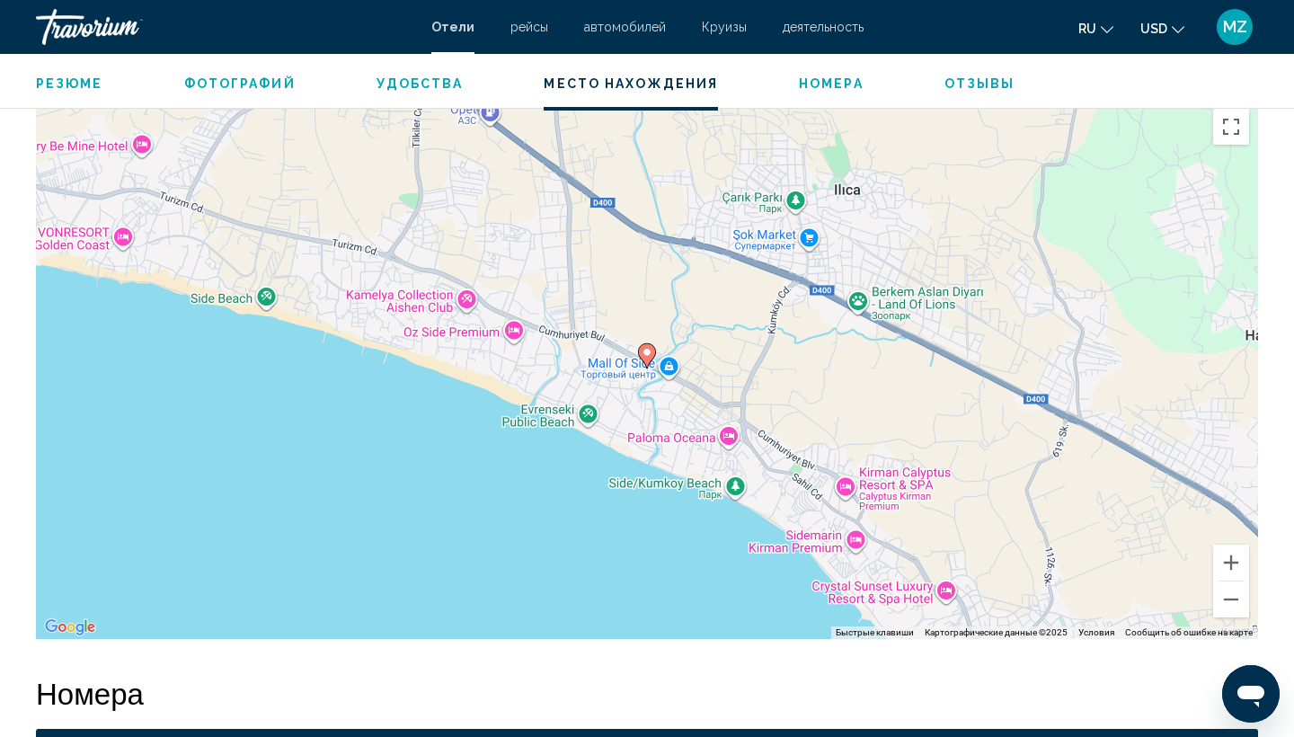
click at [644, 358] on image "Main content" at bounding box center [646, 352] width 11 height 11
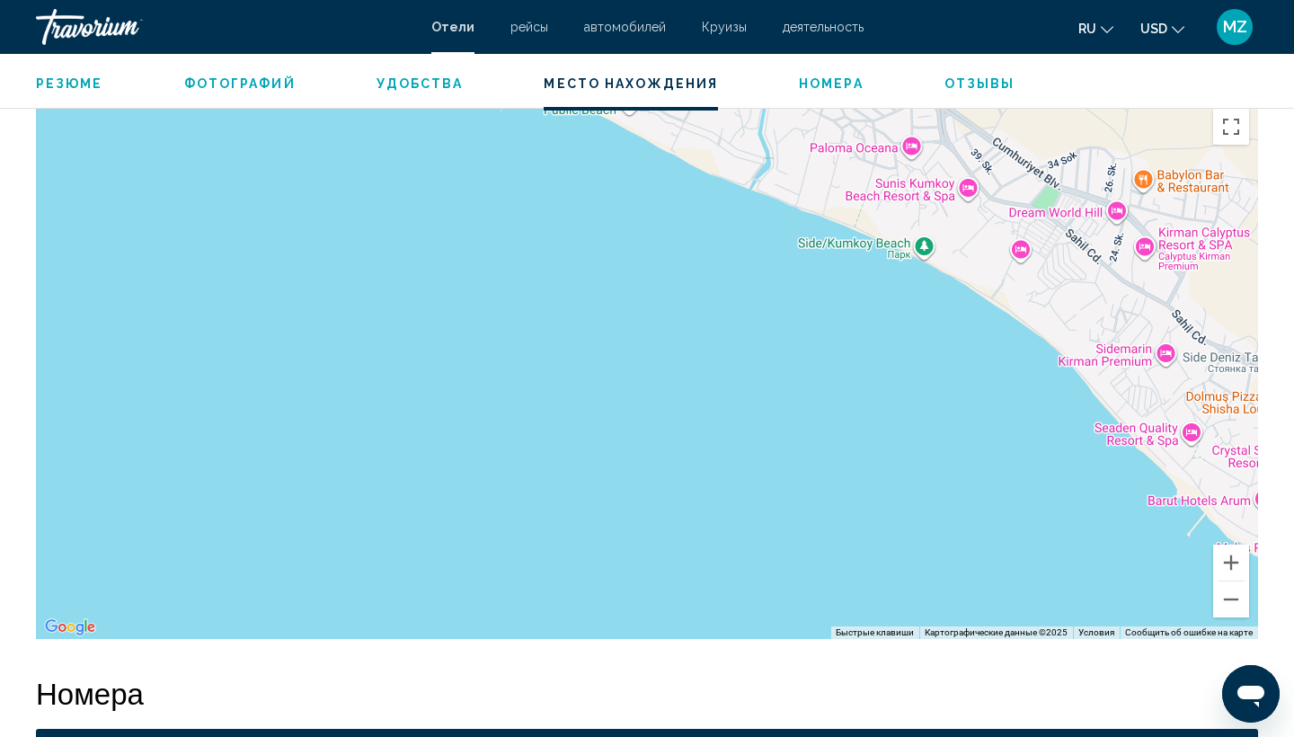
drag, startPoint x: 525, startPoint y: 608, endPoint x: 649, endPoint y: 190, distance: 436.8
click at [647, 191] on div "Чтобы активировать перетаскивание с помощью клавиатуры, нажмите Alt + Ввод. Пос…" at bounding box center [647, 369] width 1222 height 539
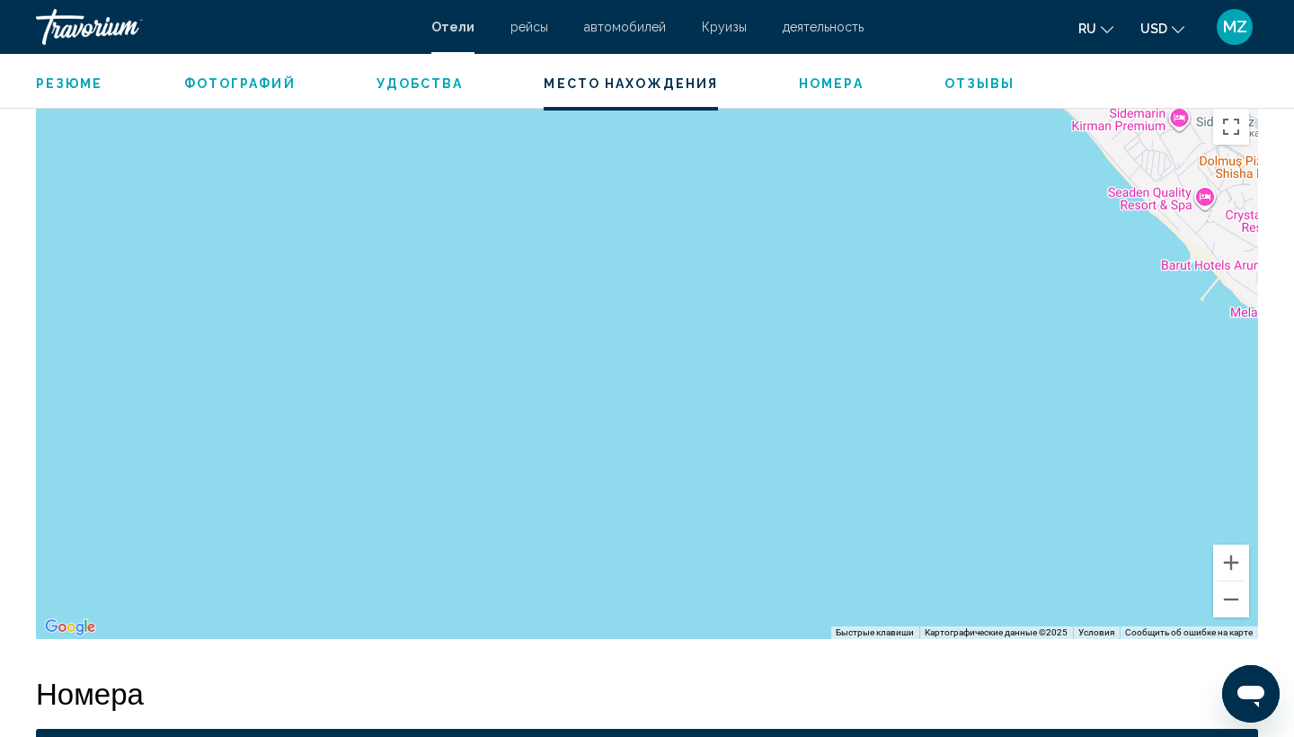
drag, startPoint x: 603, startPoint y: 334, endPoint x: 514, endPoint y: -6, distance: 351.9
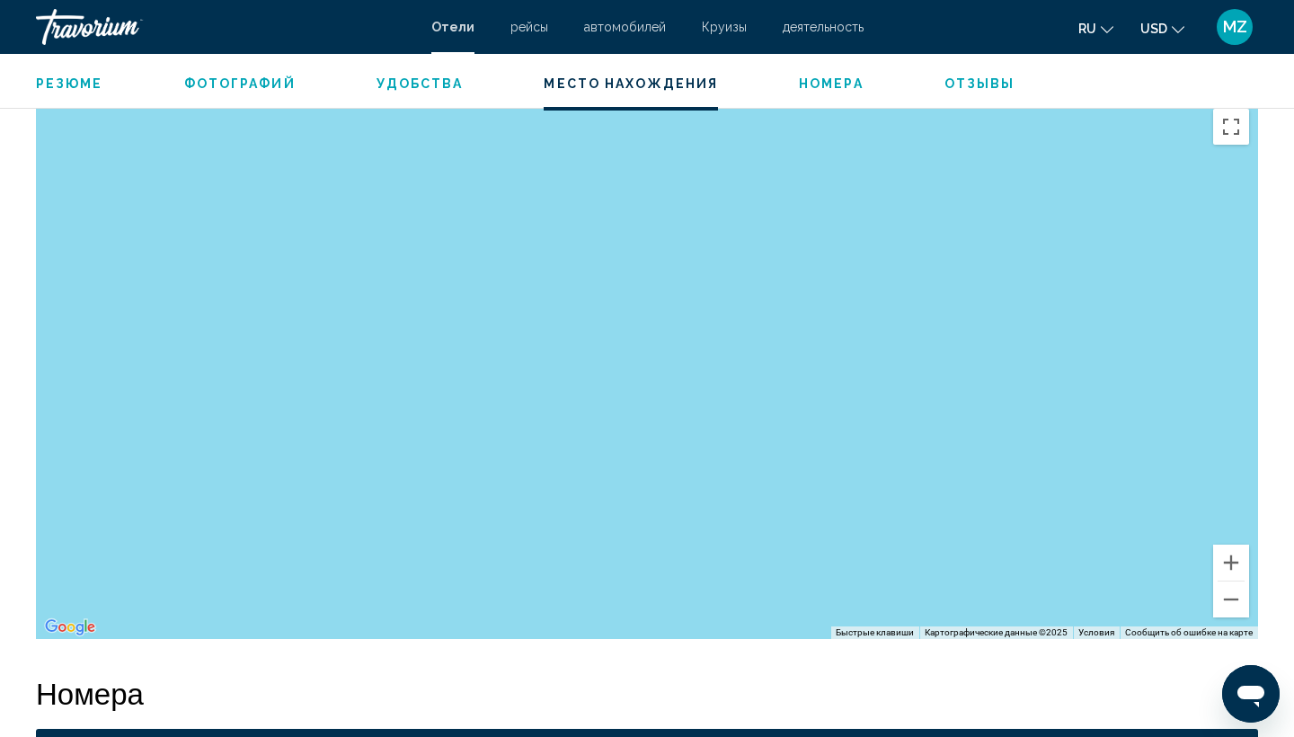
drag, startPoint x: 603, startPoint y: 340, endPoint x: 570, endPoint y: -48, distance: 389.5
drag, startPoint x: 606, startPoint y: 693, endPoint x: 994, endPoint y: 389, distance: 492.0
drag, startPoint x: 939, startPoint y: 402, endPoint x: 925, endPoint y: 421, distance: 23.9
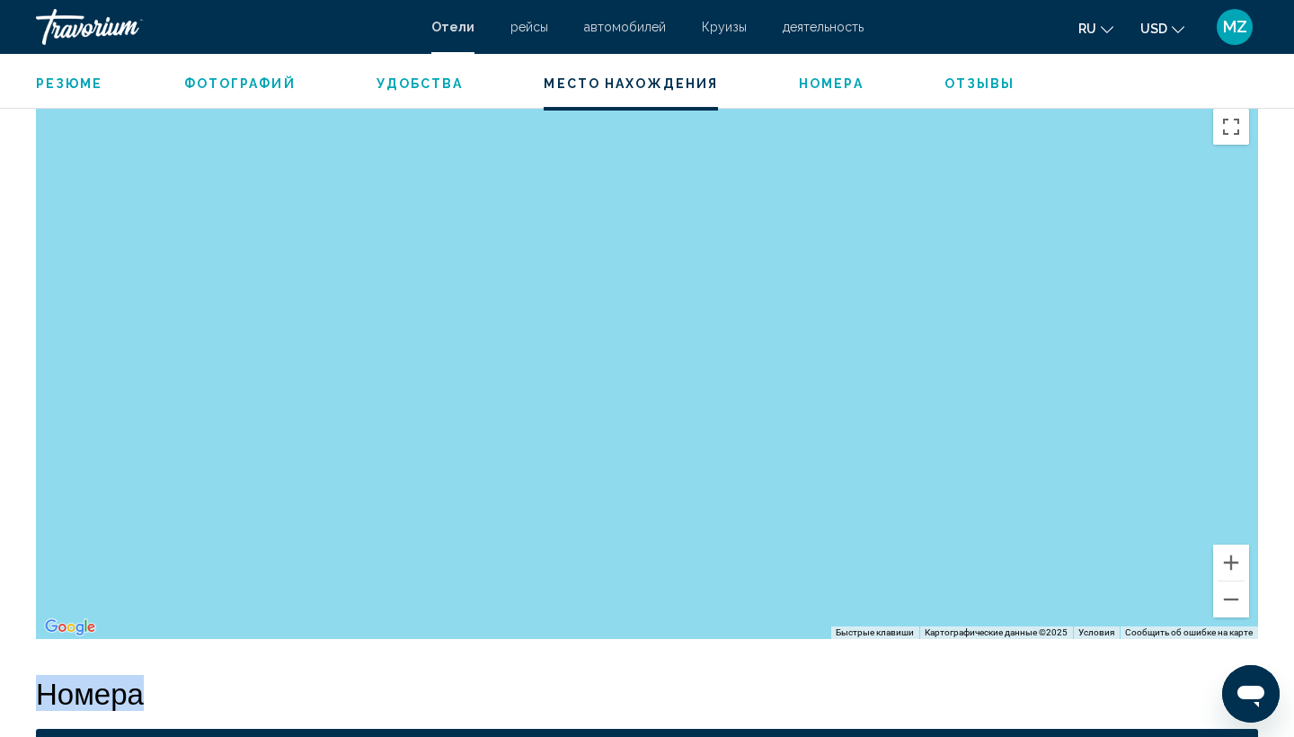
click at [923, 419] on div "Чтобы активировать перетаскивание с помощью клавиатуры, нажмите Alt + Ввод. Пос…" at bounding box center [647, 369] width 1222 height 539
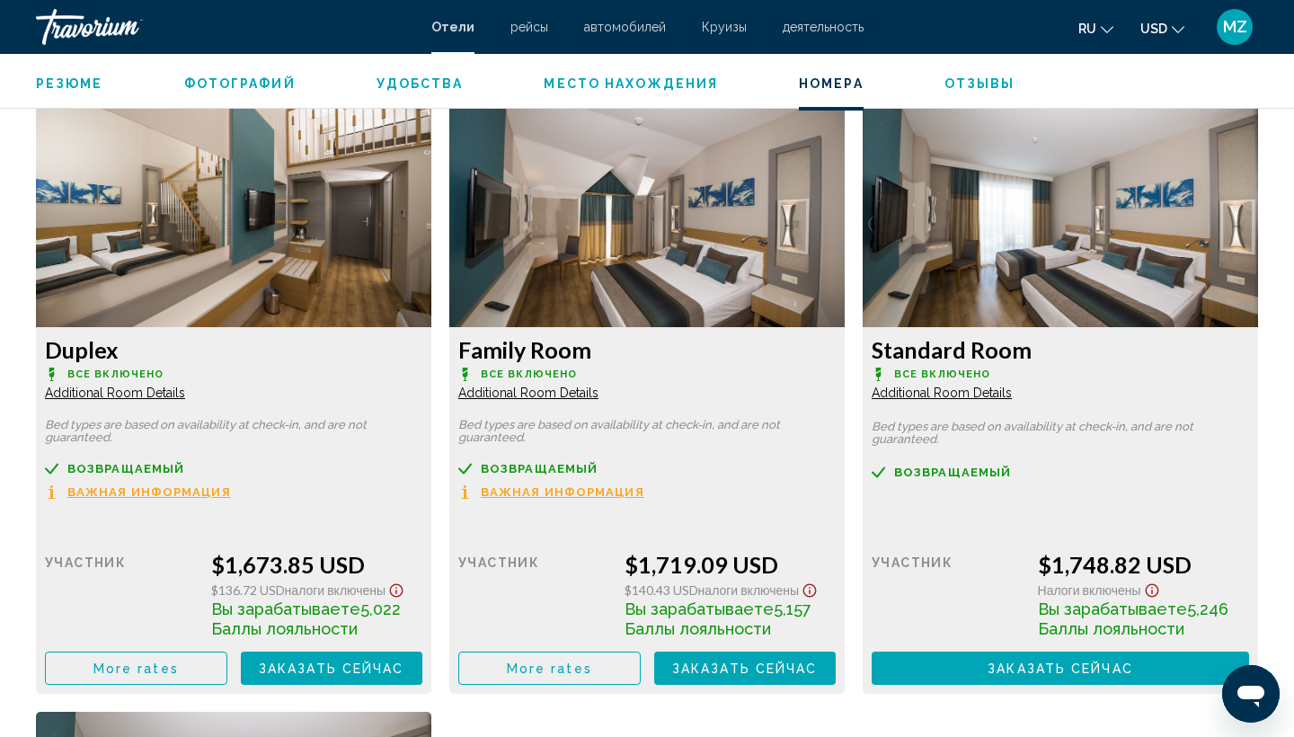
scroll to position [2421, 0]
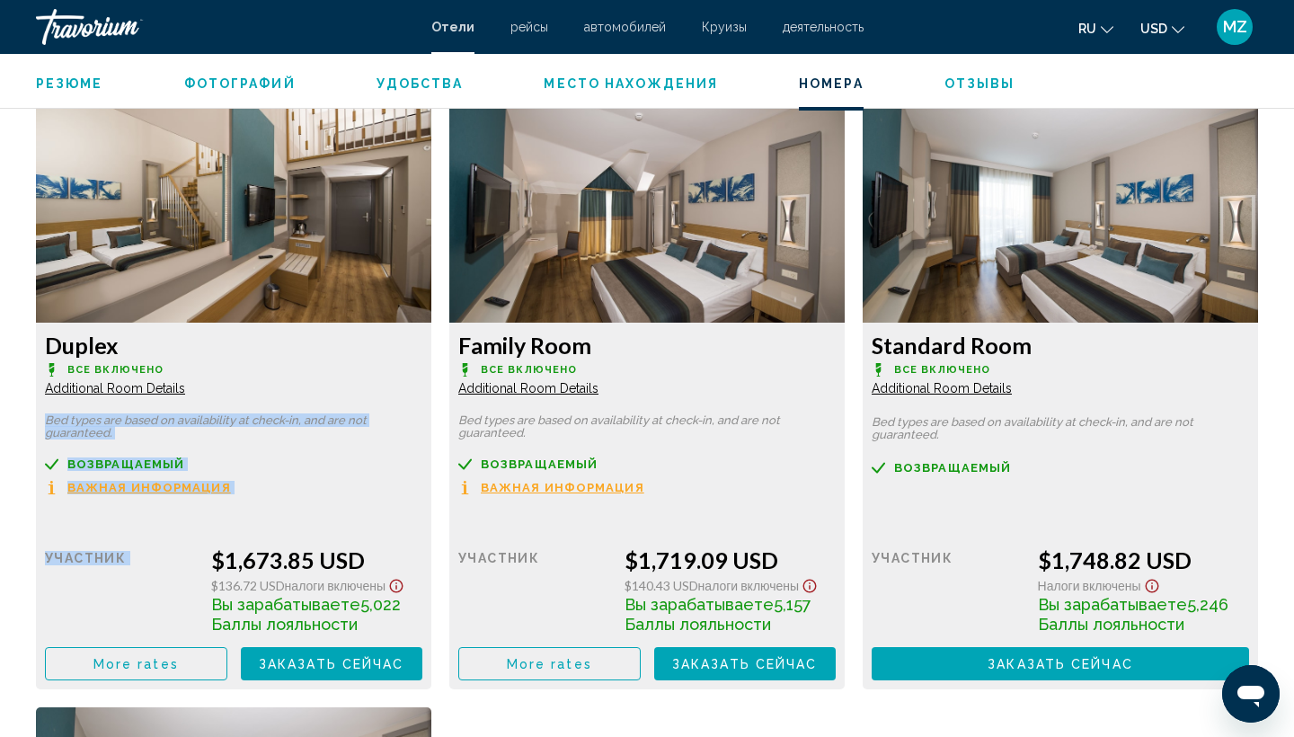
drag, startPoint x: 290, startPoint y: 519, endPoint x: 306, endPoint y: 416, distance: 104.6
click at [304, 416] on div "Duplex Все включено Additional Room Details Bed types are based on availability…" at bounding box center [233, 505] width 395 height 367
drag, startPoint x: 348, startPoint y: 364, endPoint x: 359, endPoint y: 315, distance: 49.9
click at [359, 315] on div "Duplex Все включено Additional Room Details Bed types are based on availability…" at bounding box center [233, 393] width 395 height 591
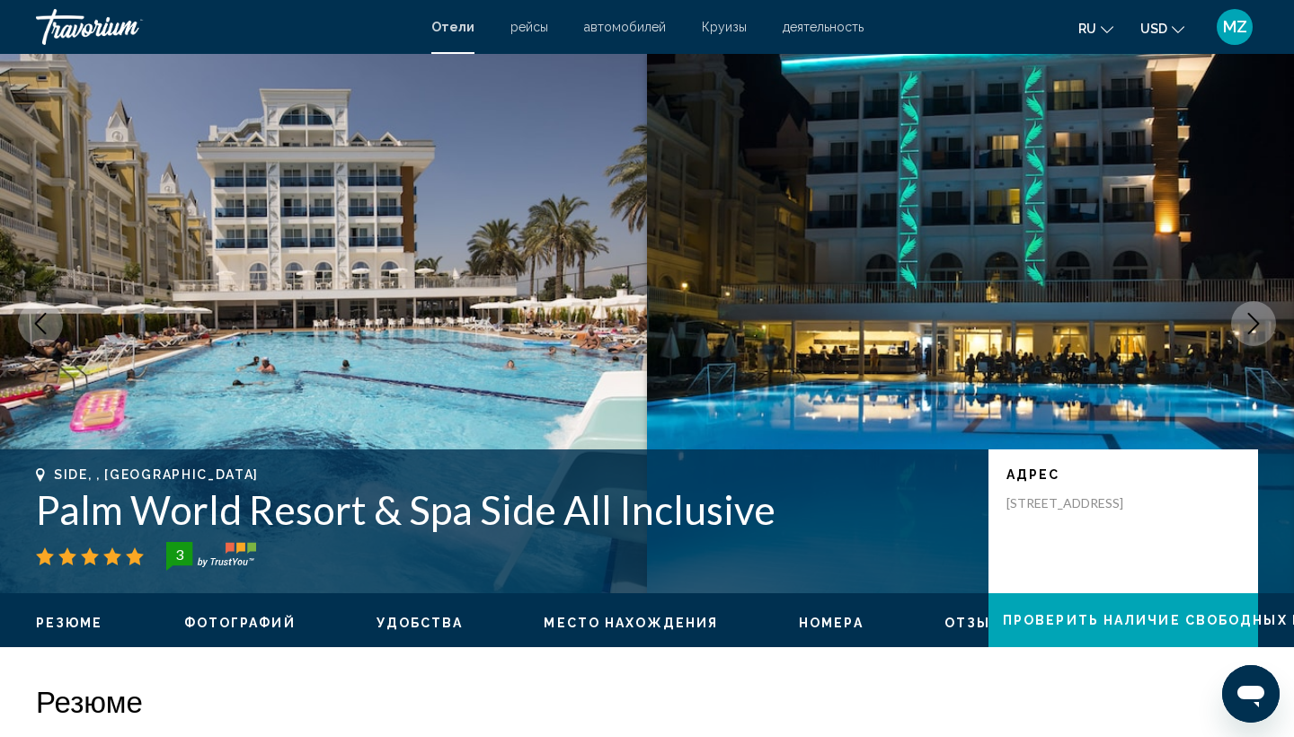
scroll to position [0, 0]
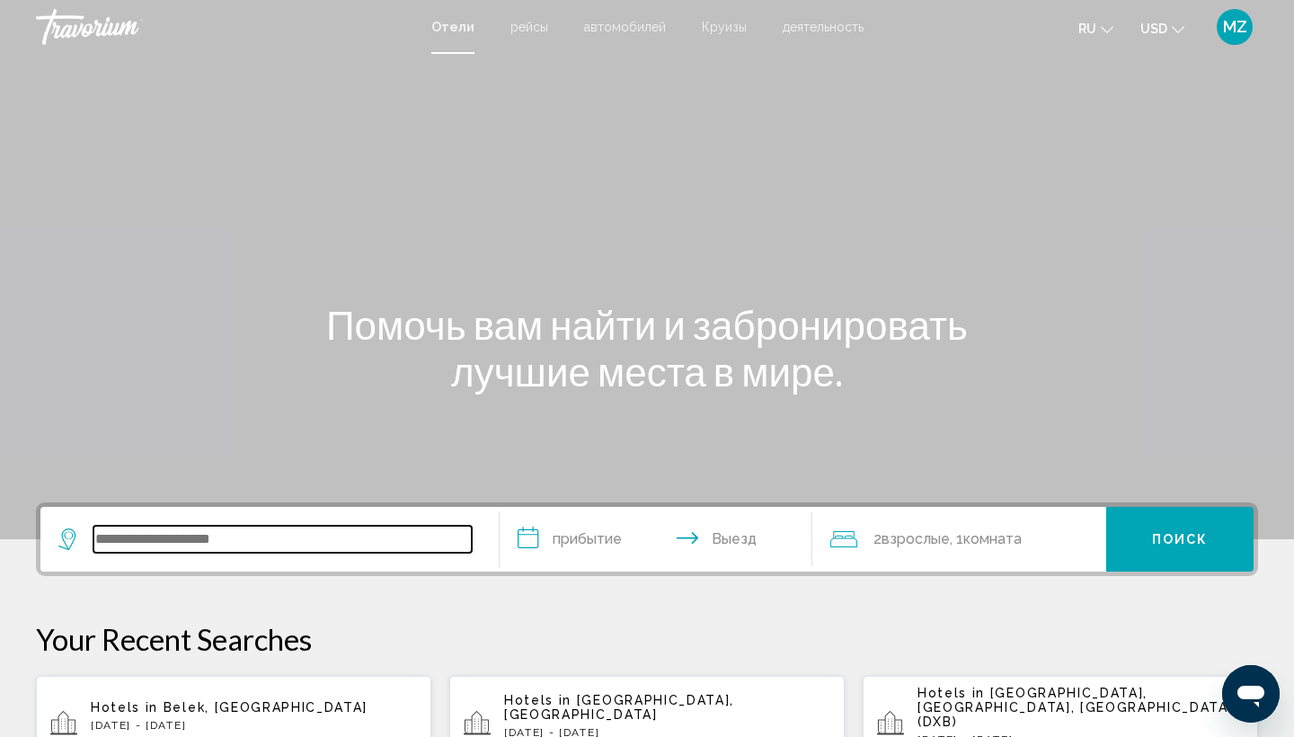
click at [242, 546] on input "Search widget" at bounding box center [282, 539] width 378 height 27
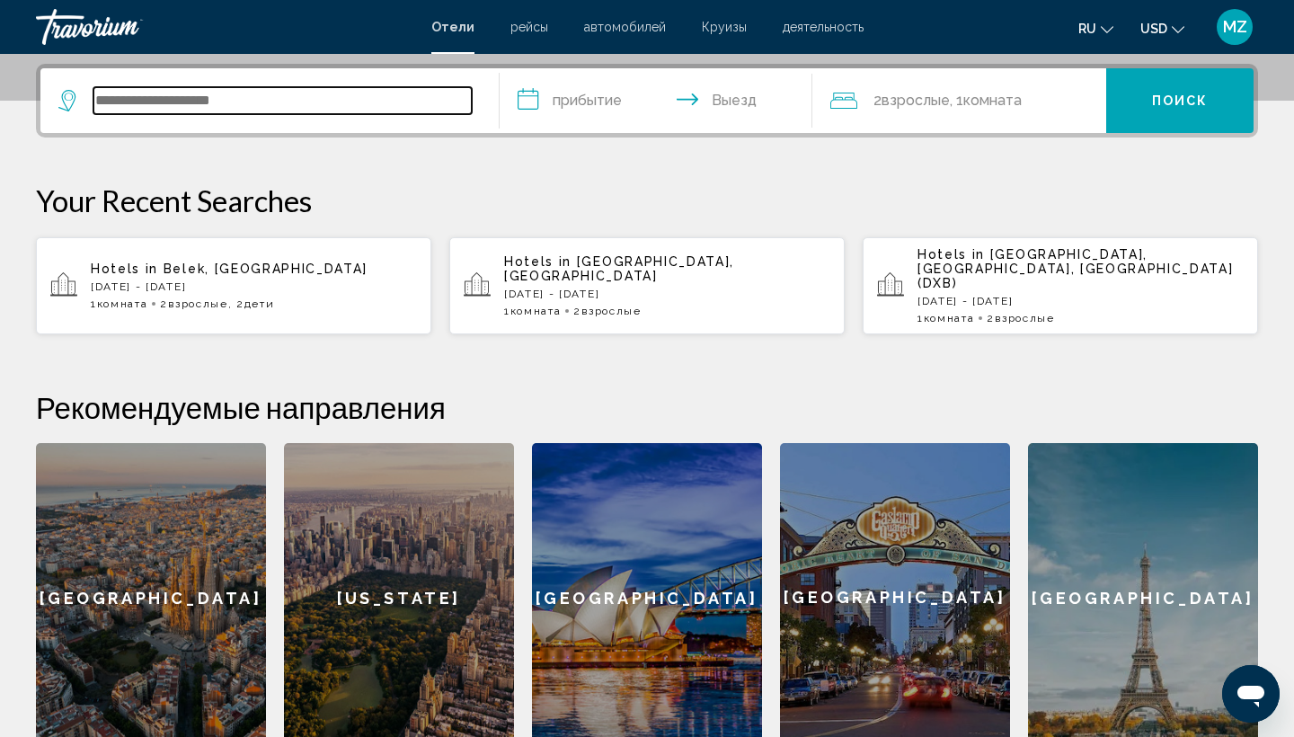
scroll to position [444, 0]
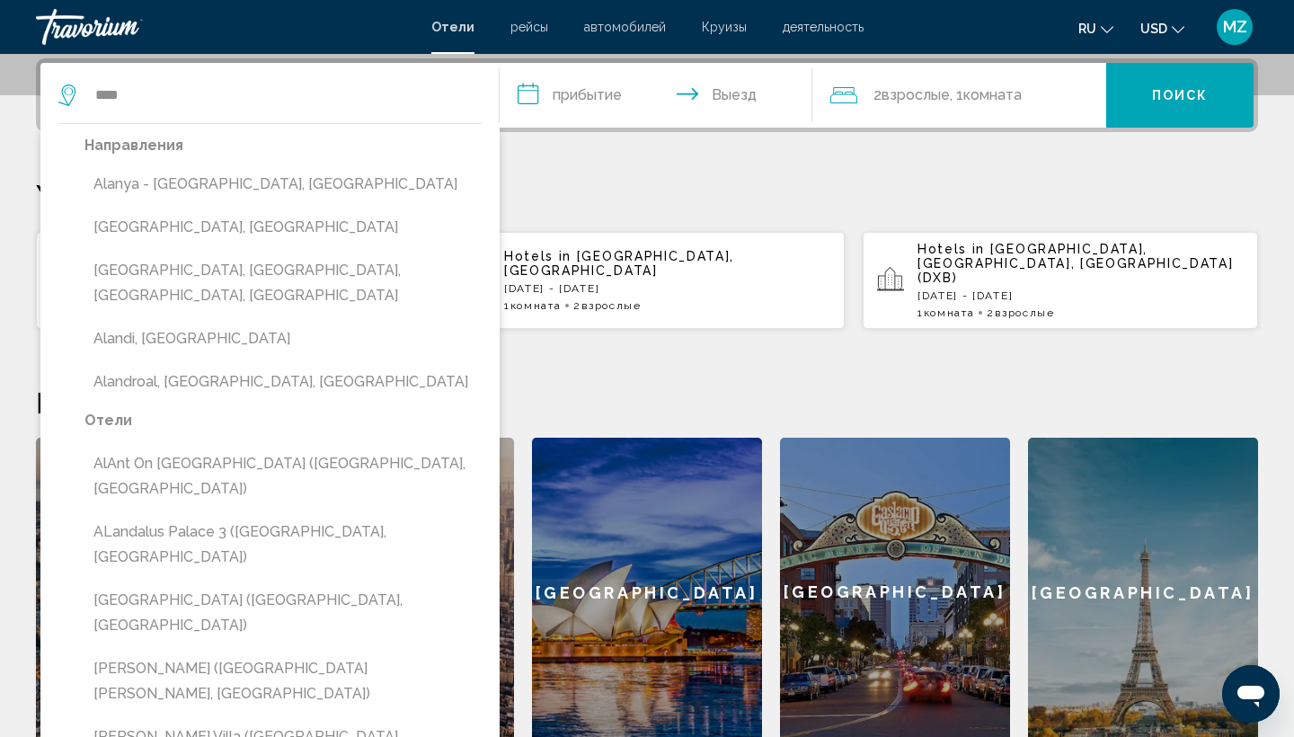
drag, startPoint x: 240, startPoint y: 520, endPoint x: 228, endPoint y: 181, distance: 339.8
click at [227, 181] on button "Alanya - [GEOGRAPHIC_DATA], [GEOGRAPHIC_DATA]" at bounding box center [282, 184] width 397 height 34
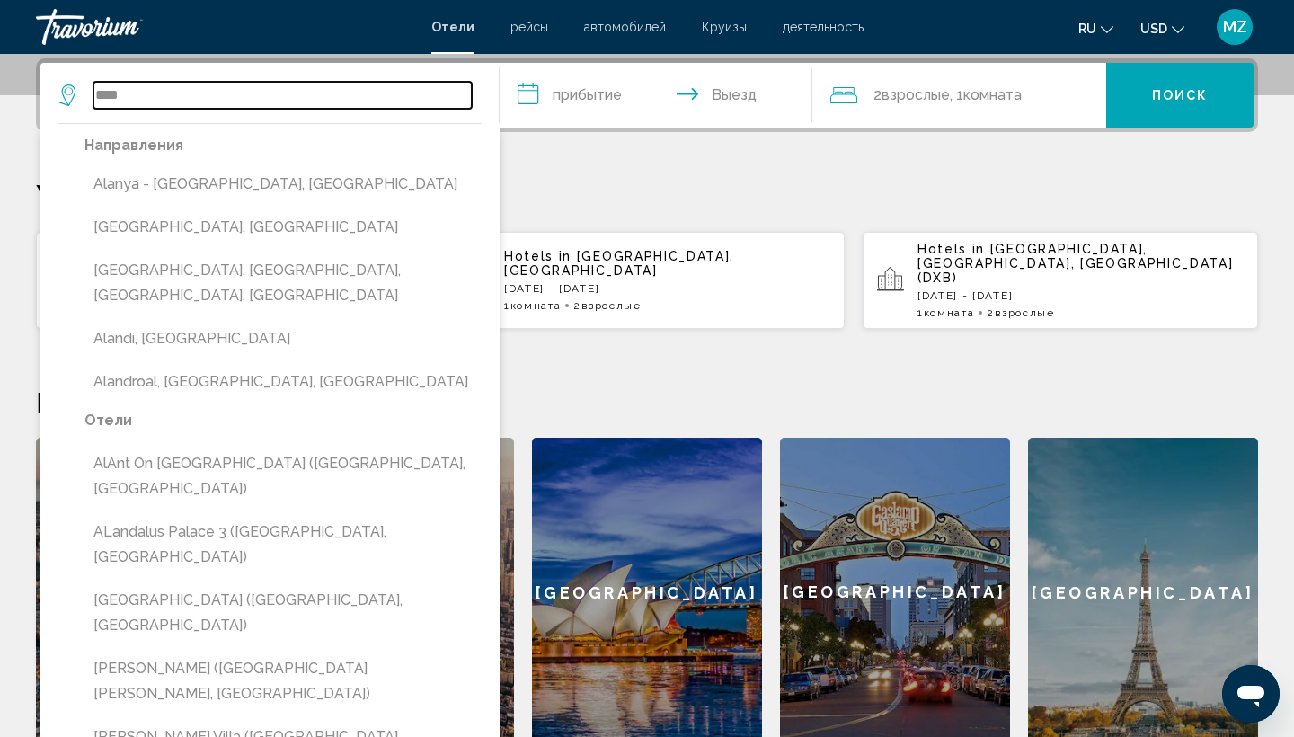
type input "**********"
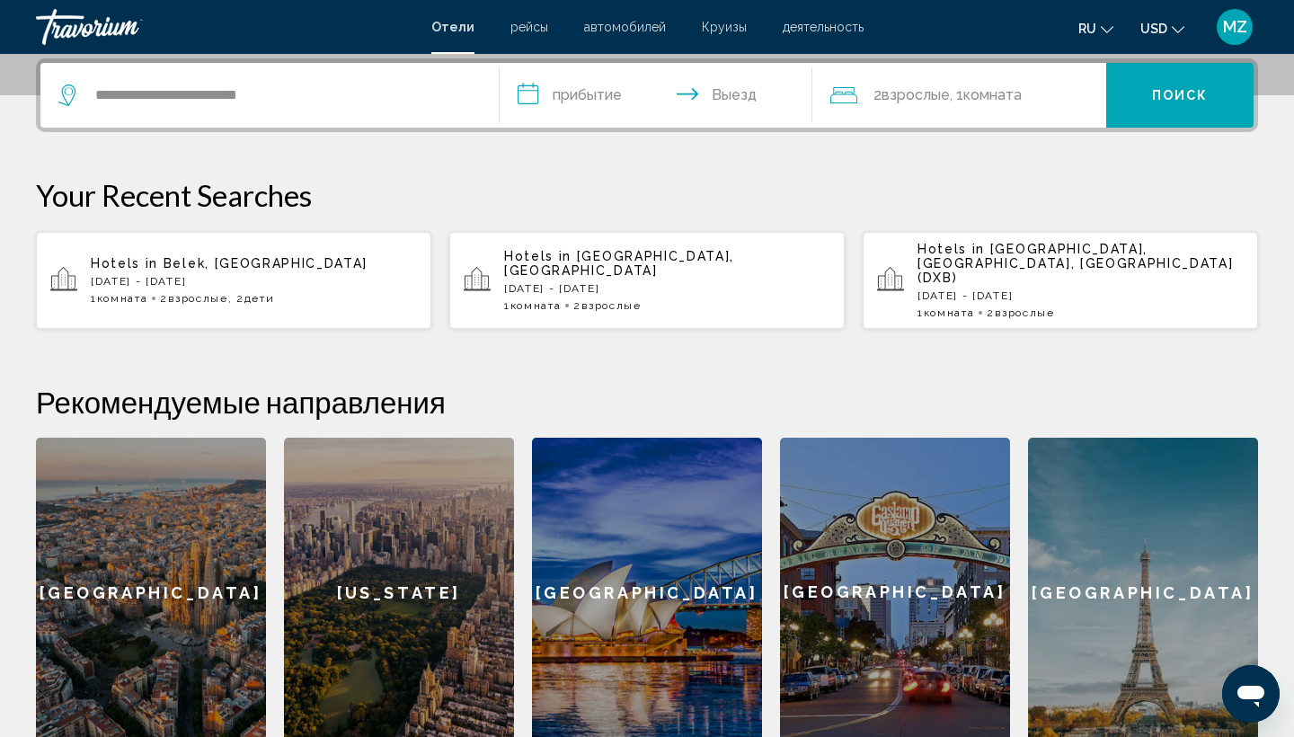
click at [584, 94] on input "**********" at bounding box center [659, 98] width 320 height 70
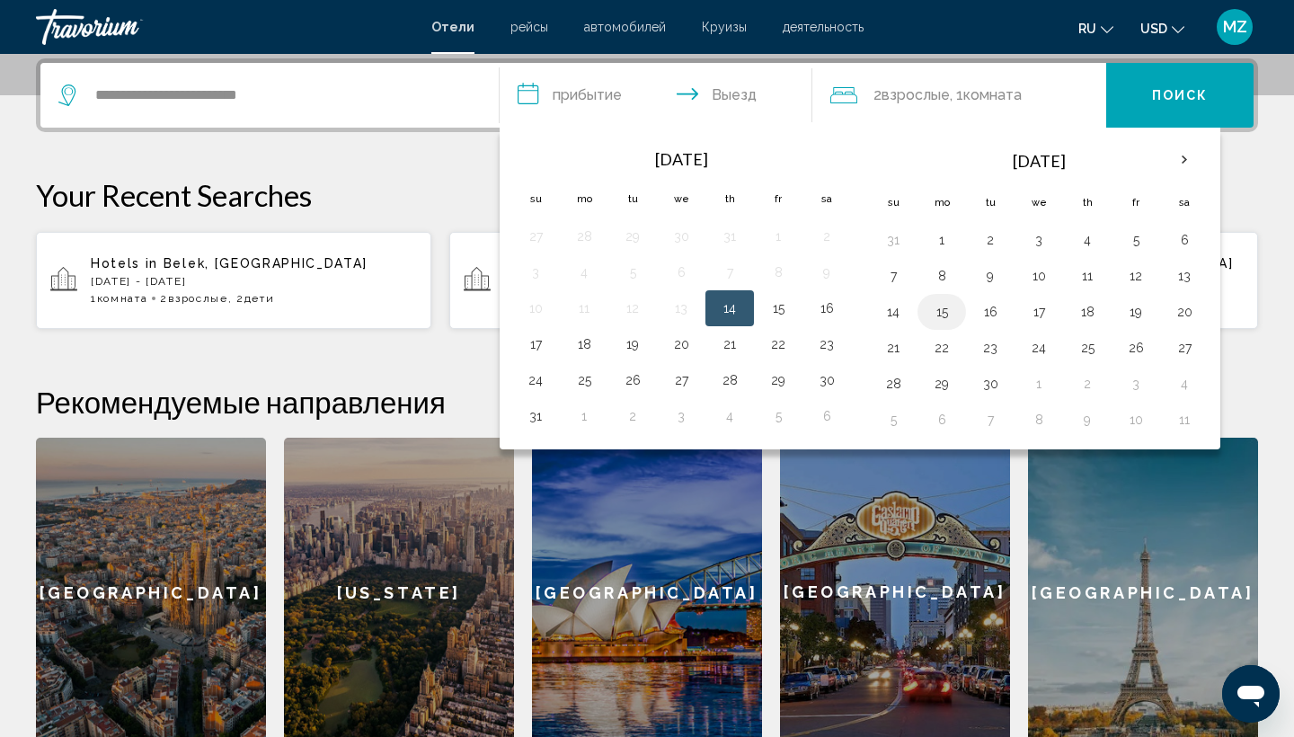
click at [949, 316] on button "15" at bounding box center [941, 311] width 29 height 25
click at [1102, 310] on td "18" at bounding box center [1087, 312] width 49 height 36
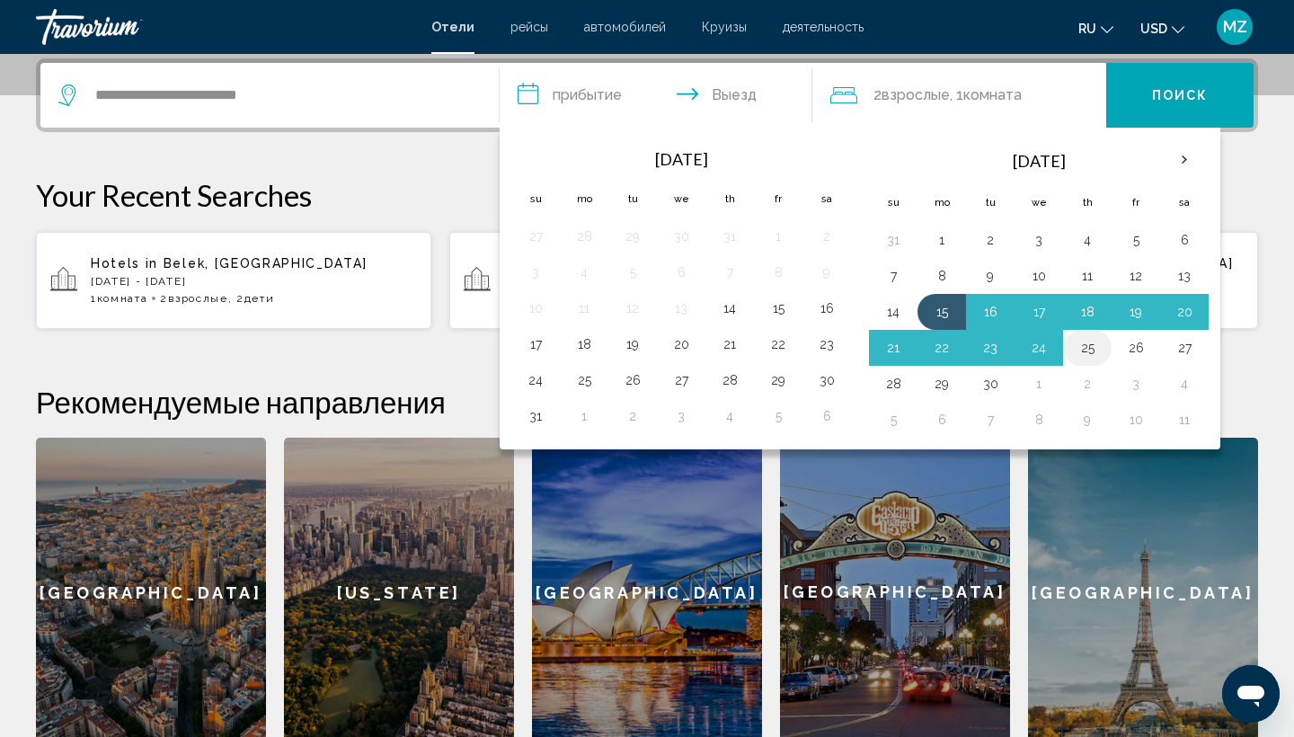
click at [1090, 350] on button "25" at bounding box center [1087, 347] width 29 height 25
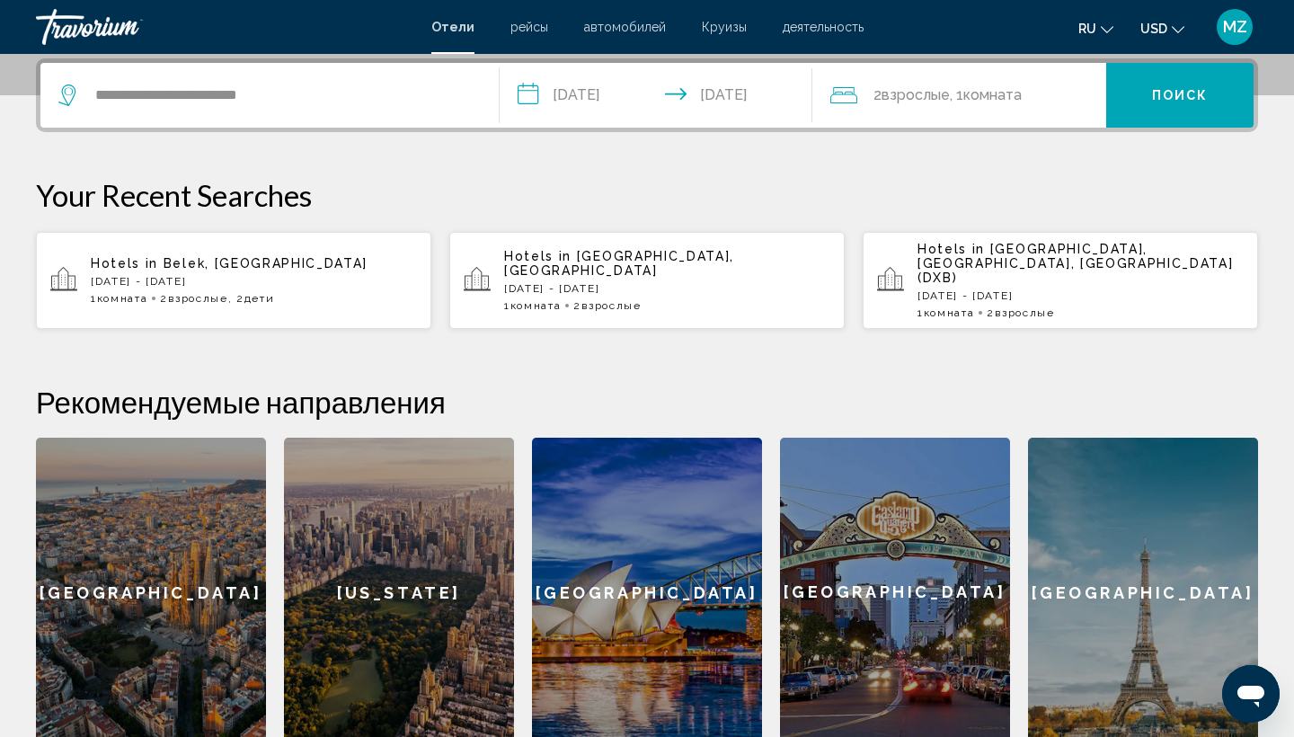
click at [623, 91] on input "**********" at bounding box center [659, 98] width 320 height 70
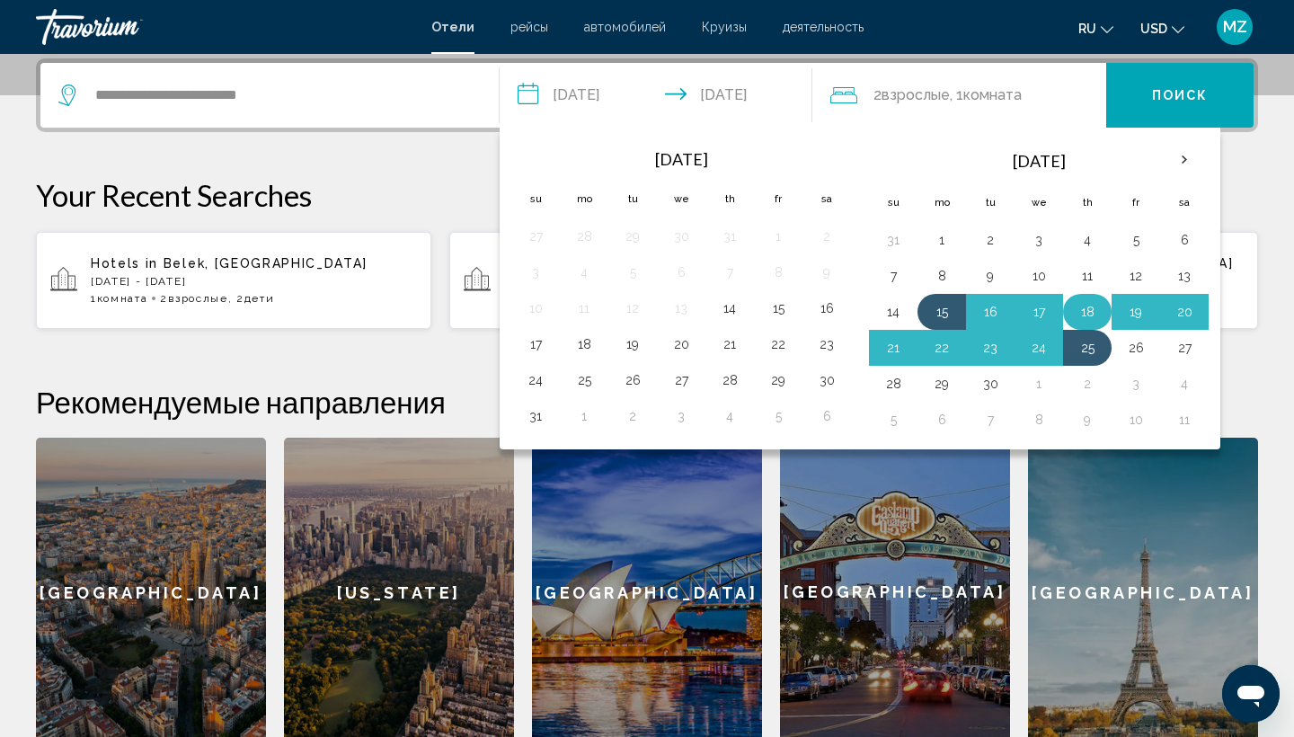
click at [1094, 316] on button "18" at bounding box center [1087, 311] width 29 height 25
click at [1090, 347] on button "25" at bounding box center [1087, 347] width 29 height 25
type input "**********"
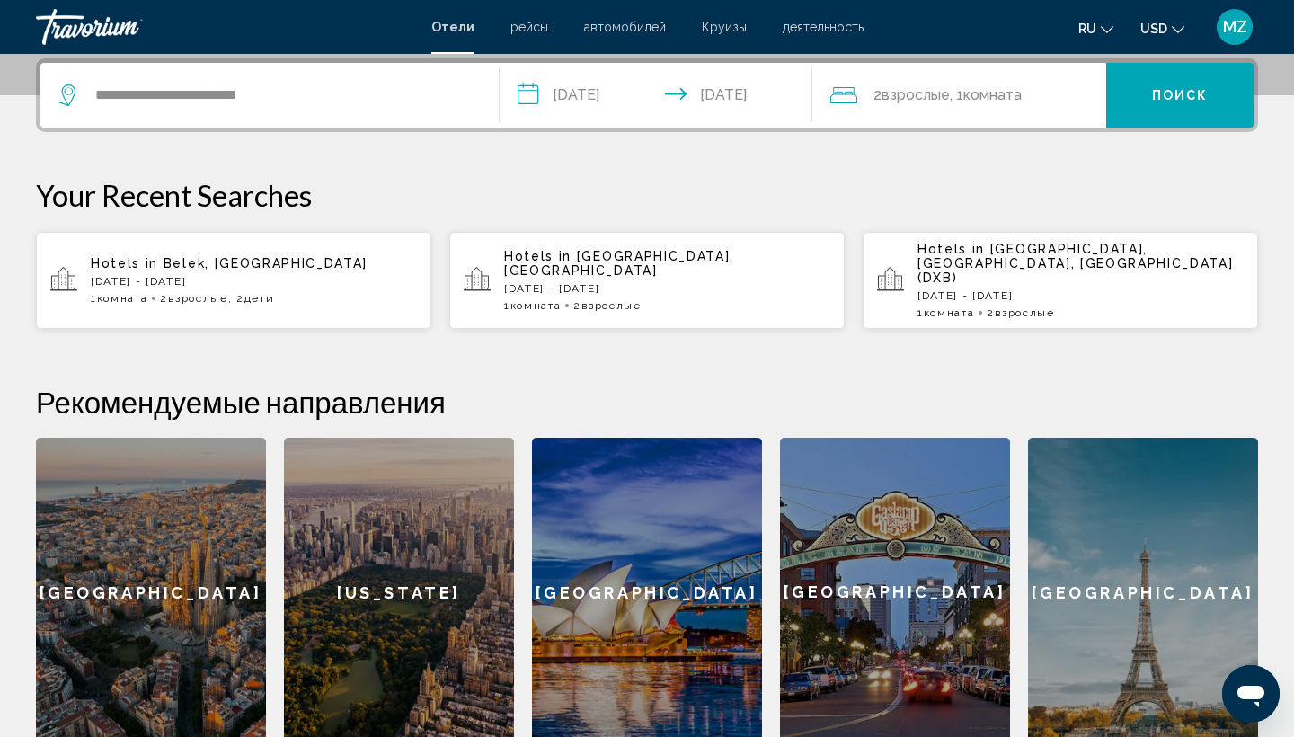
click at [1018, 96] on span "Комната" at bounding box center [992, 94] width 58 height 17
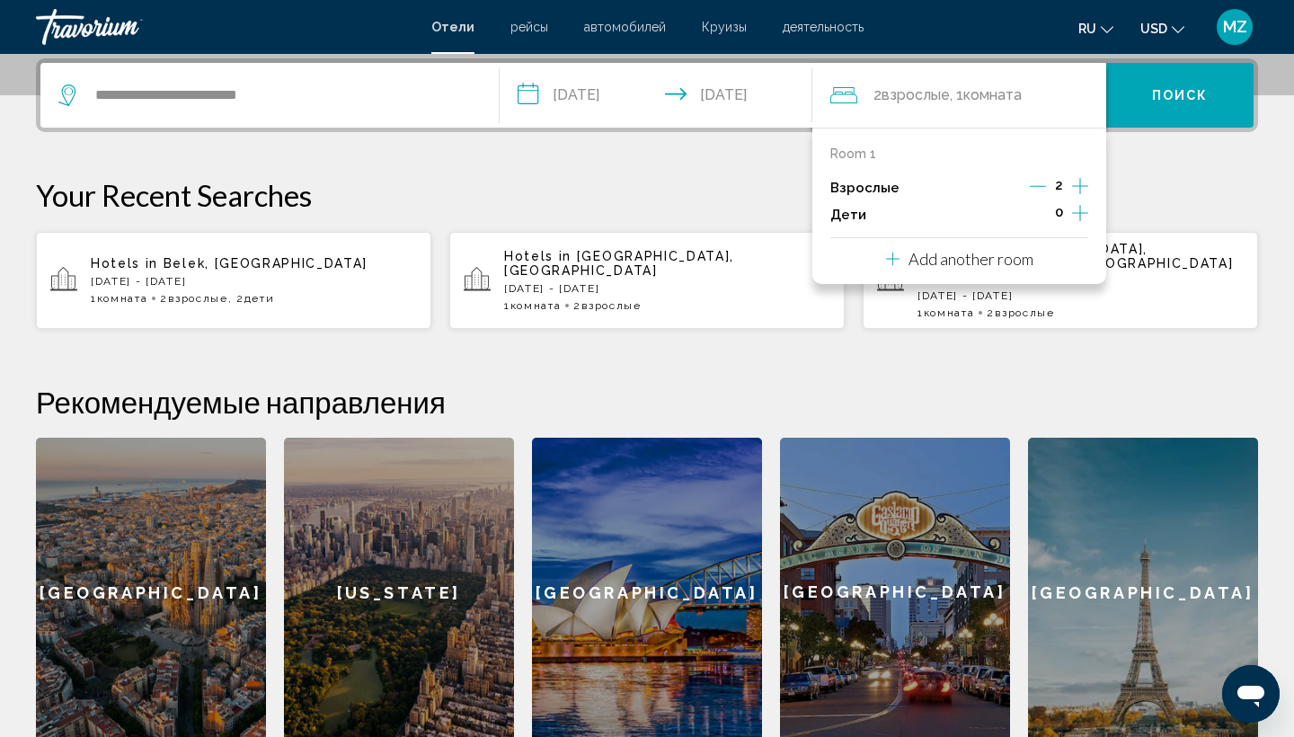
click at [1083, 222] on icon "Increment children" at bounding box center [1080, 213] width 16 height 22
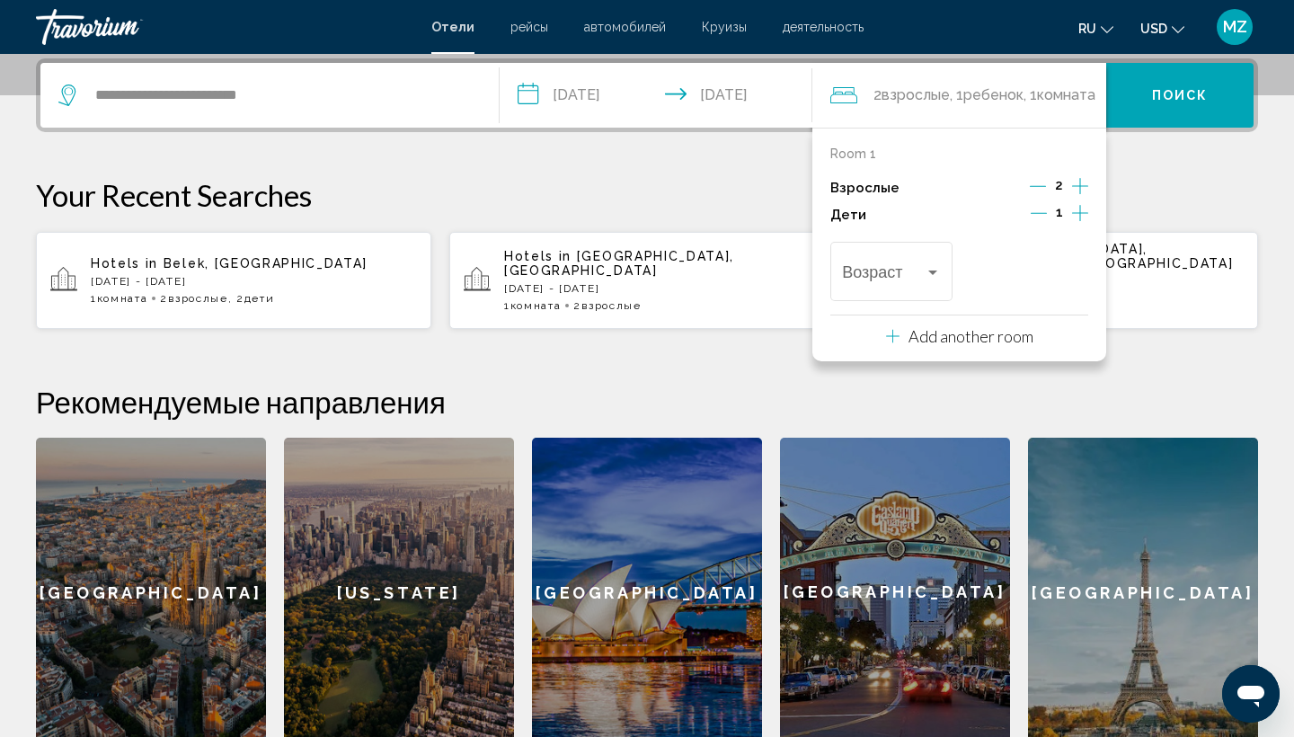
click at [1083, 222] on icon "Increment children" at bounding box center [1080, 213] width 16 height 22
click at [939, 274] on div "Travelers: 2 adults, 2 children" at bounding box center [932, 272] width 16 height 14
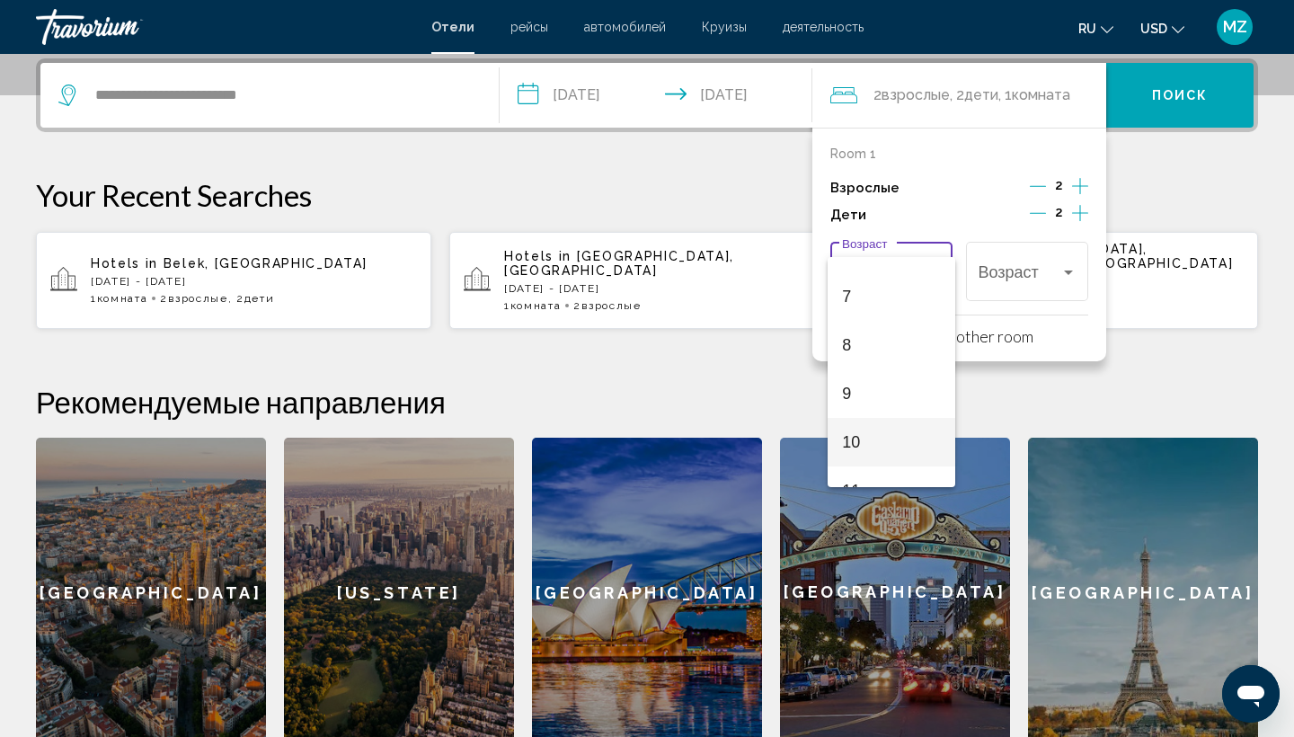
scroll to position [325, 0]
click at [861, 449] on span "10" at bounding box center [891, 441] width 98 height 49
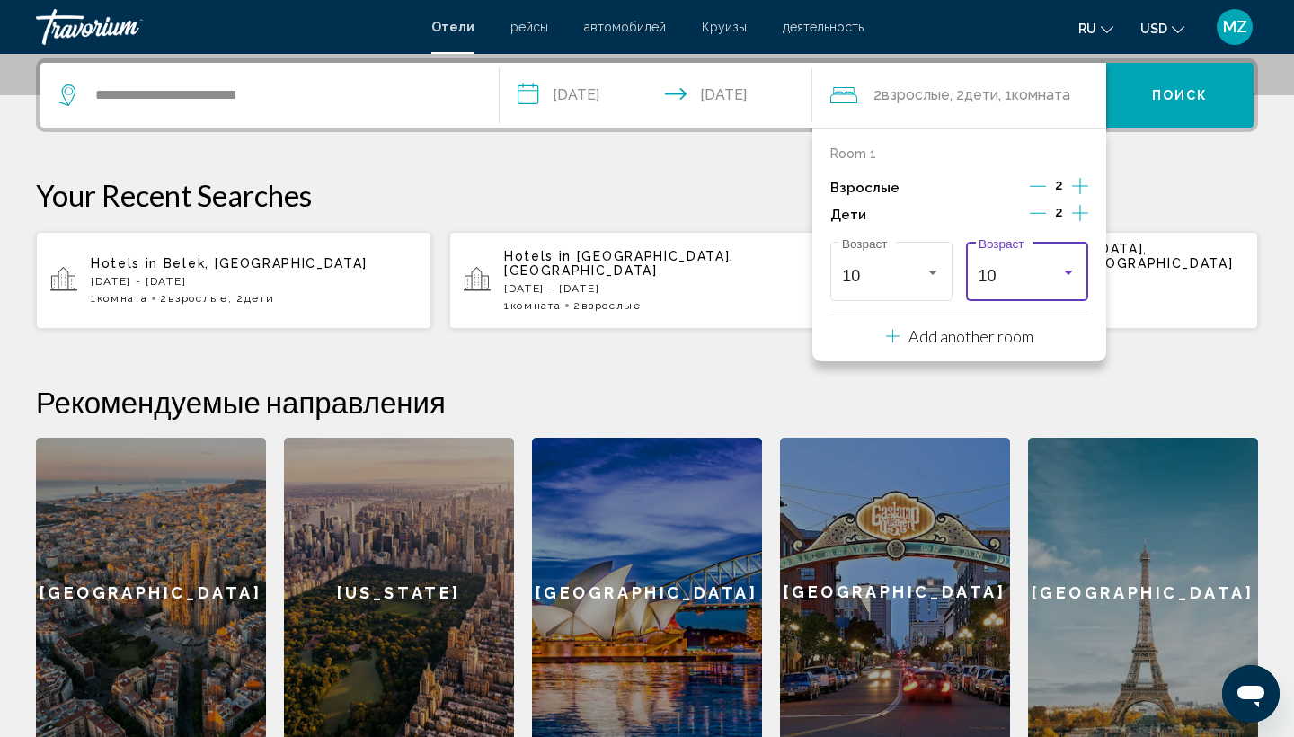
click at [1070, 275] on div "Travelers: 2 adults, 2 children" at bounding box center [1068, 272] width 9 height 4
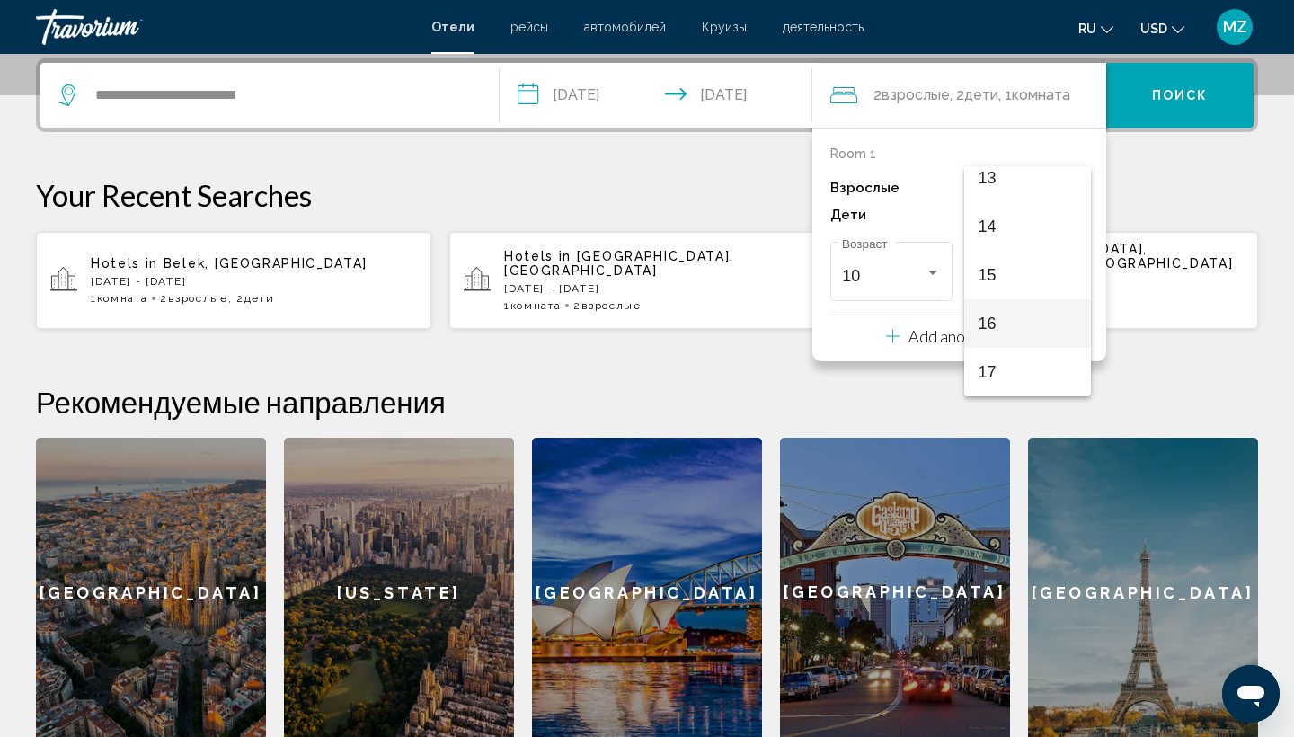
scroll to position [643, 0]
click at [1021, 333] on span "16" at bounding box center [1027, 323] width 98 height 49
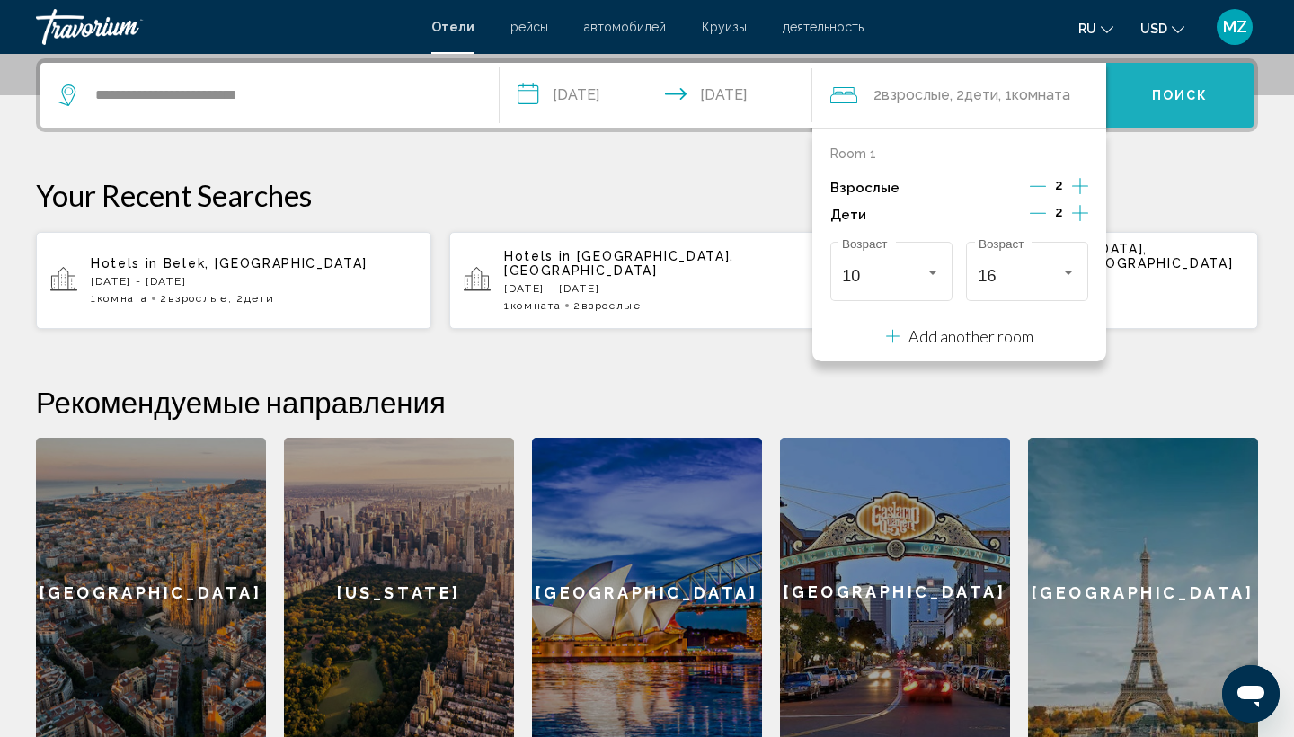
click at [1200, 98] on span "Поиск" at bounding box center [1180, 96] width 57 height 14
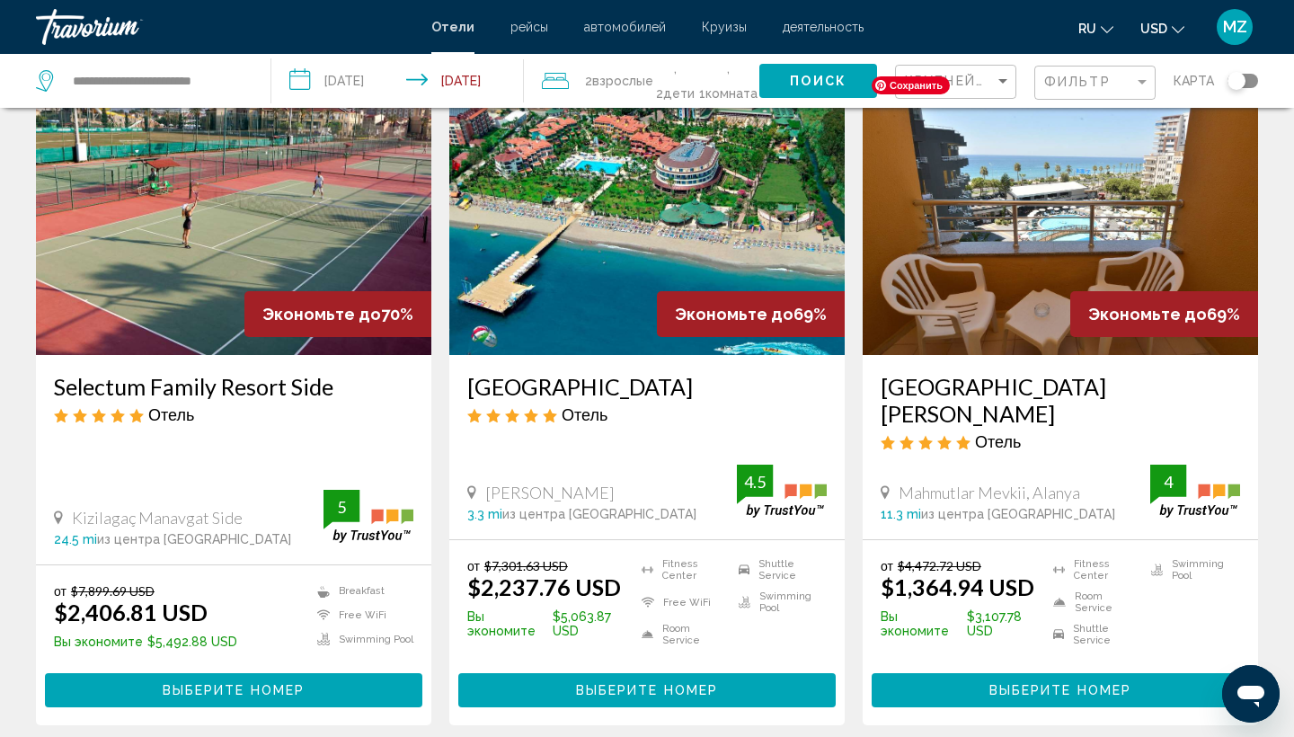
scroll to position [109, 0]
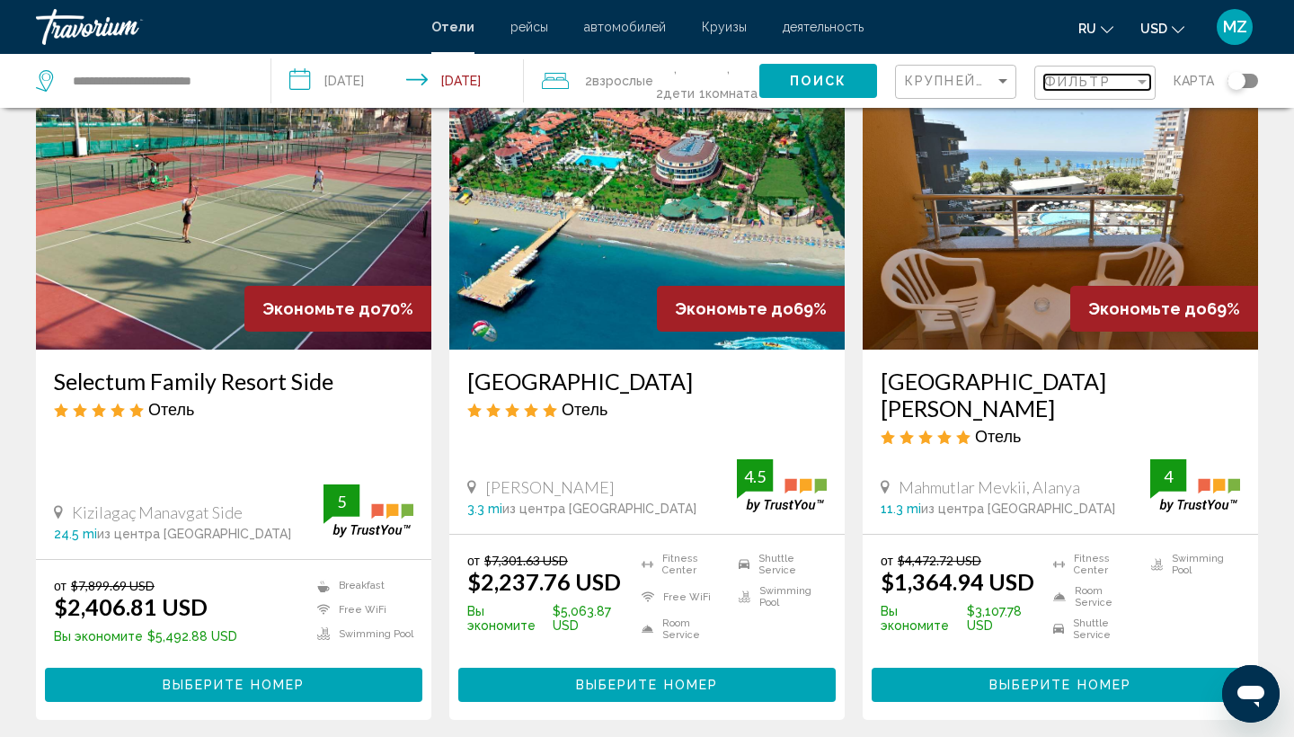
click at [1136, 83] on div "Filter" at bounding box center [1142, 82] width 16 height 14
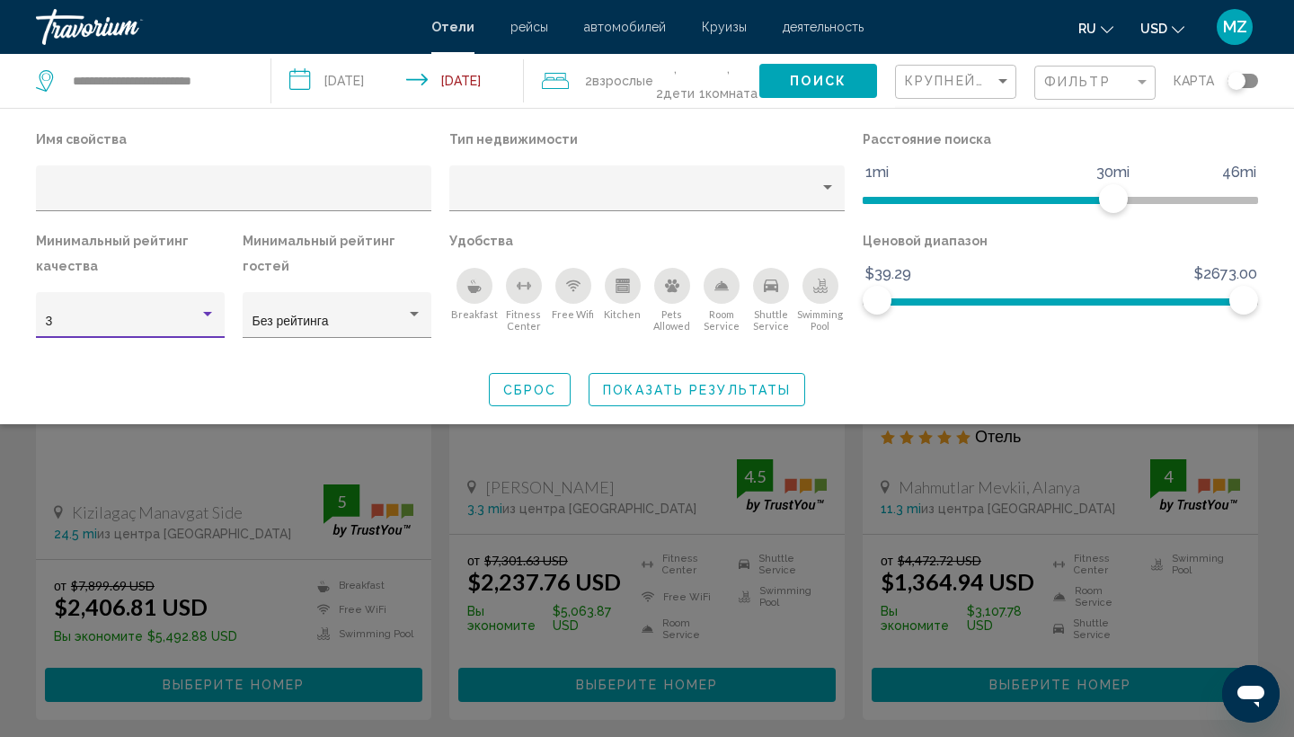
click at [200, 322] on div "Hotel Filters" at bounding box center [207, 314] width 16 height 14
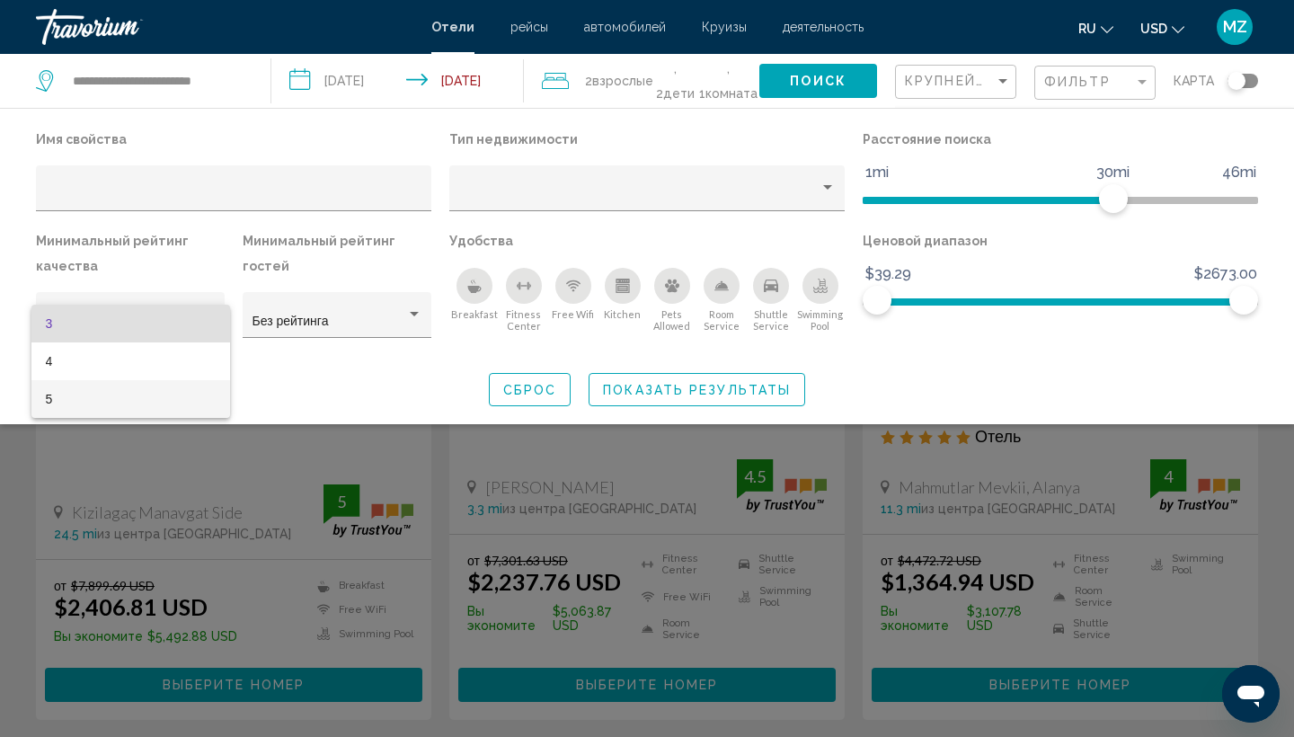
click at [185, 406] on span "5" at bounding box center [131, 399] width 170 height 38
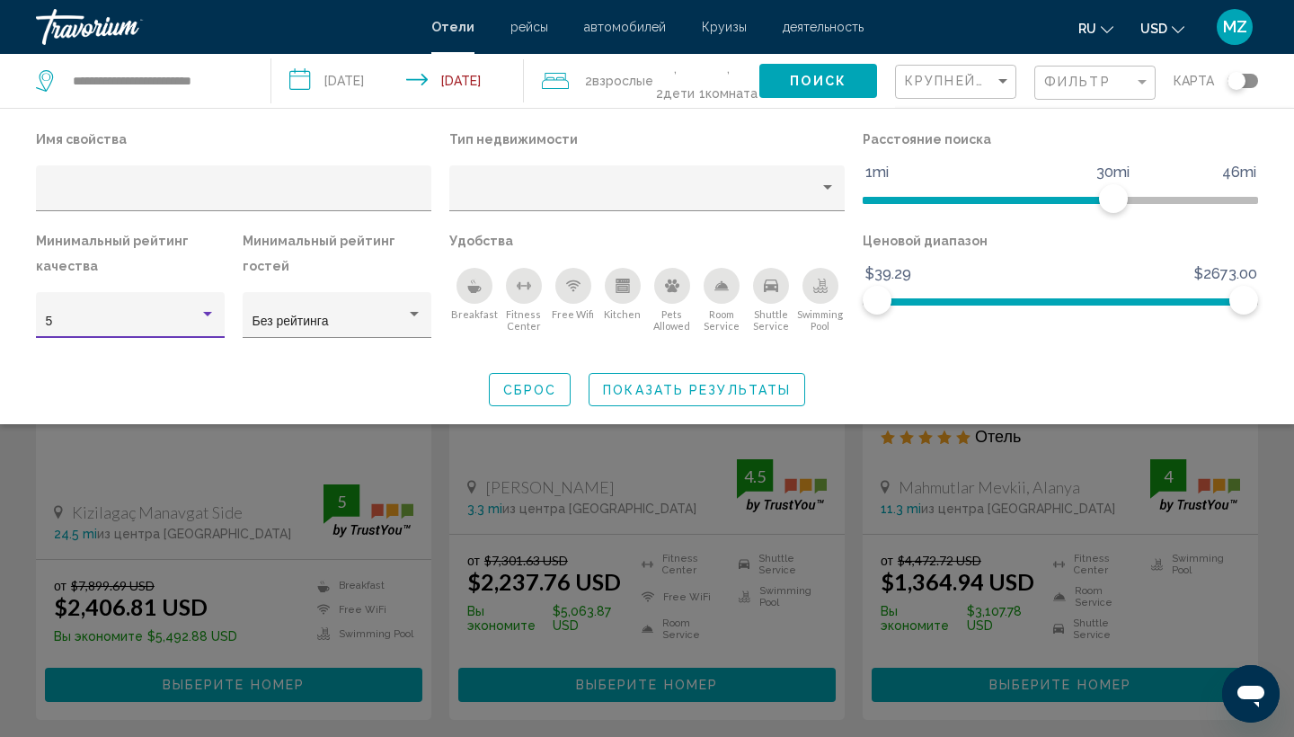
click at [1015, 83] on mat-form-field "Крупнейшие сбережения" at bounding box center [955, 82] width 121 height 35
click at [1003, 80] on div "Sort by" at bounding box center [1002, 81] width 9 height 4
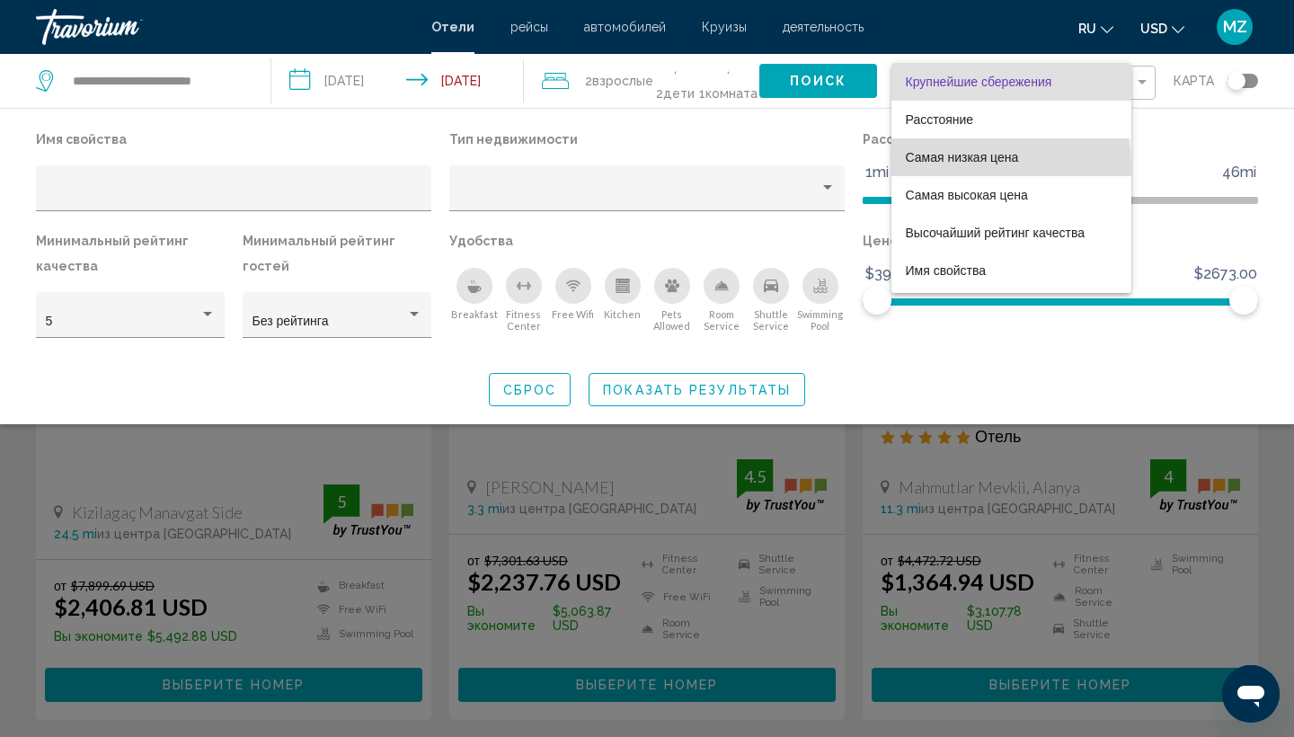
click at [974, 166] on span "Самая низкая цена" at bounding box center [1010, 157] width 211 height 38
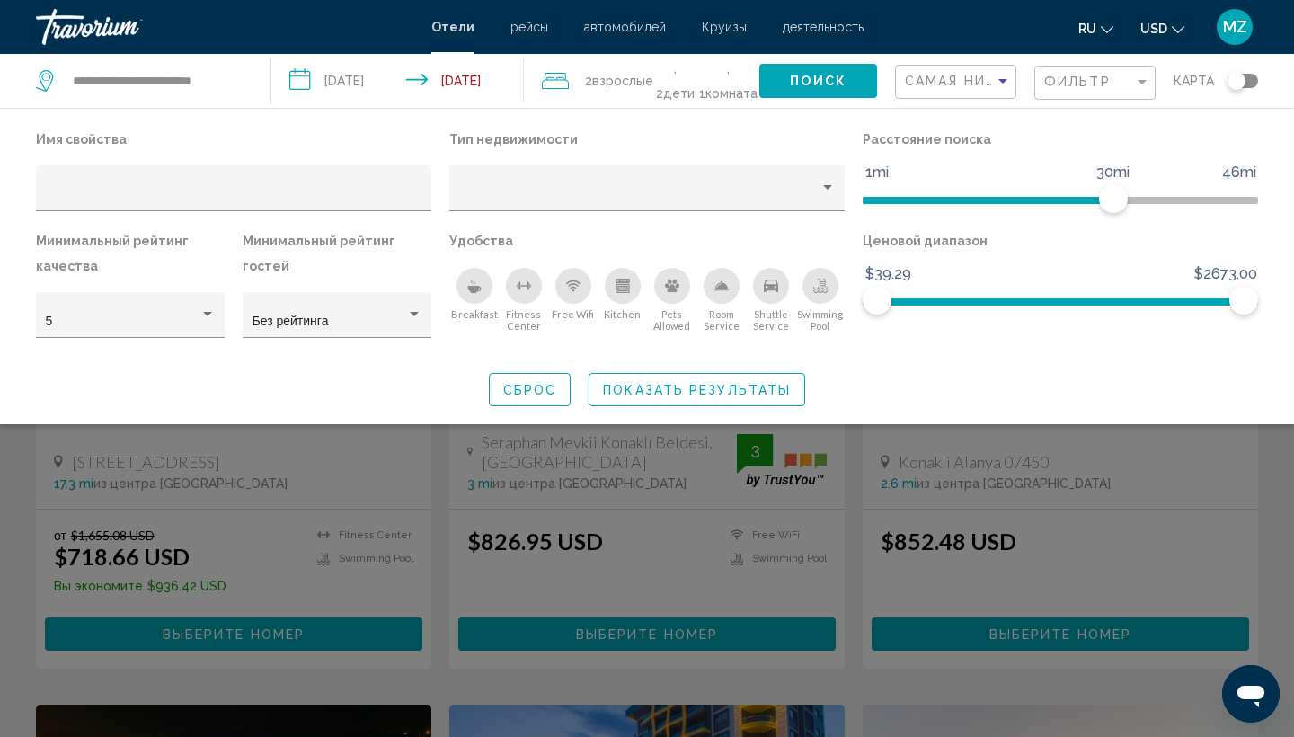
click at [683, 399] on button "Показать результаты" at bounding box center [696, 389] width 216 height 33
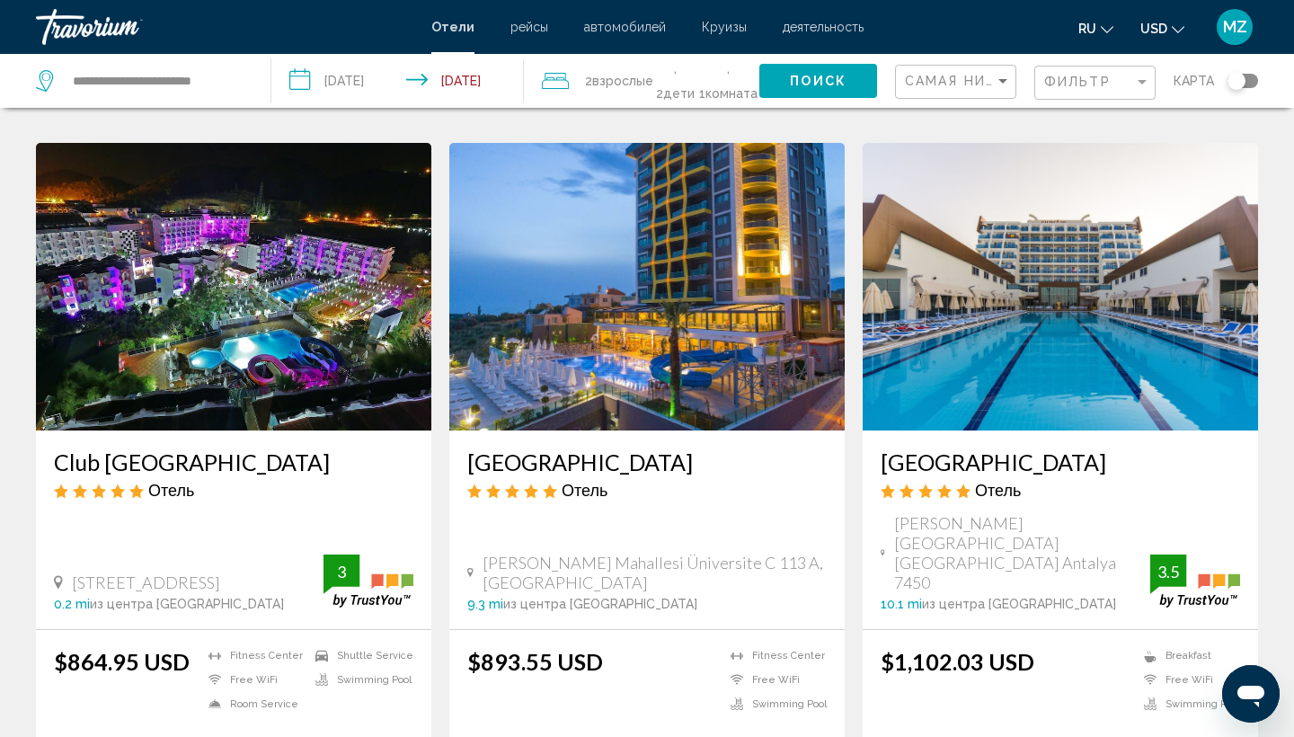
scroll to position [631, 0]
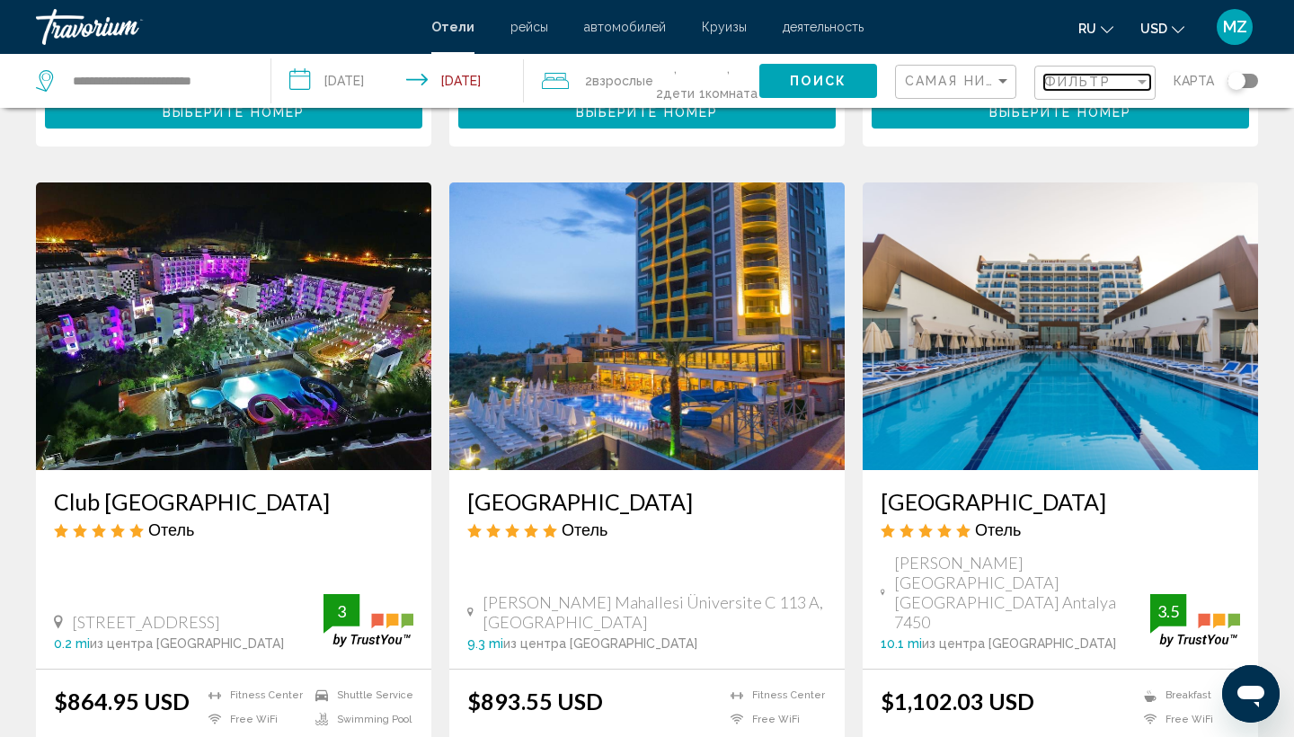
click at [1138, 80] on div "Filter" at bounding box center [1141, 82] width 9 height 4
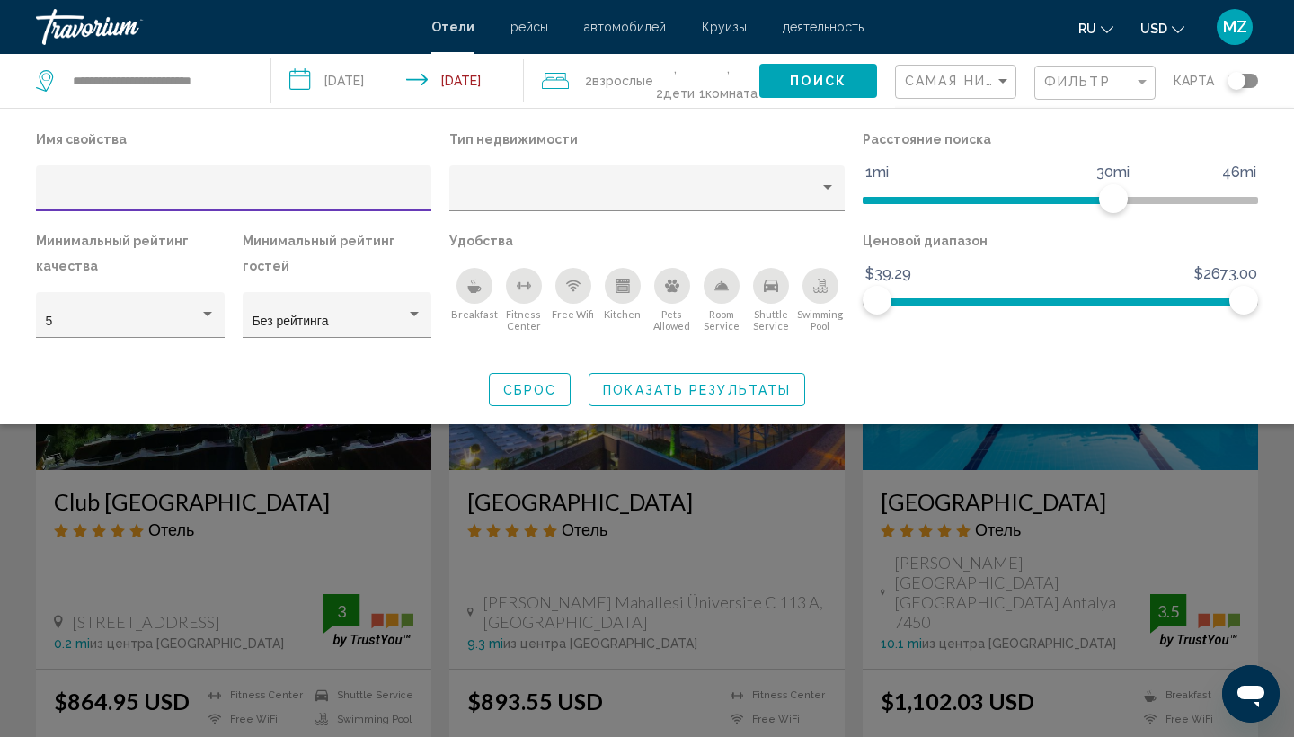
click at [411, 190] on input "Hotel Filters" at bounding box center [234, 195] width 376 height 14
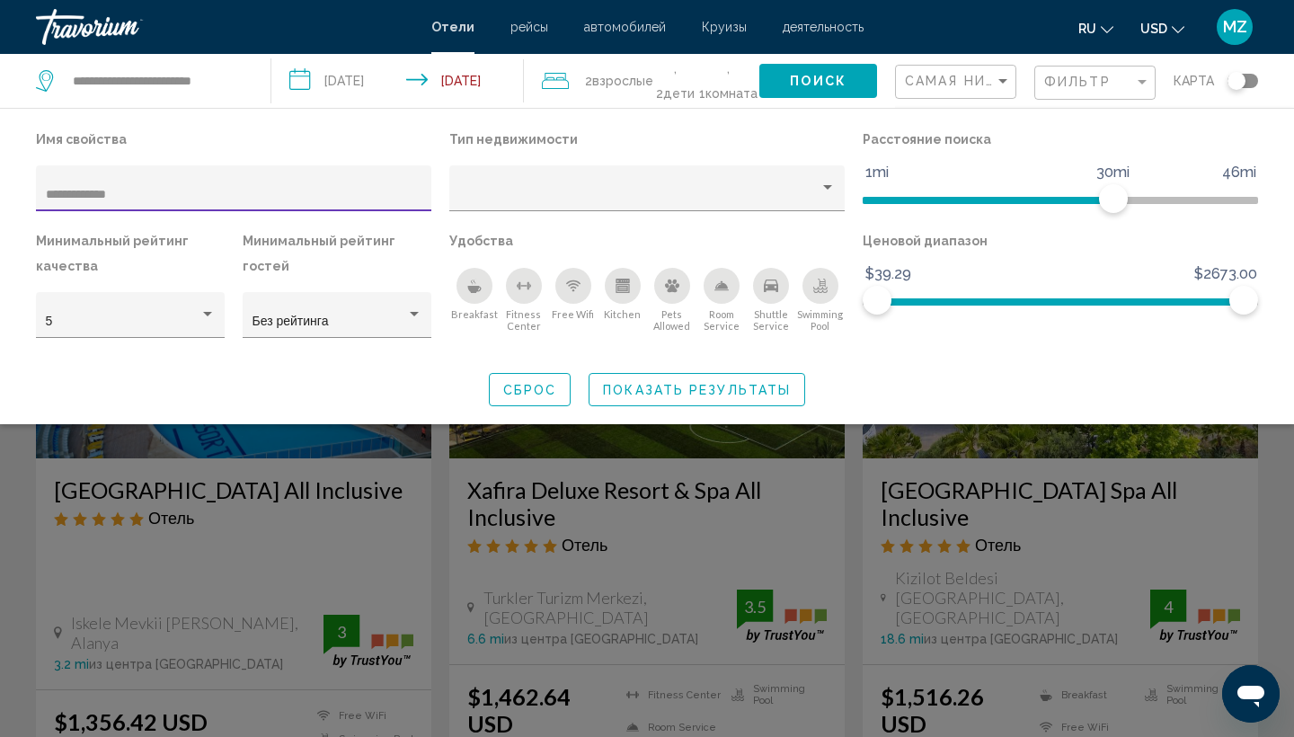
type input "**********"
click at [657, 394] on span "Показать результаты" at bounding box center [697, 390] width 188 height 14
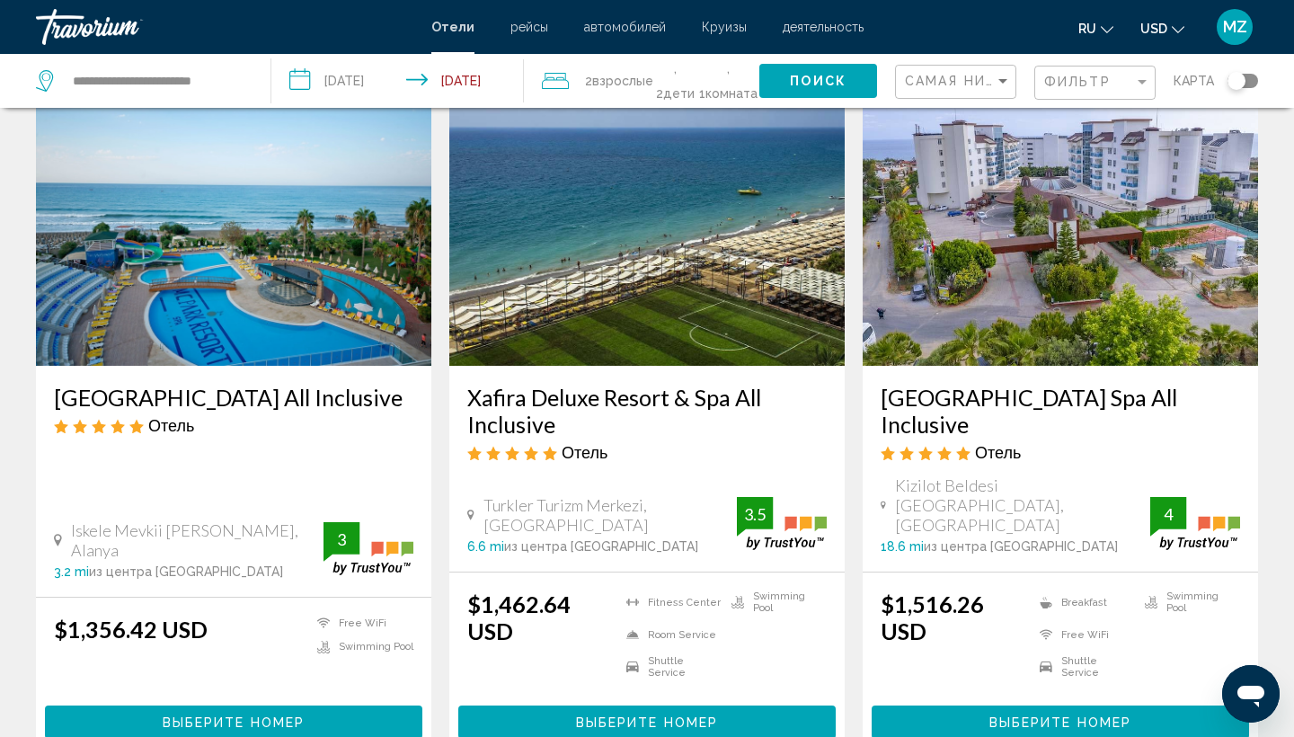
scroll to position [106, 0]
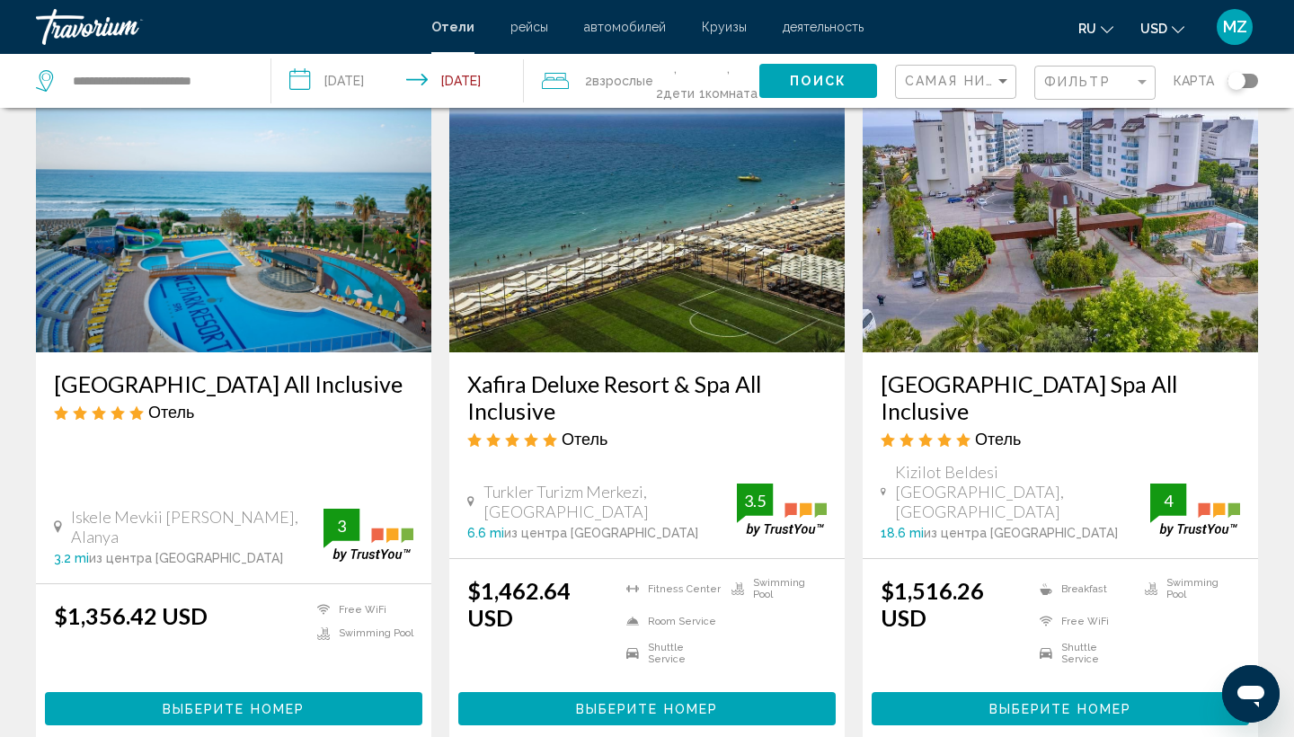
click at [728, 481] on div "Turkler Turizm Merkezi, Alanya 6.6 mi из центра [GEOGRAPHIC_DATA] от отеля 3.5" at bounding box center [646, 510] width 359 height 58
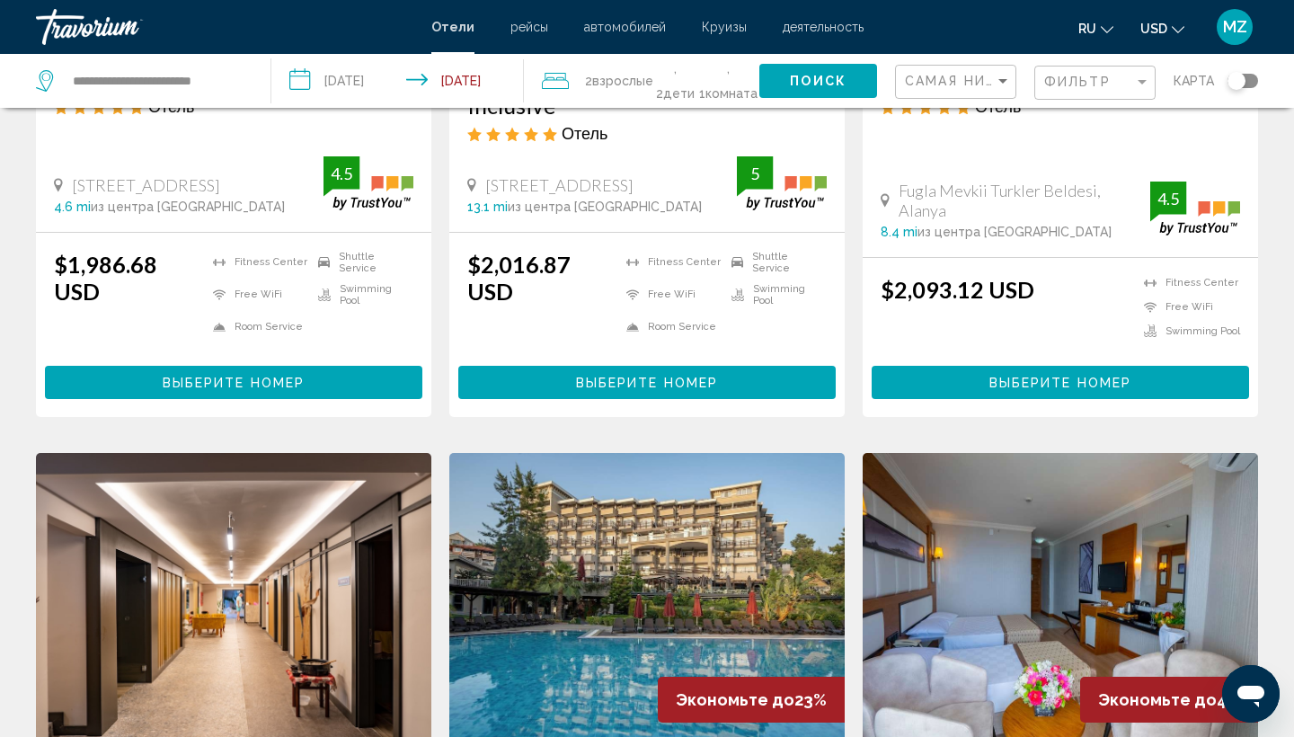
scroll to position [1804, 0]
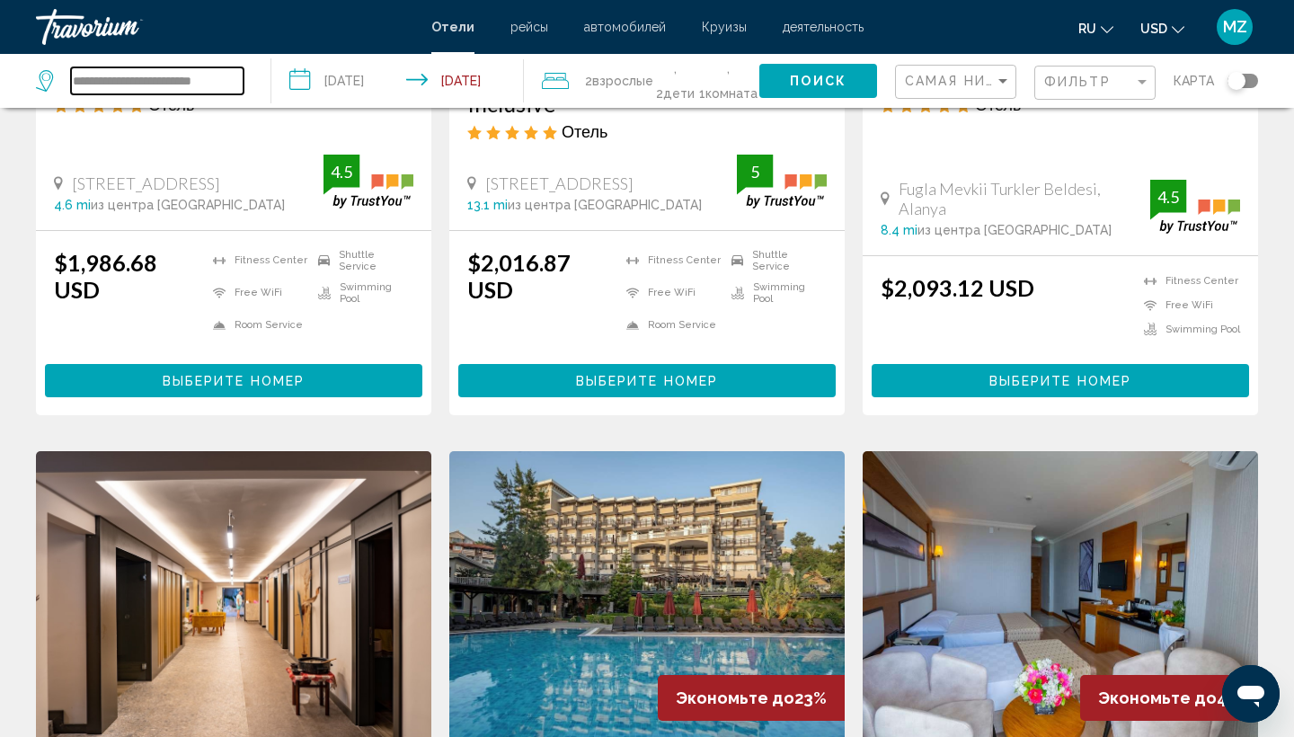
drag, startPoint x: 241, startPoint y: 82, endPoint x: 13, endPoint y: 80, distance: 227.3
click at [13, 80] on app-destination-search "**********" at bounding box center [135, 81] width 271 height 54
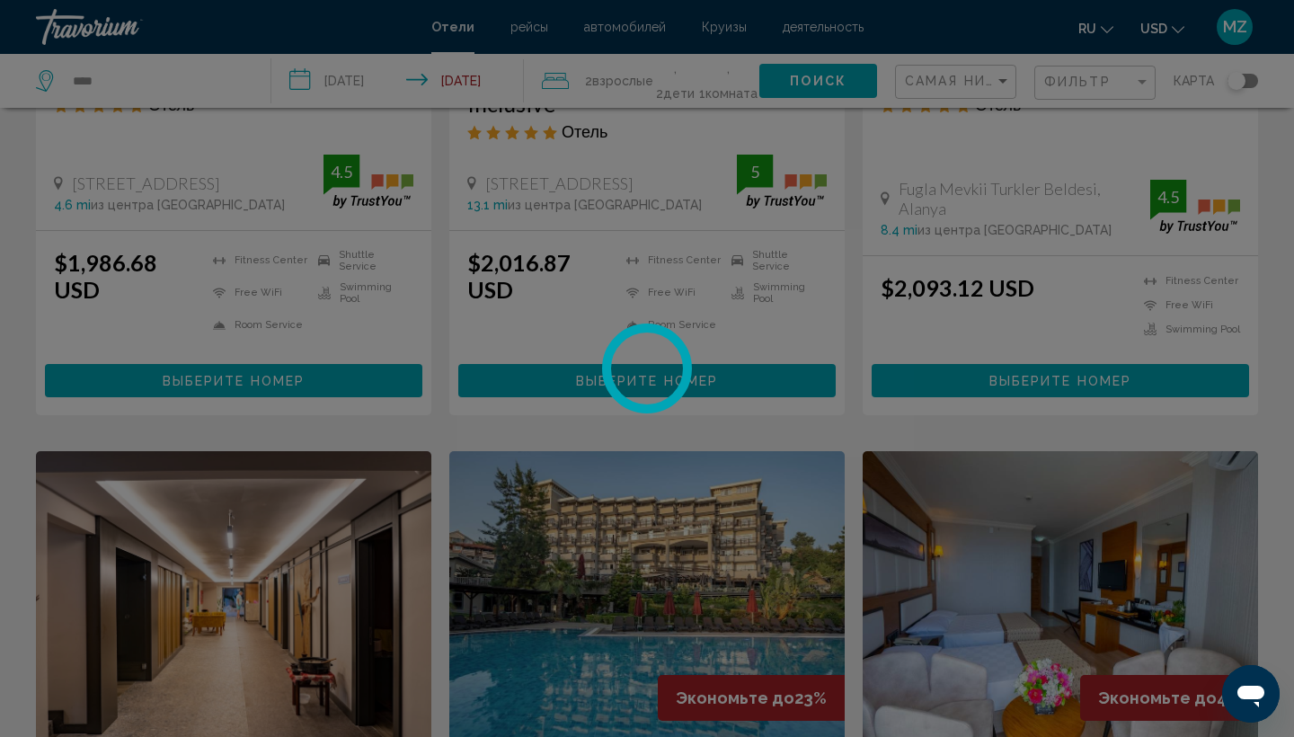
click at [225, 84] on div at bounding box center [647, 368] width 1294 height 737
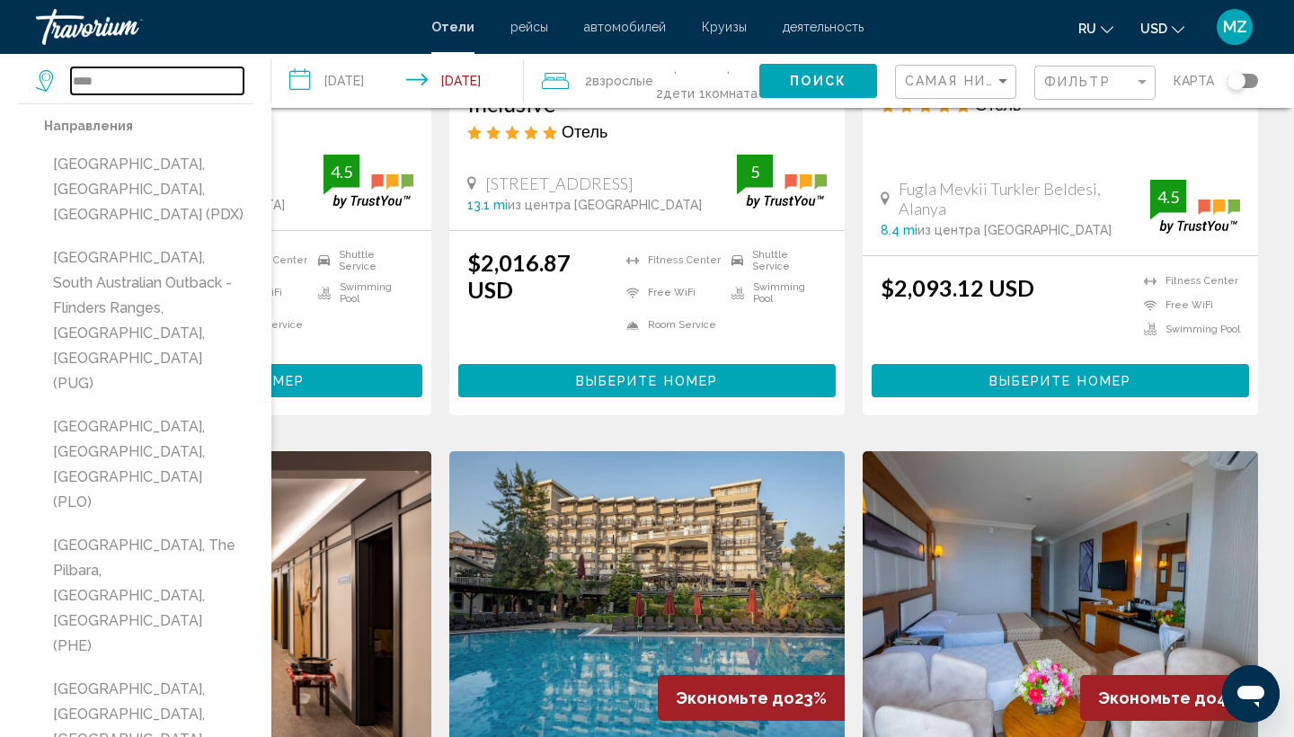
click at [99, 84] on input "****" at bounding box center [157, 80] width 172 height 27
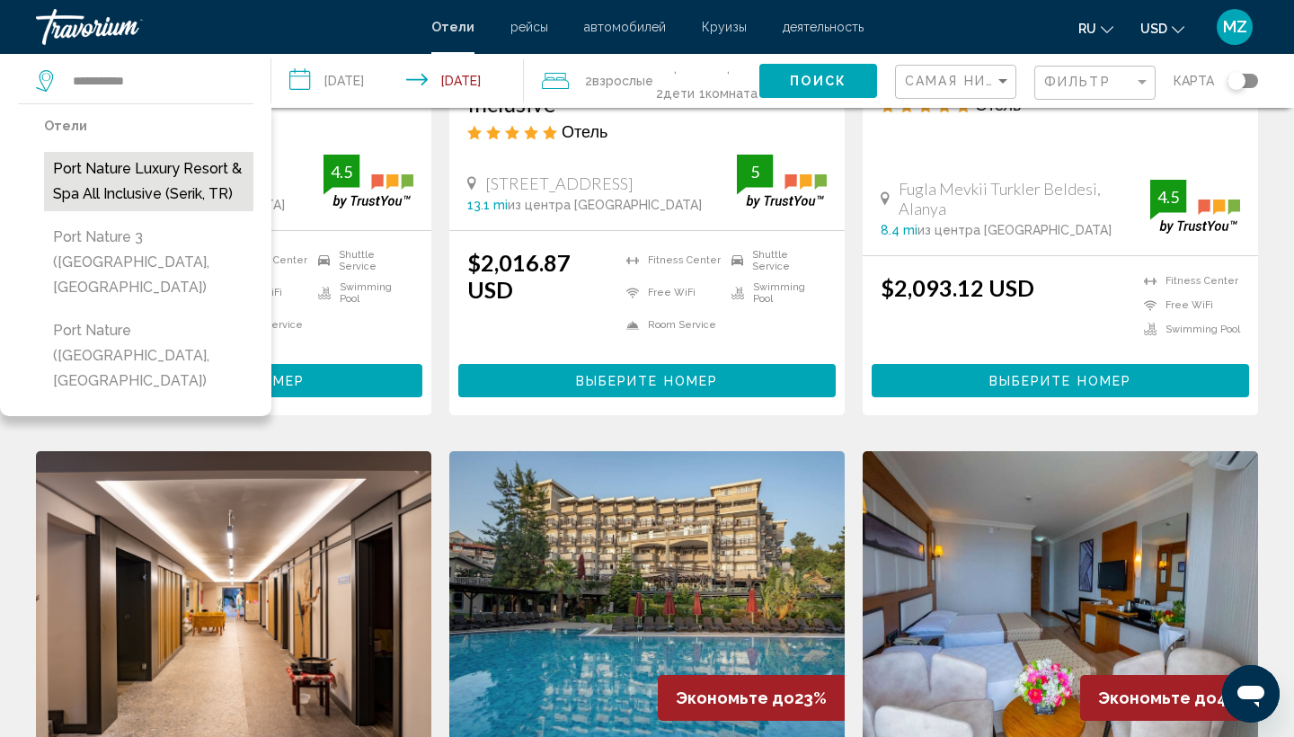
click at [109, 171] on button "Port Nature Luxury Resort & Spa All Inclusive (Serik, TR)" at bounding box center [148, 181] width 209 height 59
type input "**********"
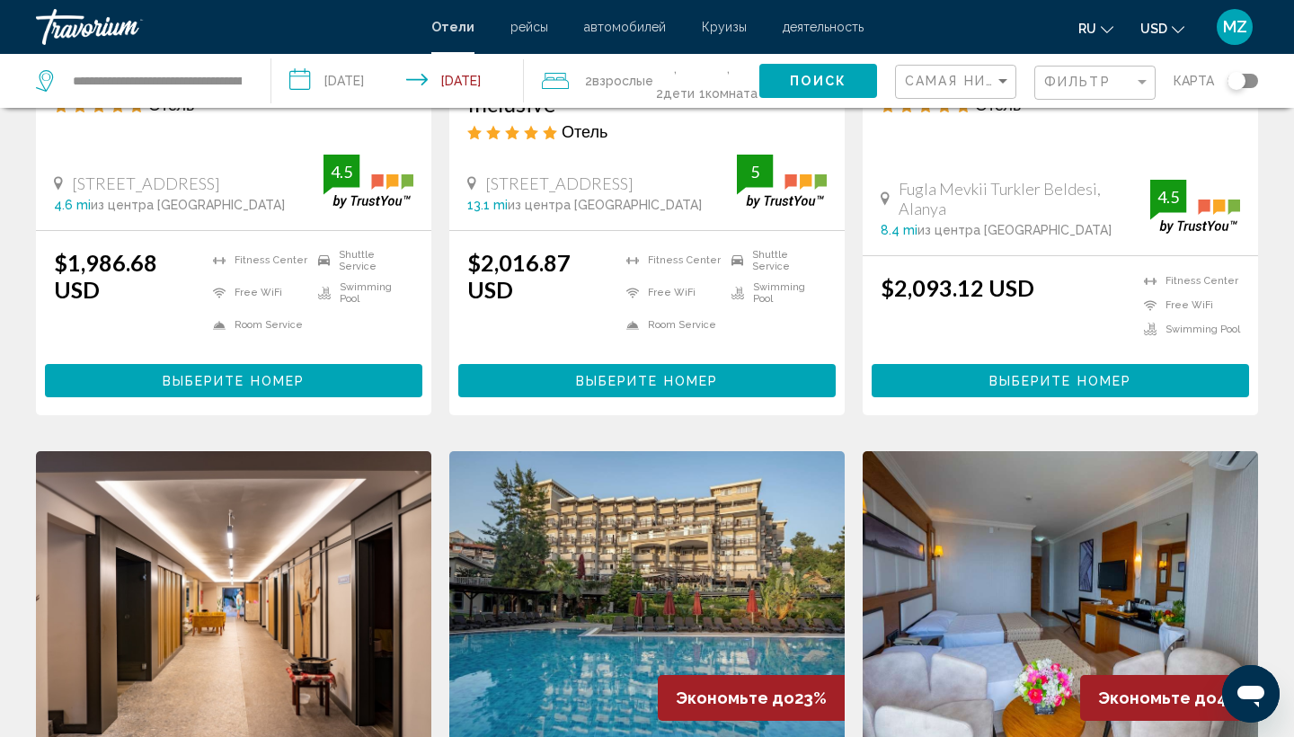
click at [844, 84] on span "Поиск" at bounding box center [818, 82] width 57 height 14
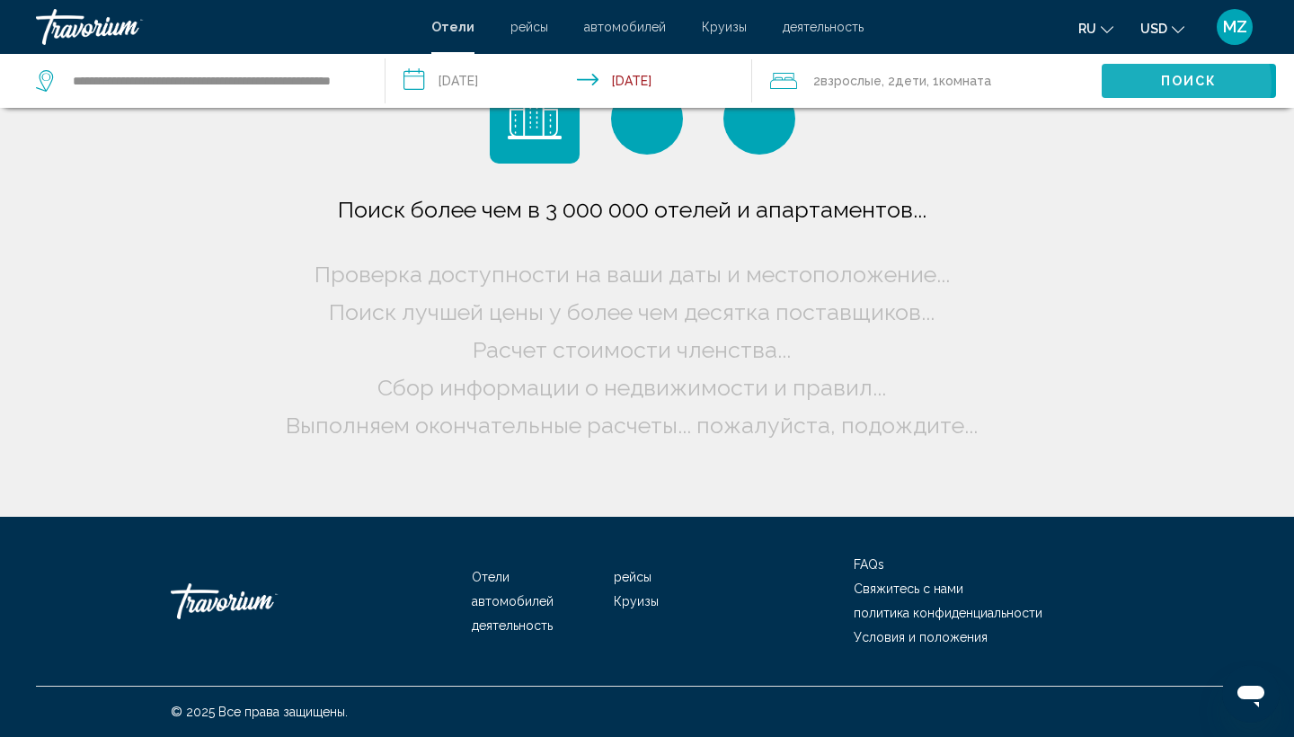
scroll to position [0, 0]
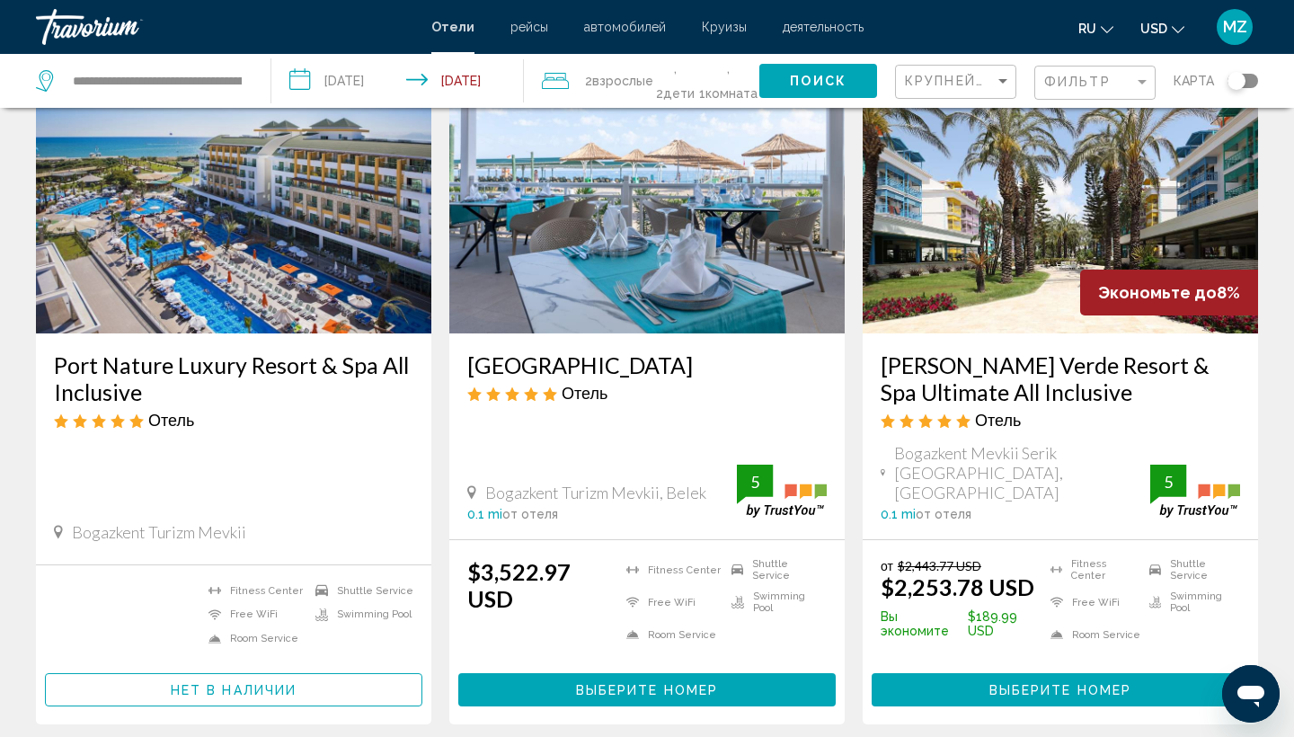
scroll to position [124, 0]
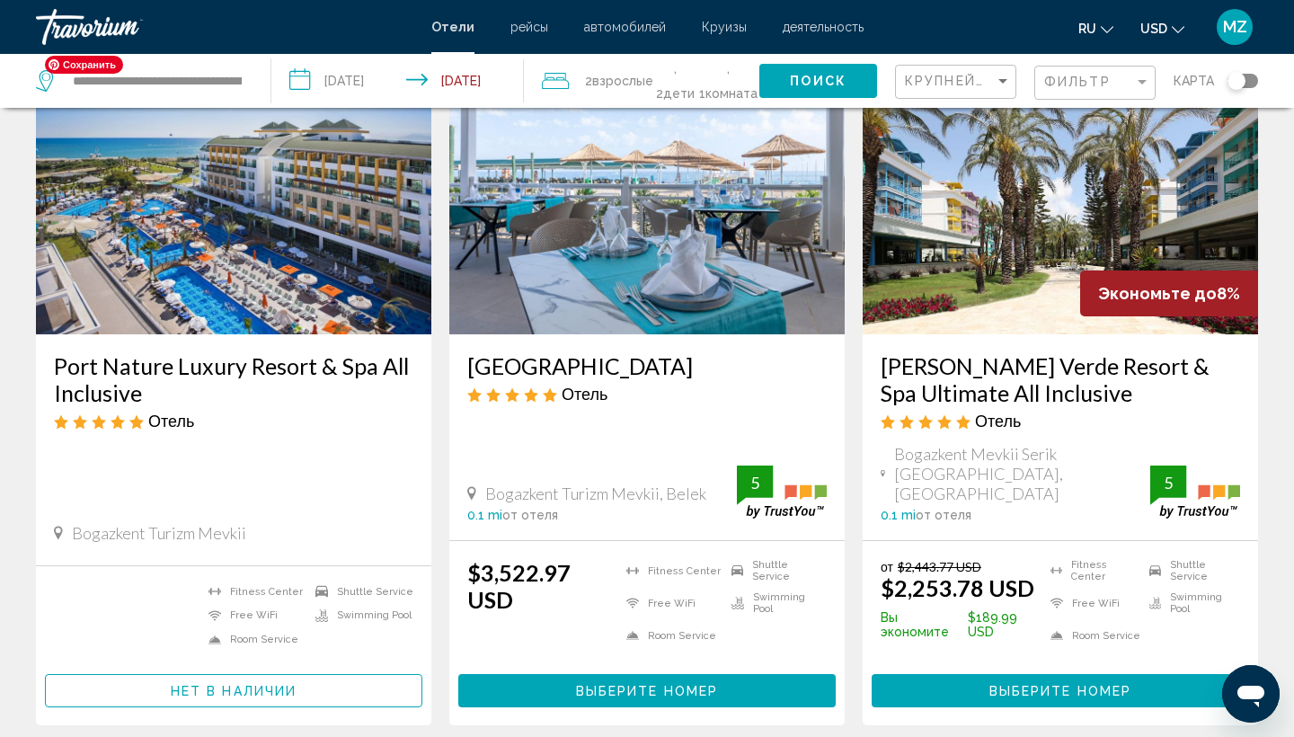
click at [304, 249] on img "Main content" at bounding box center [233, 190] width 395 height 287
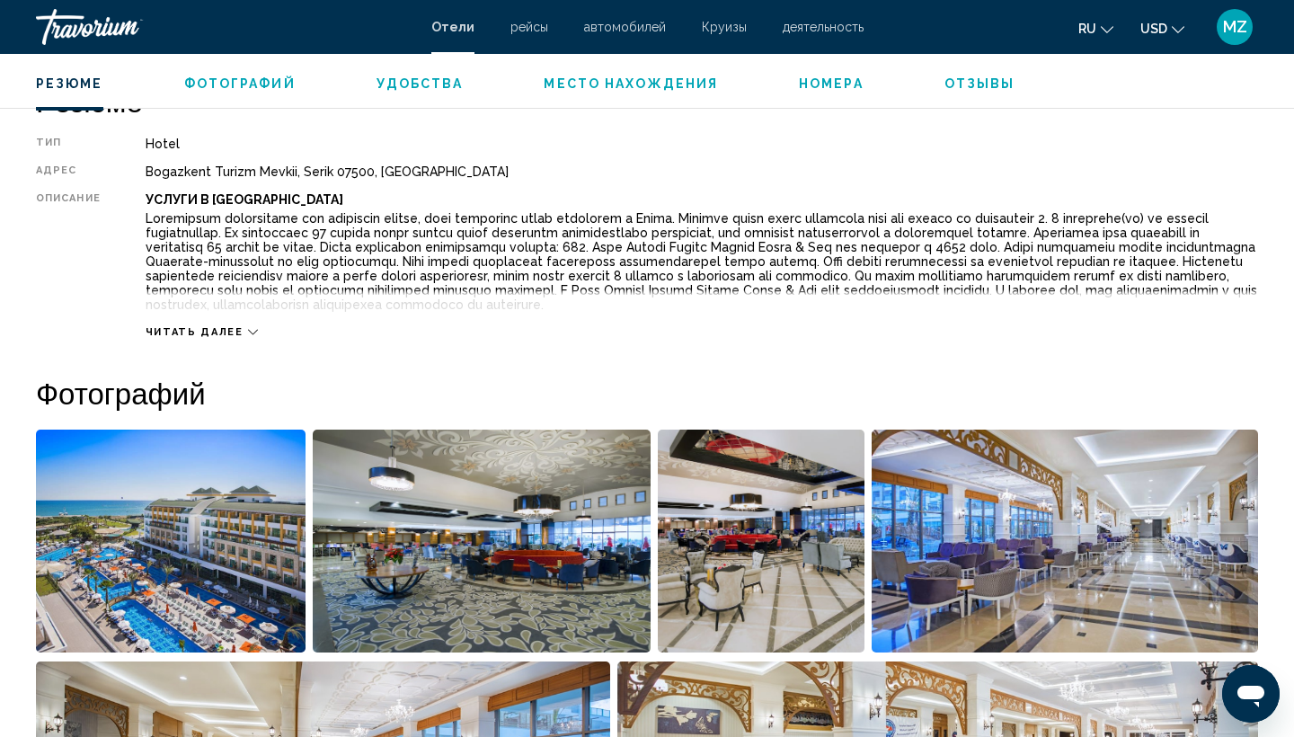
scroll to position [608, 0]
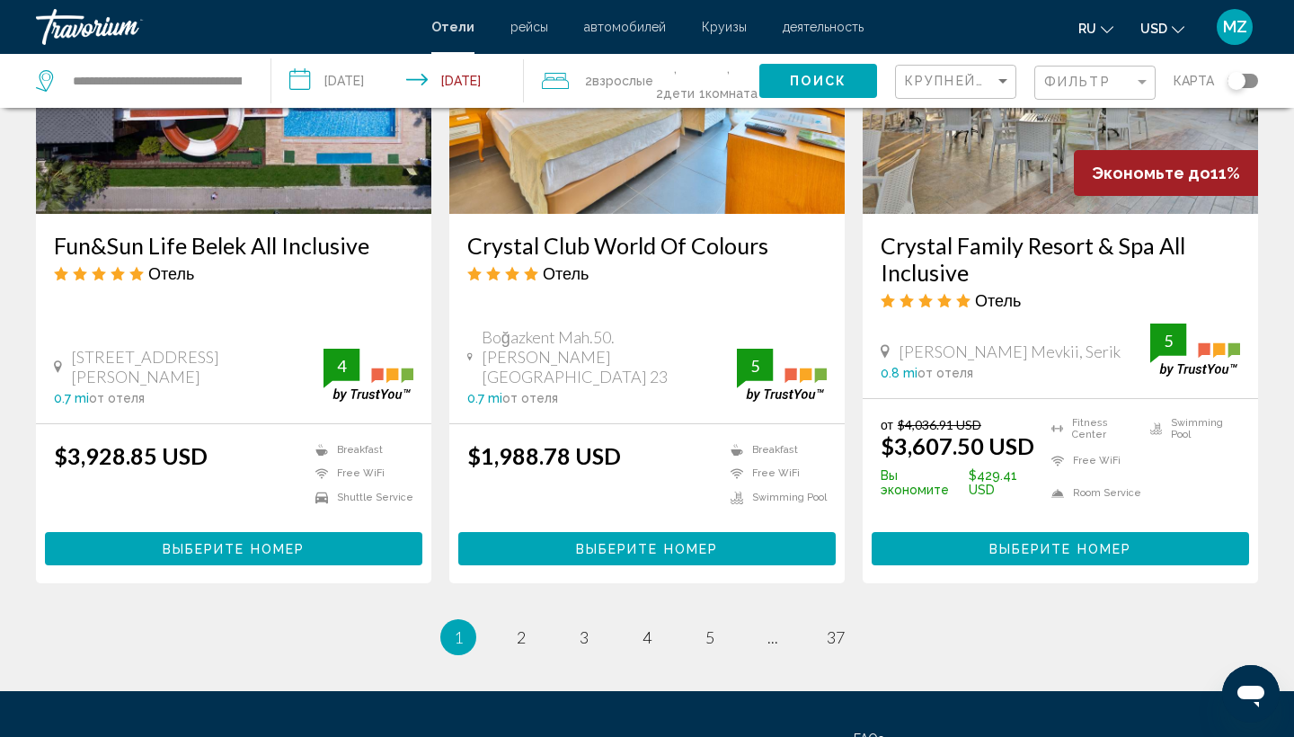
scroll to position [2361, 0]
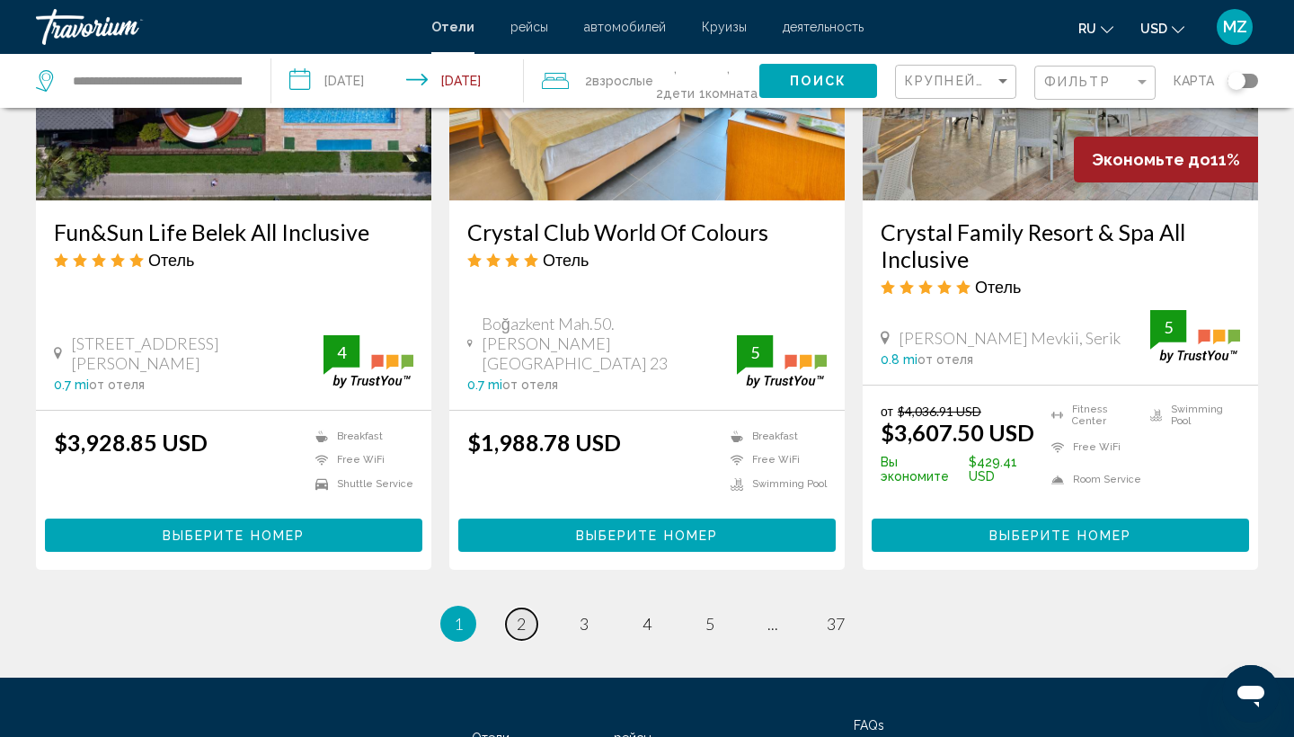
click at [522, 614] on span "2" at bounding box center [521, 624] width 9 height 20
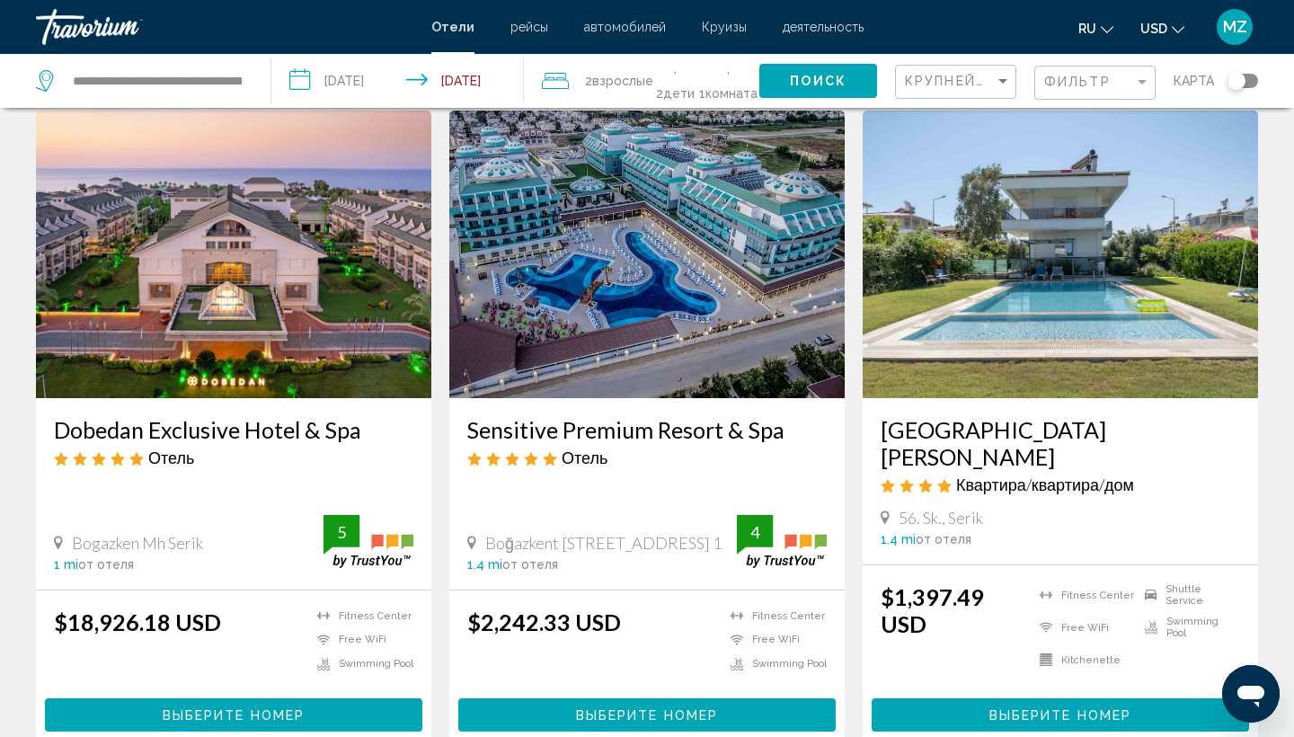
scroll to position [64, 0]
